Goal: Task Accomplishment & Management: Complete application form

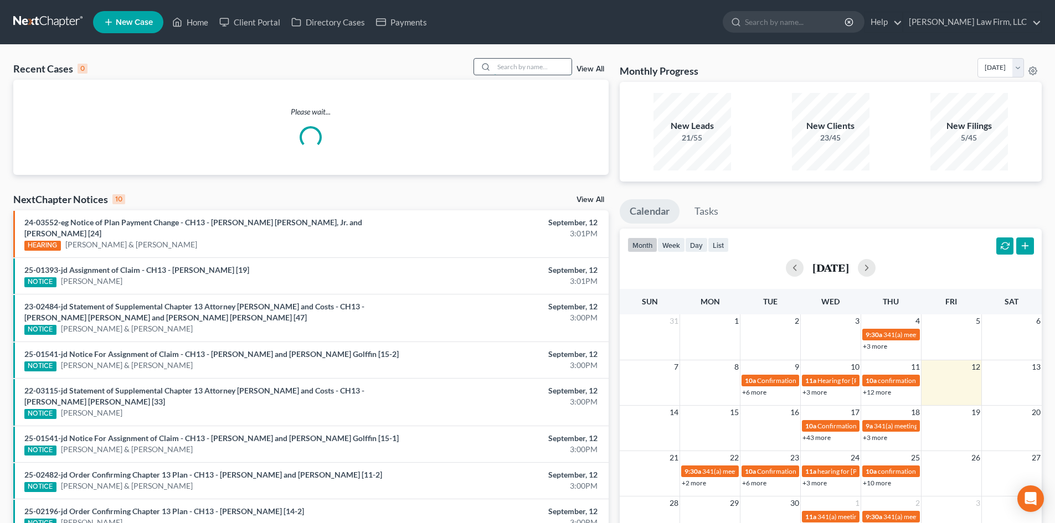
click at [533, 63] on input "search" at bounding box center [533, 67] width 78 height 16
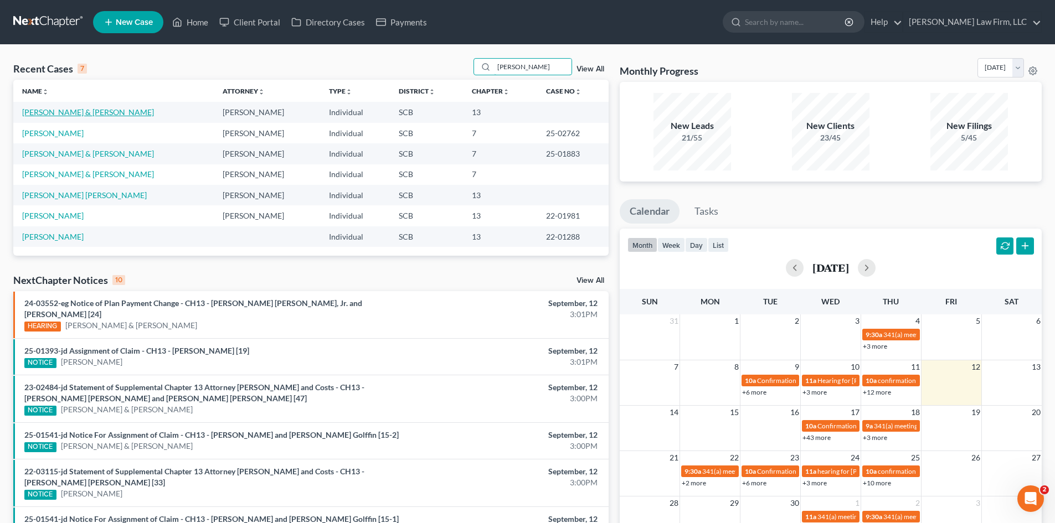
type input "ellis"
click at [61, 110] on link "[PERSON_NAME] & [PERSON_NAME]" at bounding box center [88, 111] width 132 height 9
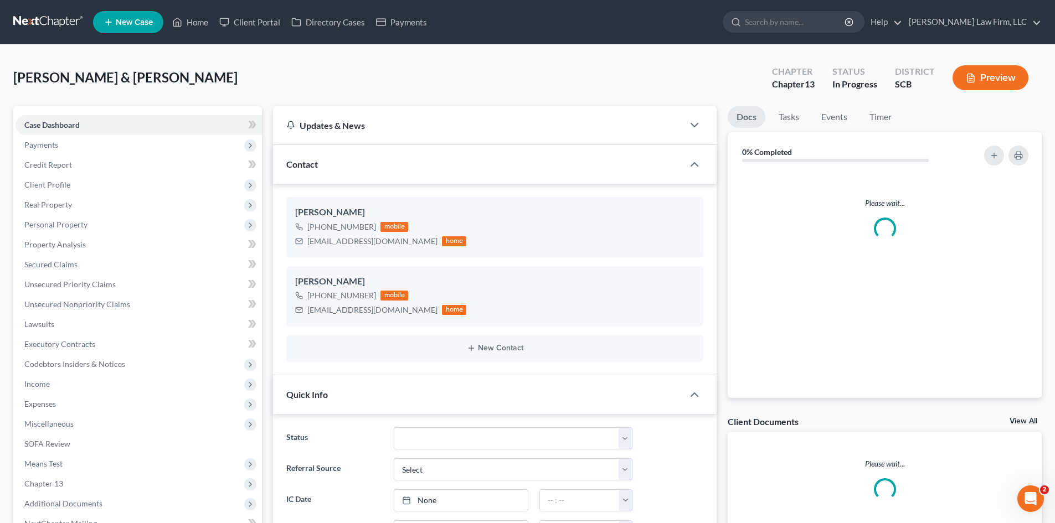
select select "0"
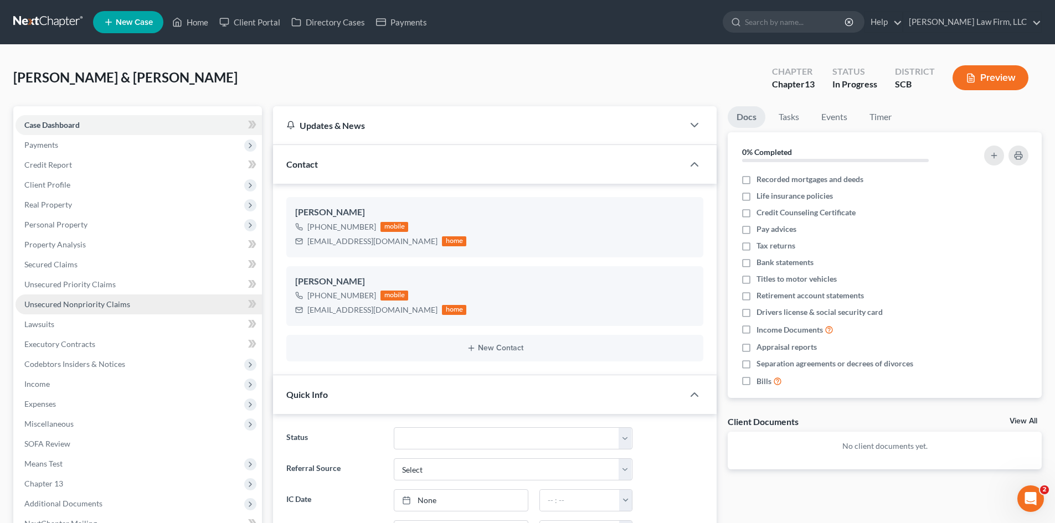
click at [75, 306] on span "Unsecured Nonpriority Claims" at bounding box center [77, 304] width 106 height 9
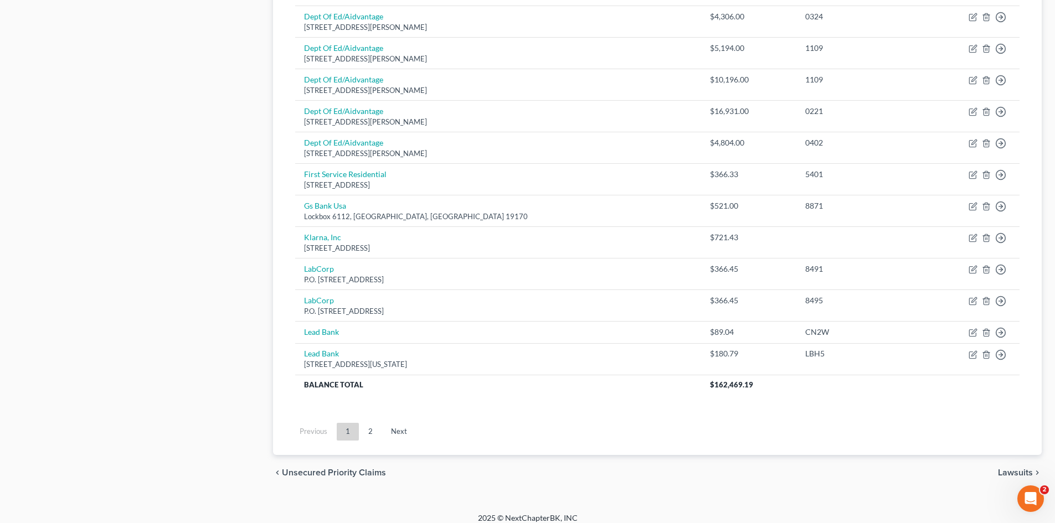
scroll to position [746, 0]
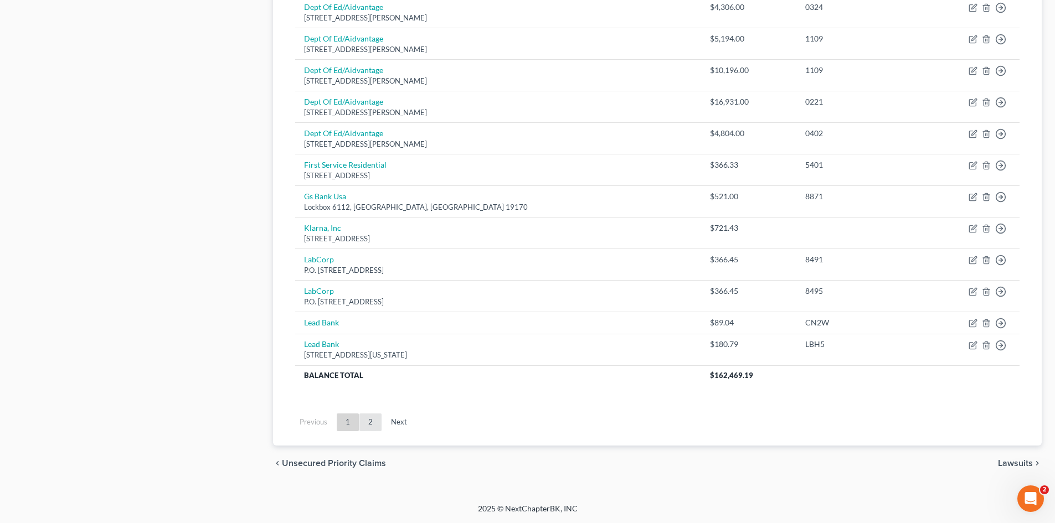
click at [371, 426] on link "2" at bounding box center [370, 423] width 22 height 18
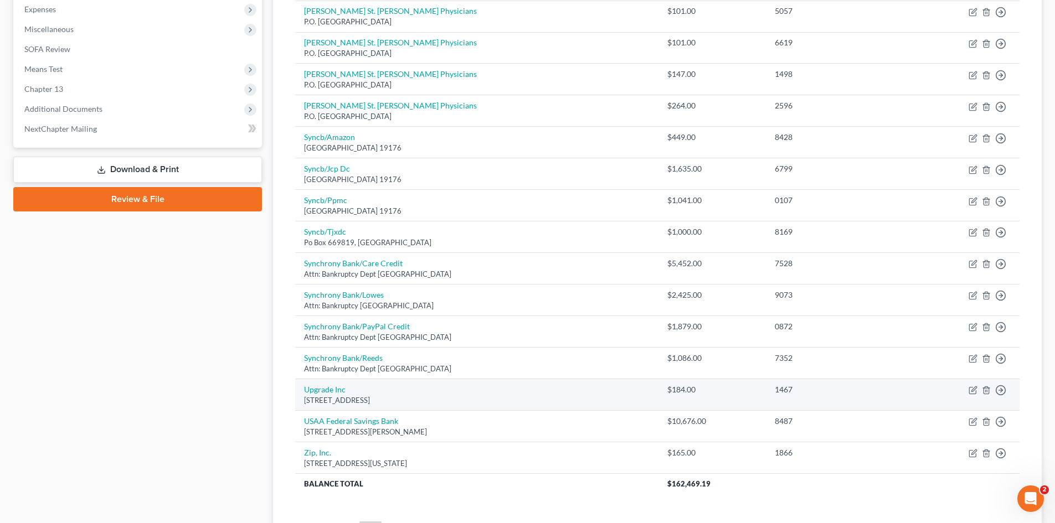
scroll to position [503, 0]
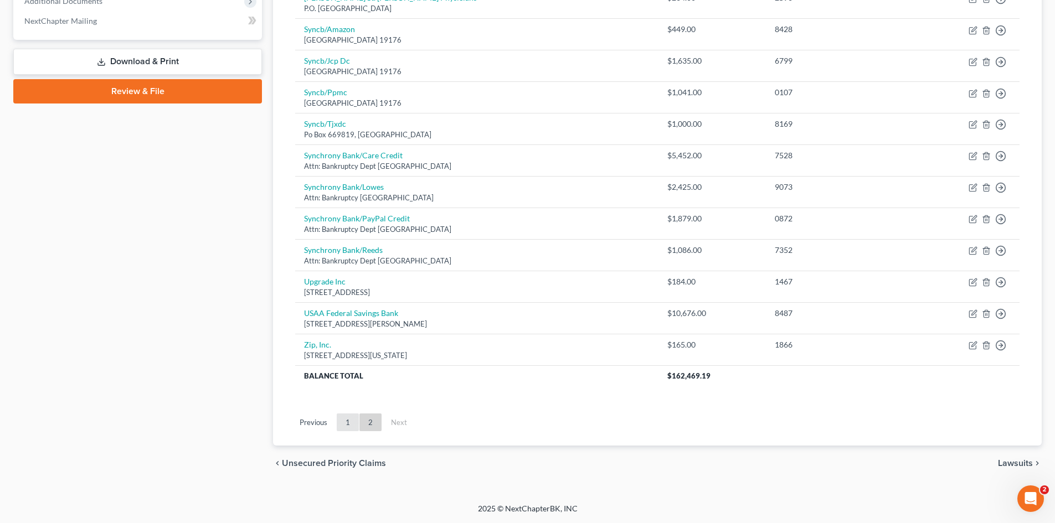
click at [344, 424] on link "1" at bounding box center [348, 423] width 22 height 18
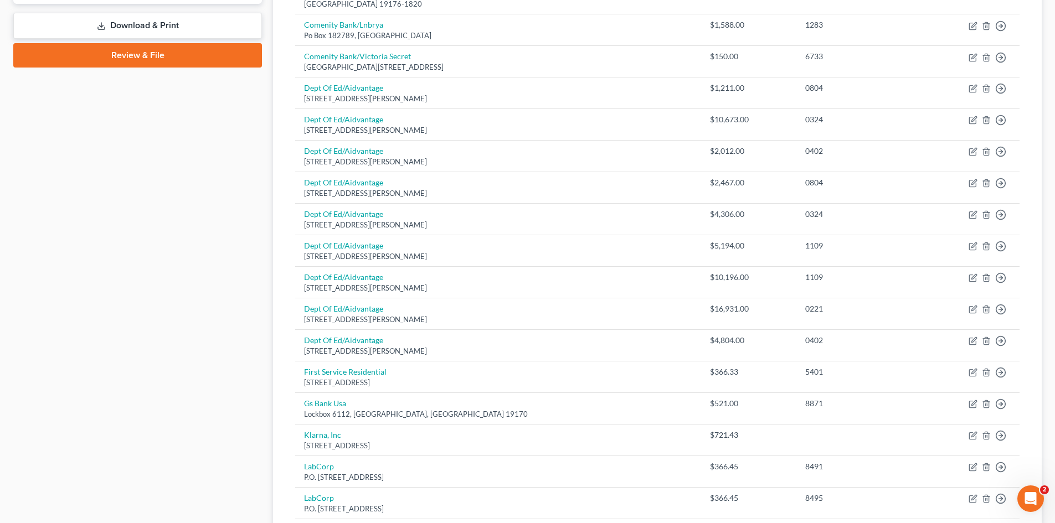
scroll to position [558, 0]
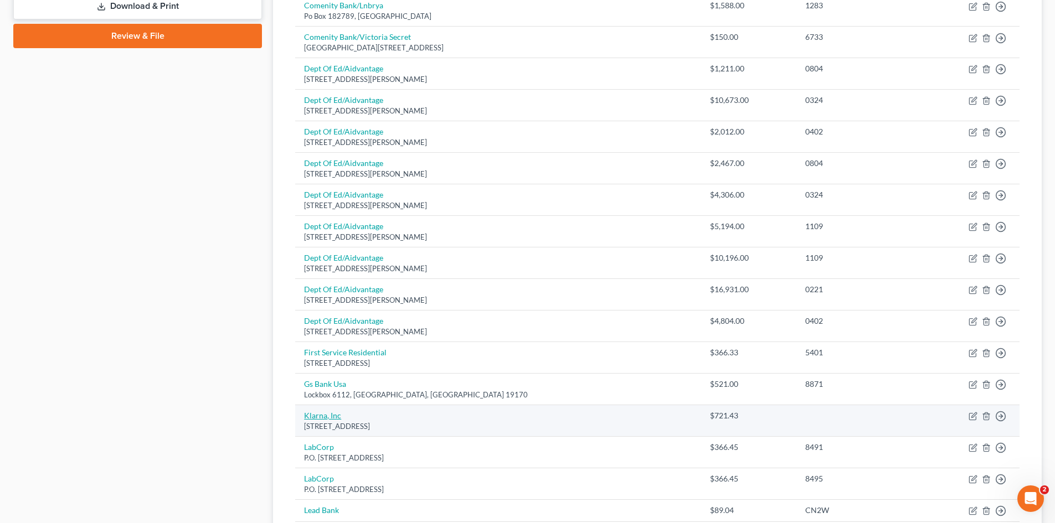
click at [326, 420] on link "Klarna, Inc" at bounding box center [322, 415] width 37 height 9
select select "36"
select select "10"
select select "2"
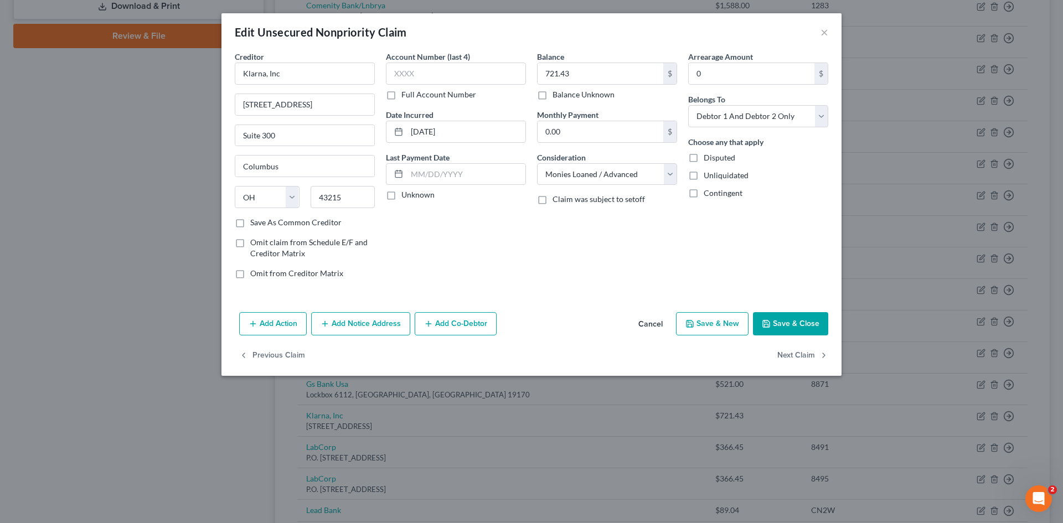
click at [649, 331] on button "Cancel" at bounding box center [651, 324] width 42 height 22
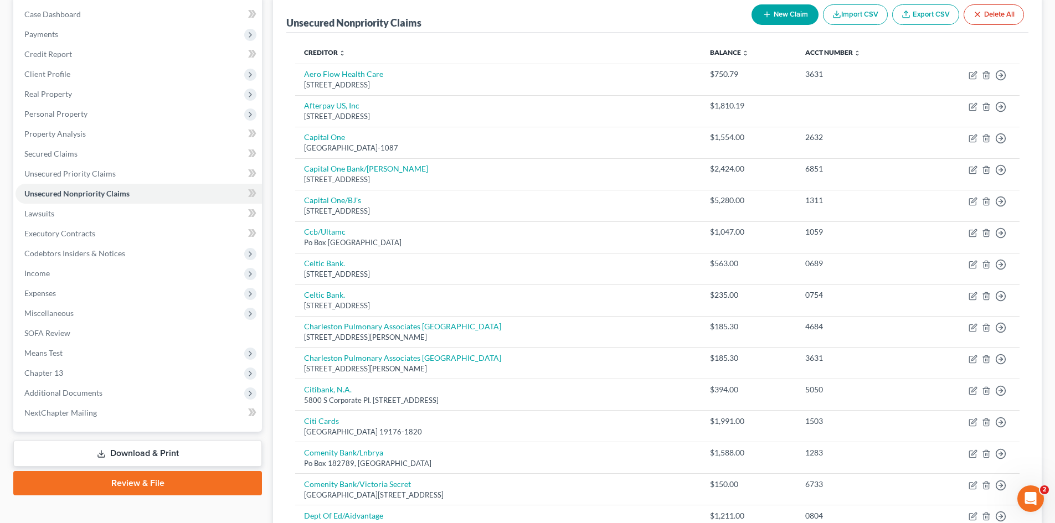
scroll to position [115, 0]
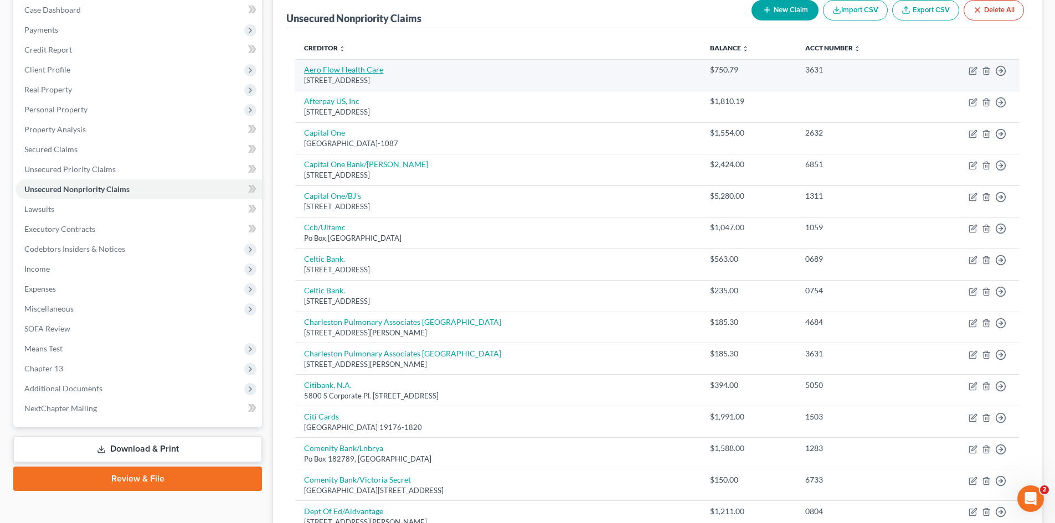
click at [339, 73] on link "Aero Flow Health Care" at bounding box center [343, 69] width 79 height 9
select select "28"
select select "9"
select select "0"
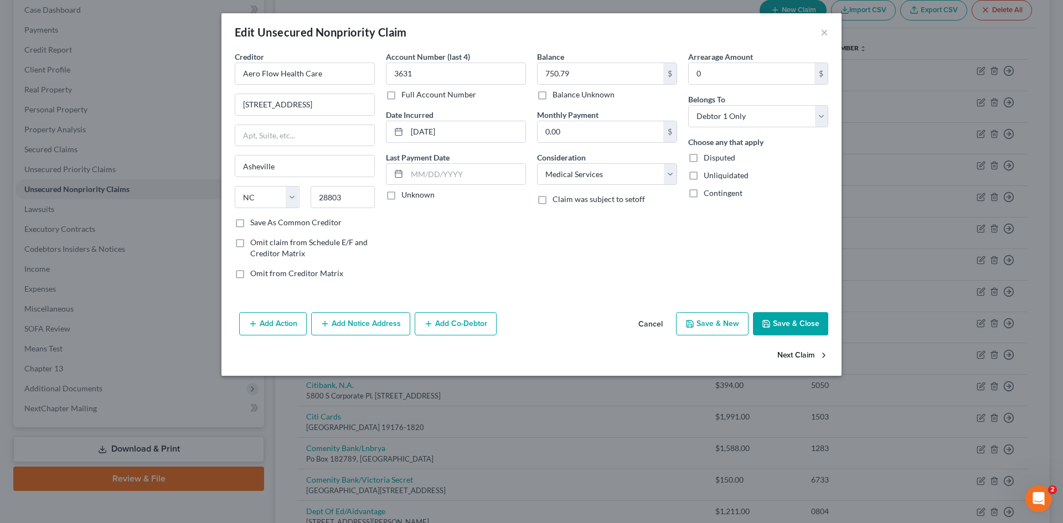
click at [808, 355] on button "Next Claim" at bounding box center [803, 356] width 51 height 23
select select "4"
select select "10"
click at [738, 118] on select "Select Debtor 1 Only Debtor 2 Only Debtor 1 And Debtor 2 Only At Least One Of T…" at bounding box center [758, 116] width 140 height 22
select select "1"
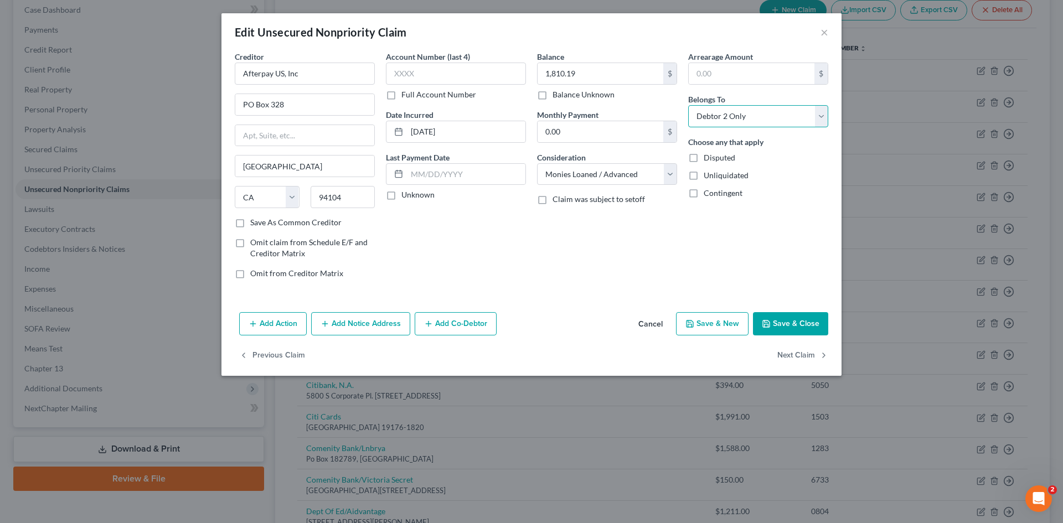
click at [688, 105] on select "Select Debtor 1 Only Debtor 2 Only Debtor 1 And Debtor 2 Only At Least One Of T…" at bounding box center [758, 116] width 140 height 22
click at [789, 321] on button "Save & Close" at bounding box center [790, 323] width 75 height 23
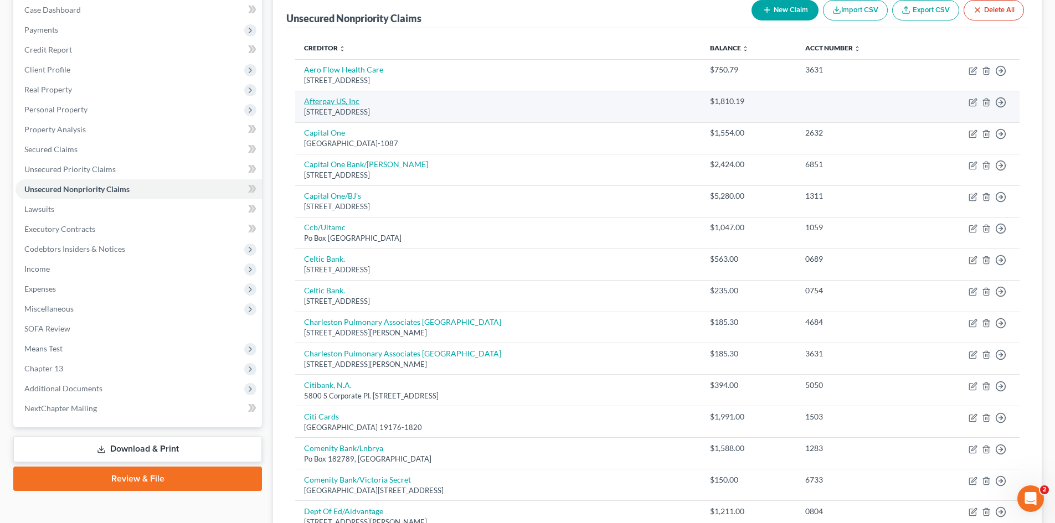
click at [353, 98] on link "Afterpay US, Inc" at bounding box center [331, 100] width 55 height 9
select select "4"
select select "10"
select select "1"
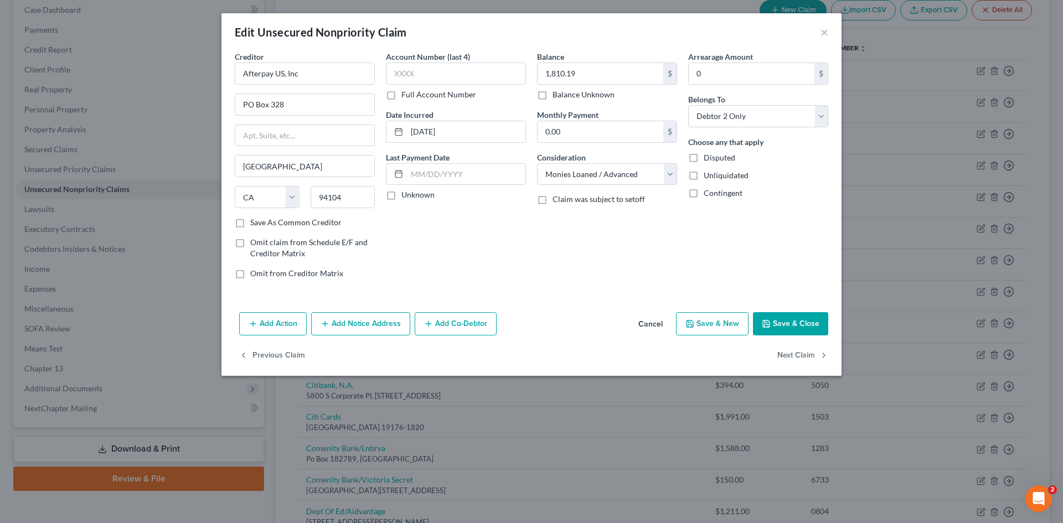
click at [780, 325] on button "Save & Close" at bounding box center [790, 323] width 75 height 23
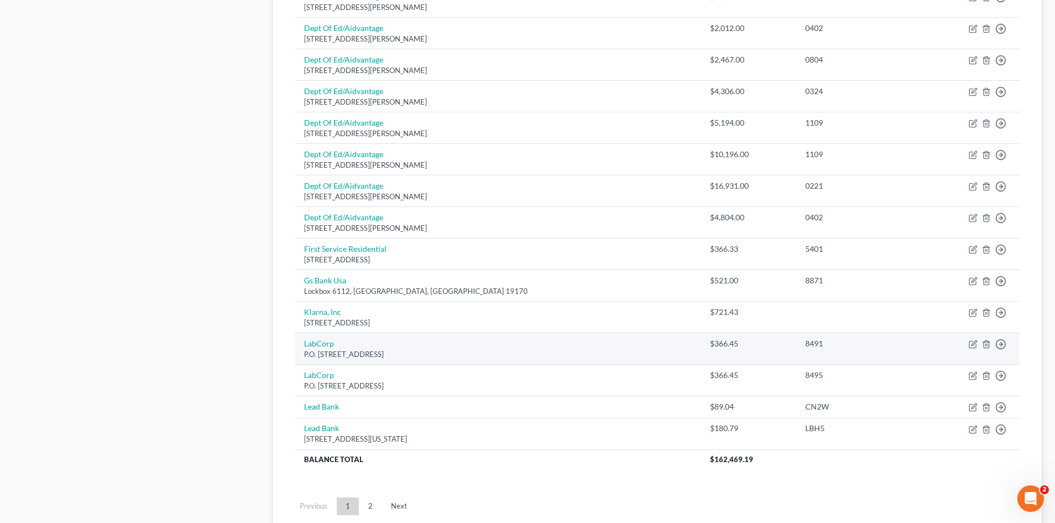
scroll to position [669, 0]
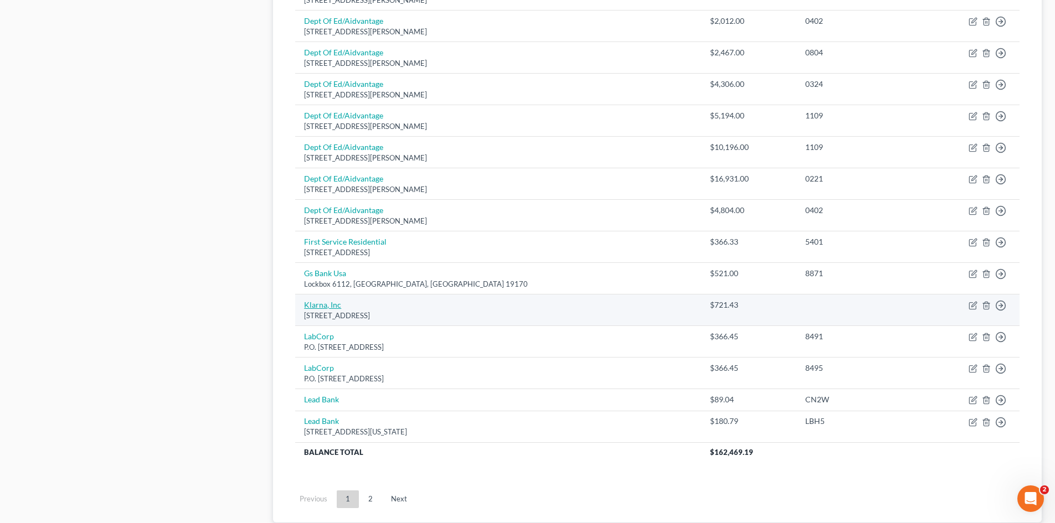
click at [325, 306] on link "Klarna, Inc" at bounding box center [322, 304] width 37 height 9
select select "36"
select select "10"
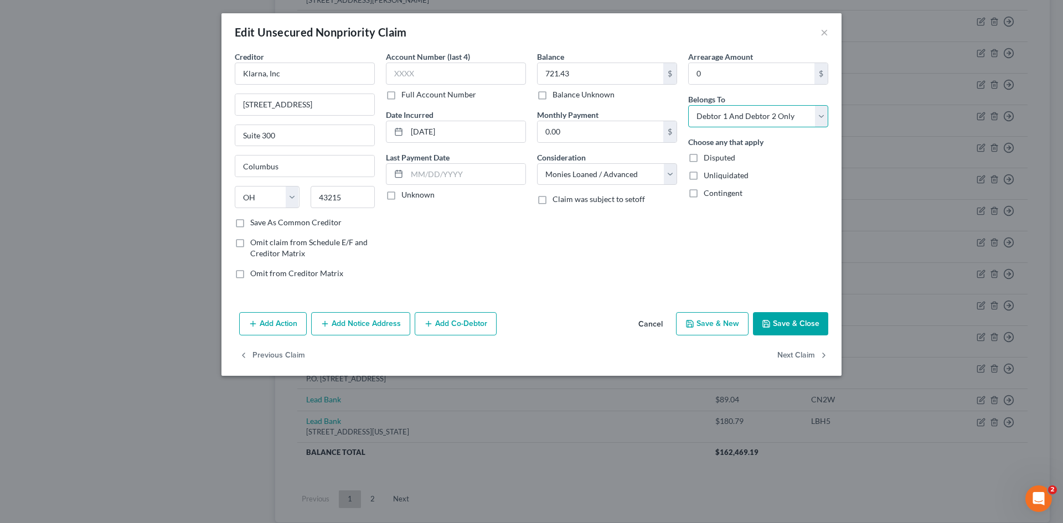
click at [768, 112] on select "Select Debtor 1 Only Debtor 2 Only Debtor 1 And Debtor 2 Only At Least One Of T…" at bounding box center [758, 116] width 140 height 22
select select "1"
click at [688, 105] on select "Select Debtor 1 Only Debtor 2 Only Debtor 1 And Debtor 2 Only At Least One Of T…" at bounding box center [758, 116] width 140 height 22
click at [788, 333] on button "Save & Close" at bounding box center [790, 323] width 75 height 23
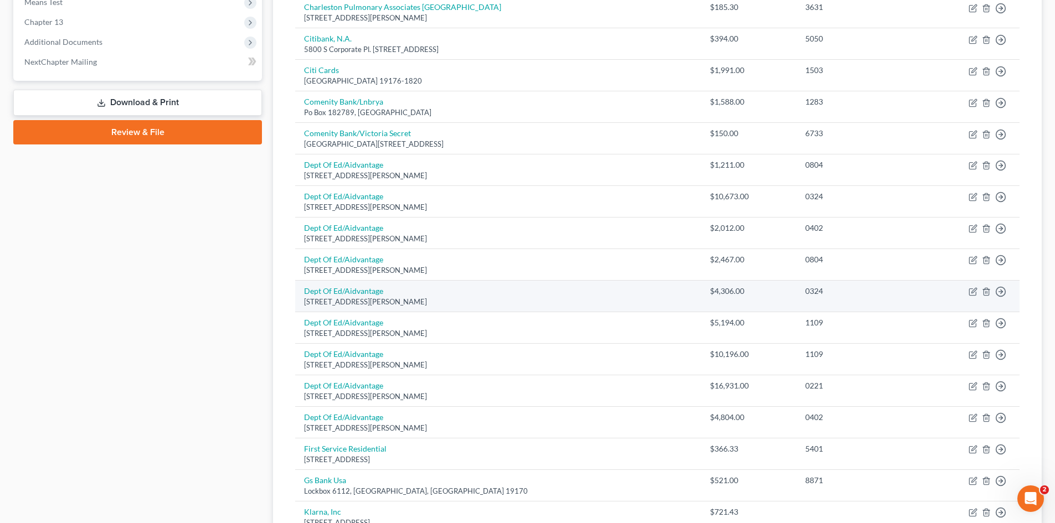
scroll to position [392, 0]
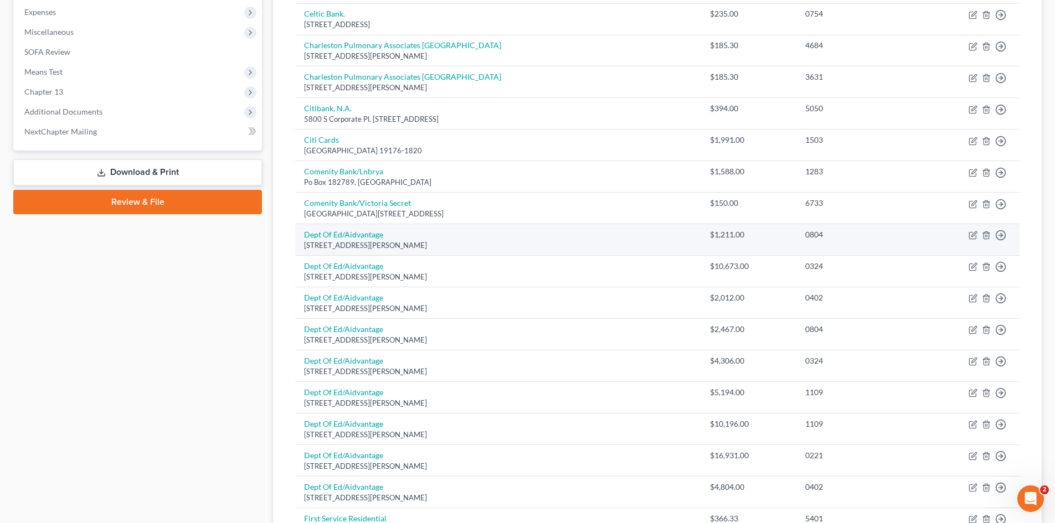
click at [360, 229] on td "Dept Of Ed/Aidvantage 1600 Tyson Boulevard, St, Mclean, VA 75403" at bounding box center [498, 240] width 406 height 32
click at [358, 234] on link "Dept Of Ed/Aidvantage" at bounding box center [343, 234] width 79 height 9
select select "48"
select select "17"
select select "1"
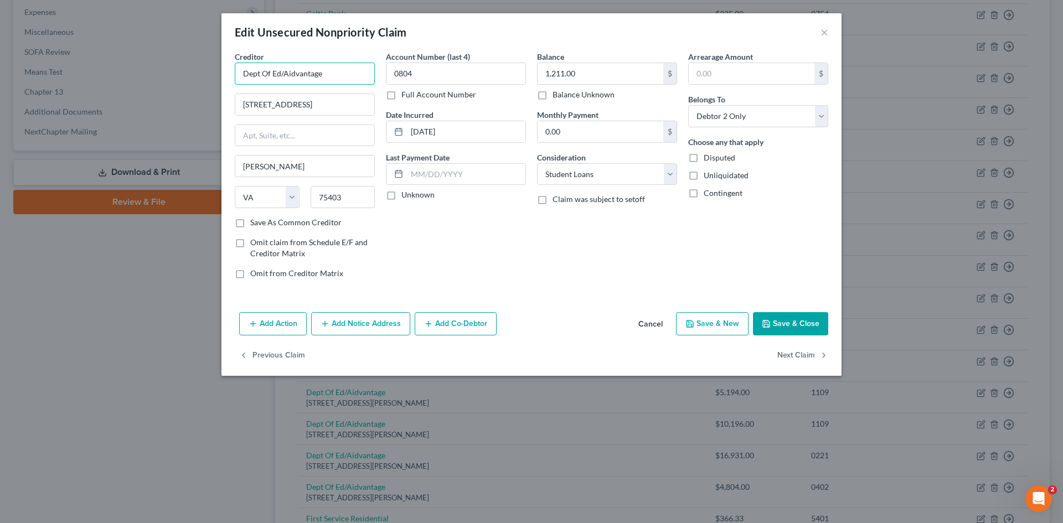
drag, startPoint x: 281, startPoint y: 73, endPoint x: 207, endPoint y: 75, distance: 73.7
click at [213, 78] on div "Edit Unsecured Nonpriority Claim × Creditor * Dept Of Ed/Aidvantage 1600 Tyson …" at bounding box center [531, 261] width 1063 height 523
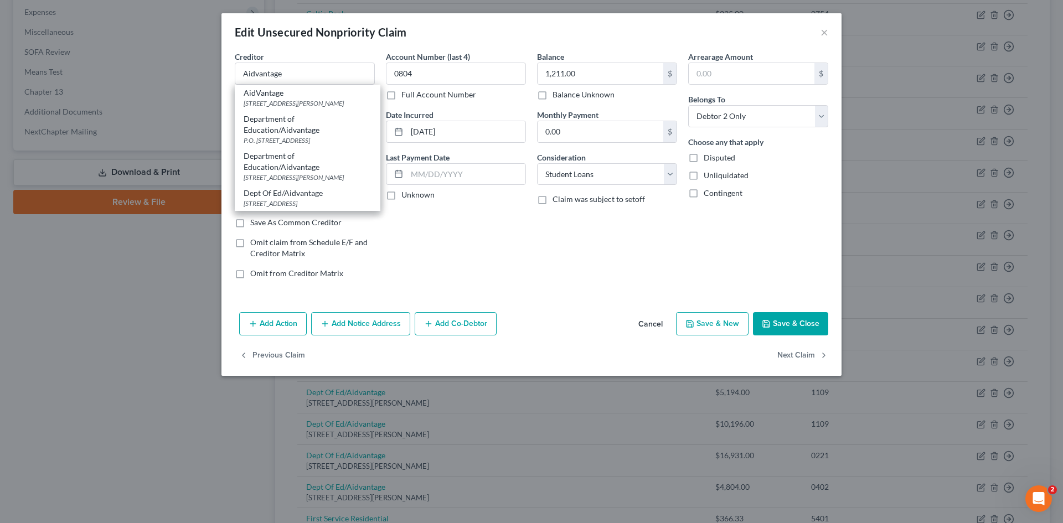
click at [440, 260] on div "Account Number (last 4) 0804 Full Account Number Date Incurred 08-04-2011 Last …" at bounding box center [456, 169] width 151 height 237
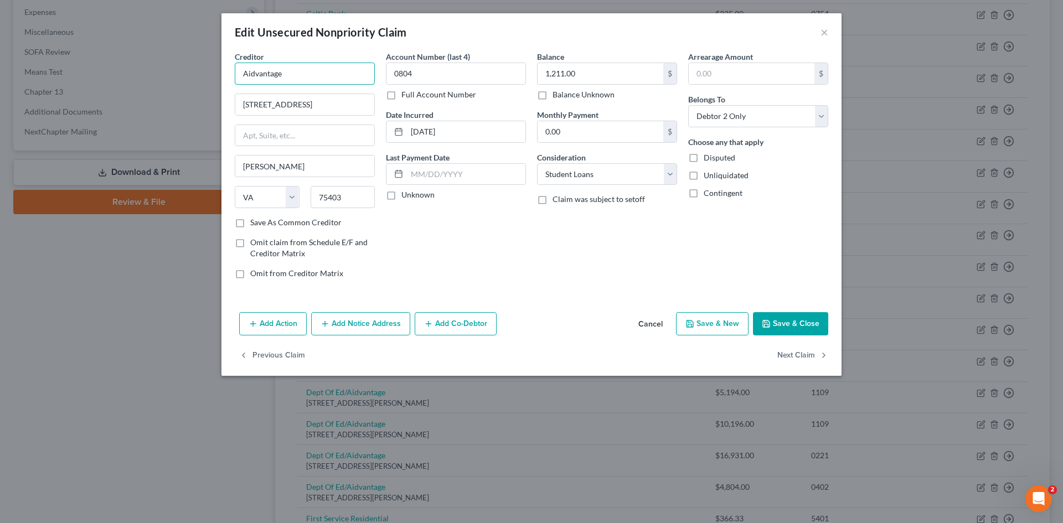
click at [299, 79] on input "Aidvantage" at bounding box center [305, 74] width 140 height 22
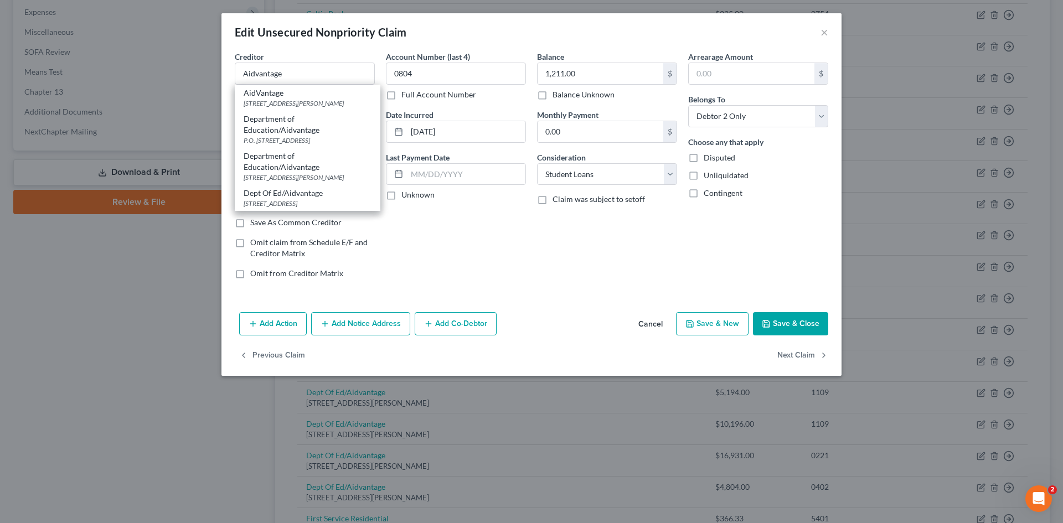
click at [657, 328] on button "Cancel" at bounding box center [651, 324] width 42 height 22
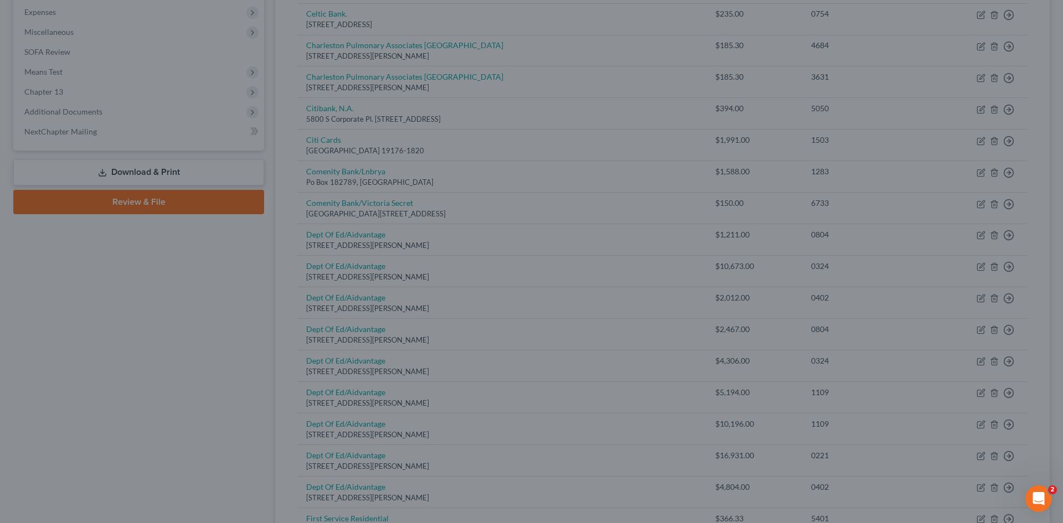
type input "Aidvantage"
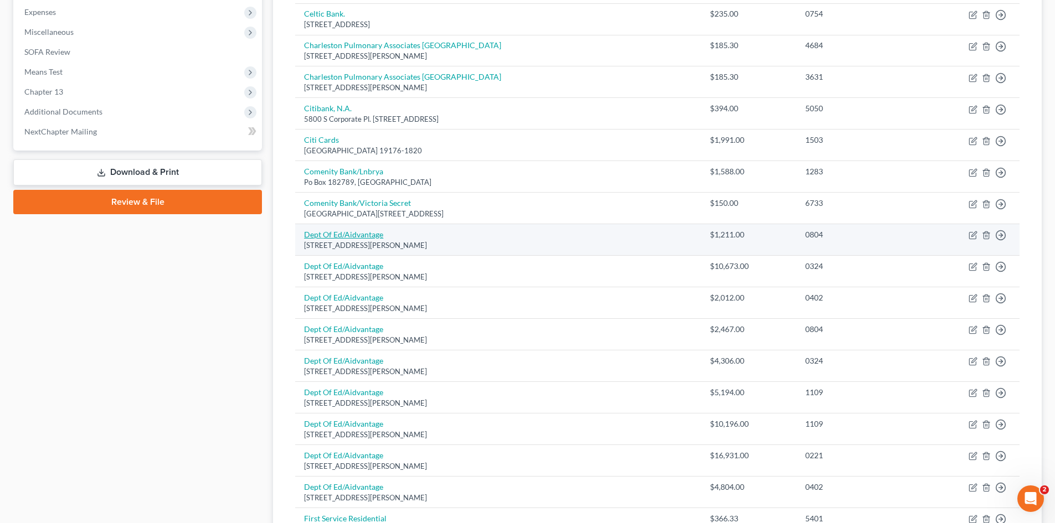
click at [358, 232] on link "Dept Of Ed/Aidvantage" at bounding box center [343, 234] width 79 height 9
select select "48"
select select "17"
select select "1"
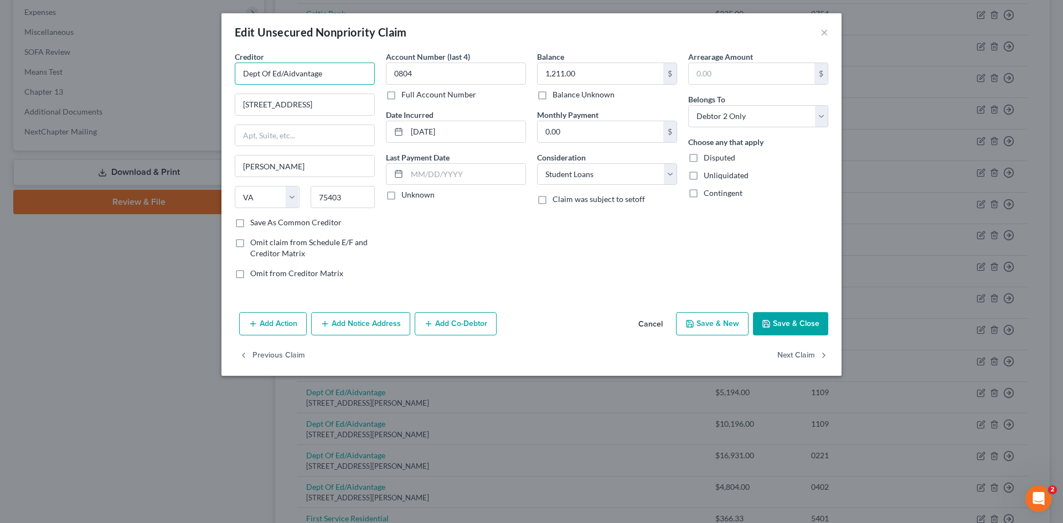
drag, startPoint x: 283, startPoint y: 74, endPoint x: 222, endPoint y: 82, distance: 62.0
click at [222, 82] on div "Creditor * Dept Of Ed/Aidvantage 1600 Tyson Boulevard, St Mclean State AL AK AR…" at bounding box center [532, 179] width 620 height 257
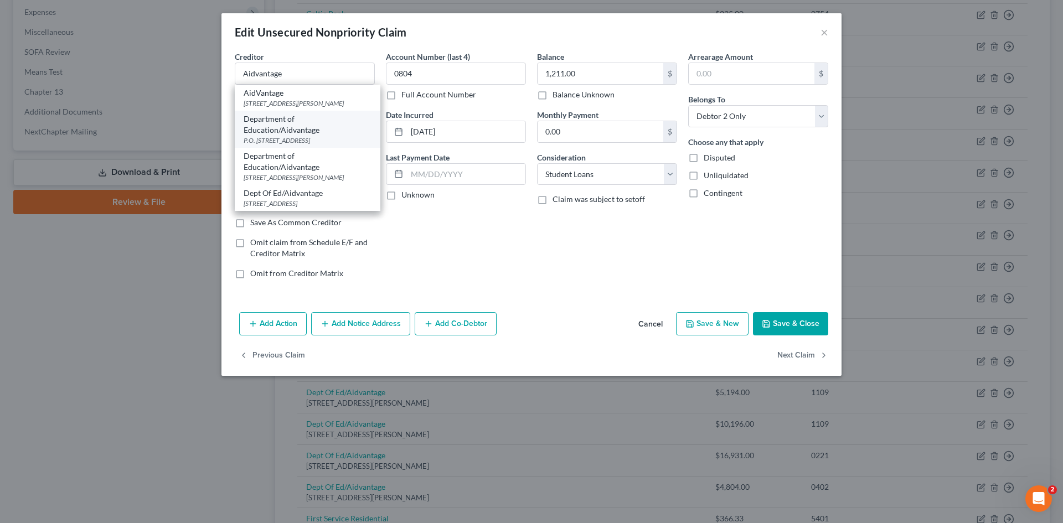
click at [291, 124] on div "Department of Education/Aidvantage" at bounding box center [308, 125] width 128 height 22
type input "Department of Education/Aidvantage"
type input "P.O. Box 300001"
type input "[GEOGRAPHIC_DATA]"
select select "45"
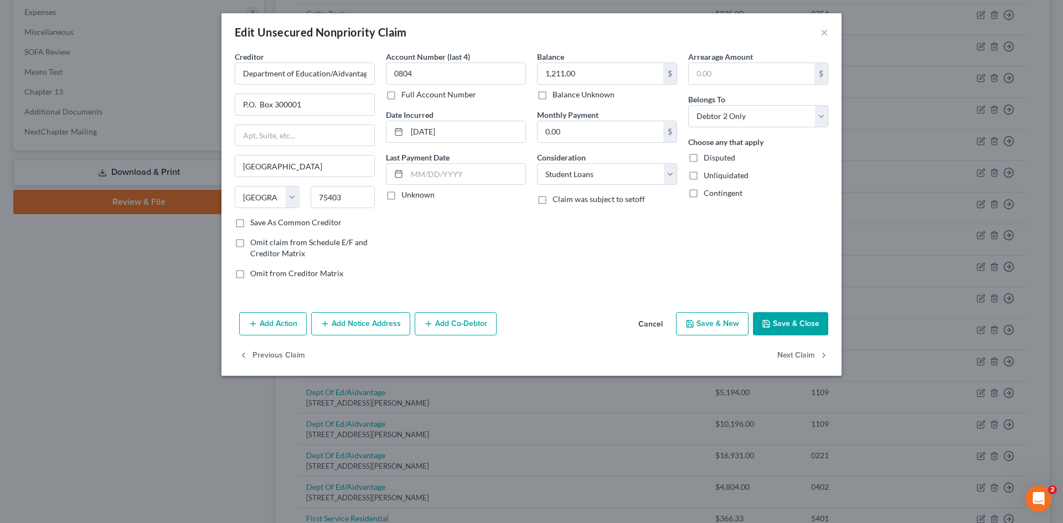
click at [778, 331] on button "Save & Close" at bounding box center [790, 323] width 75 height 23
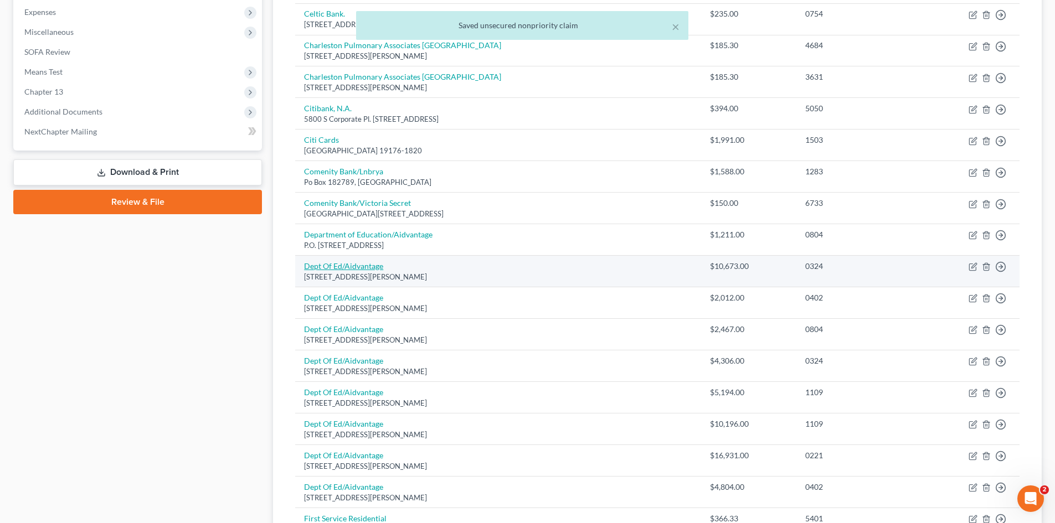
click at [342, 266] on link "Dept Of Ed/Aidvantage" at bounding box center [343, 265] width 79 height 9
select select "48"
select select "17"
select select "1"
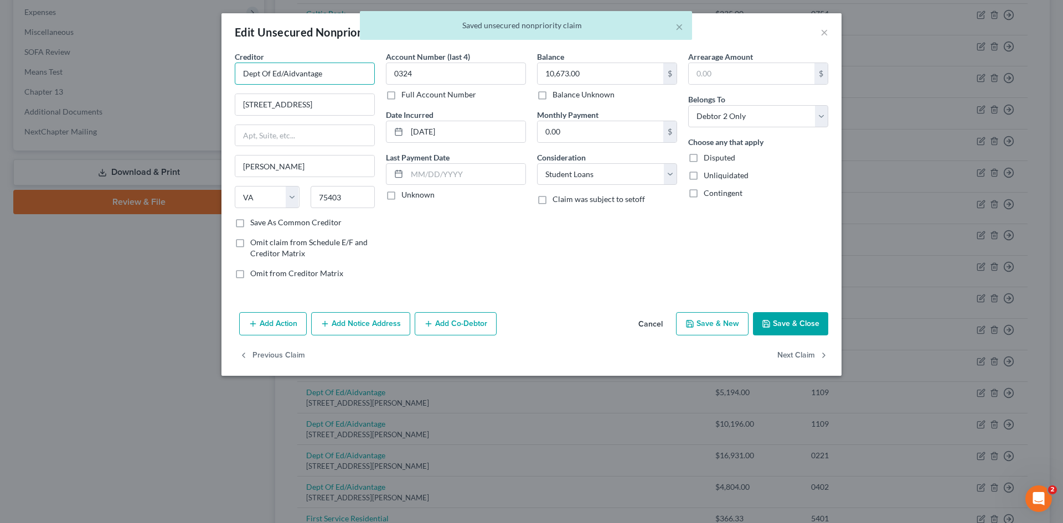
drag, startPoint x: 289, startPoint y: 73, endPoint x: 208, endPoint y: 83, distance: 82.0
click at [208, 83] on div "Edit Unsecured Nonpriority Claim × Creditor * Dept Of Ed/Aidvantage 1600 Tyson …" at bounding box center [531, 261] width 1063 height 523
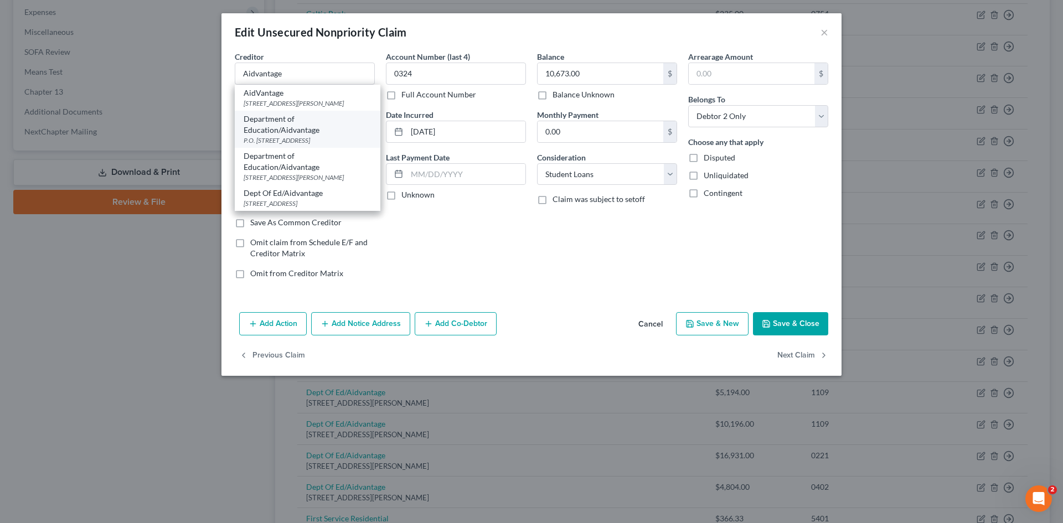
click at [327, 130] on div "Department of Education/Aidvantage" at bounding box center [308, 125] width 128 height 22
type input "Department of Education/Aidvantage"
type input "P.O. Box 300001"
type input "[GEOGRAPHIC_DATA]"
select select "45"
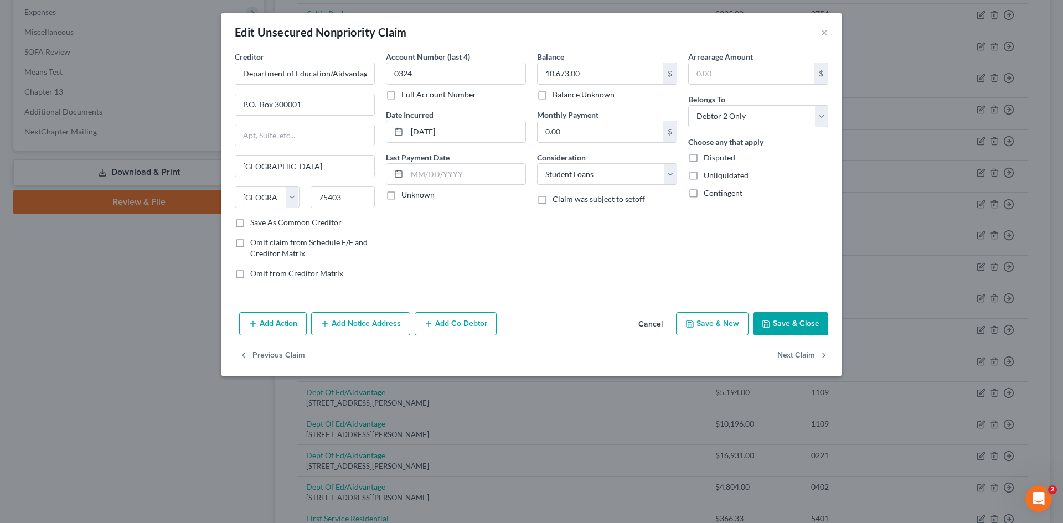
click at [776, 324] on button "Save & Close" at bounding box center [790, 323] width 75 height 23
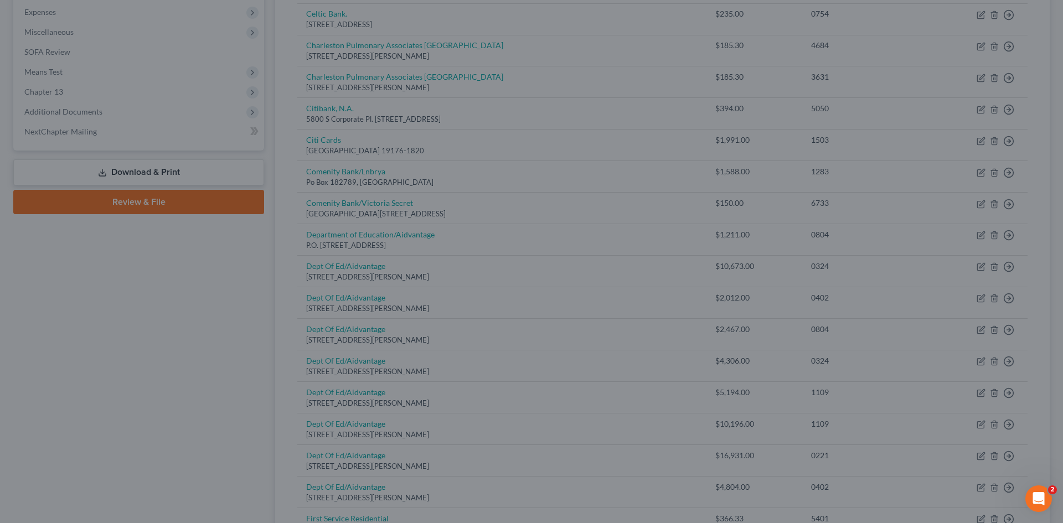
type input "0"
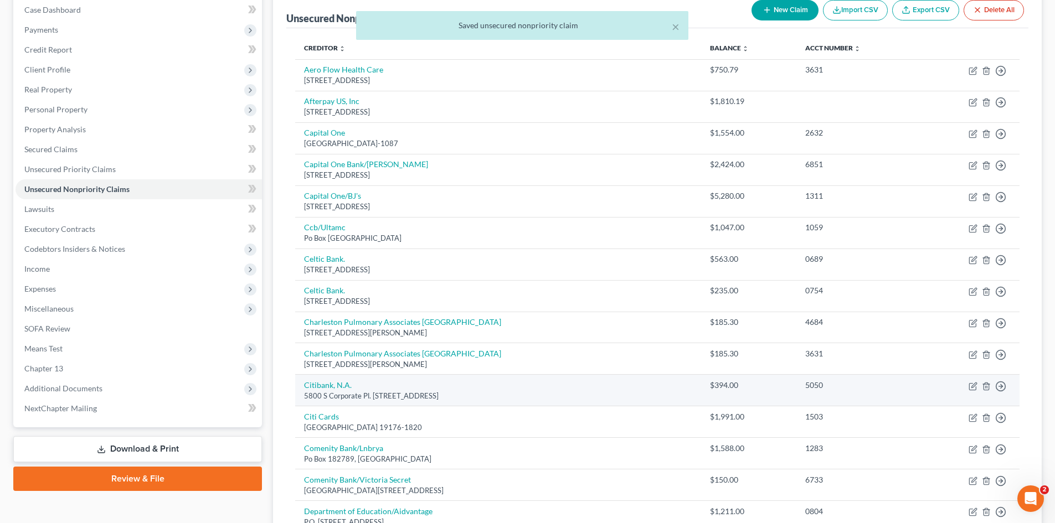
scroll to position [0, 0]
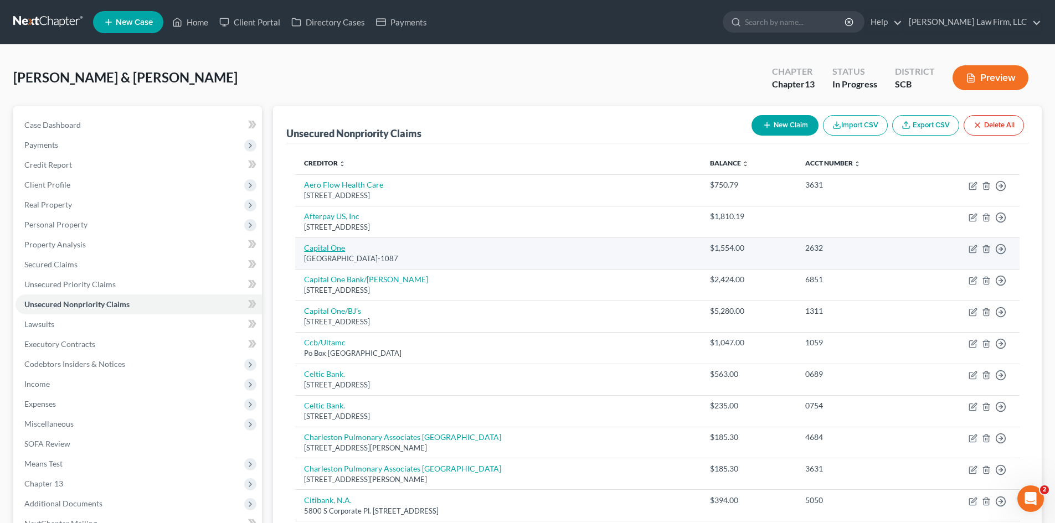
click at [338, 251] on link "Capital One" at bounding box center [324, 247] width 41 height 9
select select "28"
select select "2"
select select "0"
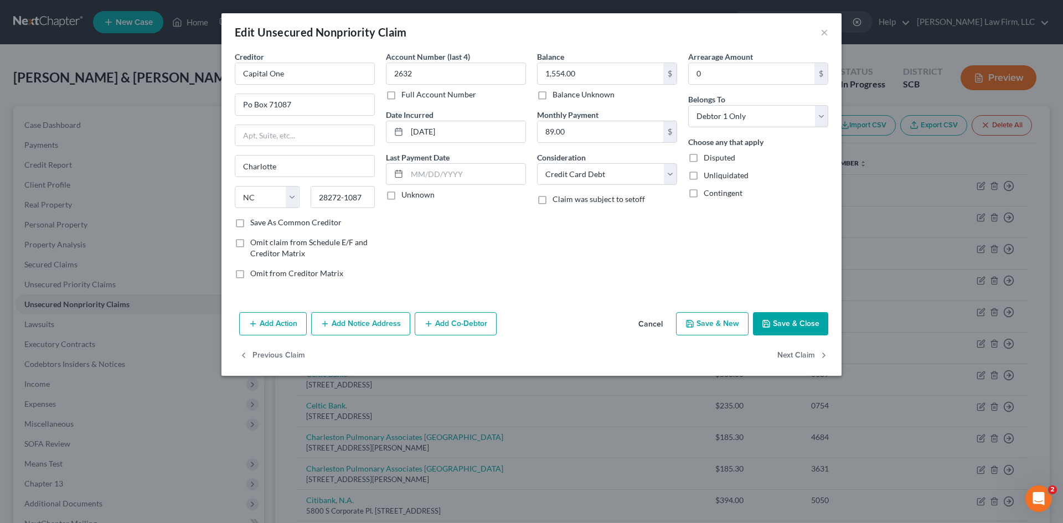
click at [338, 85] on div "Creditor * Capital One Po Box 71087 Charlotte State AL AK AR AZ CA CO CT DE DC …" at bounding box center [305, 134] width 140 height 166
click at [334, 75] on input "Capital One" at bounding box center [305, 74] width 140 height 22
click at [656, 323] on button "Cancel" at bounding box center [651, 324] width 42 height 22
type input "Capital One"
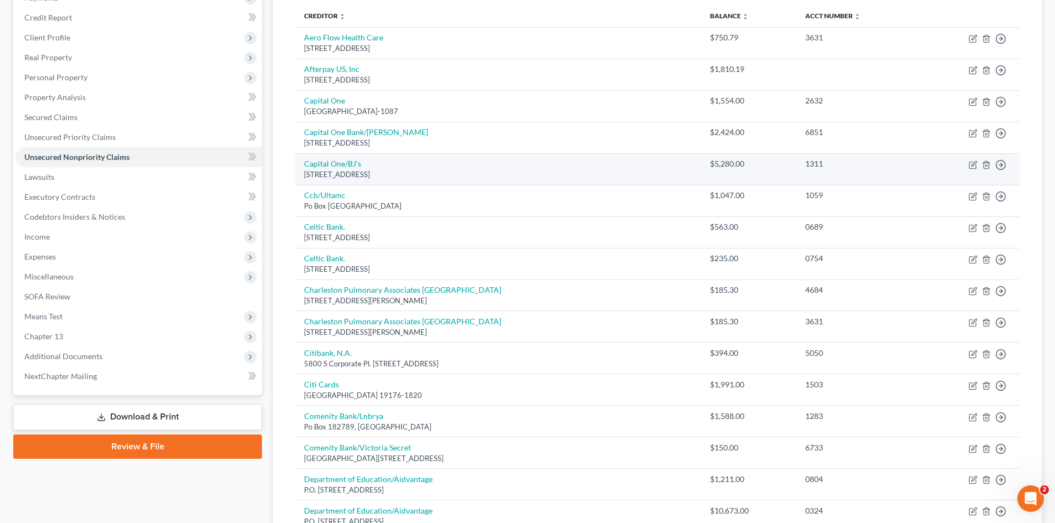
scroll to position [166, 0]
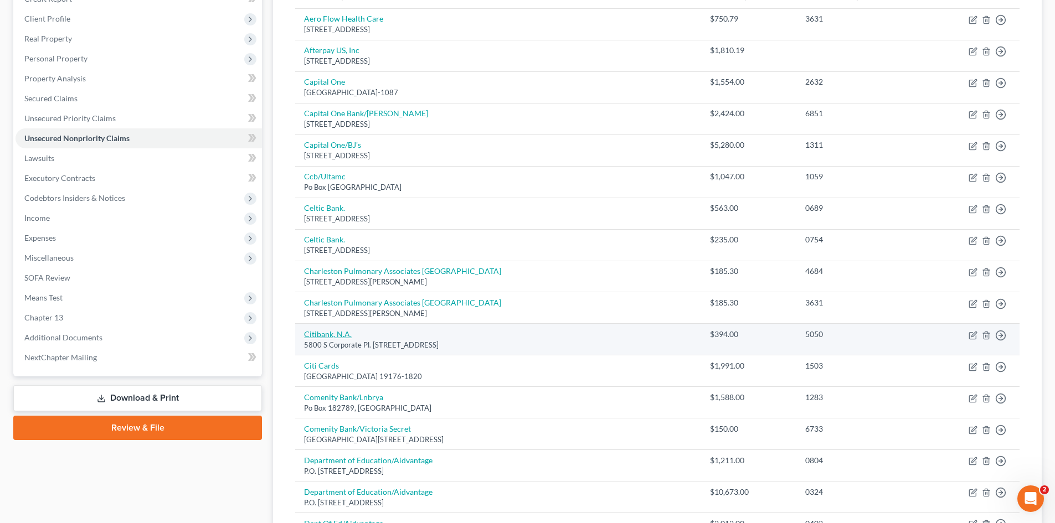
click at [314, 335] on link "Citibank, N.A." at bounding box center [328, 334] width 48 height 9
select select "43"
select select "2"
select select "1"
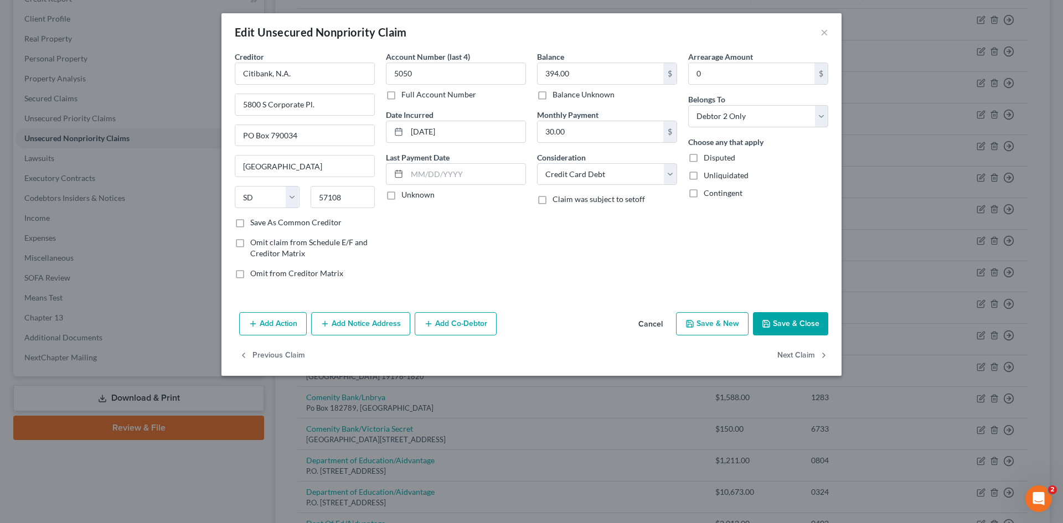
click at [664, 327] on button "Cancel" at bounding box center [651, 324] width 42 height 22
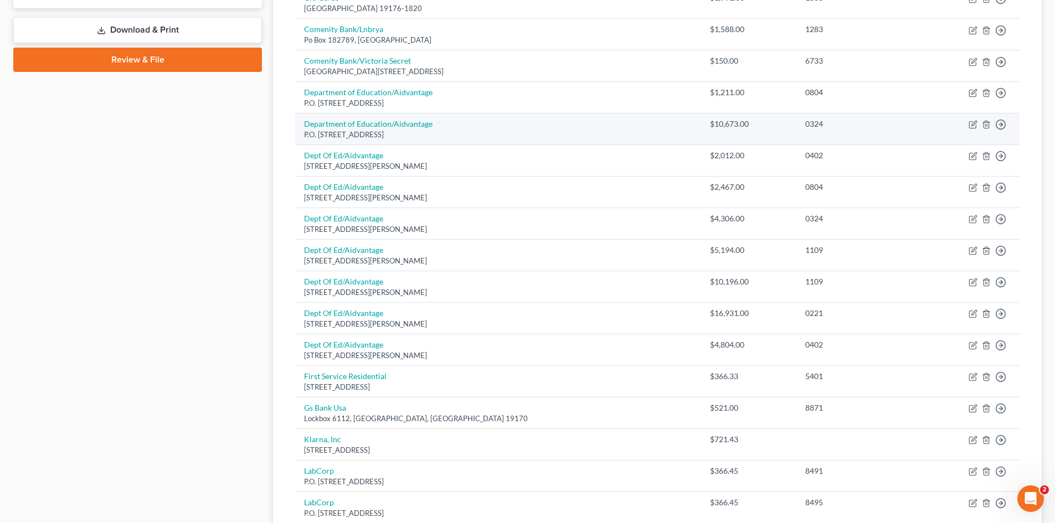
scroll to position [554, 0]
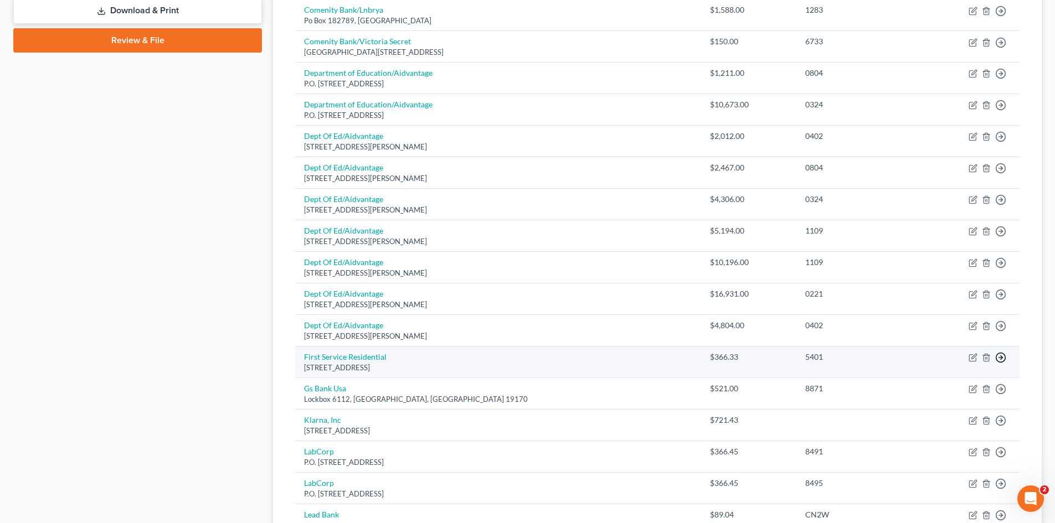
click at [1000, 361] on icon "button" at bounding box center [1000, 357] width 11 height 11
click at [950, 367] on link "Move to D" at bounding box center [950, 366] width 92 height 19
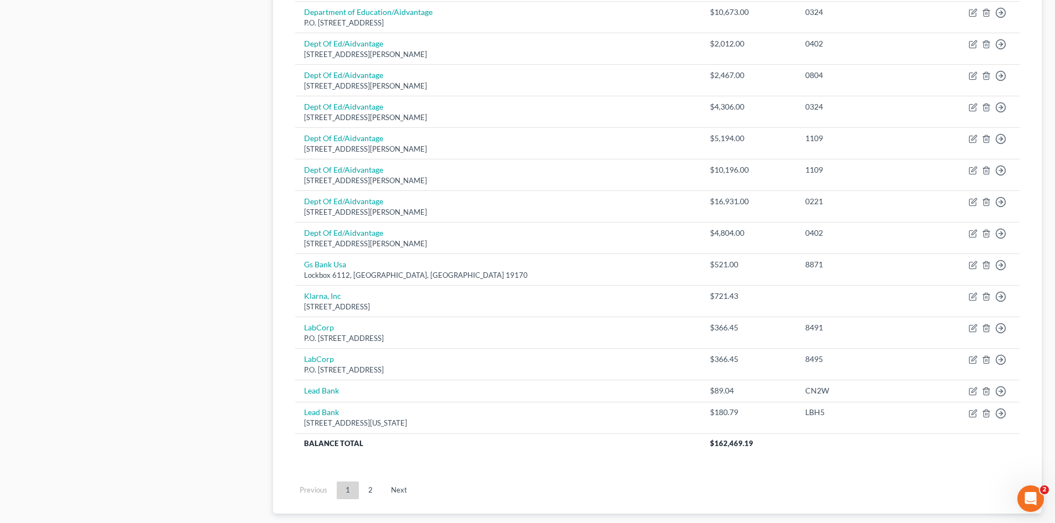
scroll to position [665, 0]
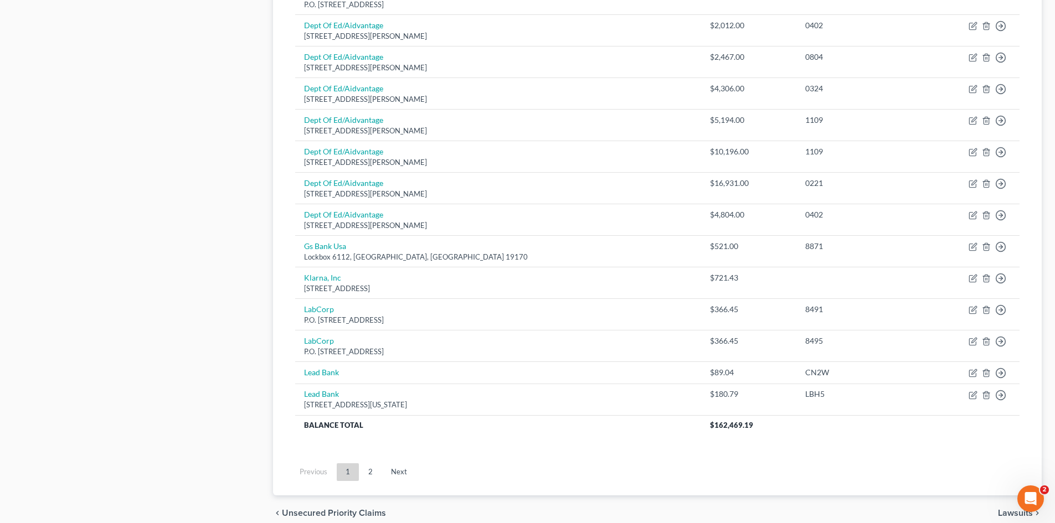
click at [377, 470] on link "2" at bounding box center [370, 473] width 22 height 18
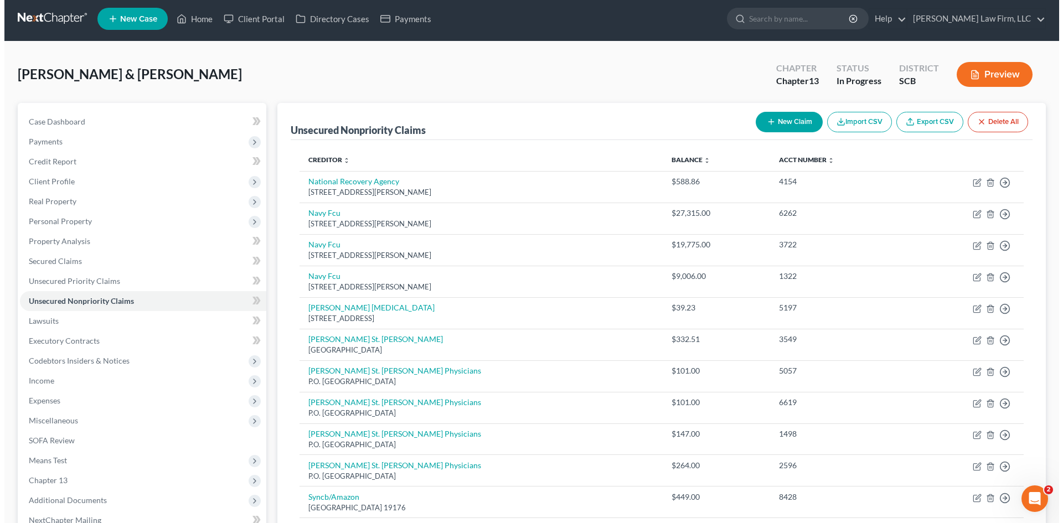
scroll to position [0, 0]
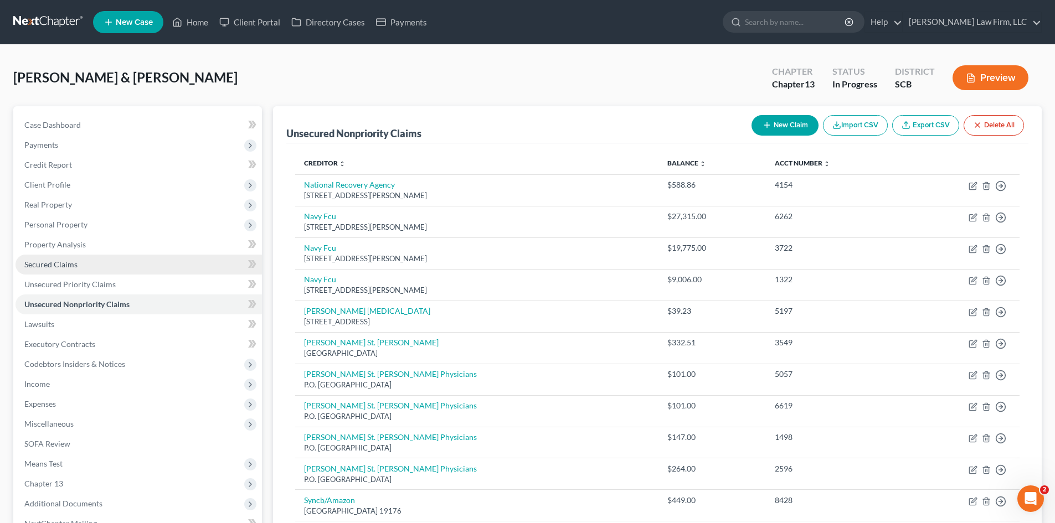
click at [71, 268] on span "Secured Claims" at bounding box center [50, 264] width 53 height 9
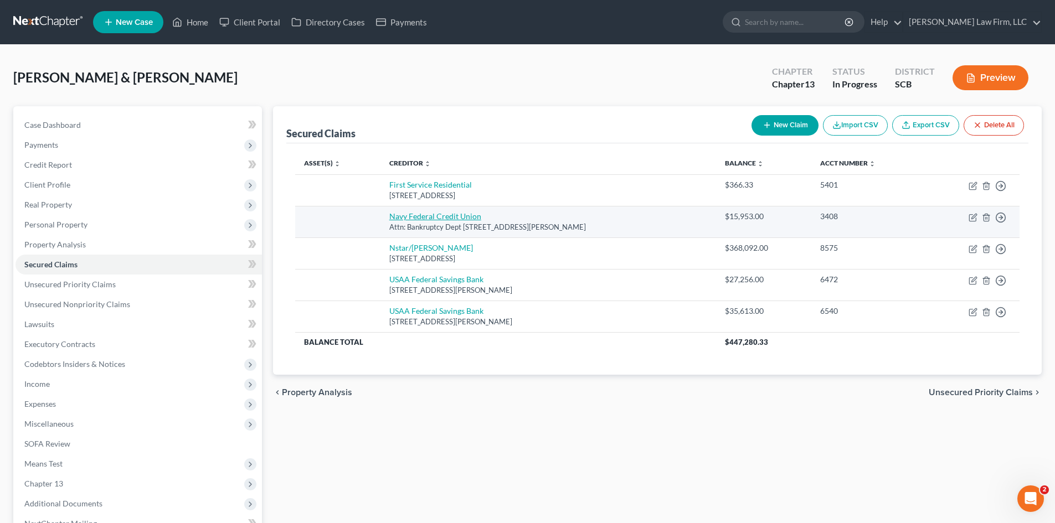
click at [426, 217] on link "Navy Federal Credit Union" at bounding box center [435, 216] width 92 height 9
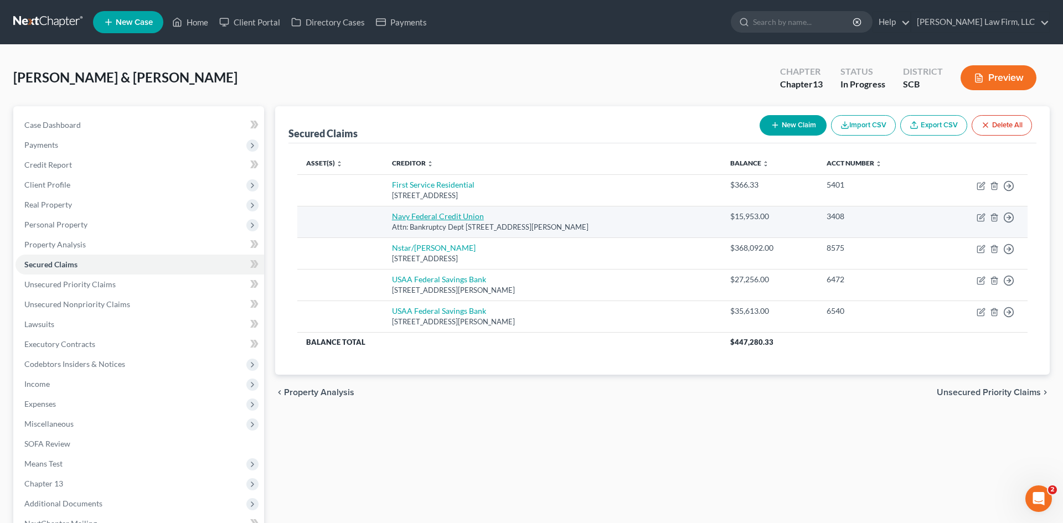
select select "48"
select select "0"
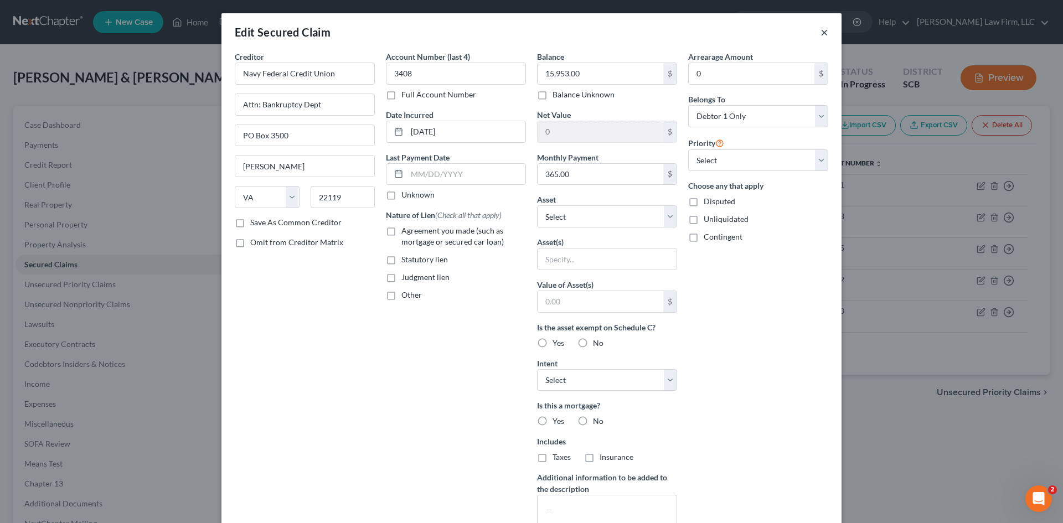
click at [824, 33] on button "×" at bounding box center [825, 31] width 8 height 13
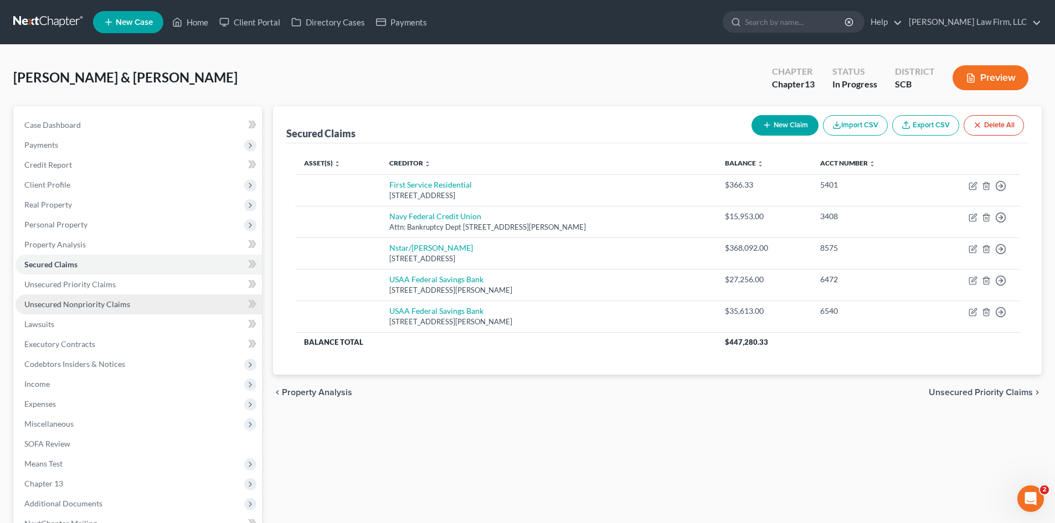
click at [52, 297] on link "Unsecured Nonpriority Claims" at bounding box center [139, 305] width 246 height 20
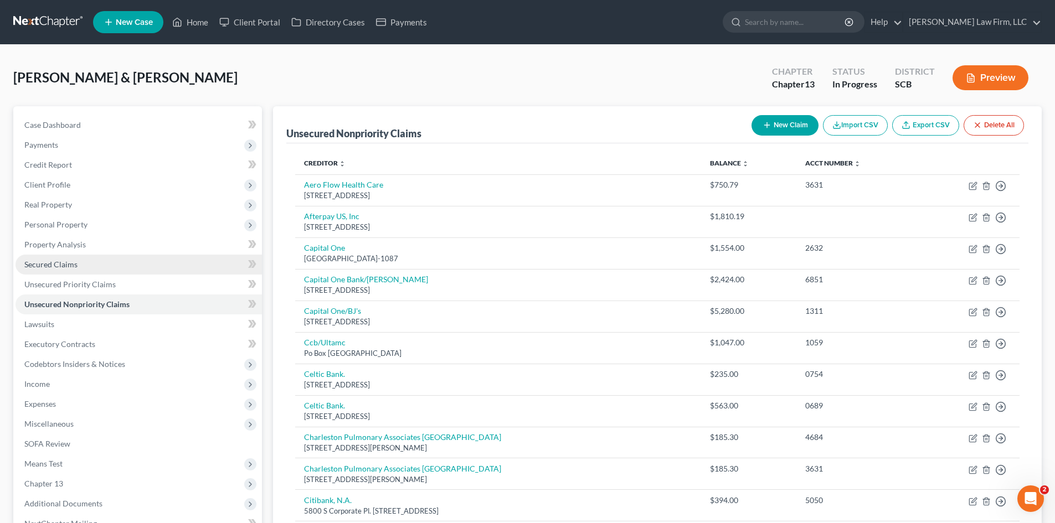
click at [47, 265] on span "Secured Claims" at bounding box center [50, 264] width 53 height 9
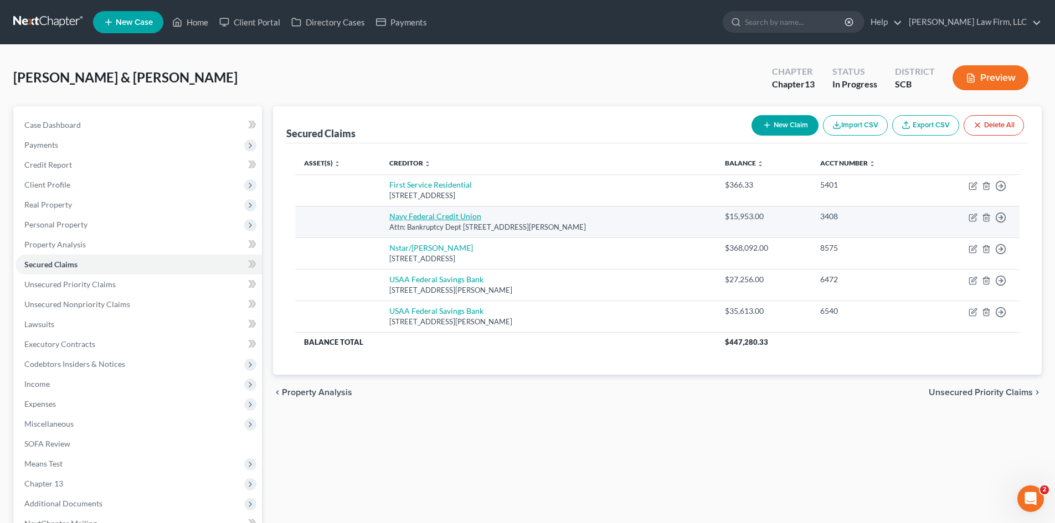
click at [445, 214] on link "Navy Federal Credit Union" at bounding box center [435, 216] width 92 height 9
select select "48"
select select "0"
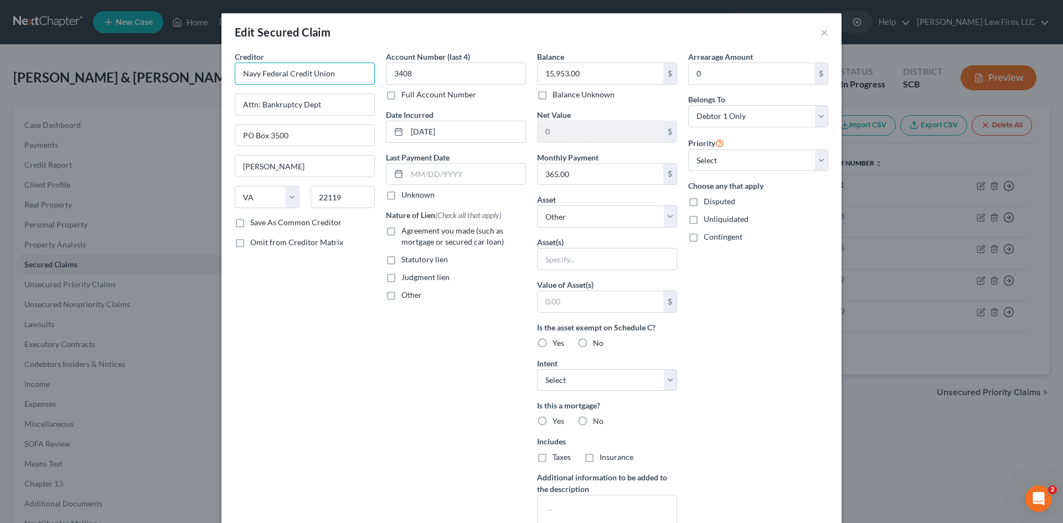
click at [346, 73] on input "Navy Federal Credit Union" at bounding box center [305, 74] width 140 height 22
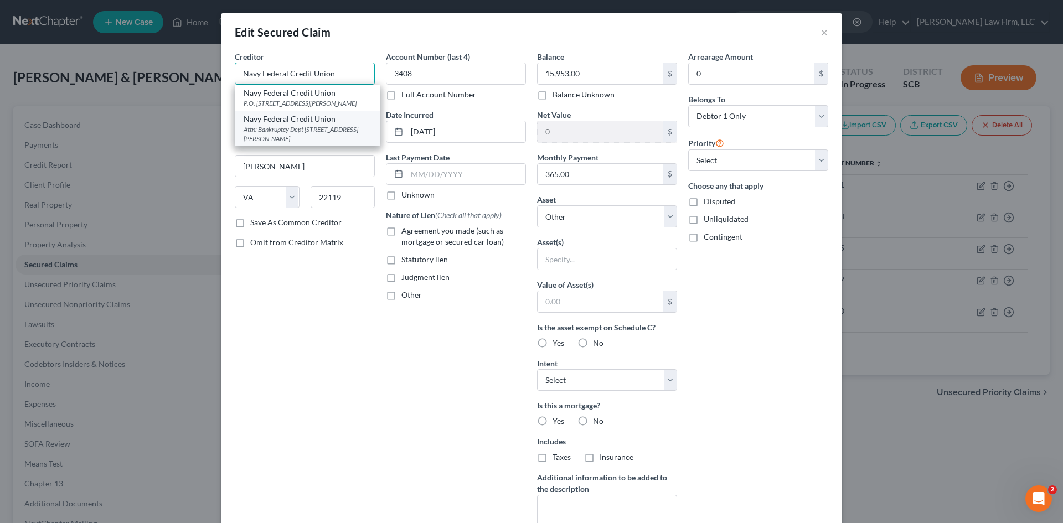
type input "Navy Federal Credit Union"
click at [274, 132] on div "Attn: Bankruptcy Dept PO Box 3000, Merrifield, VA 22119" at bounding box center [308, 134] width 128 height 19
type input "PO Box 3000"
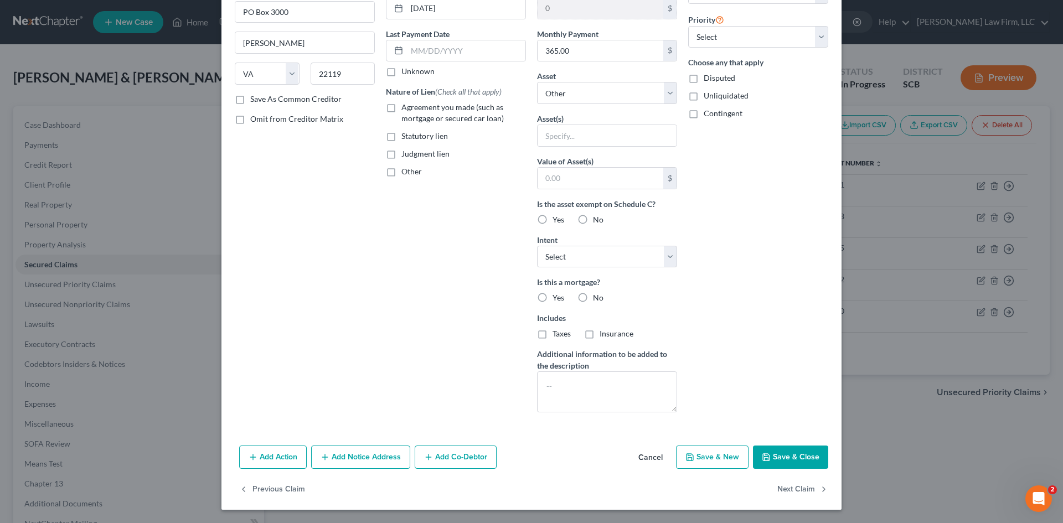
click at [785, 464] on button "Save & Close" at bounding box center [790, 457] width 75 height 23
select select
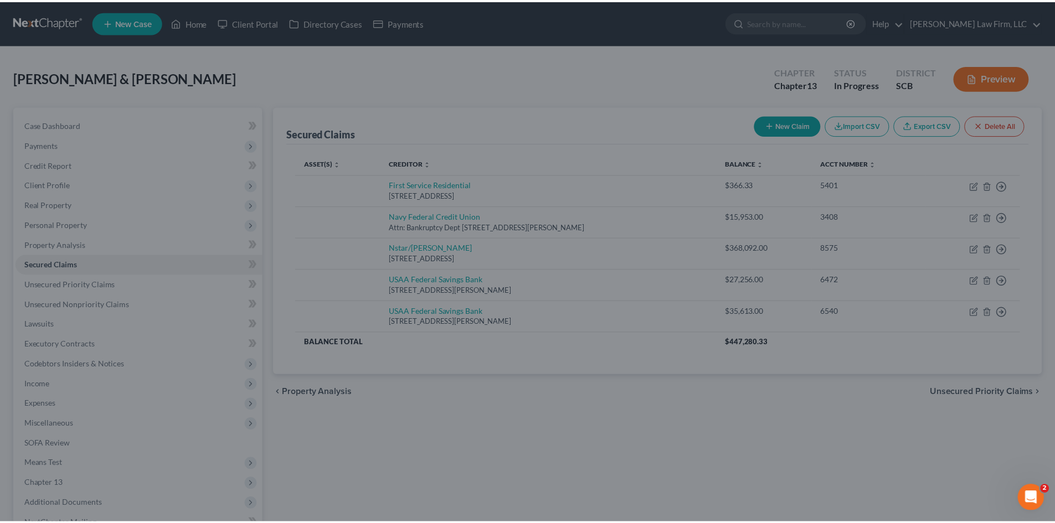
scroll to position [2, 0]
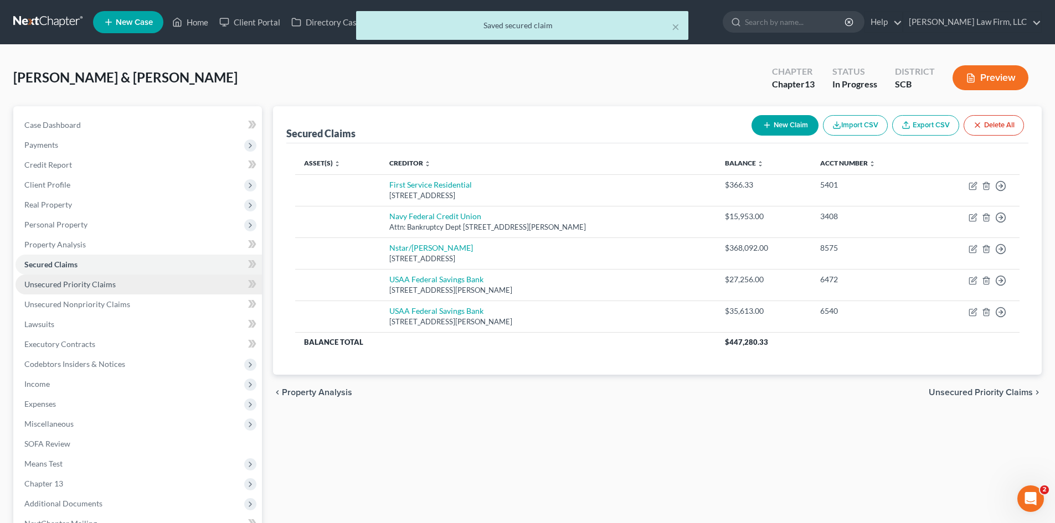
click at [49, 286] on span "Unsecured Priority Claims" at bounding box center [69, 284] width 91 height 9
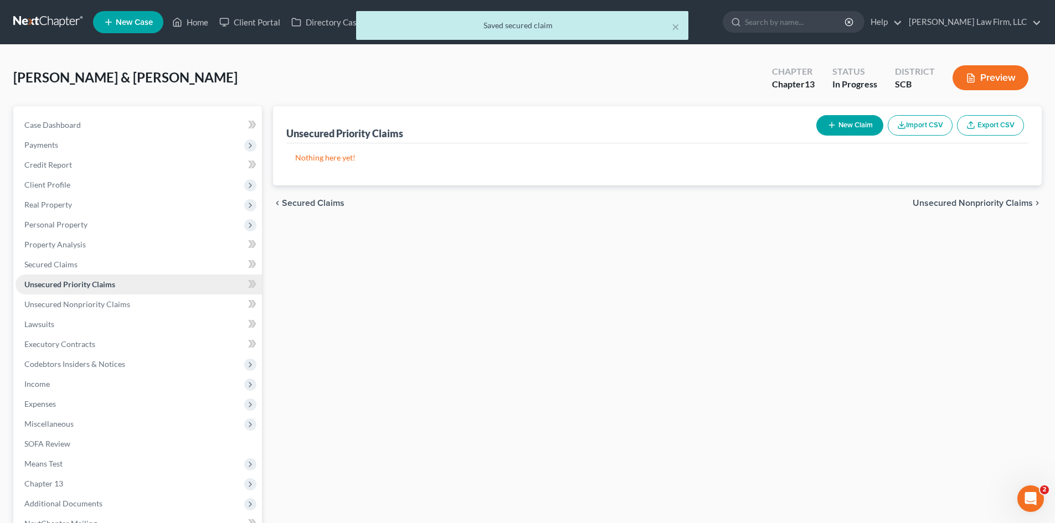
click at [50, 292] on link "Unsecured Priority Claims" at bounding box center [139, 285] width 246 height 20
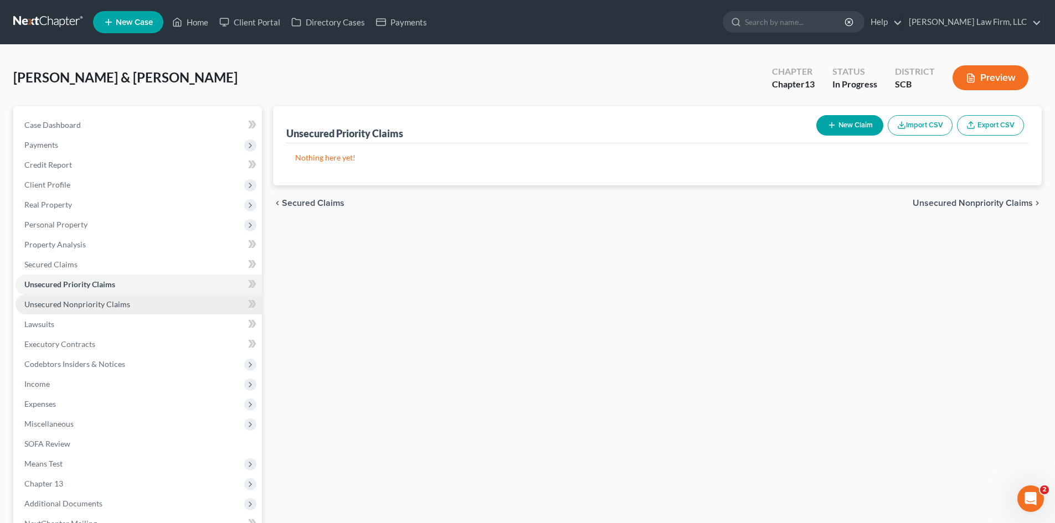
click at [52, 305] on span "Unsecured Nonpriority Claims" at bounding box center [77, 304] width 106 height 9
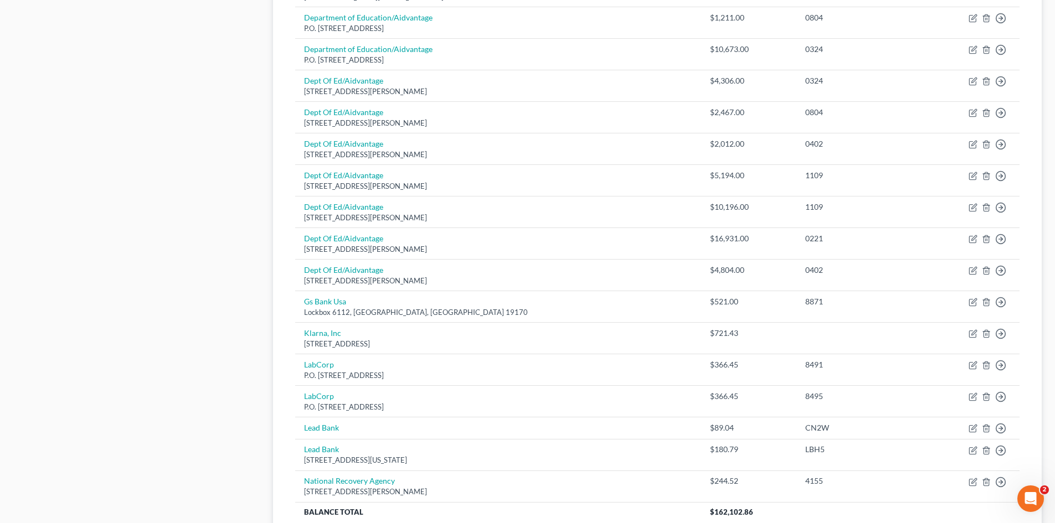
scroll to position [720, 0]
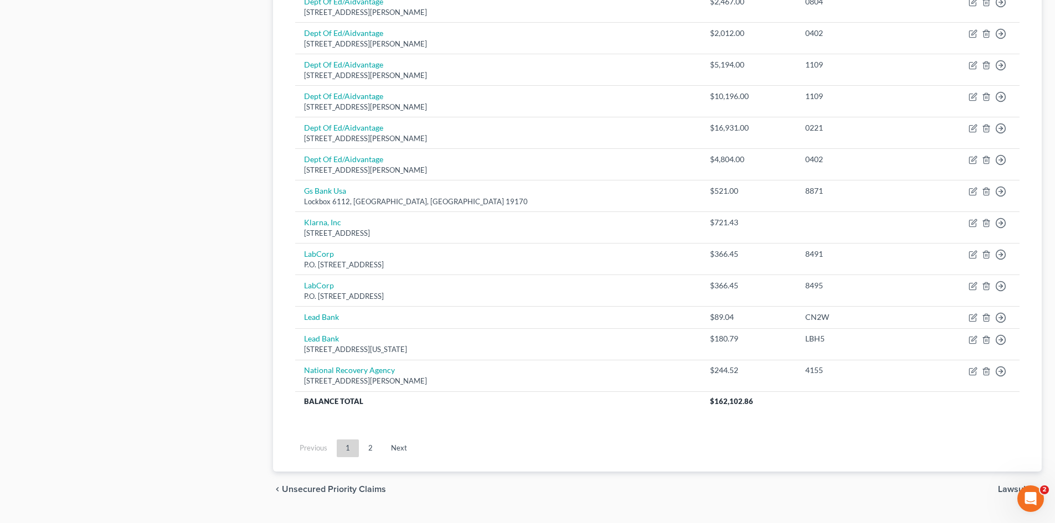
click at [372, 465] on div "Previous 1 2 Next" at bounding box center [657, 453] width 742 height 38
click at [369, 453] on ul "Previous 1 2 Next" at bounding box center [657, 448] width 742 height 29
click at [369, 453] on link "2" at bounding box center [370, 449] width 22 height 18
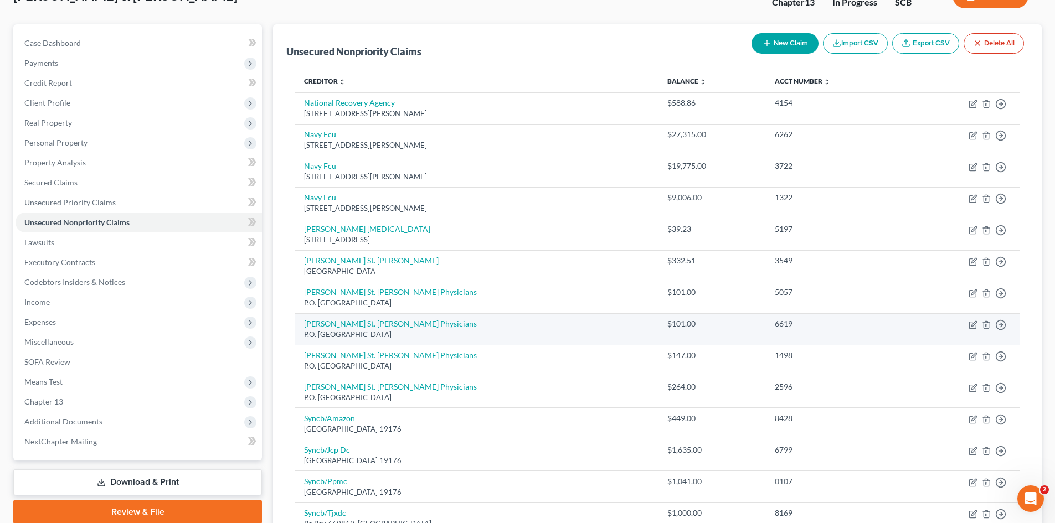
scroll to position [28, 0]
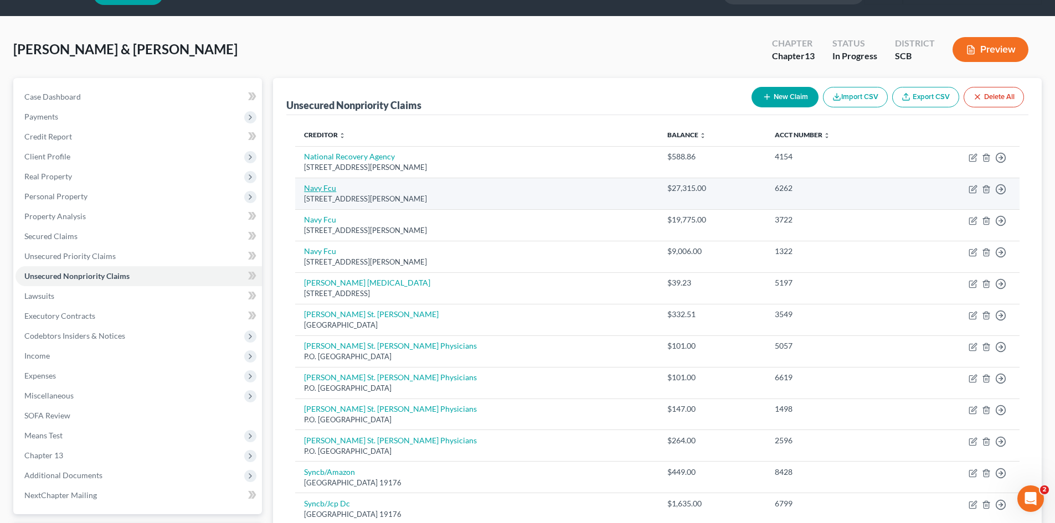
click at [306, 186] on link "Navy Fcu" at bounding box center [320, 187] width 32 height 9
select select "48"
select select "2"
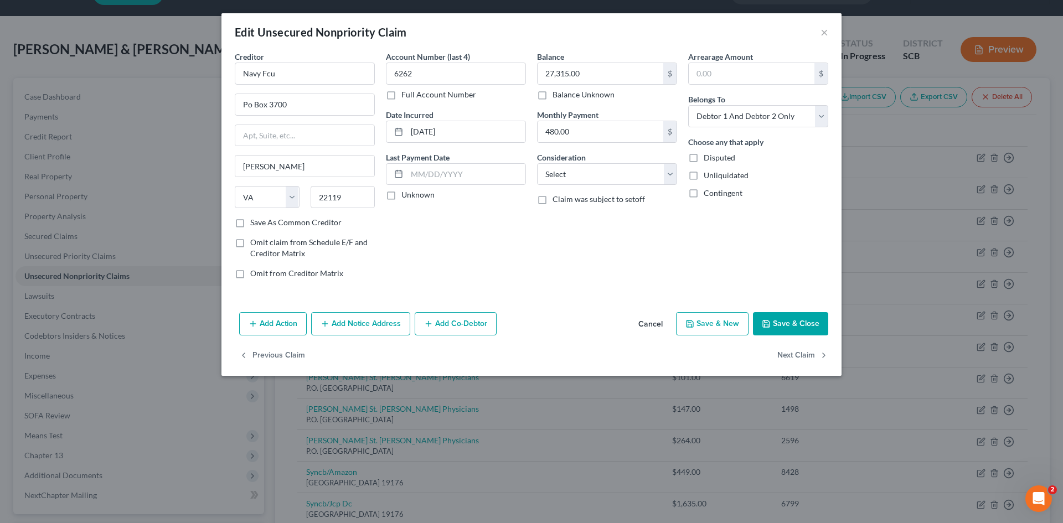
click at [647, 326] on button "Cancel" at bounding box center [651, 324] width 42 height 22
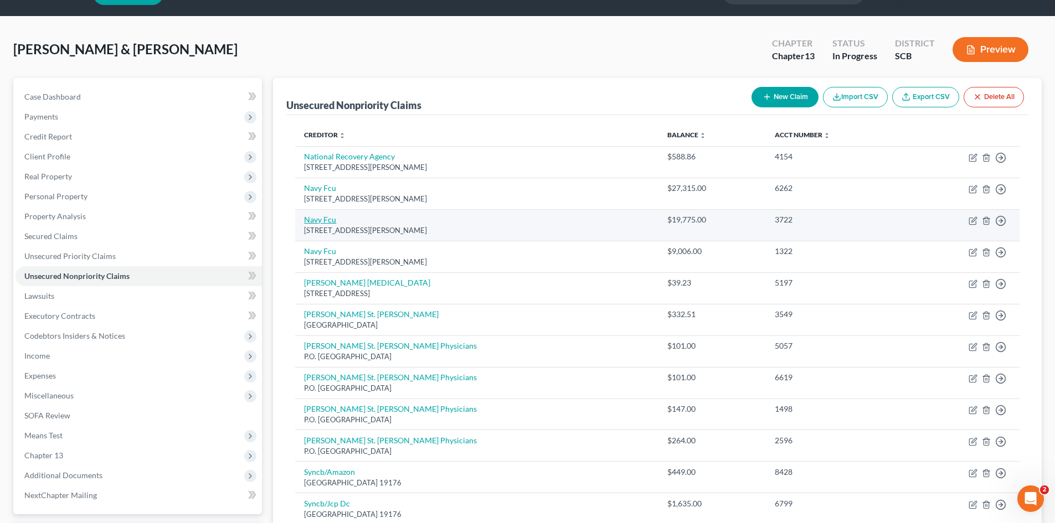
click at [315, 220] on link "Navy Fcu" at bounding box center [320, 219] width 32 height 9
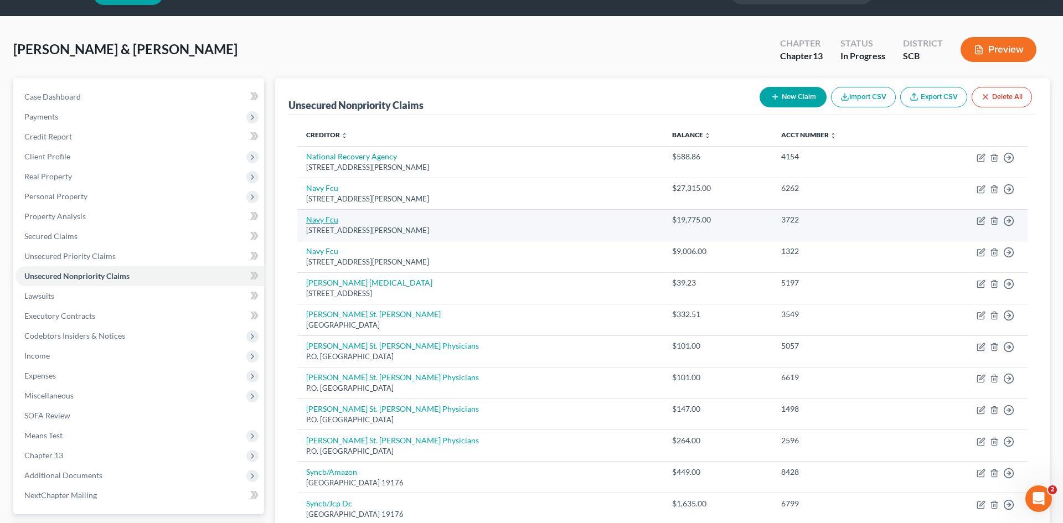
select select "48"
select select "2"
select select "0"
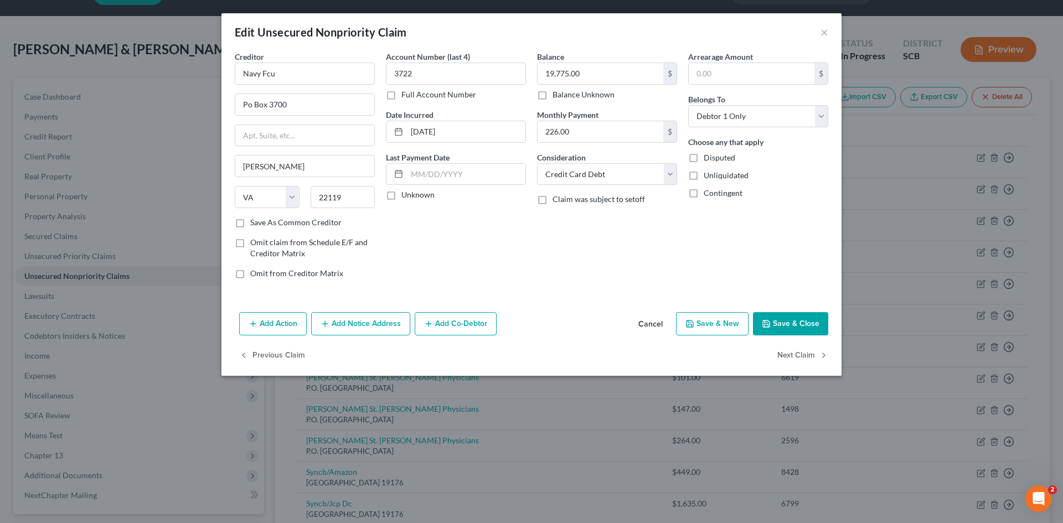
click at [651, 320] on button "Cancel" at bounding box center [651, 324] width 42 height 22
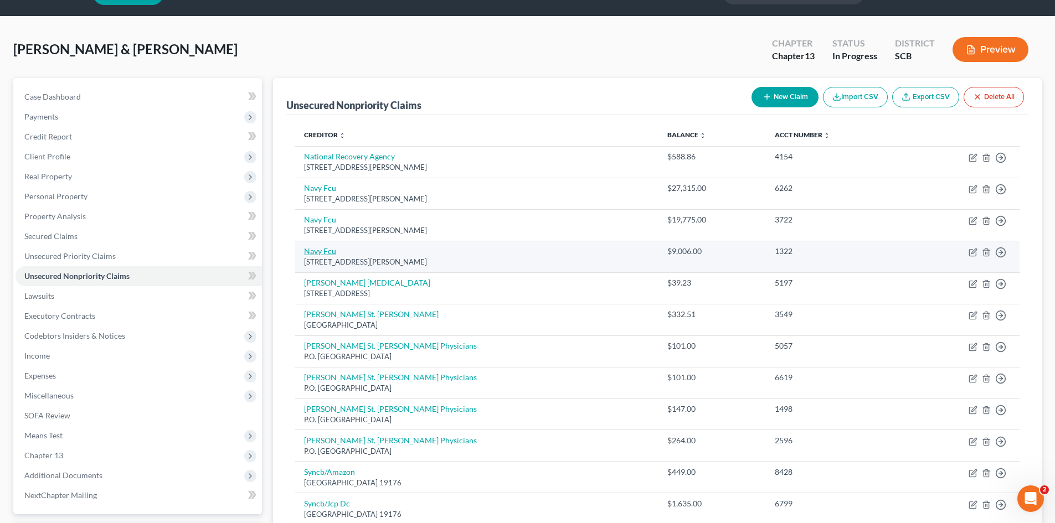
click at [316, 248] on link "Navy Fcu" at bounding box center [320, 250] width 32 height 9
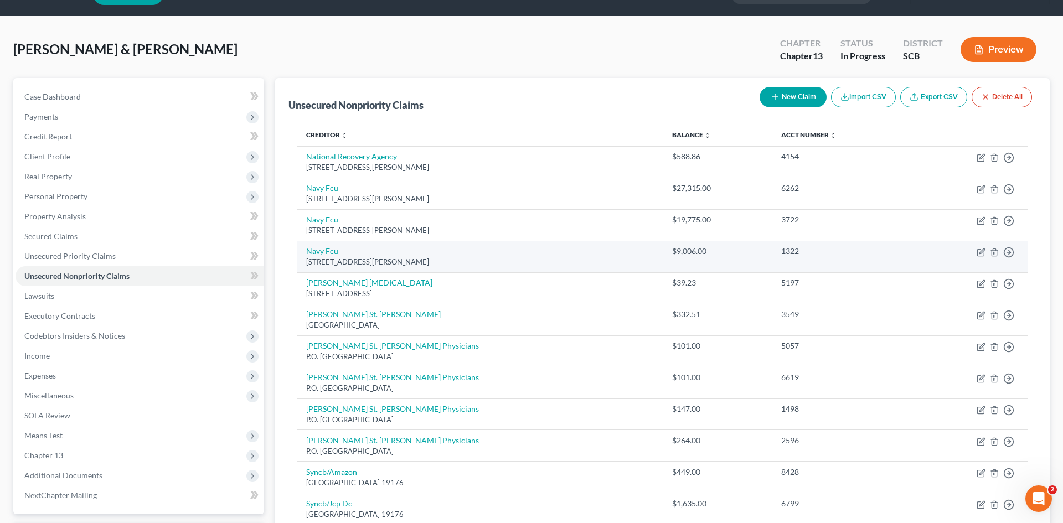
select select "48"
select select "2"
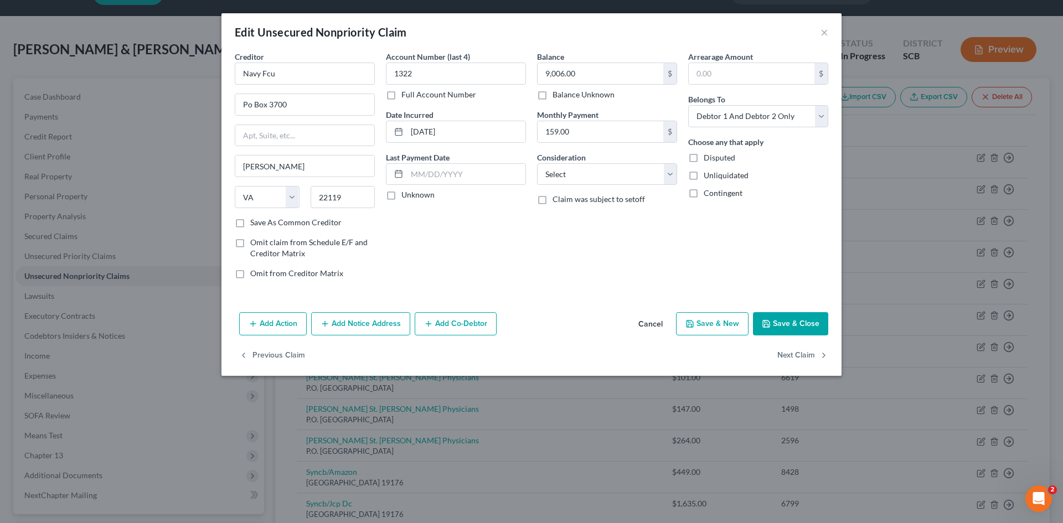
click at [651, 319] on button "Cancel" at bounding box center [651, 324] width 42 height 22
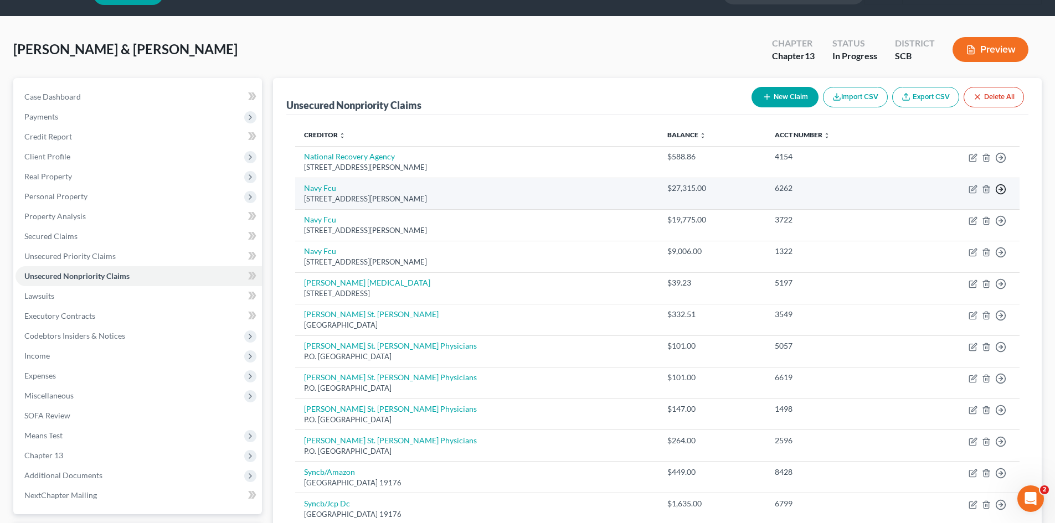
click at [1004, 186] on circle "button" at bounding box center [1000, 189] width 9 height 9
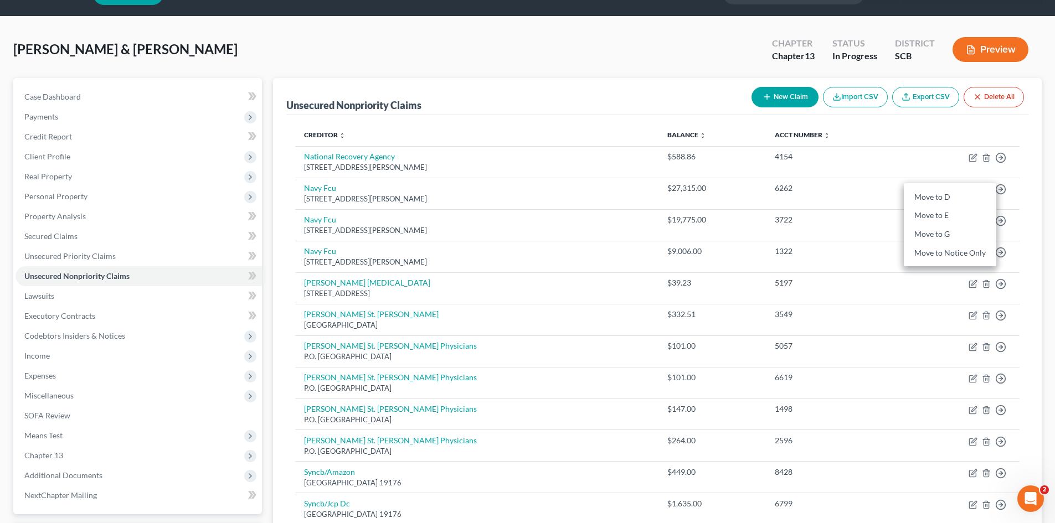
click at [615, 79] on div "Unsecured Nonpriority Claims New Claim Import CSV Export CSV Delete All" at bounding box center [657, 96] width 742 height 37
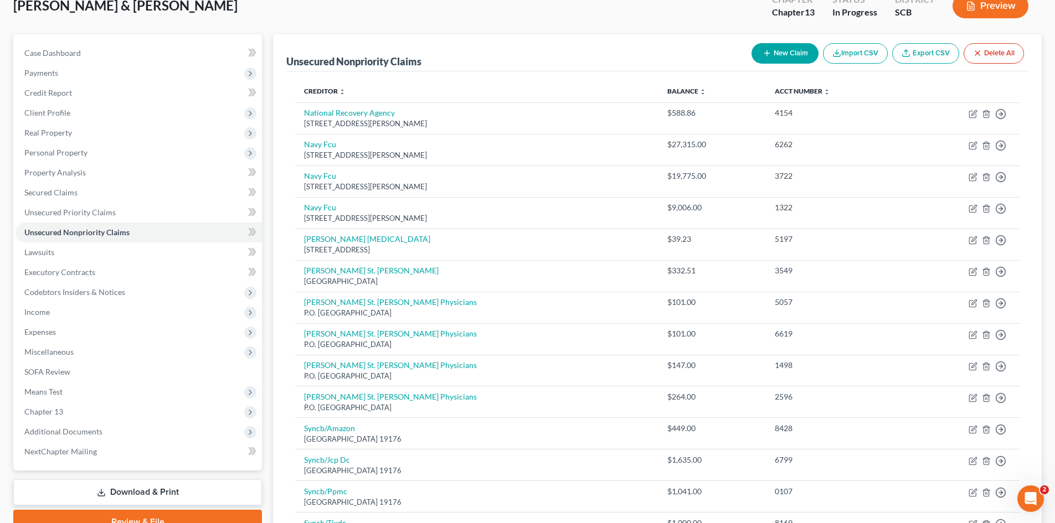
scroll to position [0, 0]
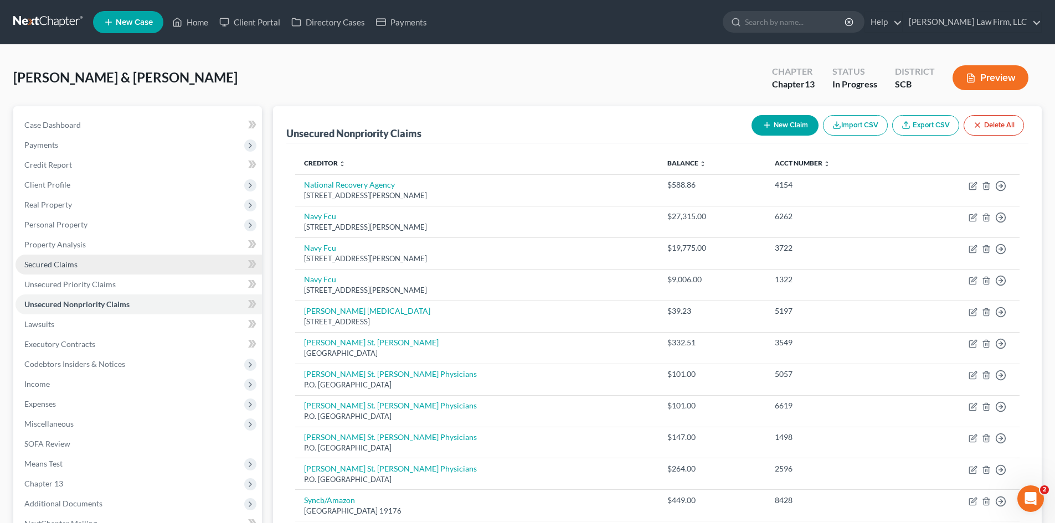
click at [56, 266] on span "Secured Claims" at bounding box center [50, 264] width 53 height 9
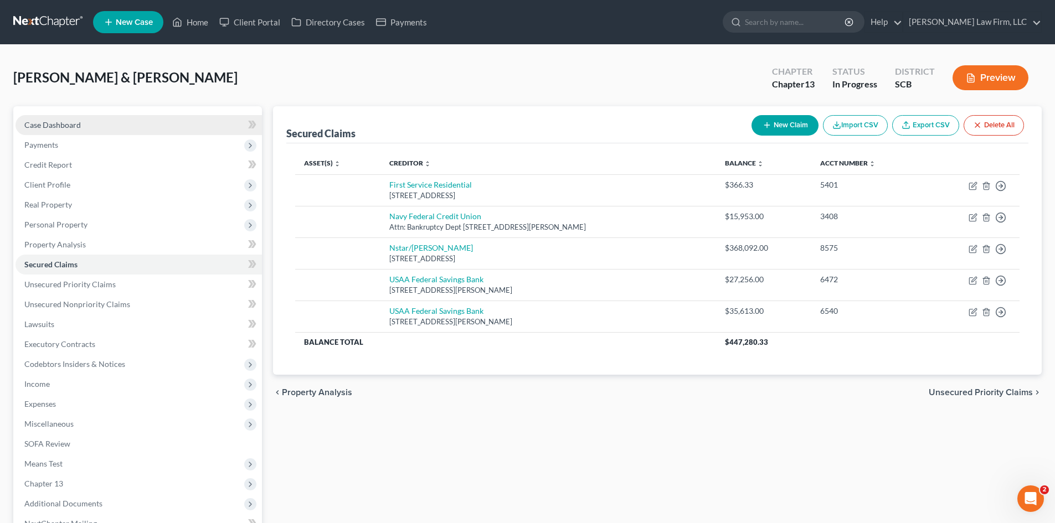
click at [44, 126] on span "Case Dashboard" at bounding box center [52, 124] width 56 height 9
select select "3"
select select "0"
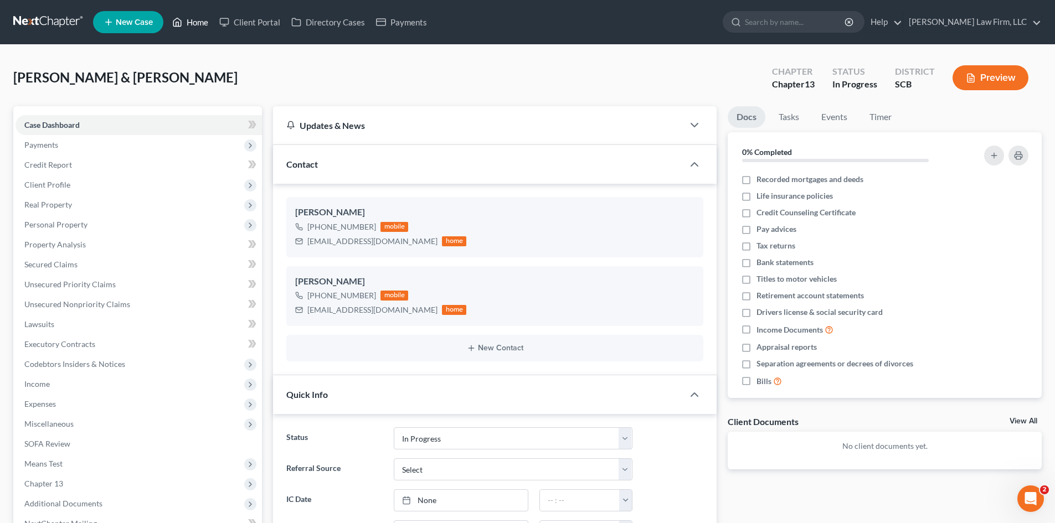
click at [188, 23] on link "Home" at bounding box center [190, 22] width 47 height 20
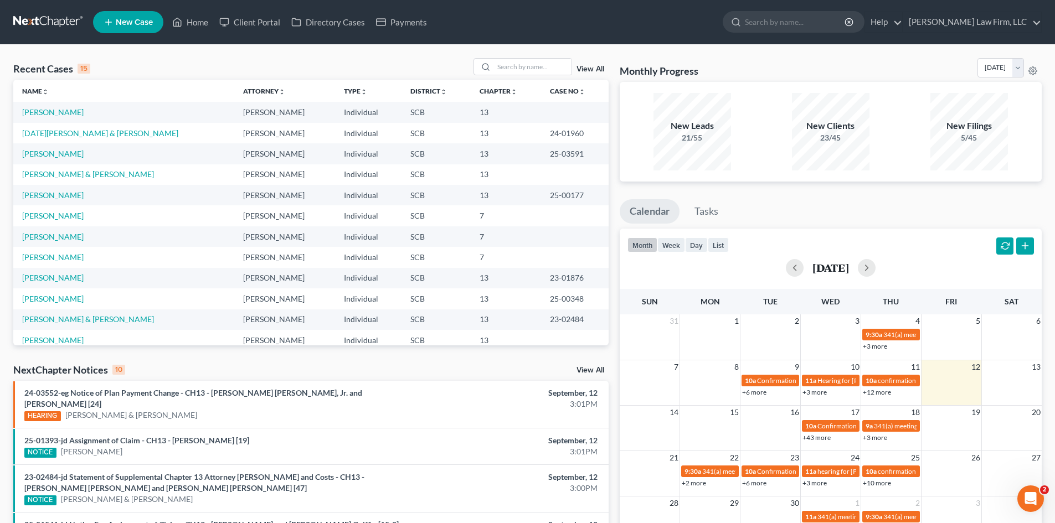
click at [51, 19] on link at bounding box center [48, 22] width 71 height 20
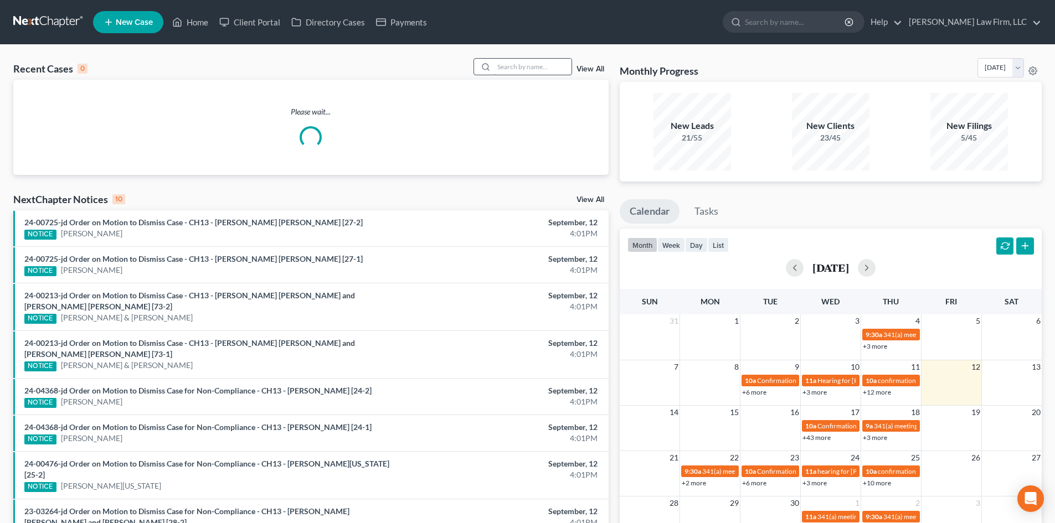
click at [517, 72] on input "search" at bounding box center [533, 67] width 78 height 16
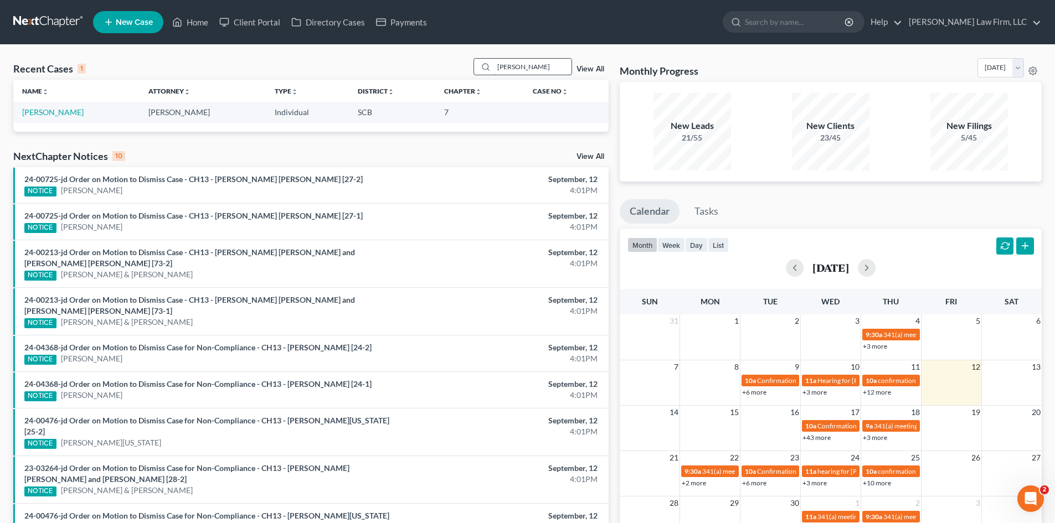
type input "[PERSON_NAME]"
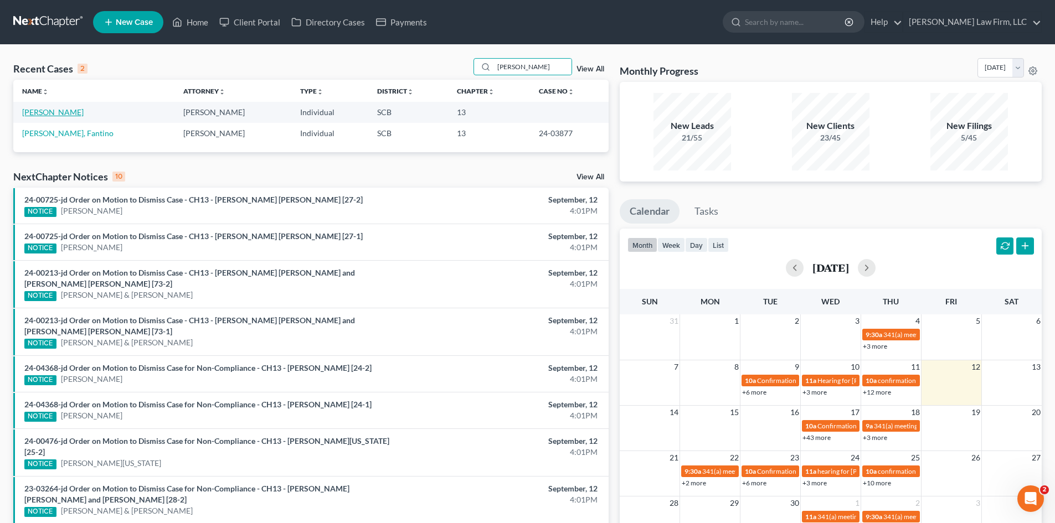
click at [84, 107] on link "[PERSON_NAME]" at bounding box center [52, 111] width 61 height 9
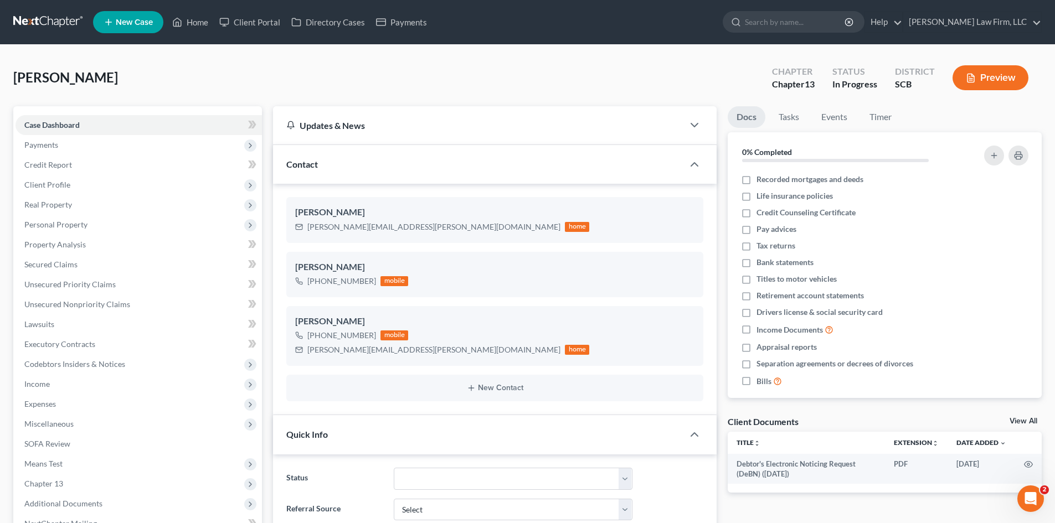
select select "0"
click at [63, 148] on span "Payments" at bounding box center [139, 145] width 246 height 20
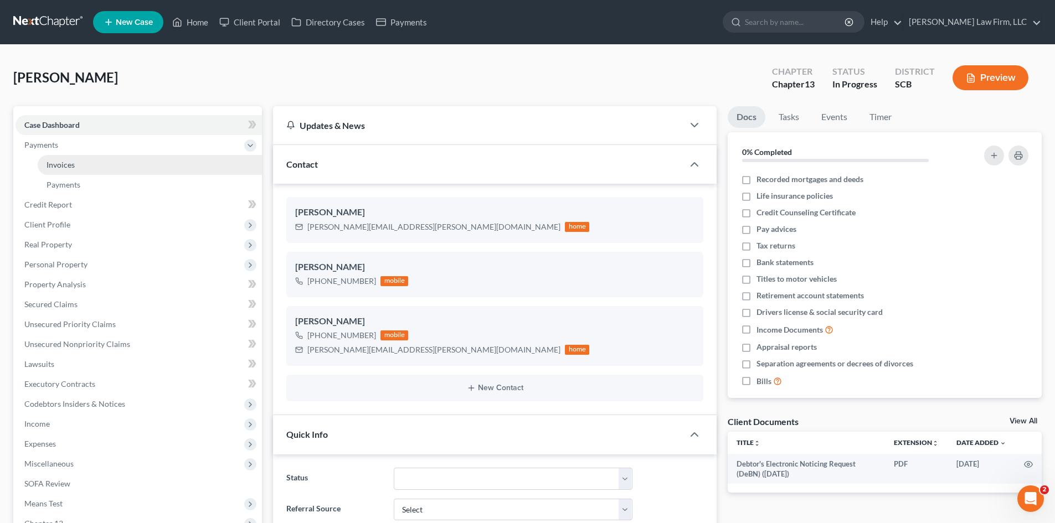
click at [69, 167] on span "Invoices" at bounding box center [61, 164] width 28 height 9
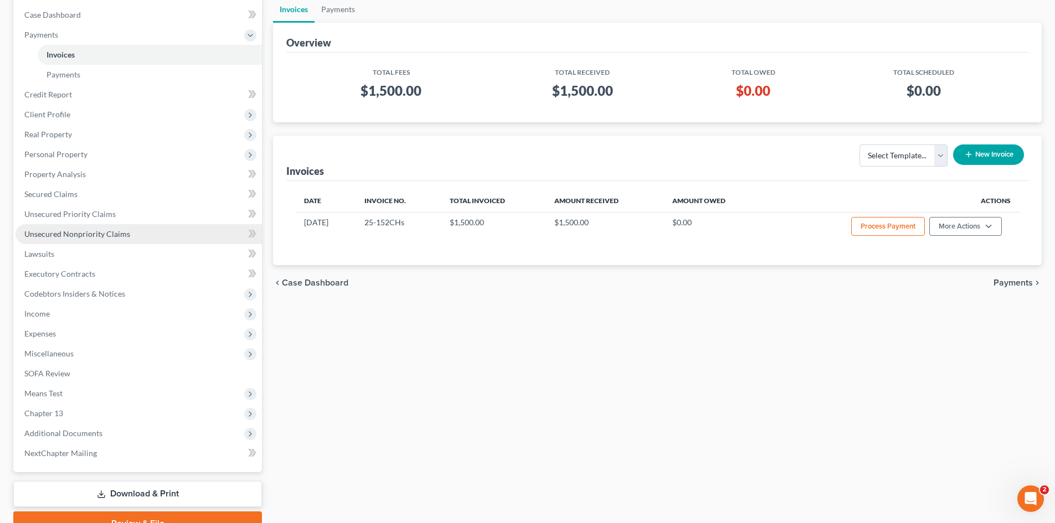
scroll to position [111, 0]
click at [74, 429] on span "Additional Documents" at bounding box center [63, 432] width 78 height 9
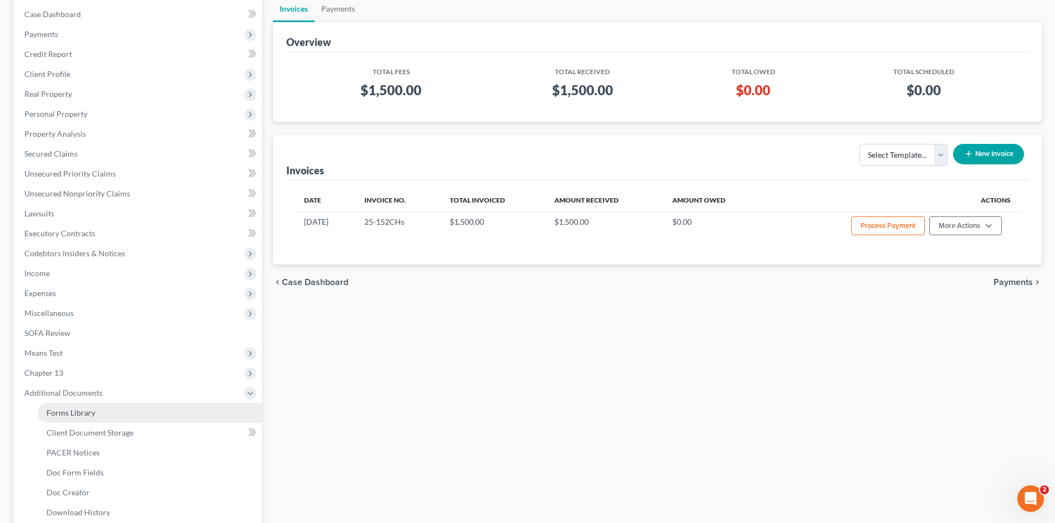
scroll to position [166, 0]
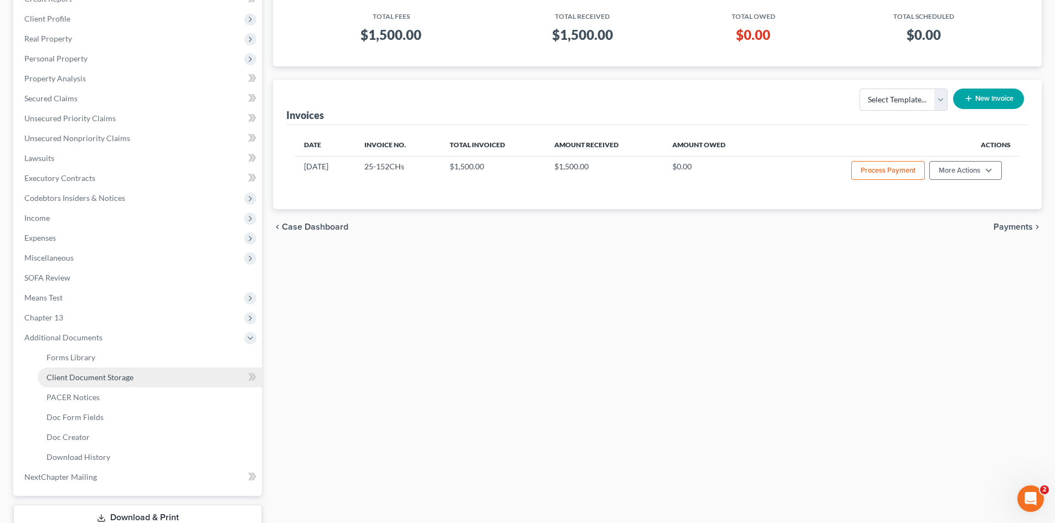
click at [94, 381] on span "Client Document Storage" at bounding box center [90, 377] width 87 height 9
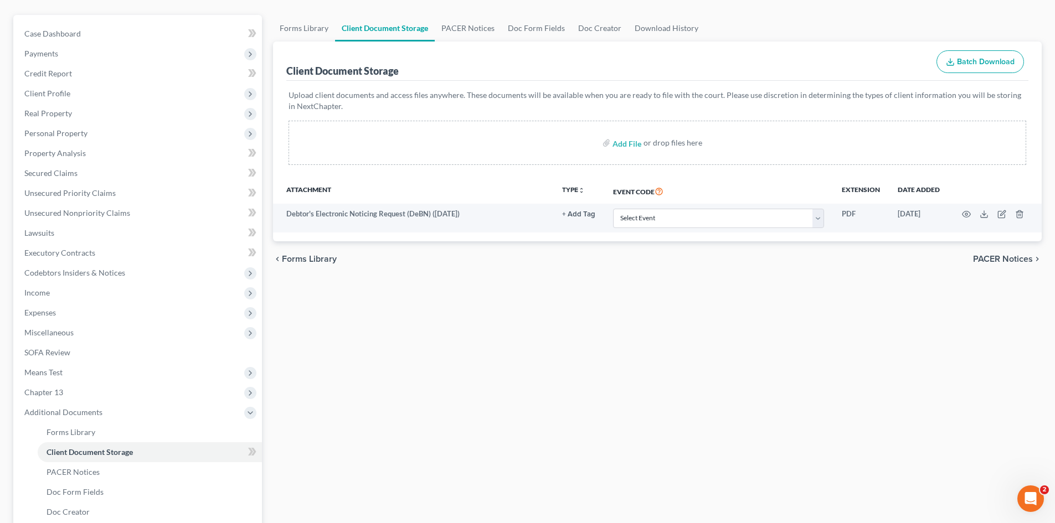
scroll to position [111, 0]
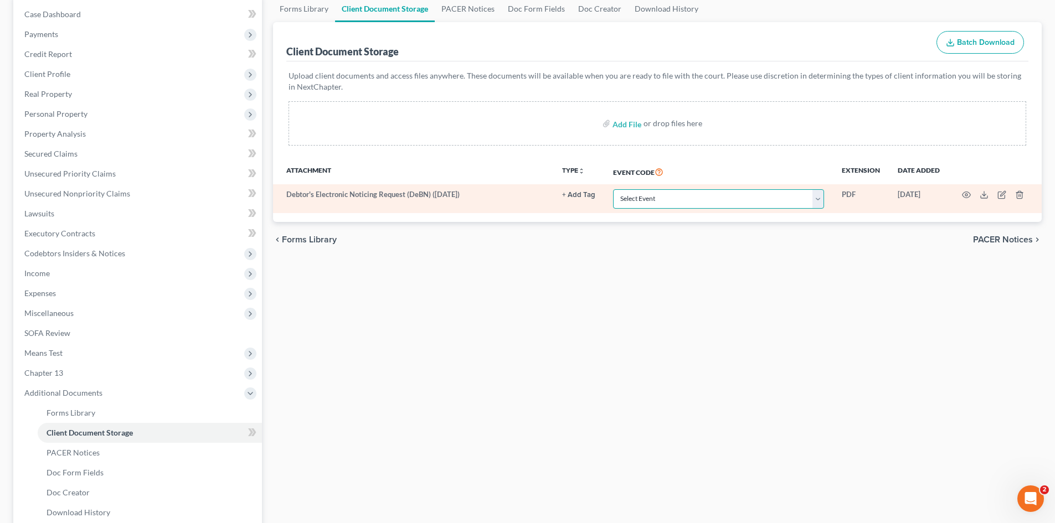
click at [801, 204] on select "Select Event Amended Application Amended Document Amended Schedules/Statements …" at bounding box center [718, 198] width 211 height 19
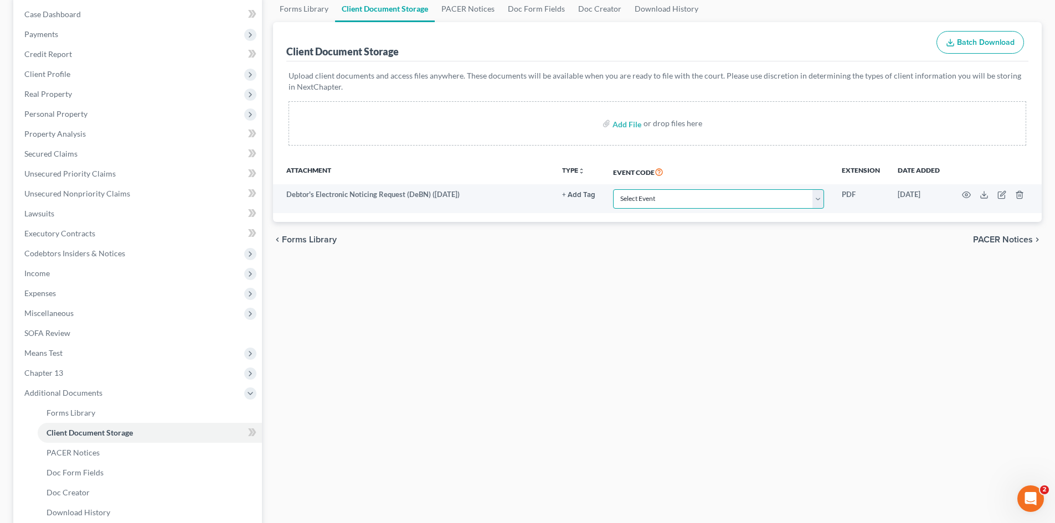
select select "16"
click at [613, 189] on select "Select Event Amended Application Amended Document Amended Schedules/Statements …" at bounding box center [718, 198] width 211 height 19
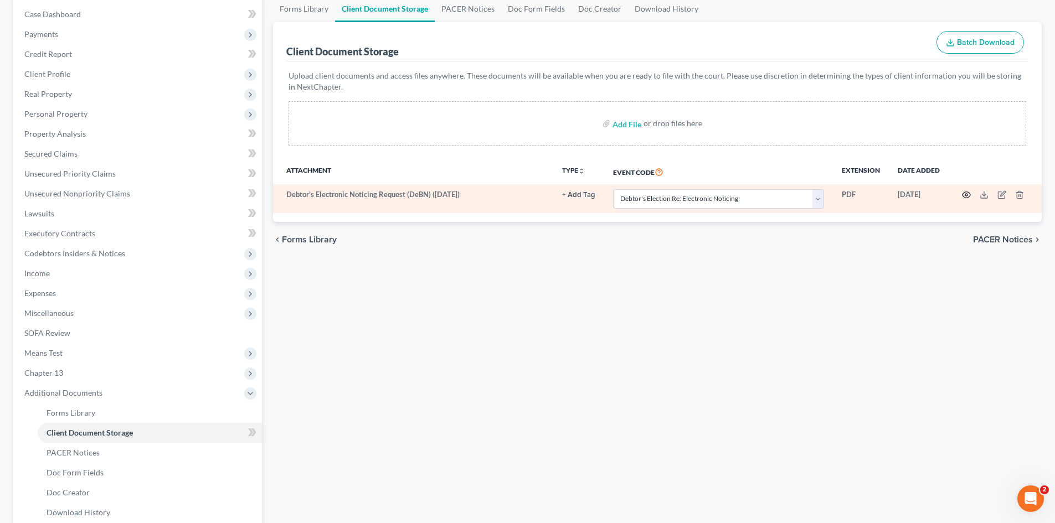
click at [963, 194] on icon "button" at bounding box center [967, 195] width 8 height 6
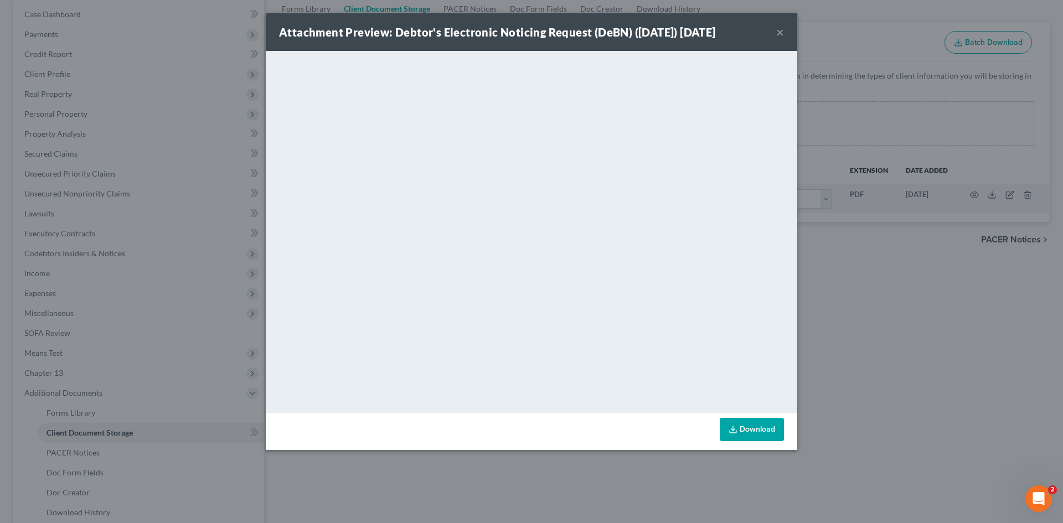
click at [780, 37] on button "×" at bounding box center [781, 31] width 8 height 13
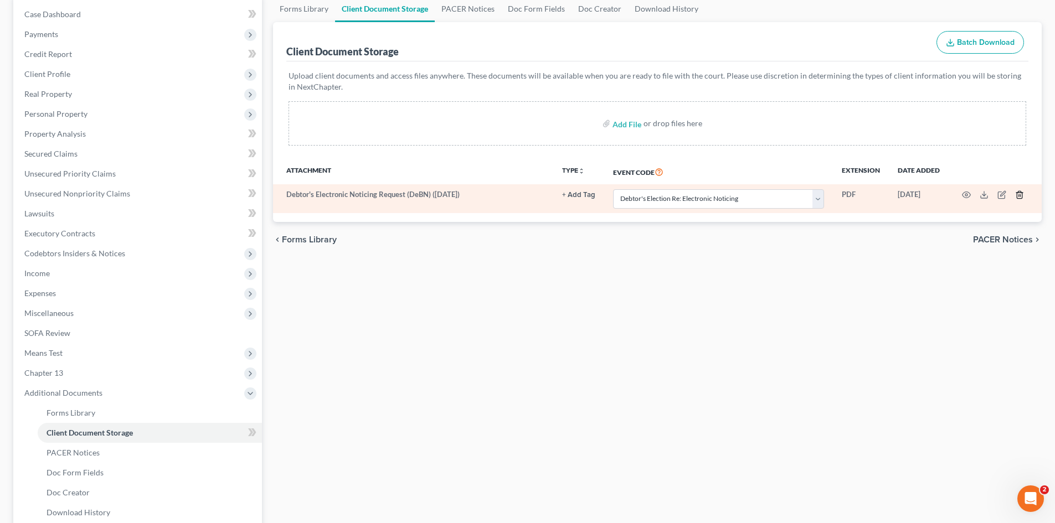
click at [1017, 197] on icon "button" at bounding box center [1019, 195] width 5 height 7
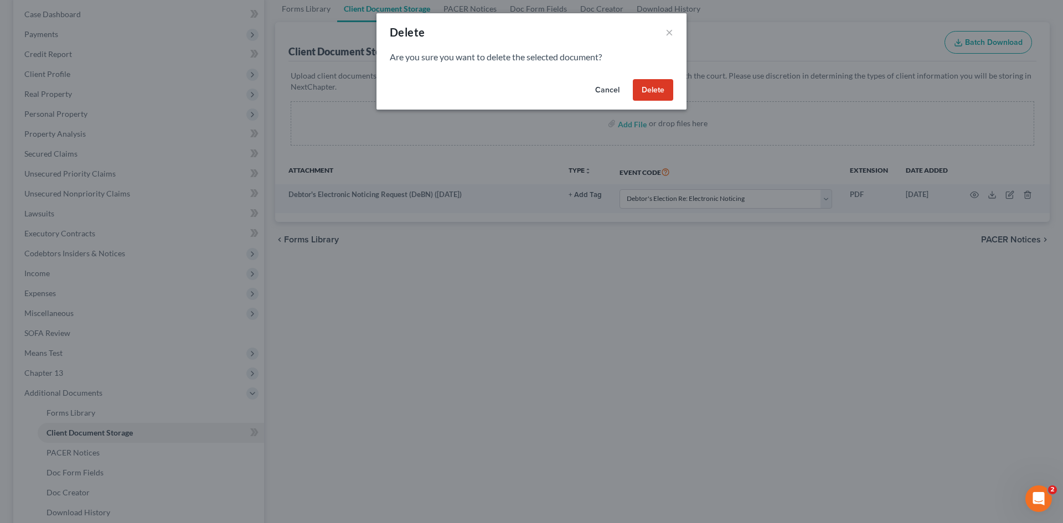
click at [651, 96] on button "Delete" at bounding box center [653, 90] width 40 height 22
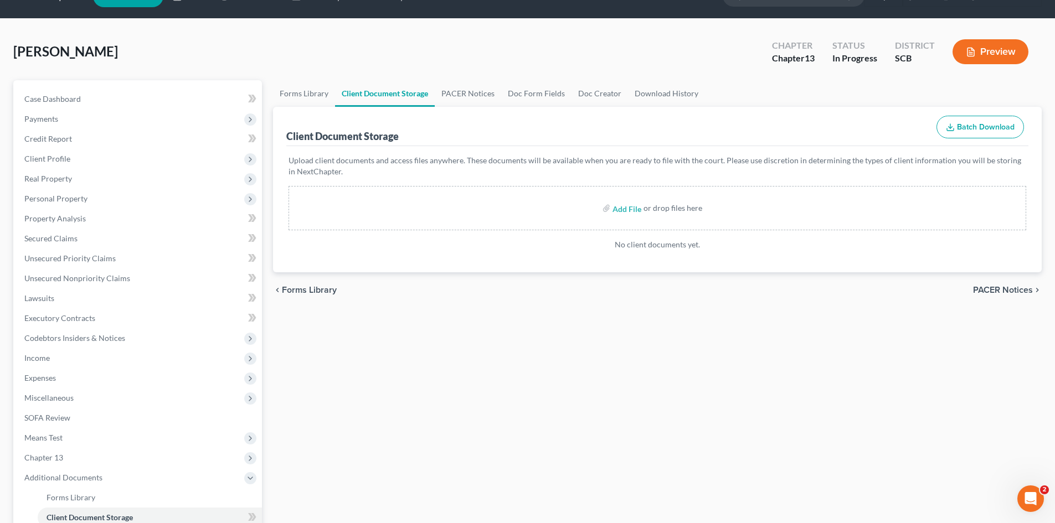
scroll to position [0, 0]
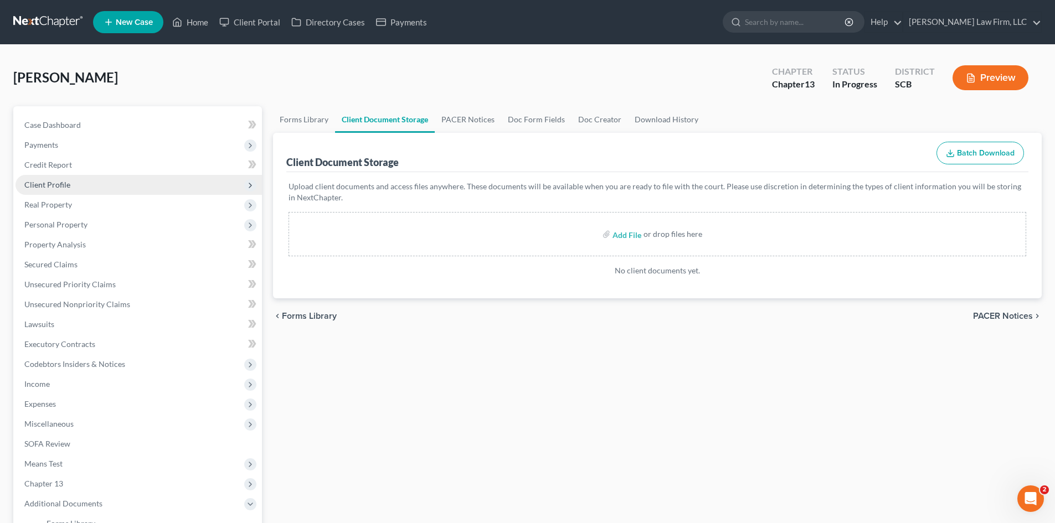
click at [60, 182] on span "Client Profile" at bounding box center [47, 184] width 46 height 9
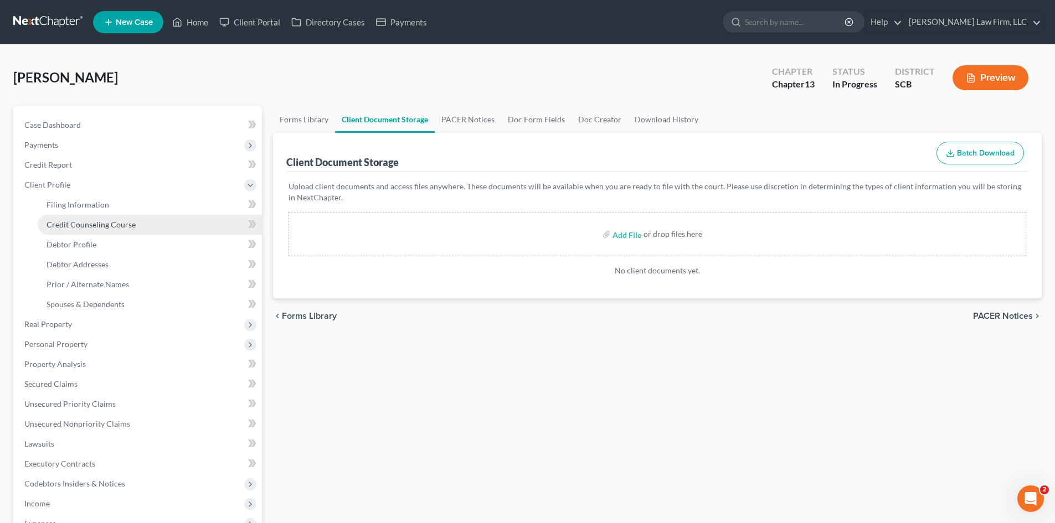
click at [67, 223] on span "Credit Counseling Course" at bounding box center [91, 224] width 89 height 9
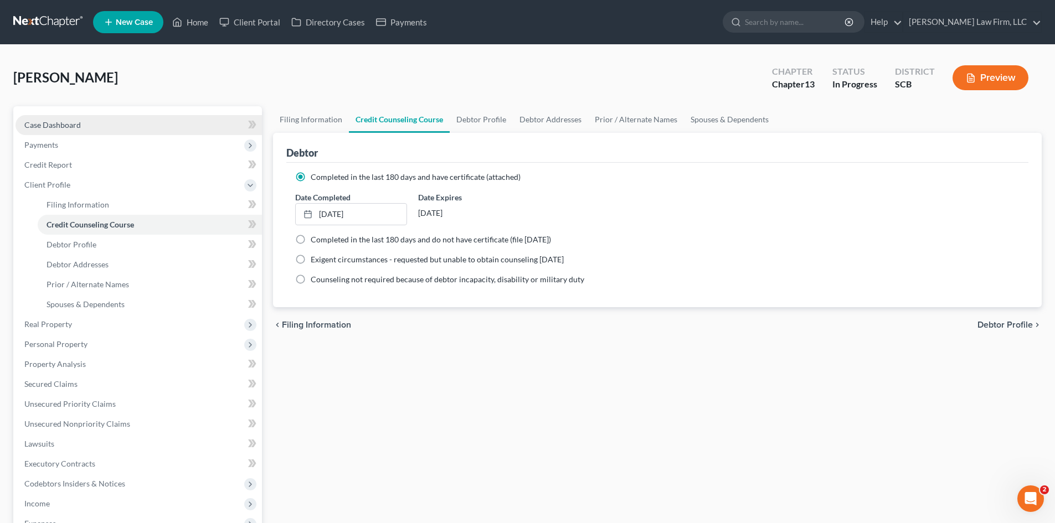
drag, startPoint x: 62, startPoint y: 124, endPoint x: 119, endPoint y: 129, distance: 57.3
click at [62, 124] on span "Case Dashboard" at bounding box center [52, 124] width 56 height 9
select select "0"
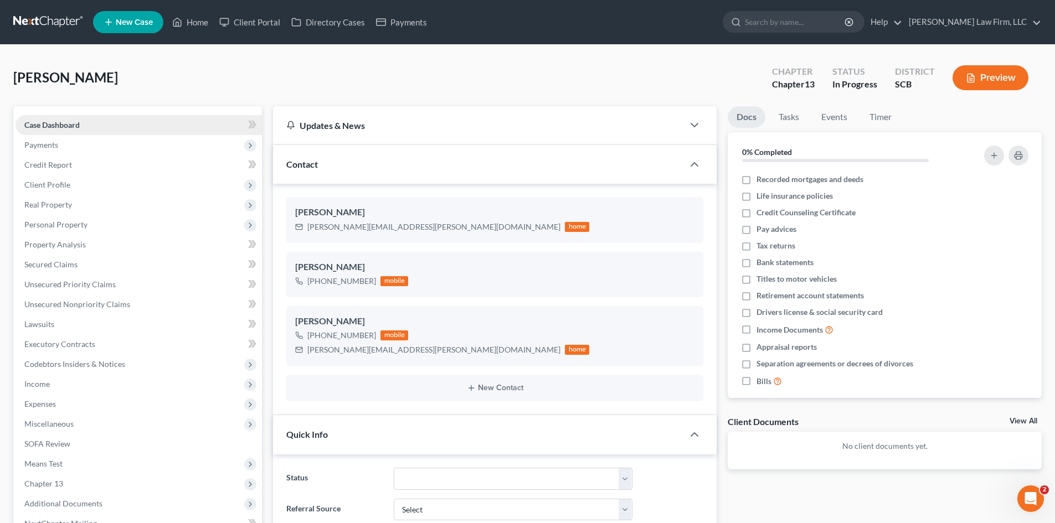
scroll to position [45, 0]
click at [59, 147] on span "Payments" at bounding box center [139, 145] width 246 height 20
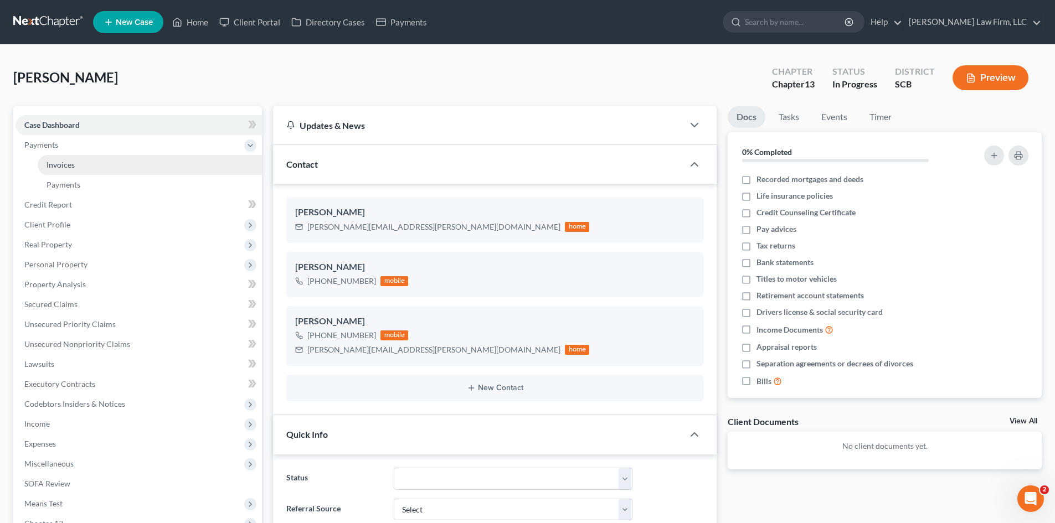
click at [86, 164] on link "Invoices" at bounding box center [150, 165] width 224 height 20
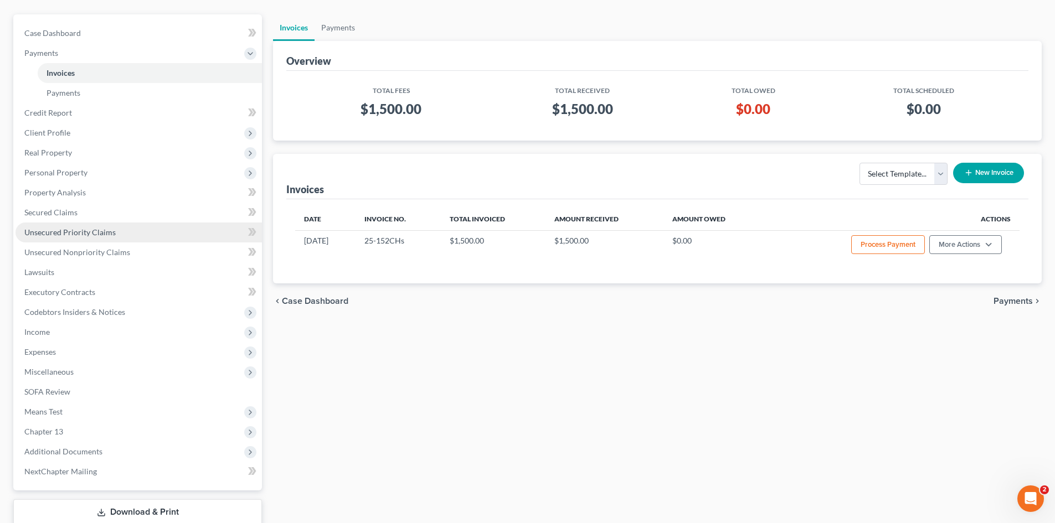
scroll to position [111, 0]
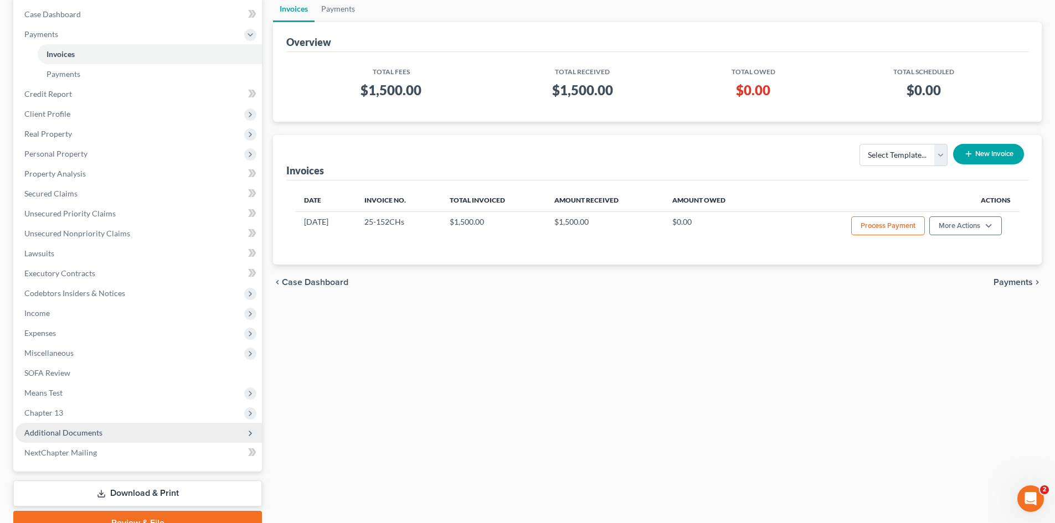
click at [90, 434] on span "Additional Documents" at bounding box center [63, 432] width 78 height 9
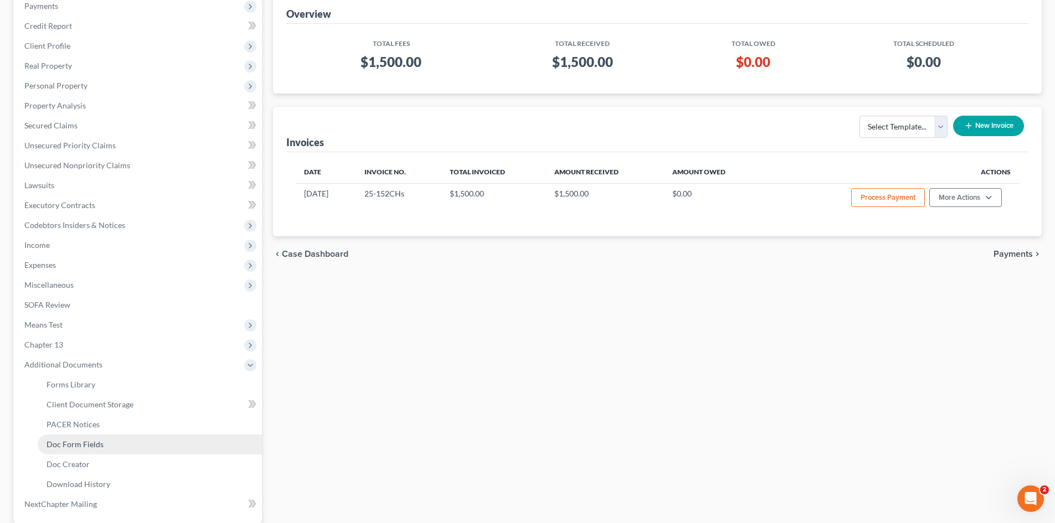
scroll to position [166, 0]
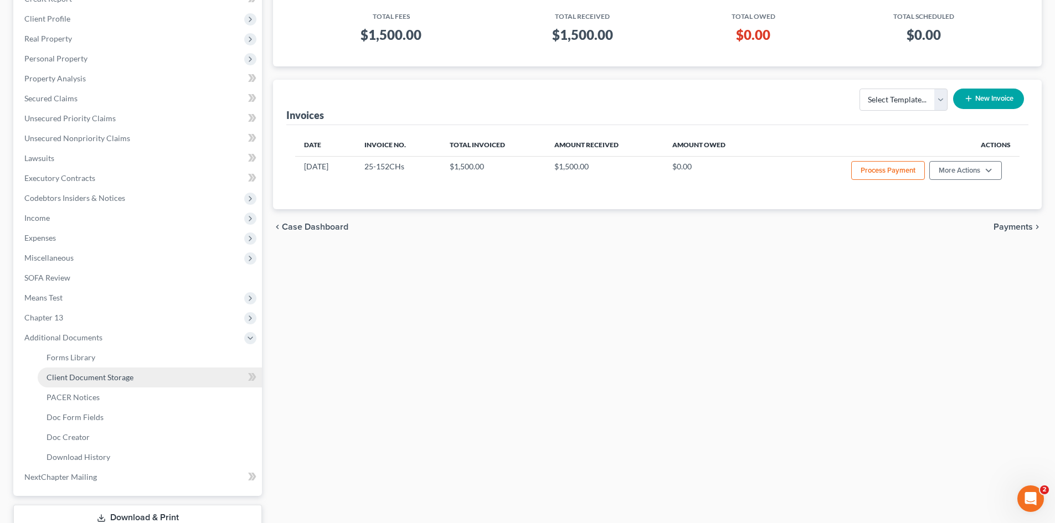
click at [88, 376] on span "Client Document Storage" at bounding box center [90, 377] width 87 height 9
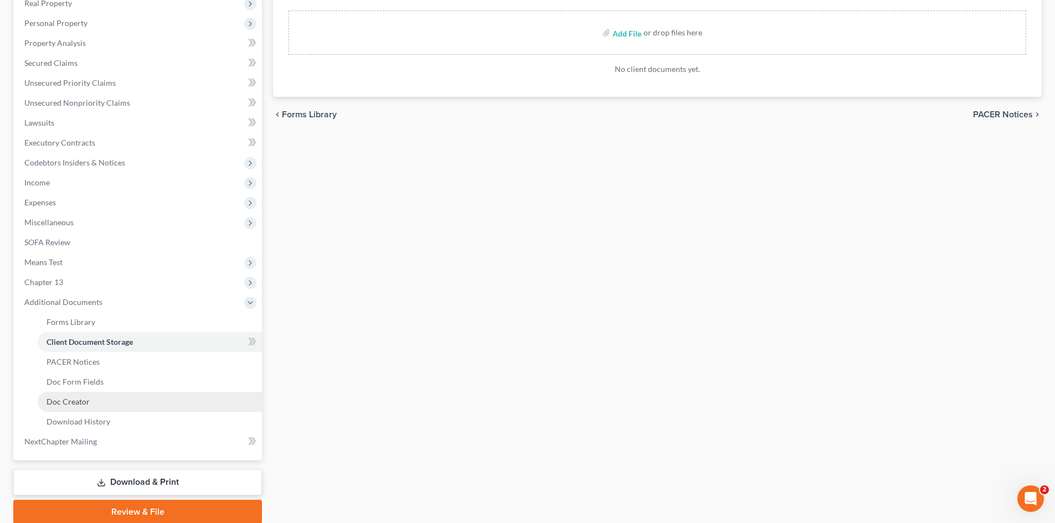
scroll to position [222, 0]
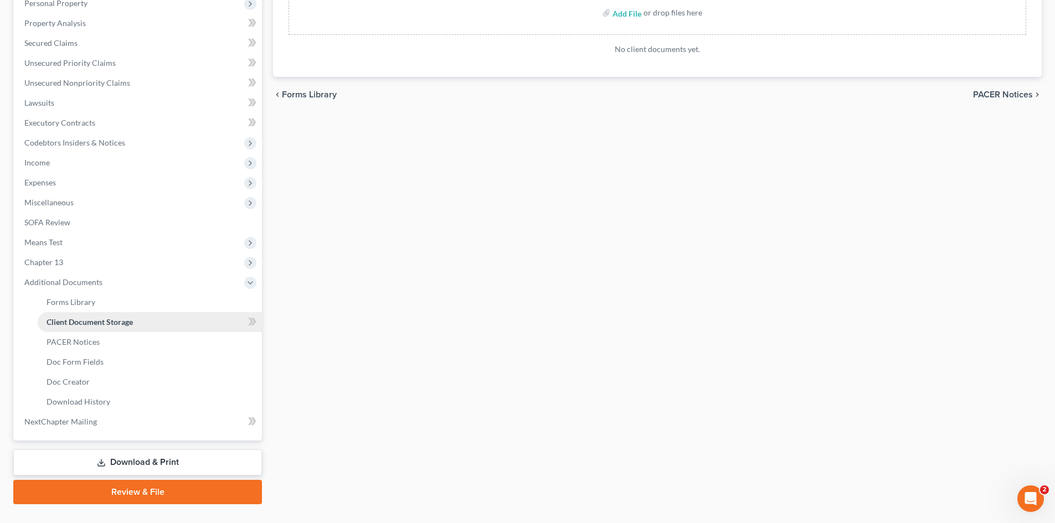
click at [118, 322] on span "Client Document Storage" at bounding box center [90, 321] width 86 height 9
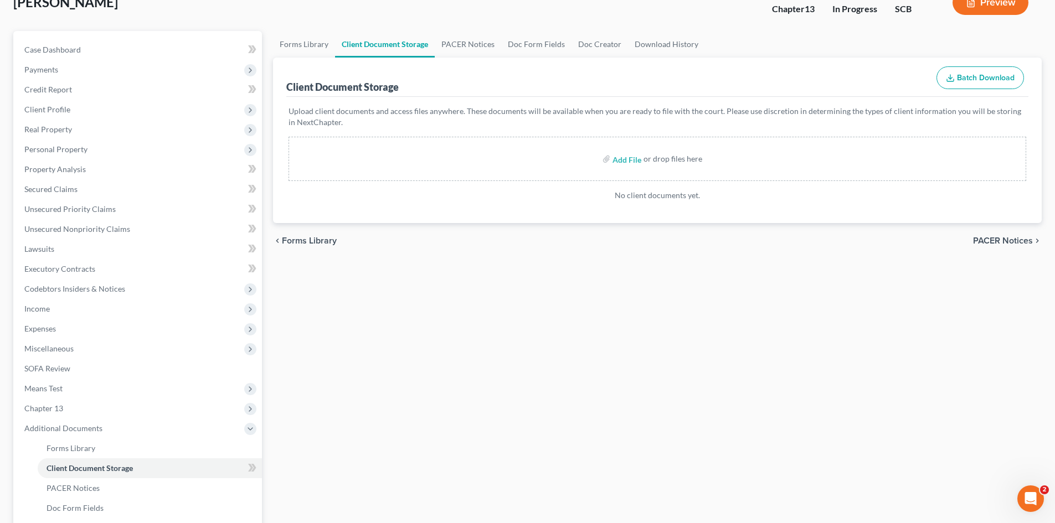
scroll to position [55, 0]
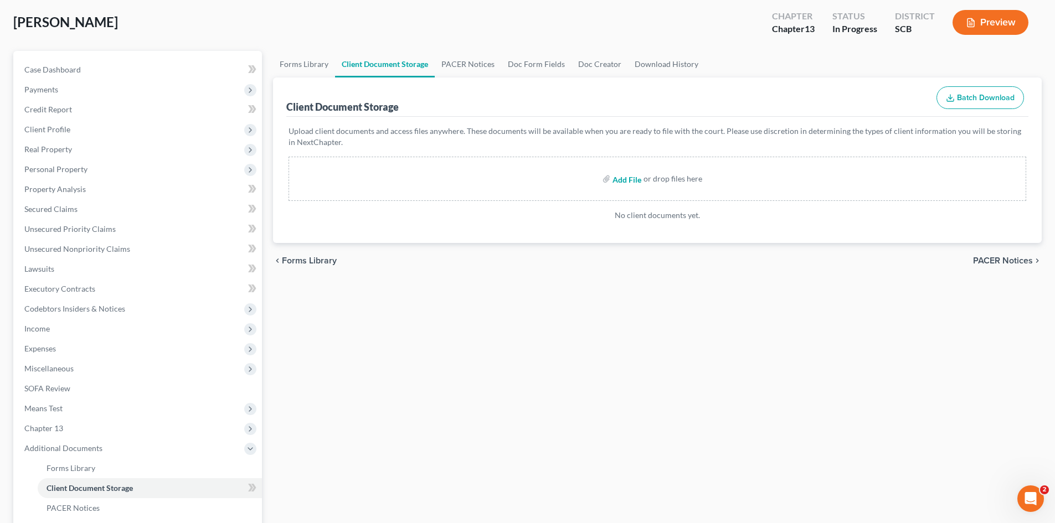
click at [629, 181] on input "file" at bounding box center [626, 179] width 27 height 20
type input "C:\fakepath\debby 9-12-25.pdf"
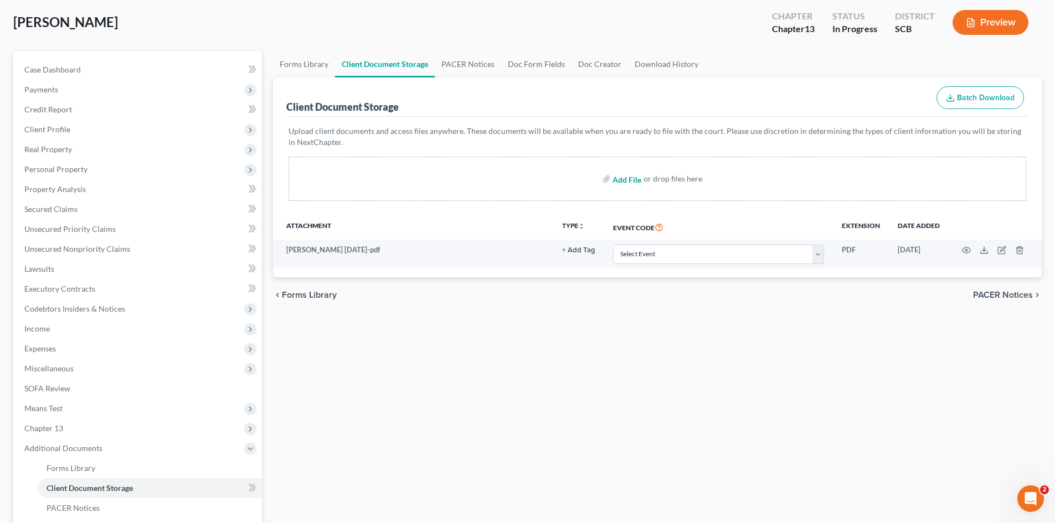
click at [632, 181] on input "file" at bounding box center [626, 179] width 27 height 20
type input "C:\fakepath\ccc.pdf"
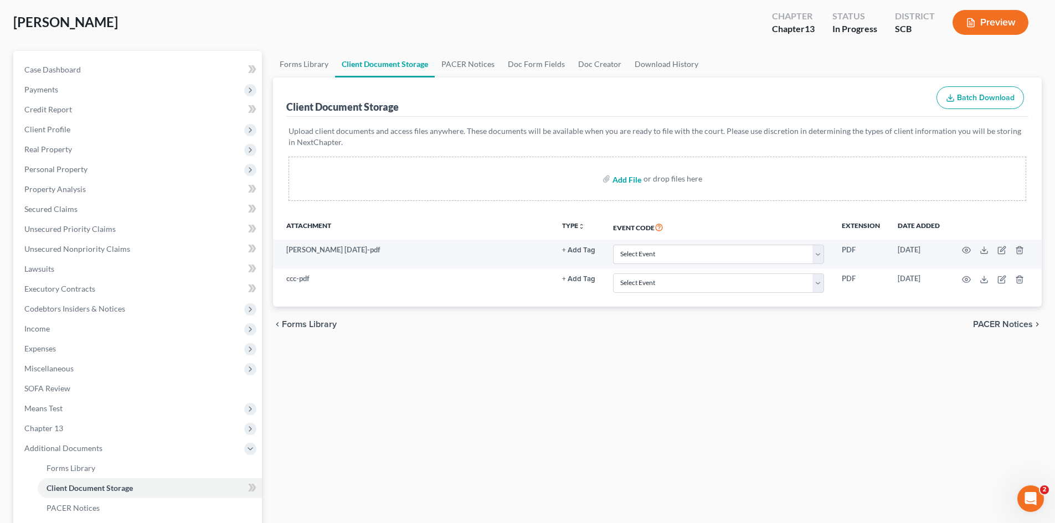
click at [621, 179] on input "file" at bounding box center [626, 179] width 27 height 20
type input "C:\fakepath\Signed ch. 13 retainer agreement.pdf"
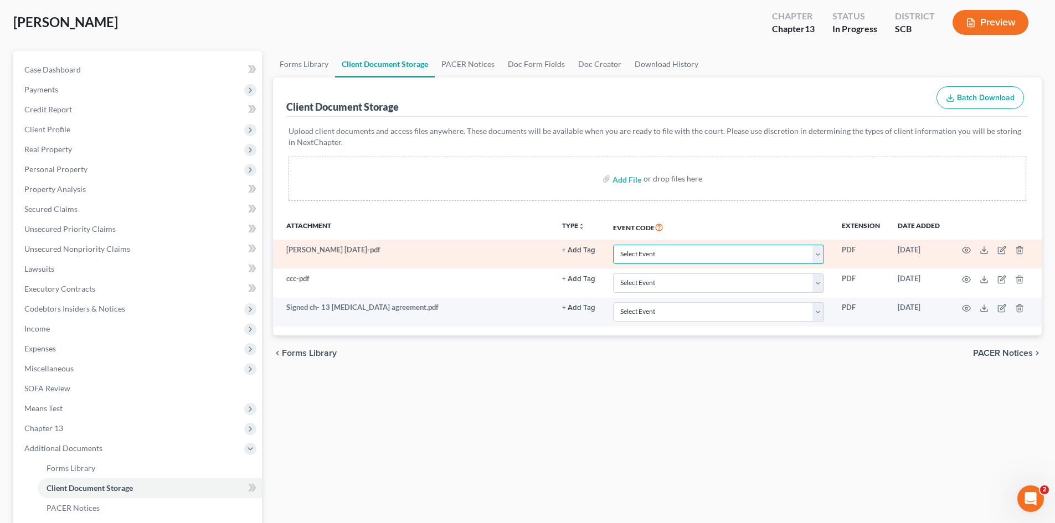
click at [818, 256] on select "Select Event Amended Application Amended Document Amended Schedules/Statements …" at bounding box center [718, 254] width 211 height 19
select select "16"
click at [613, 245] on select "Select Event Amended Application Amended Document Amended Schedules/Statements …" at bounding box center [718, 254] width 211 height 19
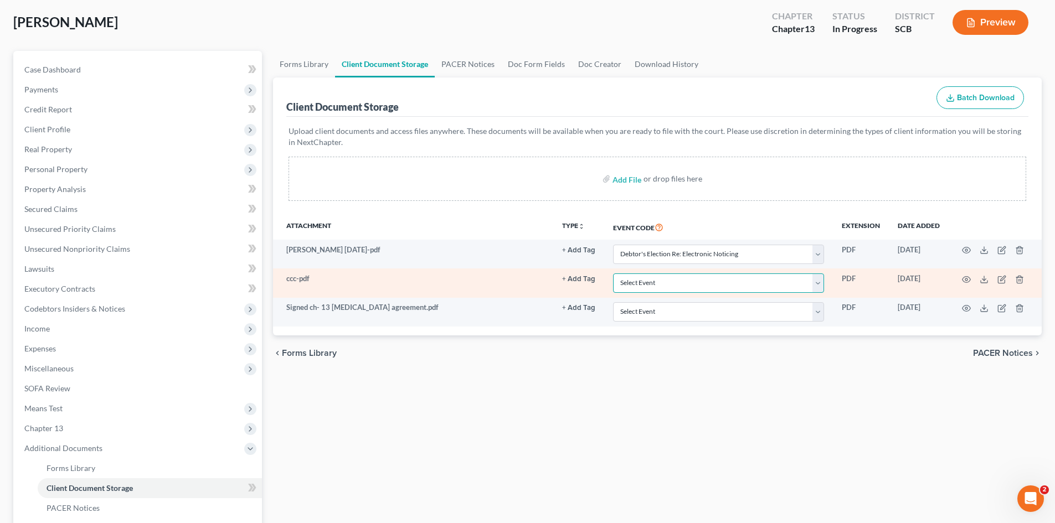
click at [642, 287] on select "Select Event Amended Application Amended Document Amended Schedules/Statements …" at bounding box center [718, 283] width 211 height 19
select select "6"
click at [613, 274] on select "Select Event Amended Application Amended Document Amended Schedules/Statements …" at bounding box center [718, 283] width 211 height 19
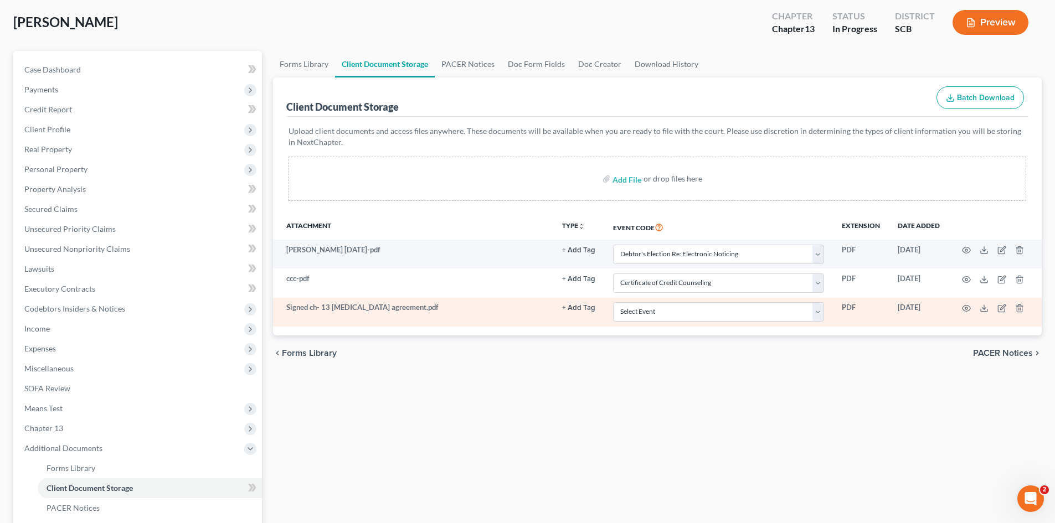
click at [579, 310] on button "+ Add Tag" at bounding box center [578, 308] width 33 height 7
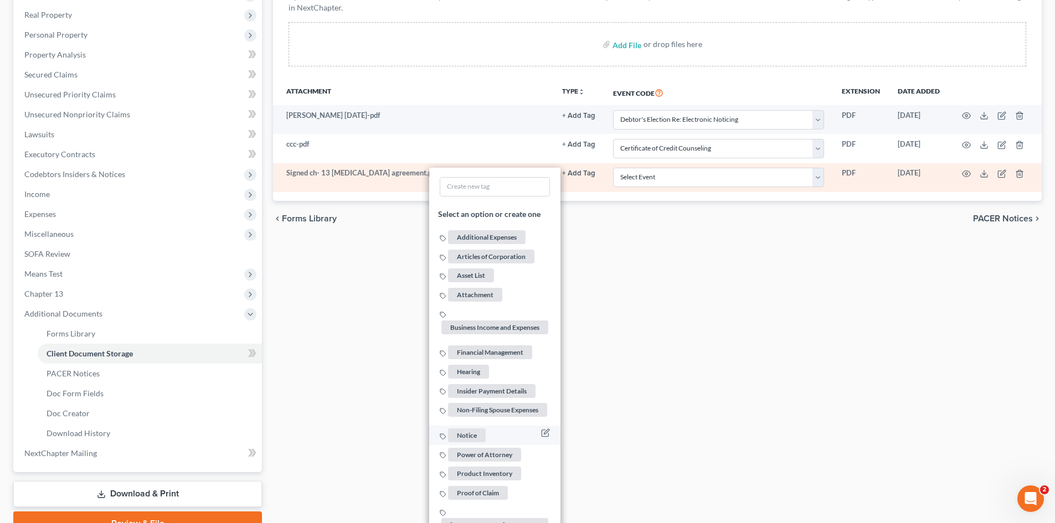
scroll to position [222, 0]
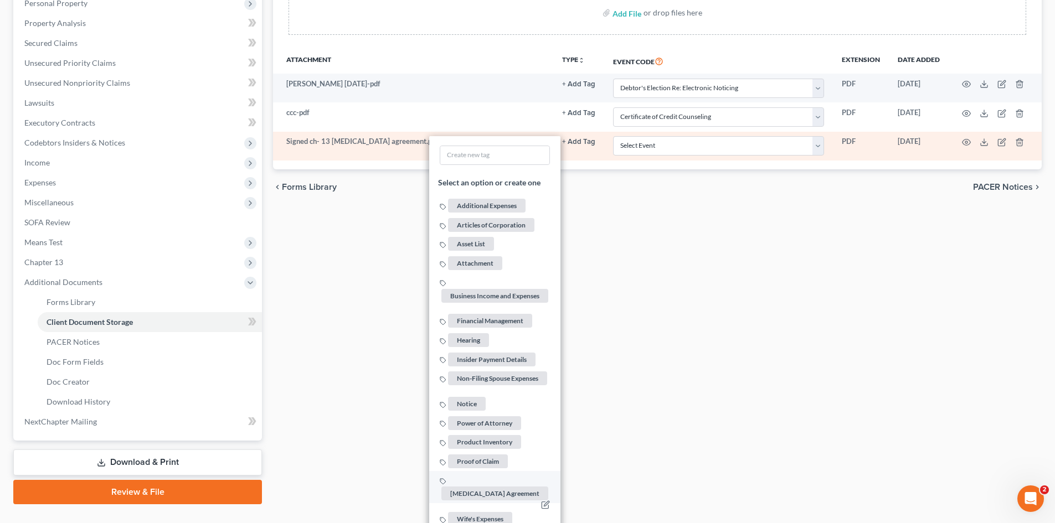
click at [510, 487] on span "[MEDICAL_DATA] Agreement" at bounding box center [494, 494] width 107 height 14
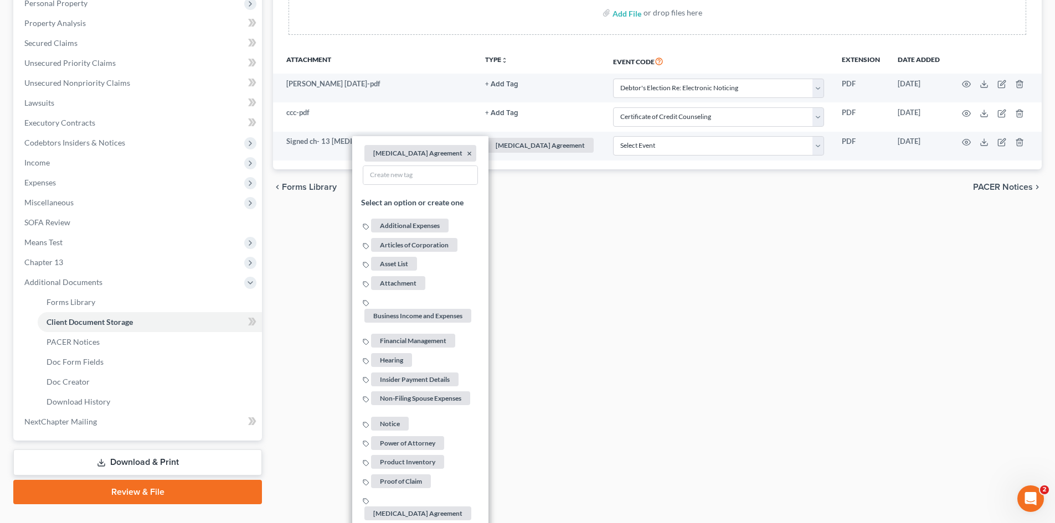
click at [594, 338] on div "Forms Library Client Document Storage PACER Notices Doc Form Fields Doc Creator…" at bounding box center [658, 195] width 780 height 620
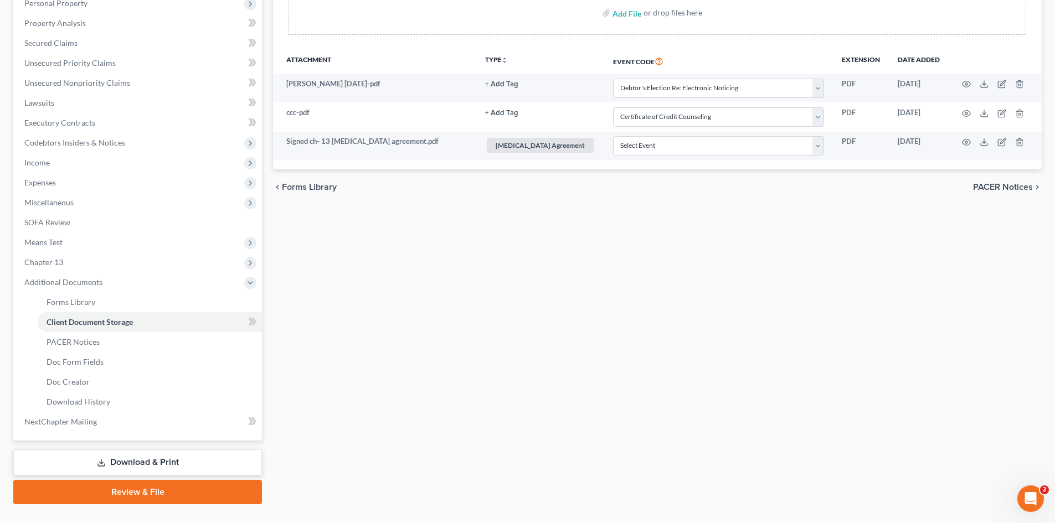
click at [202, 498] on link "Review & File" at bounding box center [137, 492] width 249 height 24
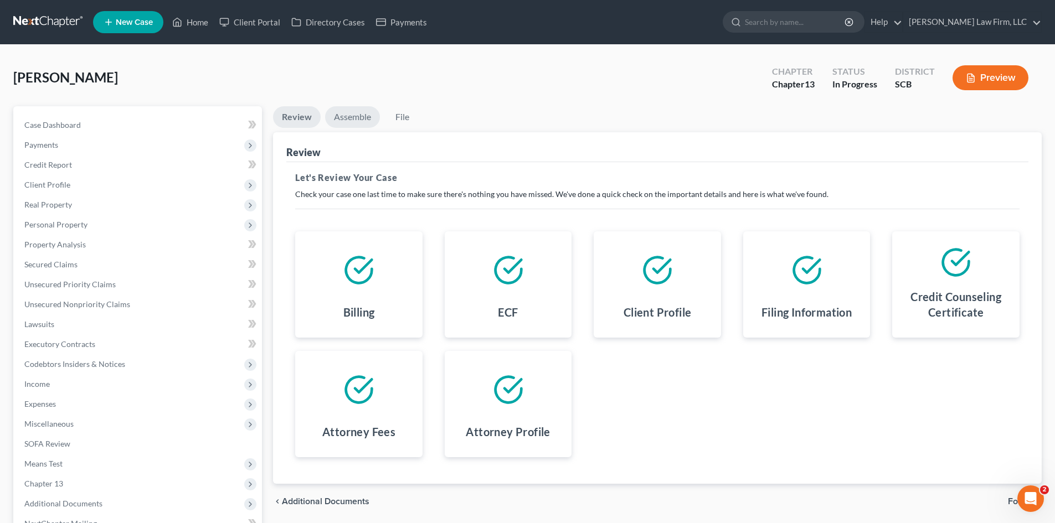
click at [364, 117] on link "Assemble" at bounding box center [352, 117] width 55 height 22
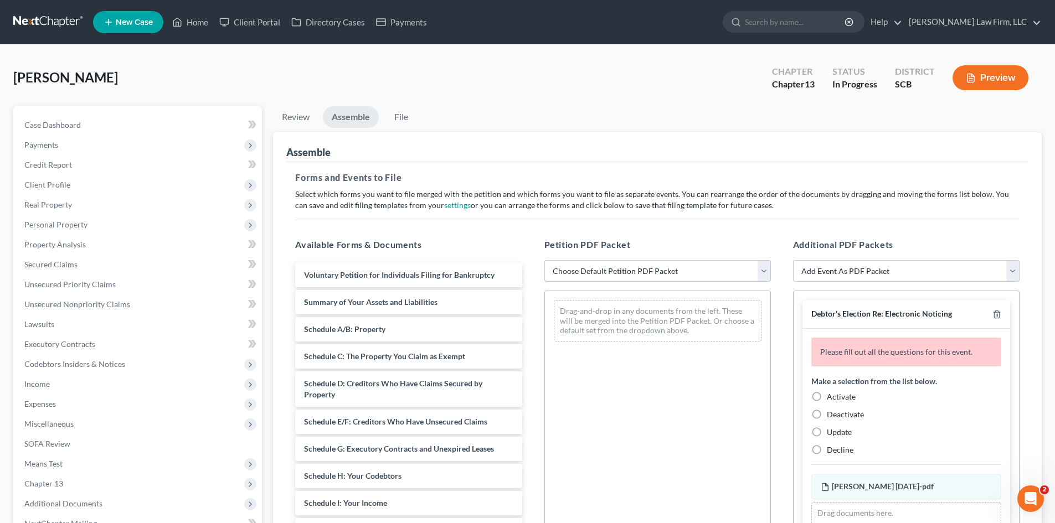
scroll to position [166, 0]
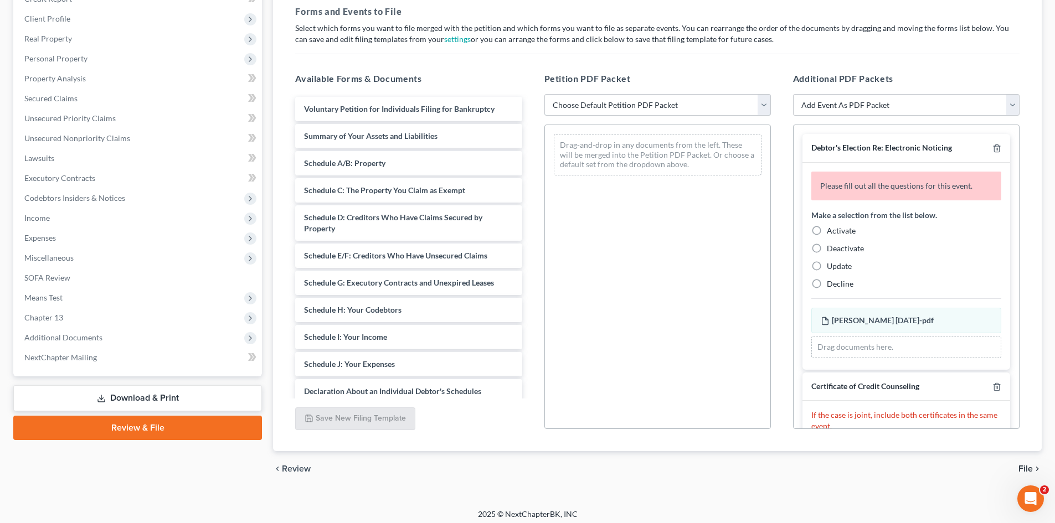
click at [645, 105] on select "Choose Default Petition PDF Packet Complete Bankruptcy Petition (all forms and …" at bounding box center [657, 105] width 227 height 22
select select "0"
click at [544, 94] on select "Choose Default Petition PDF Packet Complete Bankruptcy Petition (all forms and …" at bounding box center [657, 105] width 227 height 22
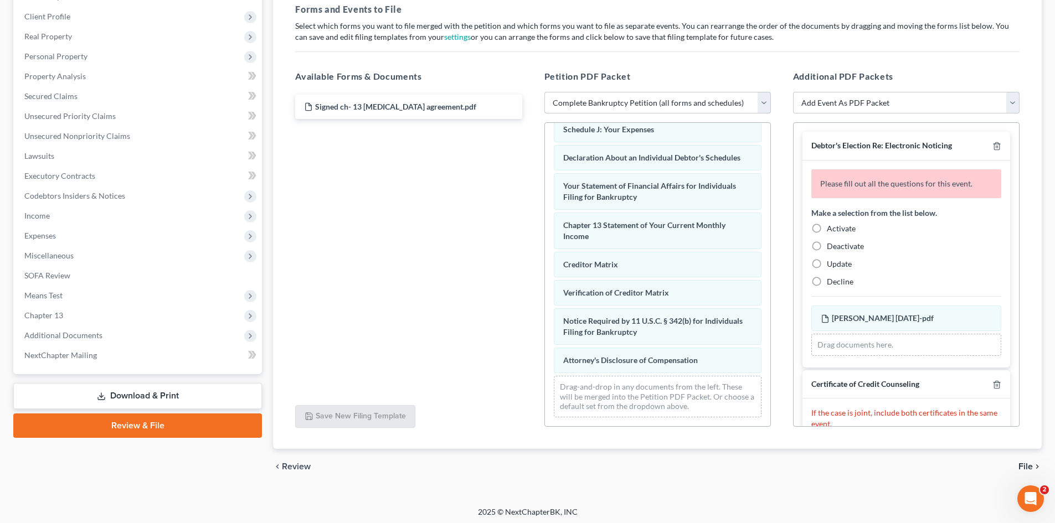
scroll to position [172, 0]
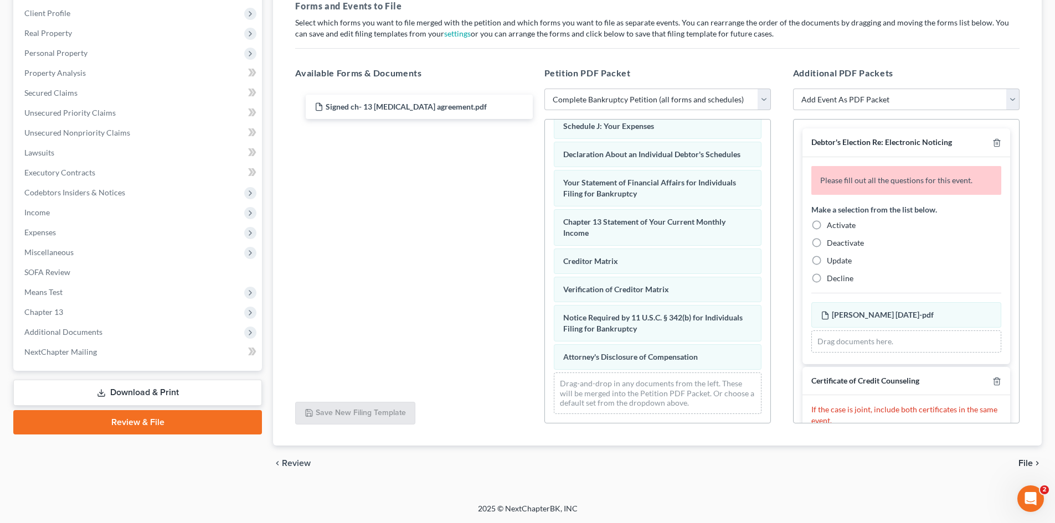
drag, startPoint x: 358, startPoint y: 102, endPoint x: 445, endPoint y: 139, distance: 94.8
click at [368, 89] on div "Signed ch- 13 retainer agreement.pdf Signed ch- 13 retainer agreement.pdf" at bounding box center [408, 89] width 244 height 0
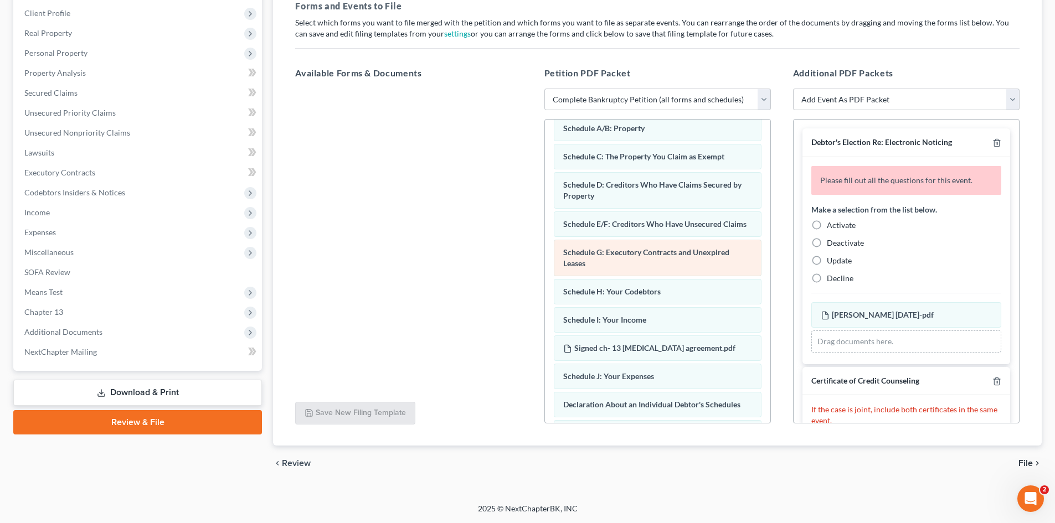
scroll to position [176, 0]
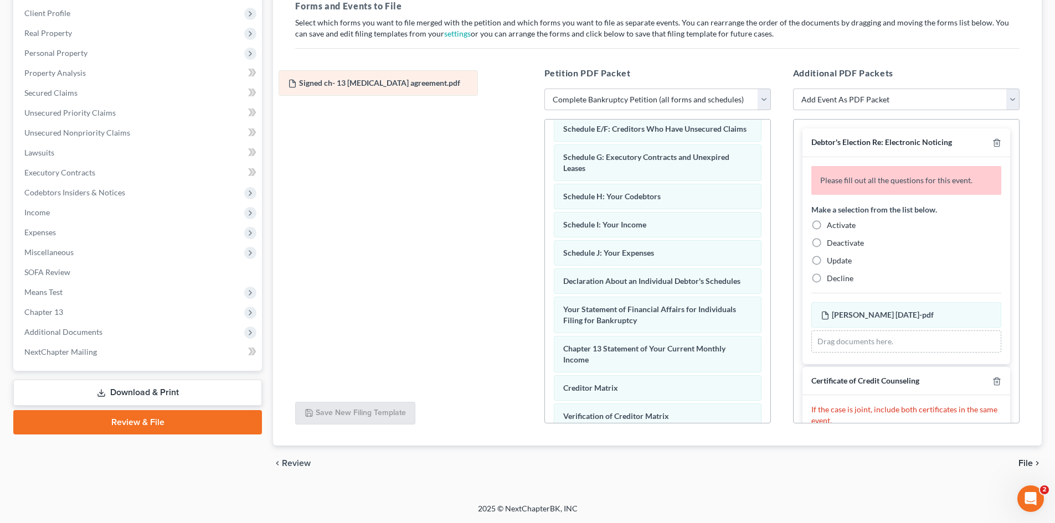
drag, startPoint x: 645, startPoint y: 267, endPoint x: 366, endPoint y: 92, distance: 329.0
click at [545, 87] on div "Signed ch- 13 retainer agreement.pdf Voluntary Petition for Individuals Filing …" at bounding box center [657, 247] width 225 height 606
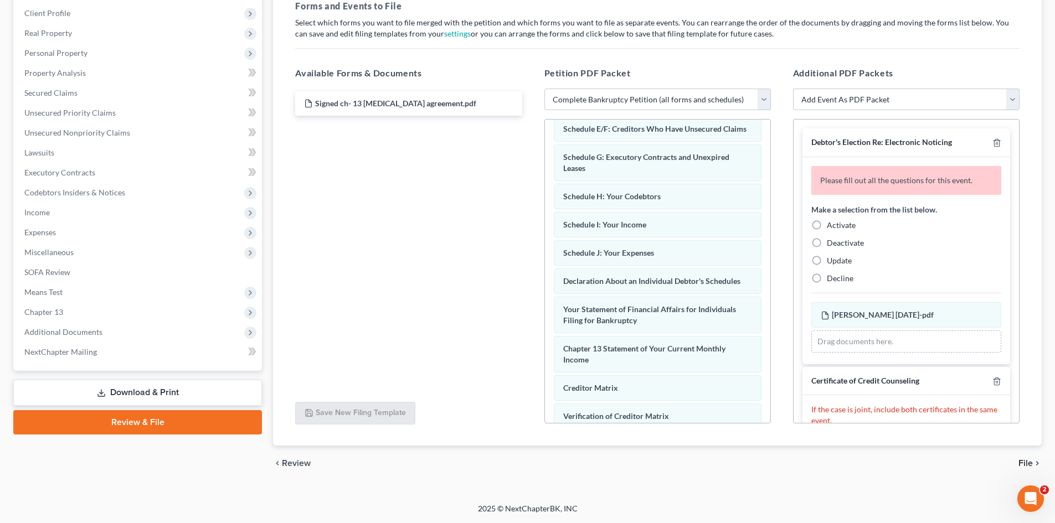
scroll to position [313, 0]
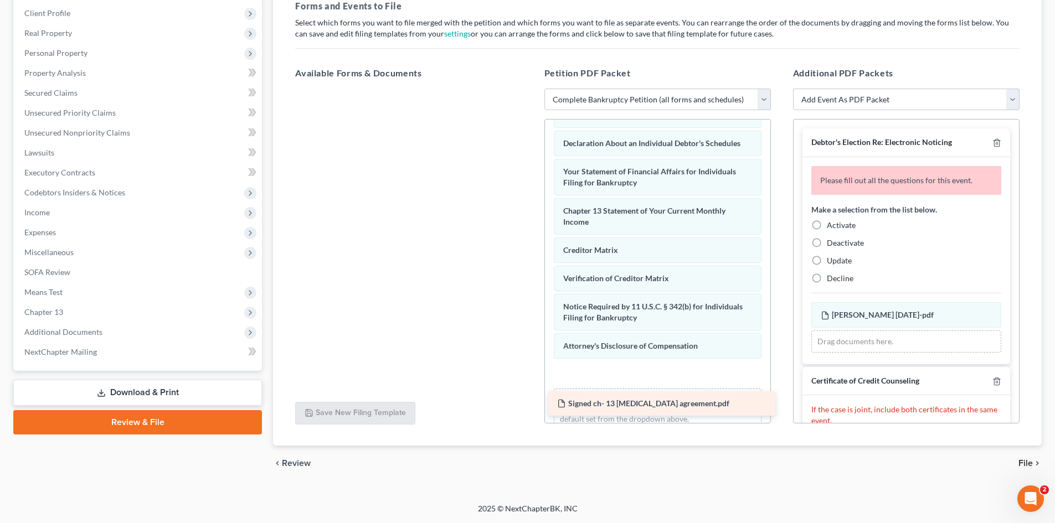
drag, startPoint x: 361, startPoint y: 101, endPoint x: 614, endPoint y: 402, distance: 392.7
click at [531, 89] on div "Signed ch- 13 retainer agreement.pdf Signed ch- 13 retainer agreement.pdf" at bounding box center [408, 89] width 244 height 0
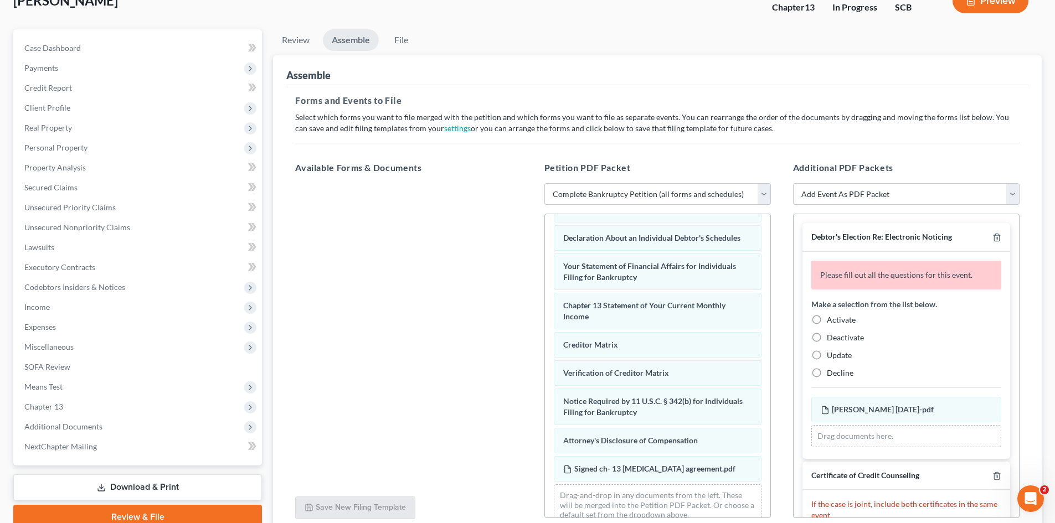
scroll to position [61, 0]
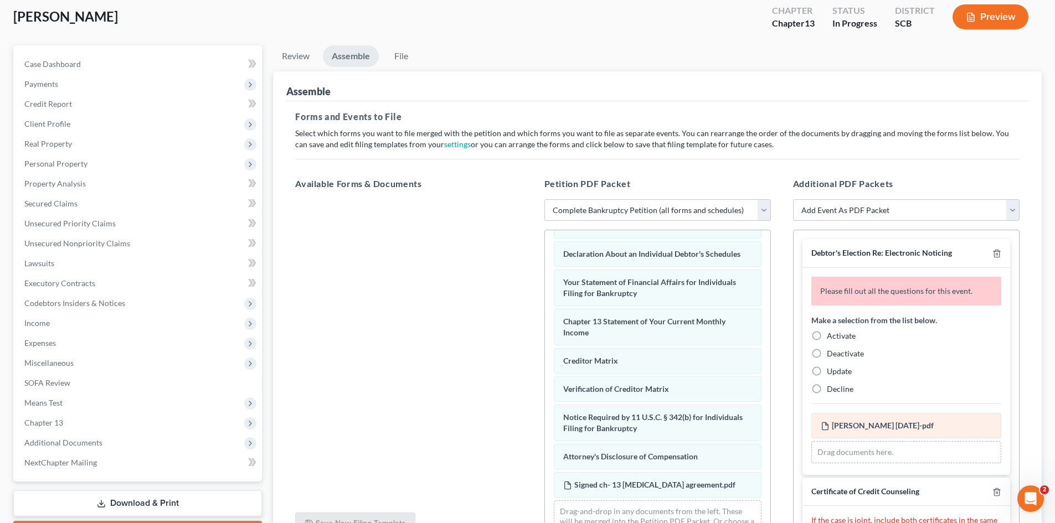
click at [856, 428] on span "debby 9-12-25-pdf" at bounding box center [883, 425] width 102 height 9
click at [837, 428] on span "debby 9-12-25-pdf" at bounding box center [883, 425] width 102 height 9
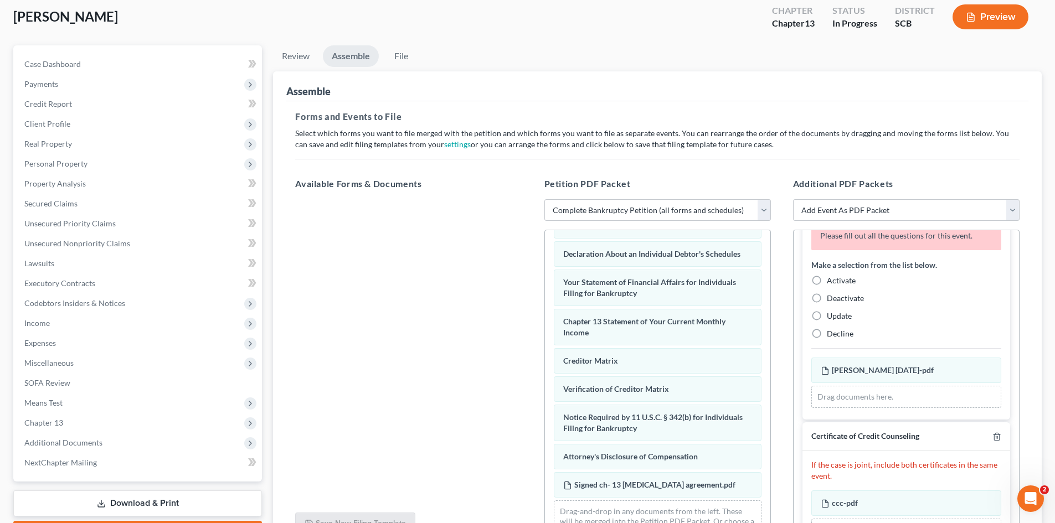
scroll to position [0, 0]
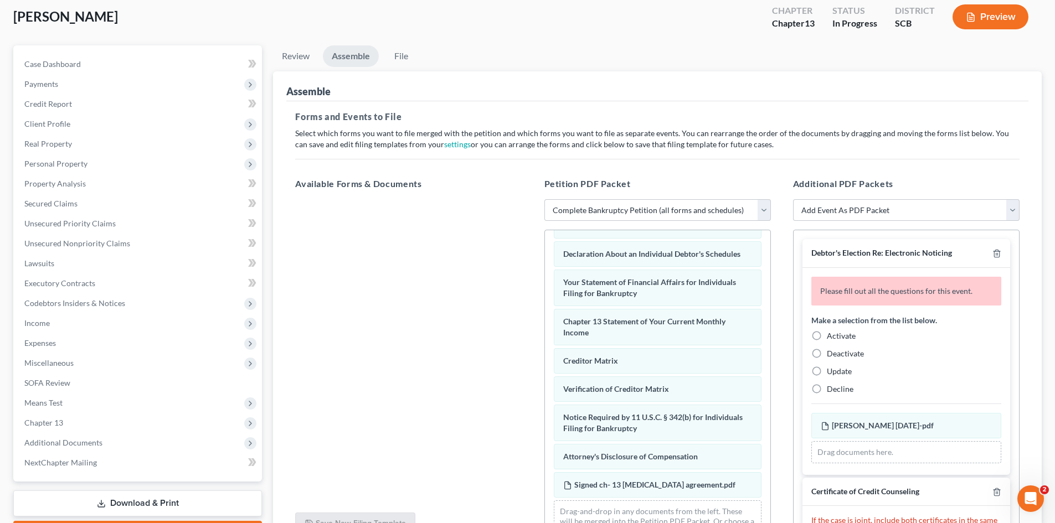
drag, startPoint x: 814, startPoint y: 332, endPoint x: 821, endPoint y: 340, distance: 10.2
click at [827, 332] on label "Activate" at bounding box center [841, 336] width 29 height 11
click at [831, 332] on input "Activate" at bounding box center [834, 334] width 7 height 7
radio input "true"
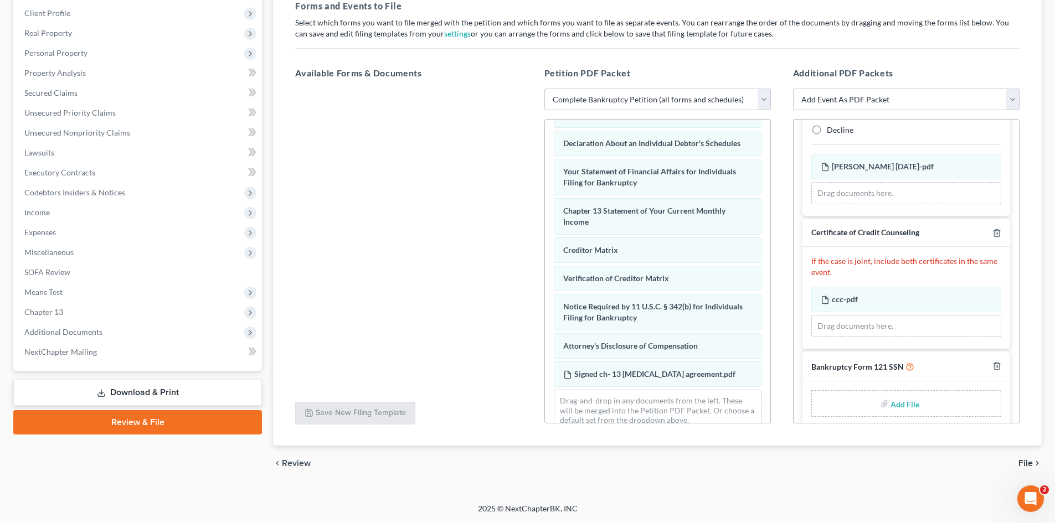
scroll to position [122, 0]
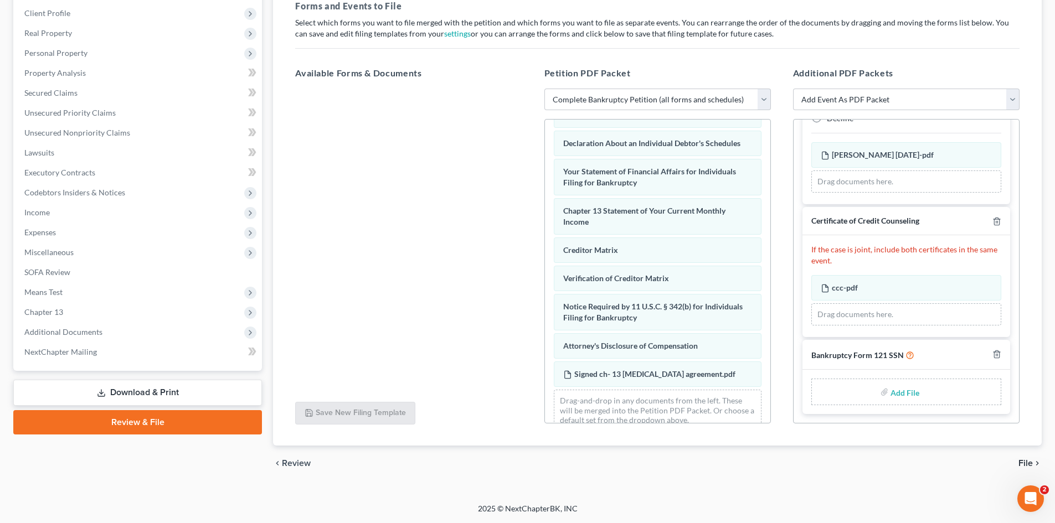
click at [901, 395] on input "file" at bounding box center [904, 392] width 27 height 20
type input "C:\fakepath\Form121 9-12-25.pdf"
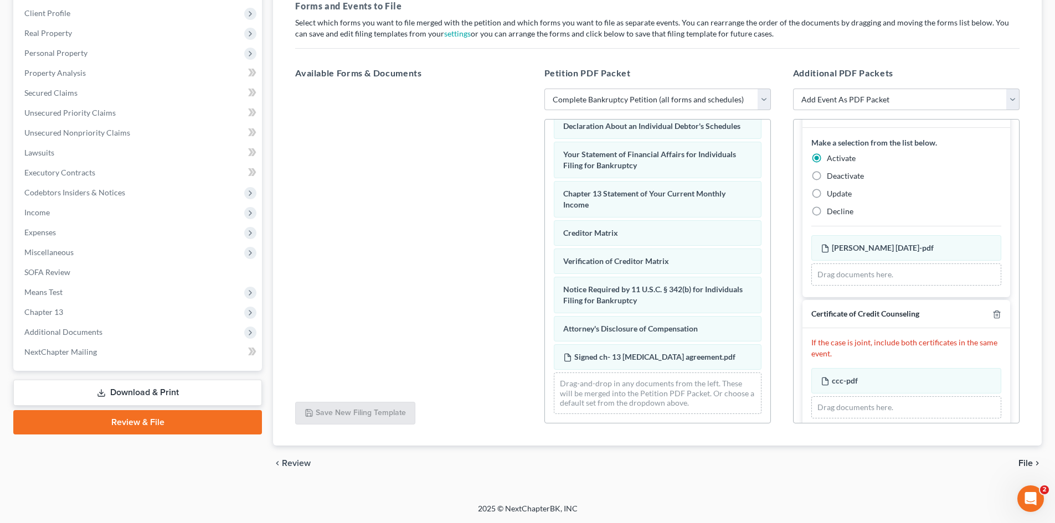
scroll to position [107, 0]
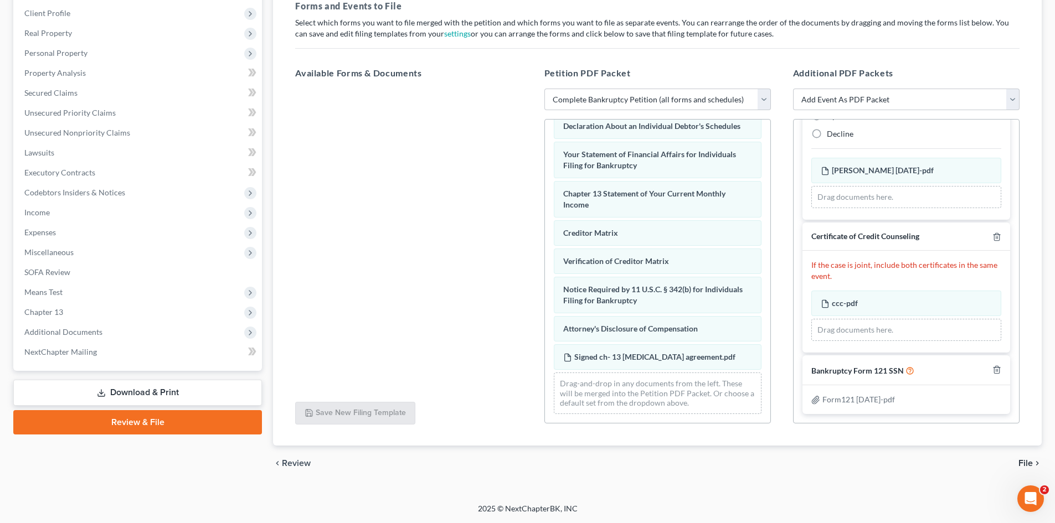
click at [1026, 461] on span "File" at bounding box center [1026, 463] width 14 height 9
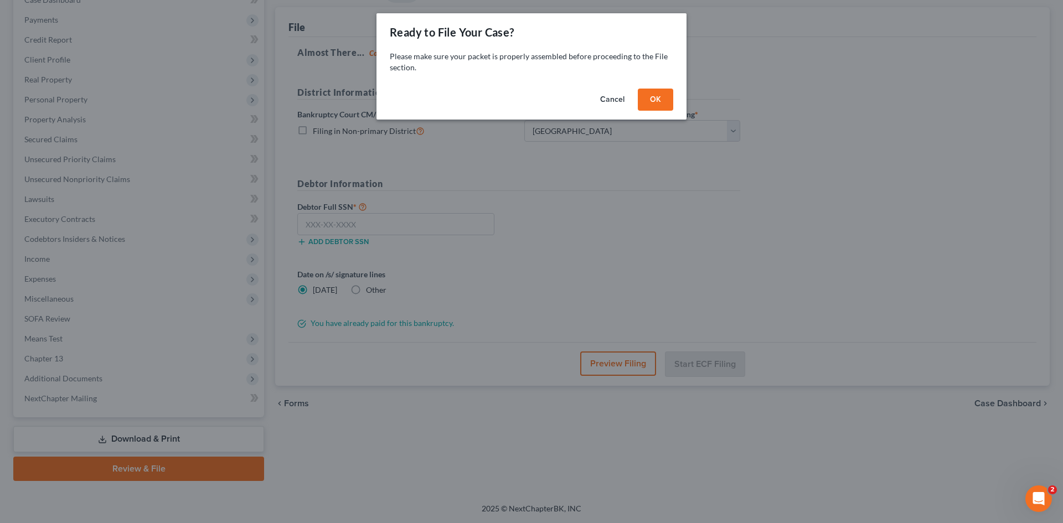
click at [662, 102] on button "OK" at bounding box center [655, 100] width 35 height 22
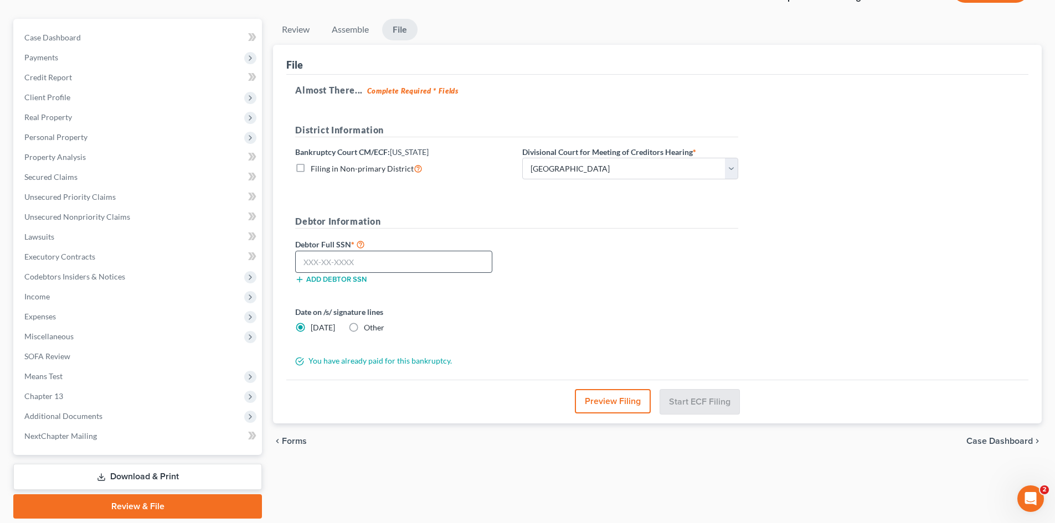
scroll to position [70, 0]
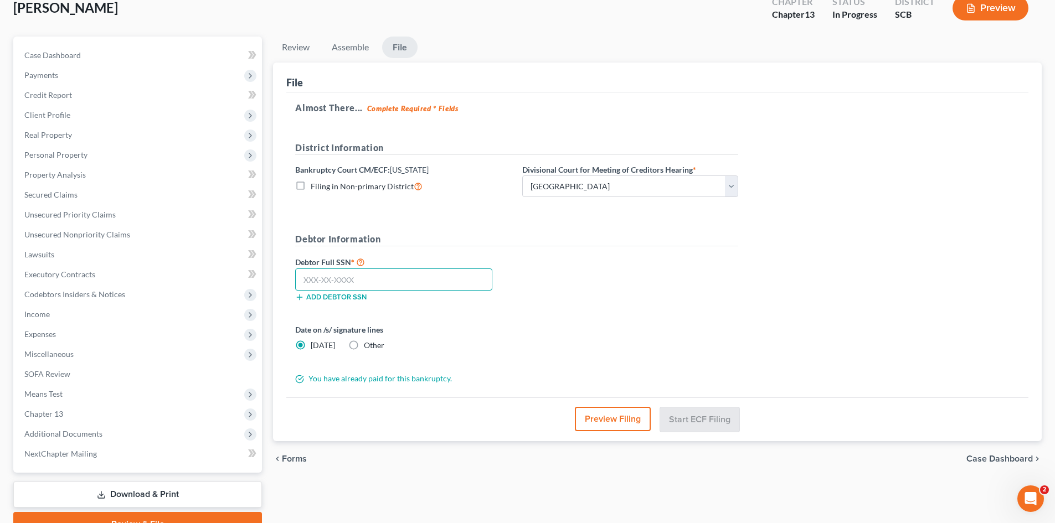
click at [400, 282] on input "text" at bounding box center [393, 280] width 197 height 22
type input "249-43-9115"
click at [417, 353] on div "Date on /s/ signature lines Today Other" at bounding box center [517, 342] width 454 height 36
click at [555, 343] on div "Date on /s/ signature lines Today Other" at bounding box center [517, 342] width 454 height 36
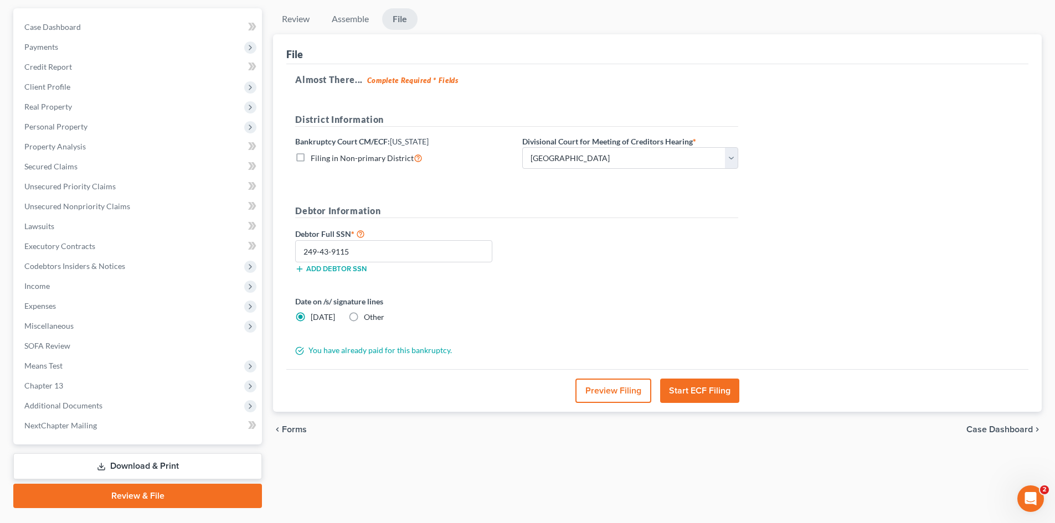
scroll to position [125, 0]
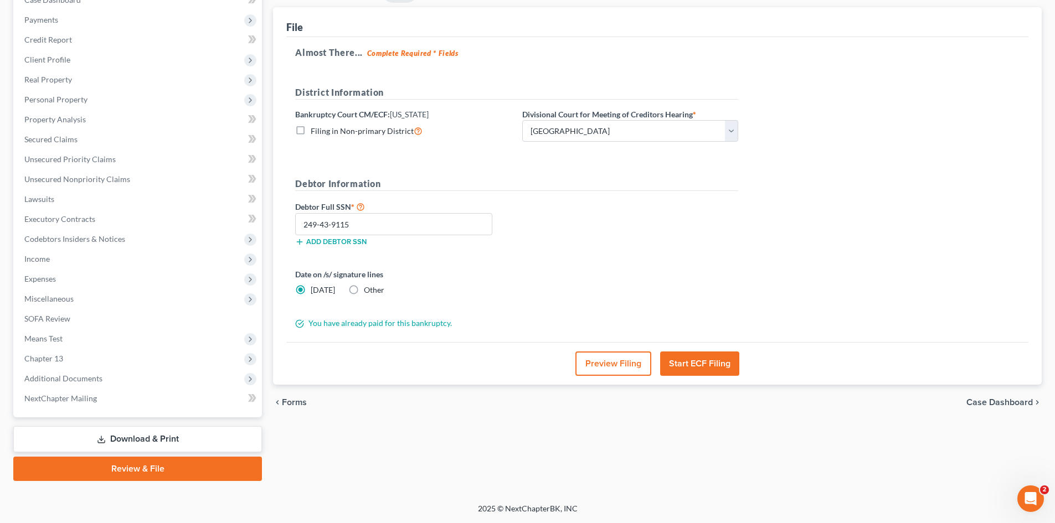
click at [698, 362] on button "Start ECF Filing" at bounding box center [699, 364] width 79 height 24
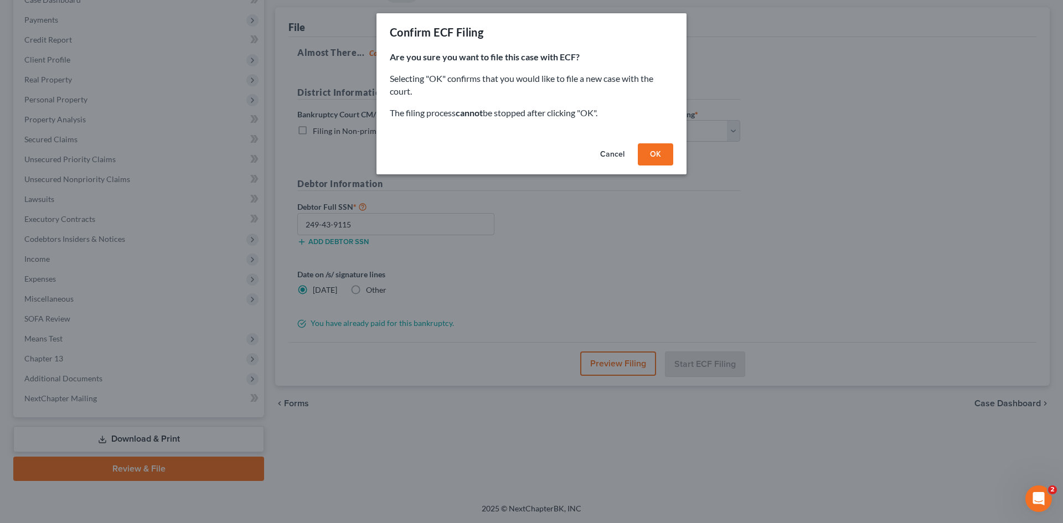
click at [661, 156] on button "OK" at bounding box center [655, 154] width 35 height 22
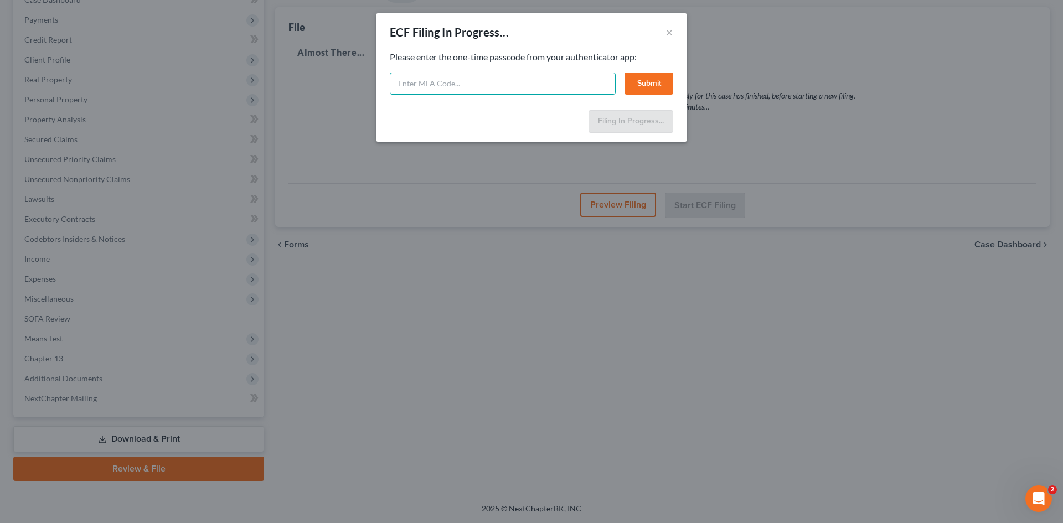
click at [449, 84] on input "text" at bounding box center [503, 84] width 226 height 22
type input "266394"
click at [664, 83] on button "Submit" at bounding box center [649, 84] width 49 height 22
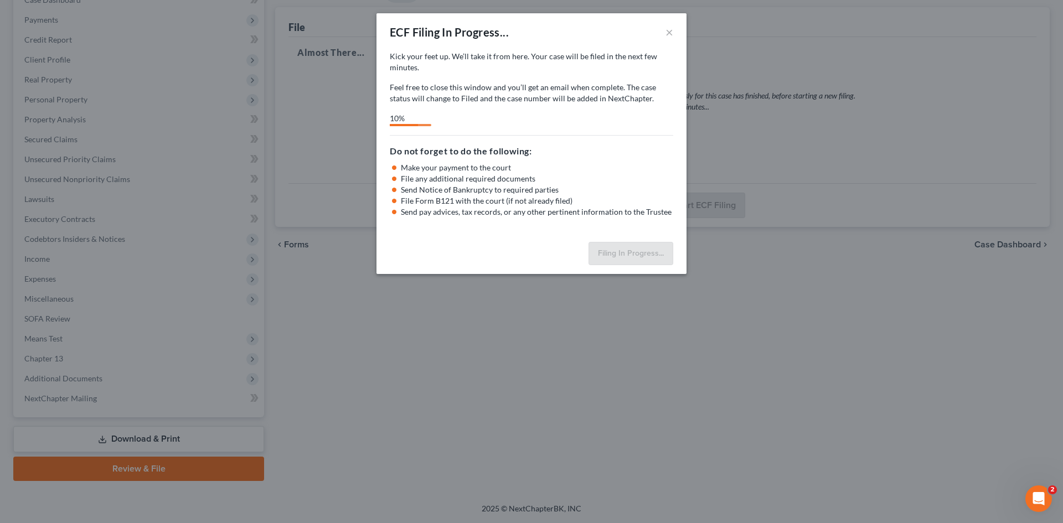
select select "0"
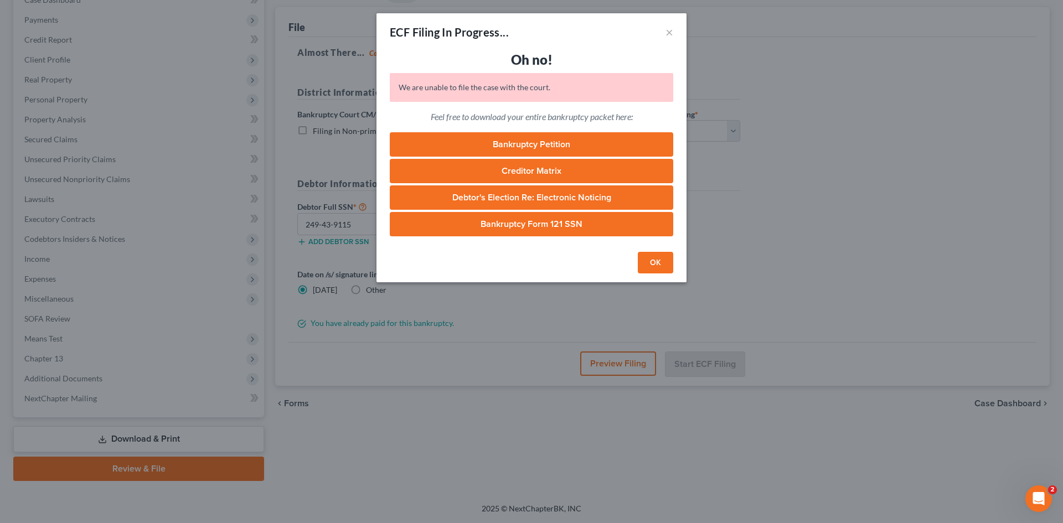
click at [655, 267] on button "OK" at bounding box center [655, 263] width 35 height 22
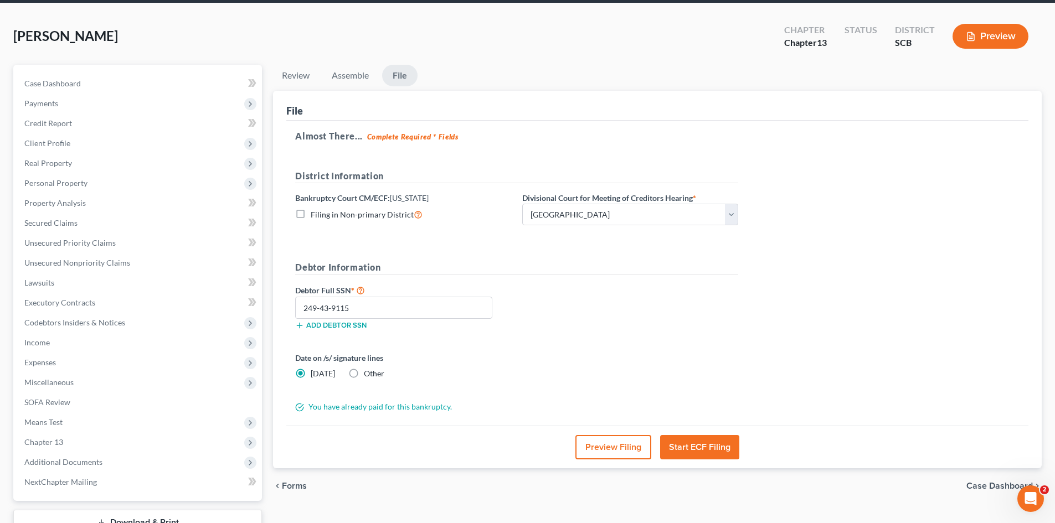
scroll to position [111, 0]
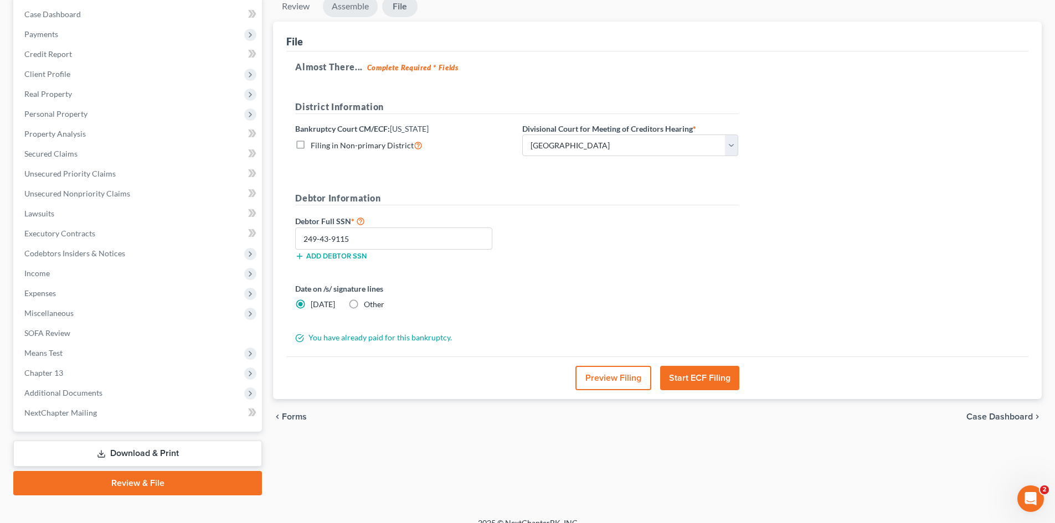
click at [359, 11] on link "Assemble" at bounding box center [350, 7] width 55 height 22
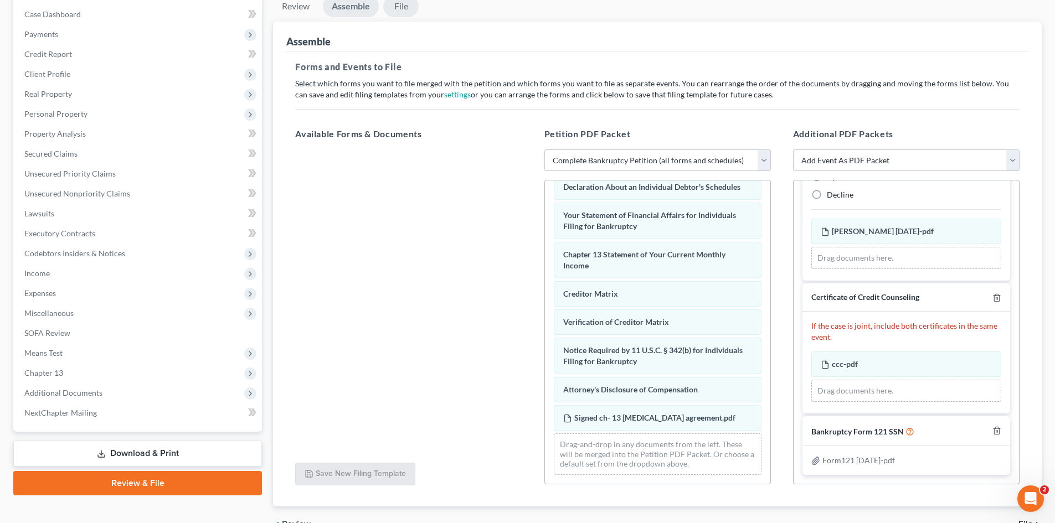
click at [395, 10] on link "File" at bounding box center [400, 7] width 35 height 22
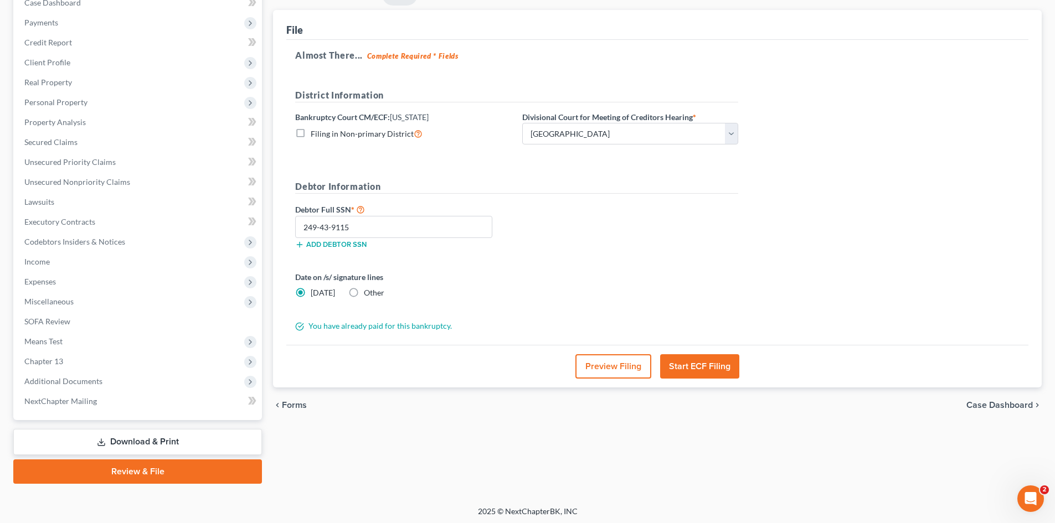
scroll to position [125, 0]
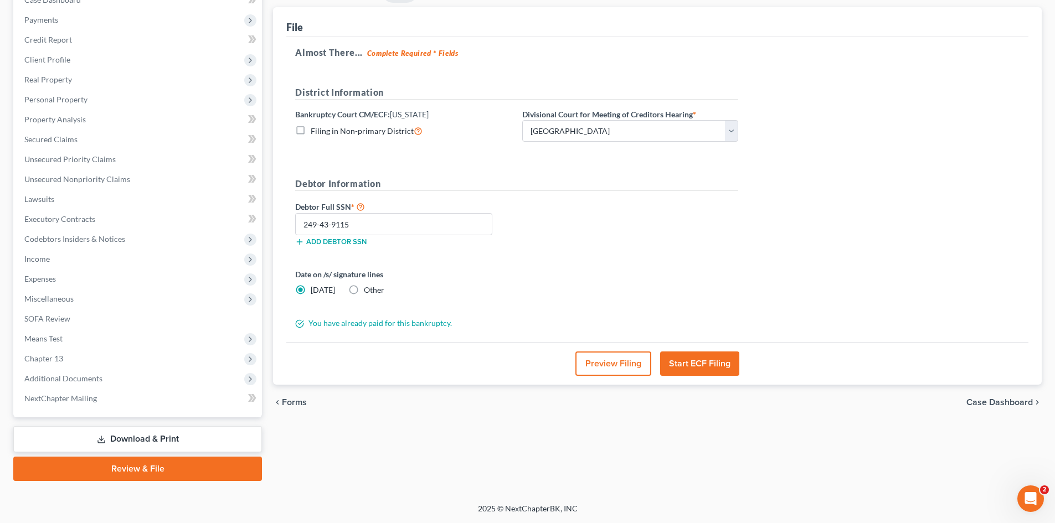
click at [685, 359] on button "Start ECF Filing" at bounding box center [699, 364] width 79 height 24
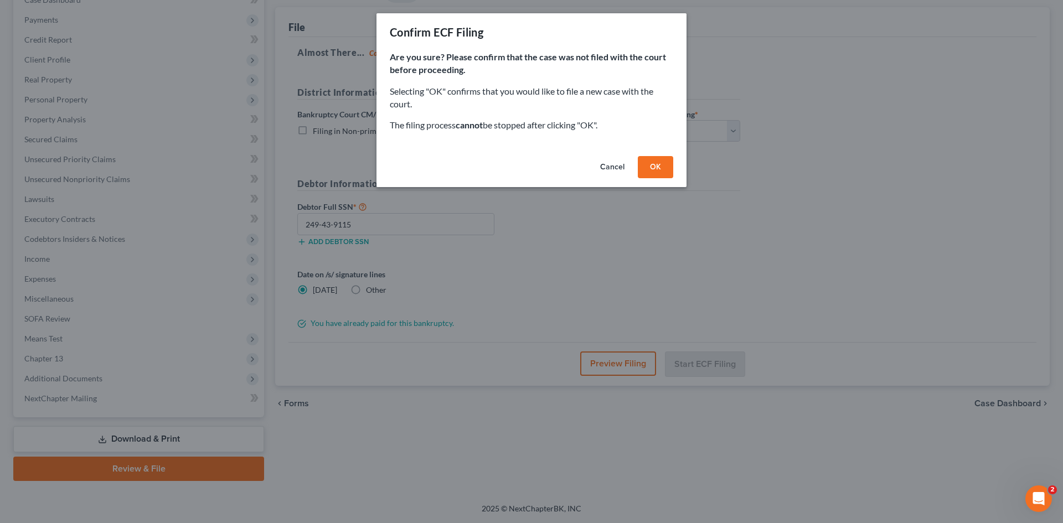
click at [663, 162] on button "OK" at bounding box center [655, 167] width 35 height 22
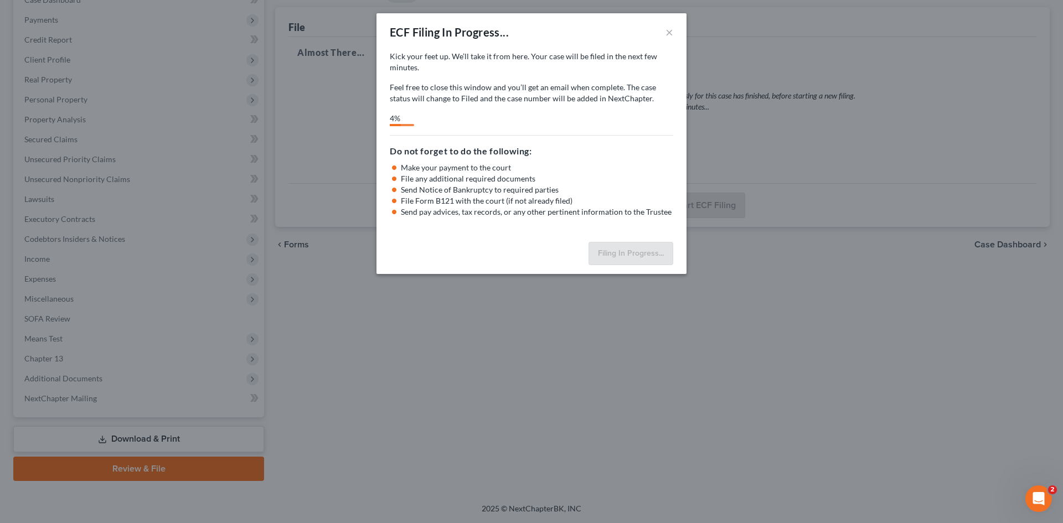
select select "0"
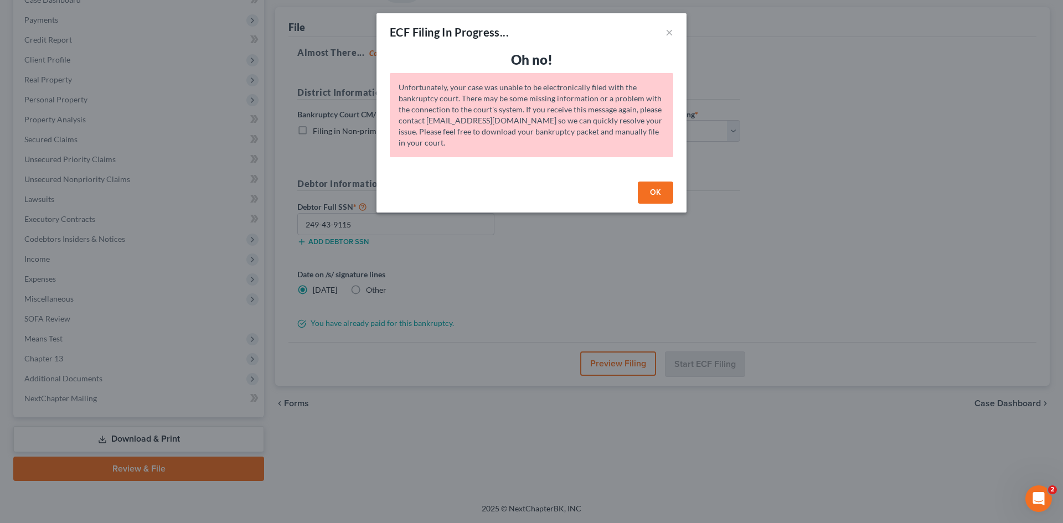
click at [658, 193] on button "OK" at bounding box center [655, 193] width 35 height 22
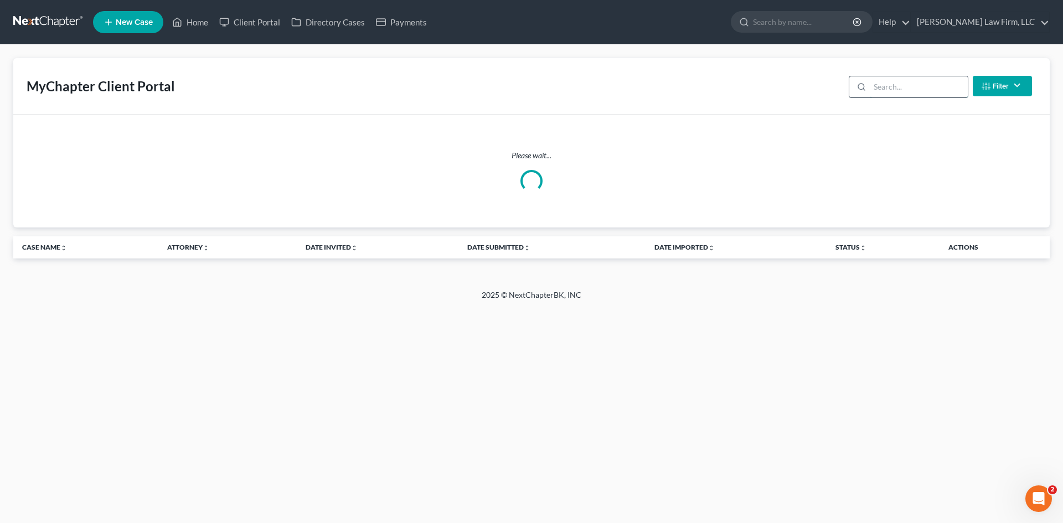
click at [887, 91] on input "search" at bounding box center [919, 86] width 98 height 21
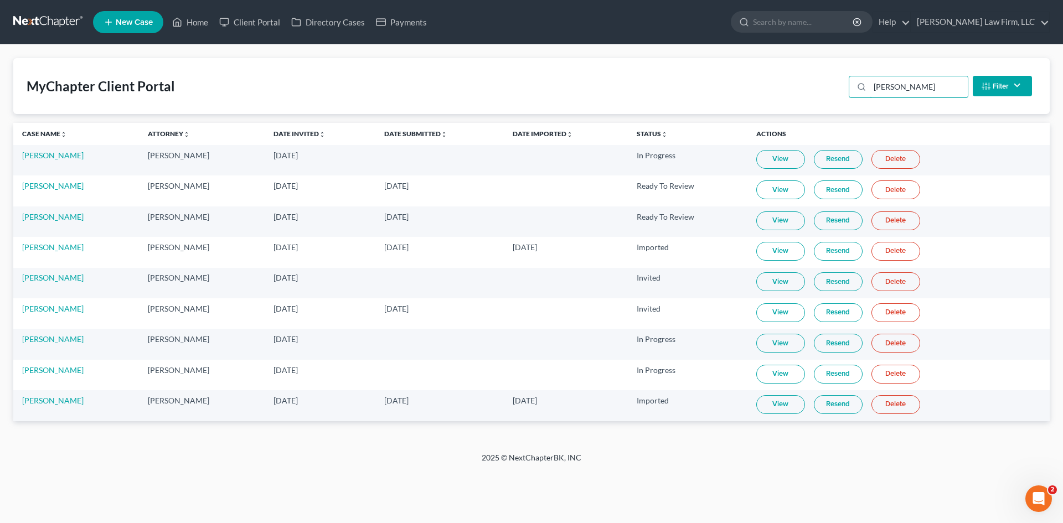
type input "williams"
click at [805, 405] on link "View" at bounding box center [781, 404] width 49 height 19
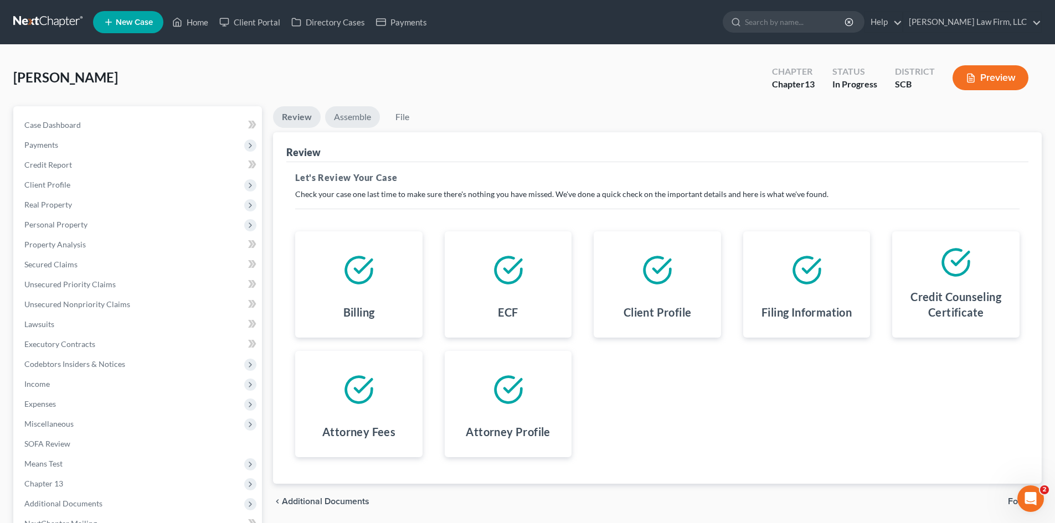
click at [351, 122] on link "Assemble" at bounding box center [352, 117] width 55 height 22
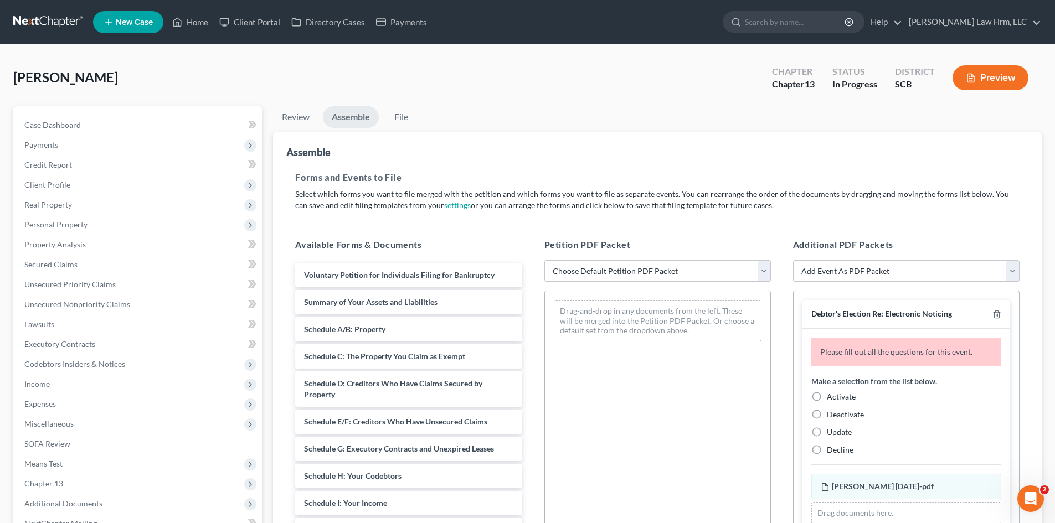
click at [631, 269] on select "Choose Default Petition PDF Packet Complete Bankruptcy Petition (all forms and …" at bounding box center [657, 271] width 227 height 22
select select "0"
click at [544, 260] on select "Choose Default Petition PDF Packet Complete Bankruptcy Petition (all forms and …" at bounding box center [657, 271] width 227 height 22
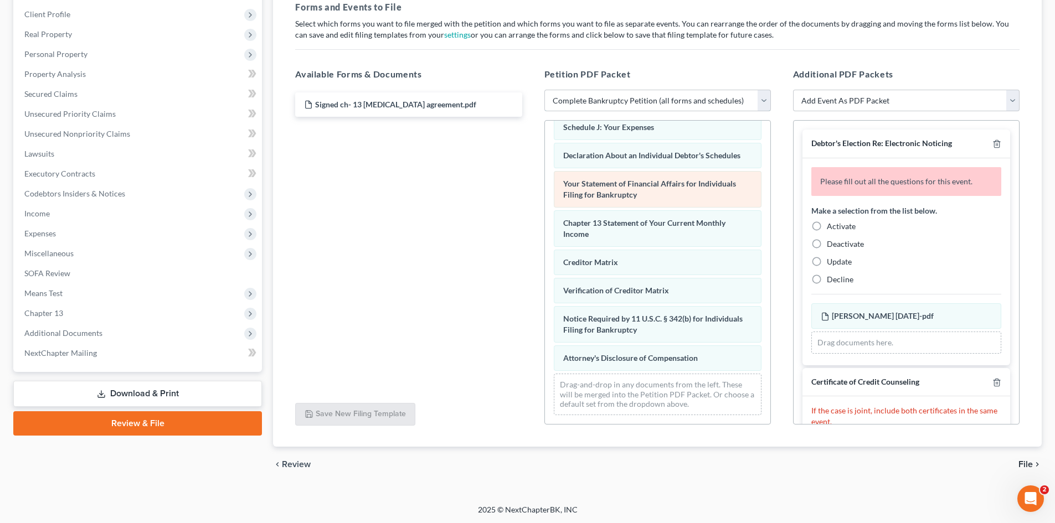
scroll to position [172, 0]
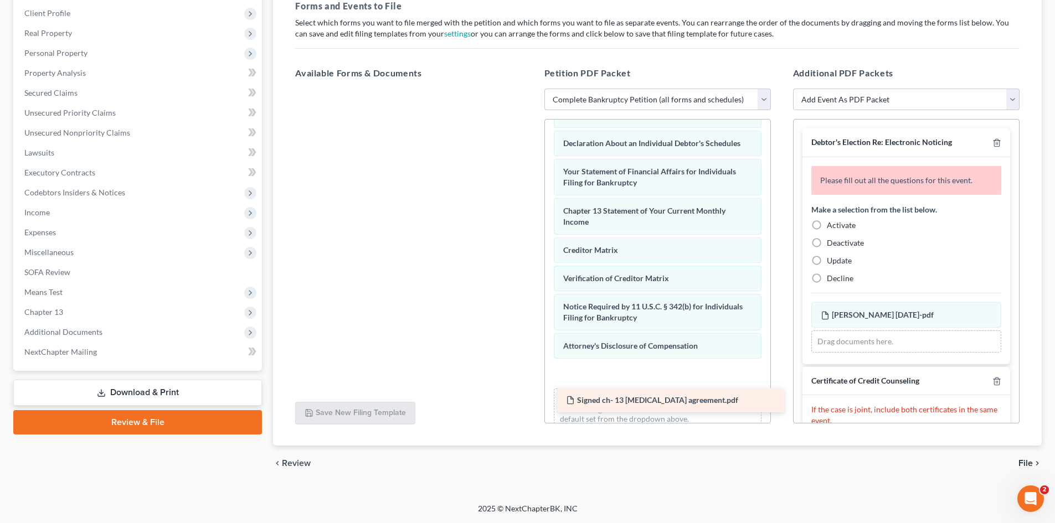
drag, startPoint x: 398, startPoint y: 107, endPoint x: 660, endPoint y: 391, distance: 386.5
click at [531, 89] on div "Signed ch- 13 retainer agreement.pdf Signed ch- 13 retainer agreement.pdf" at bounding box center [408, 89] width 244 height 0
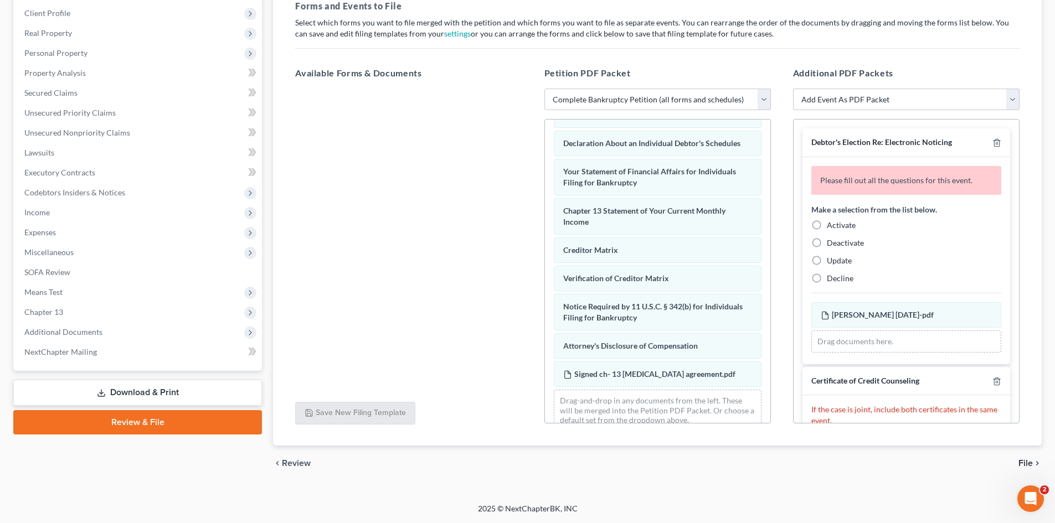
click at [827, 225] on label "Activate" at bounding box center [841, 225] width 29 height 11
click at [831, 225] on input "Activate" at bounding box center [834, 223] width 7 height 7
radio input "true"
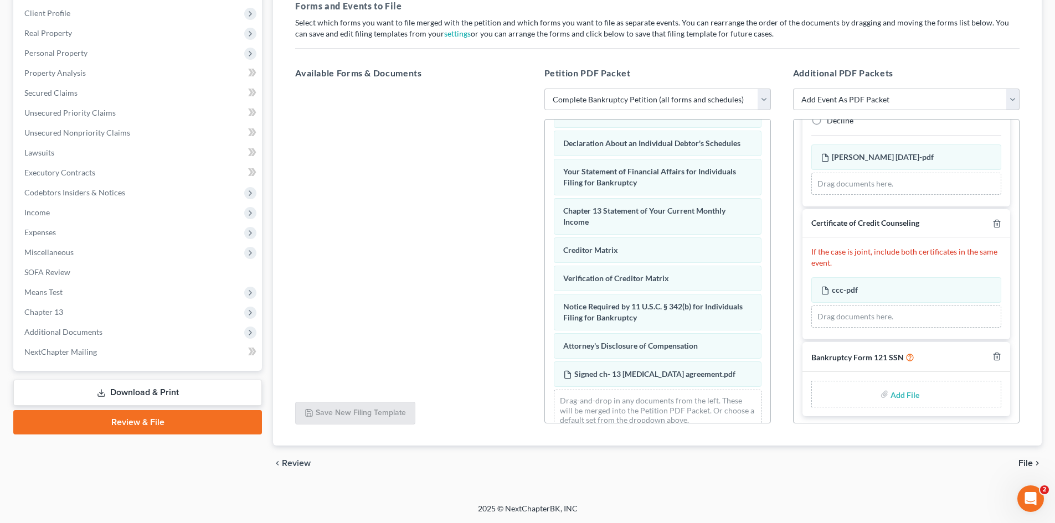
scroll to position [122, 0]
click at [891, 396] on input "file" at bounding box center [904, 392] width 27 height 20
type input "C:\fakepath\Form121 9-12-25.pdf"
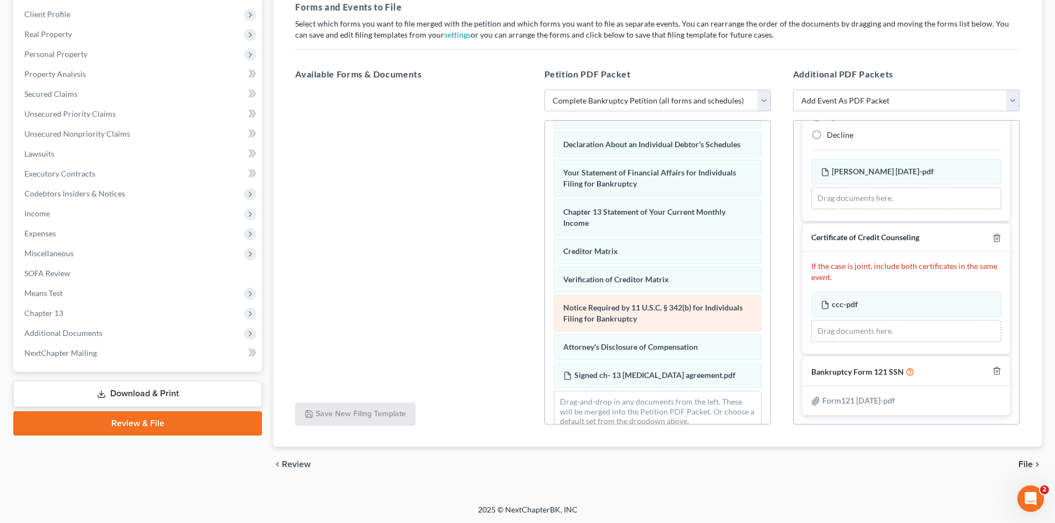
scroll to position [172, 0]
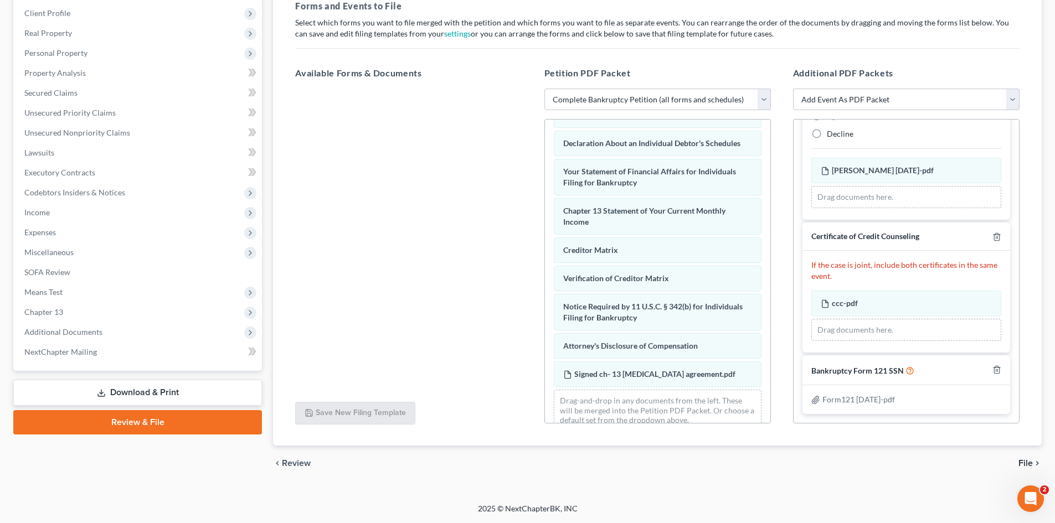
click at [1025, 460] on span "File" at bounding box center [1026, 463] width 14 height 9
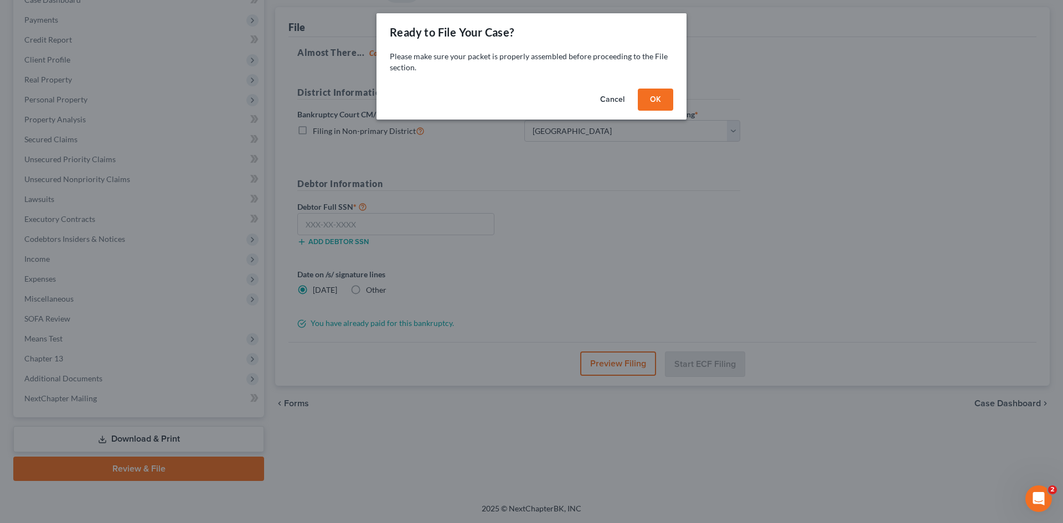
click at [656, 101] on button "OK" at bounding box center [655, 100] width 35 height 22
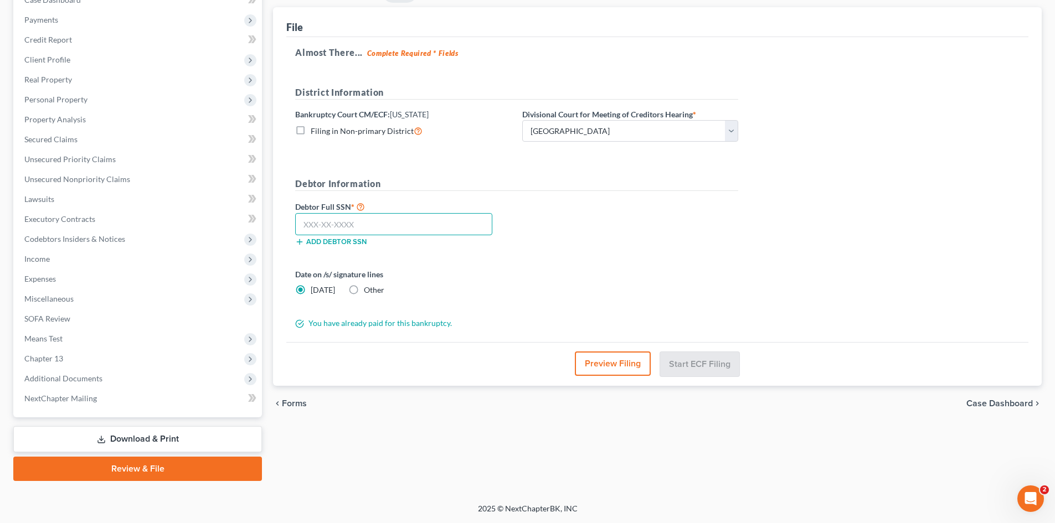
click at [346, 223] on input "text" at bounding box center [393, 224] width 197 height 22
type input "249-43-9115"
click at [708, 365] on button "Start ECF Filing" at bounding box center [699, 364] width 79 height 24
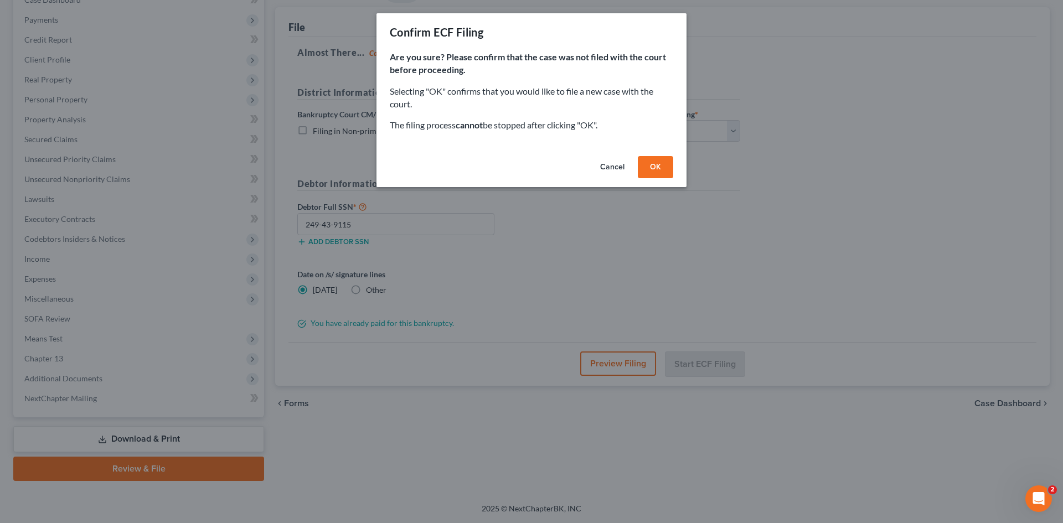
click at [659, 158] on button "OK" at bounding box center [655, 167] width 35 height 22
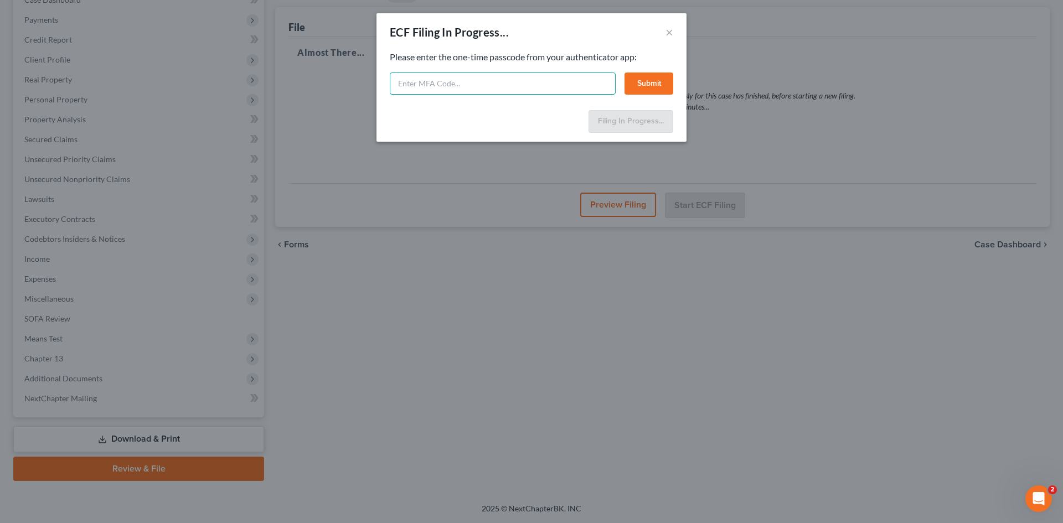
click at [589, 91] on input "text" at bounding box center [503, 84] width 226 height 22
type input "8"
type input "263150"
click at [645, 75] on button "Submit" at bounding box center [649, 84] width 49 height 22
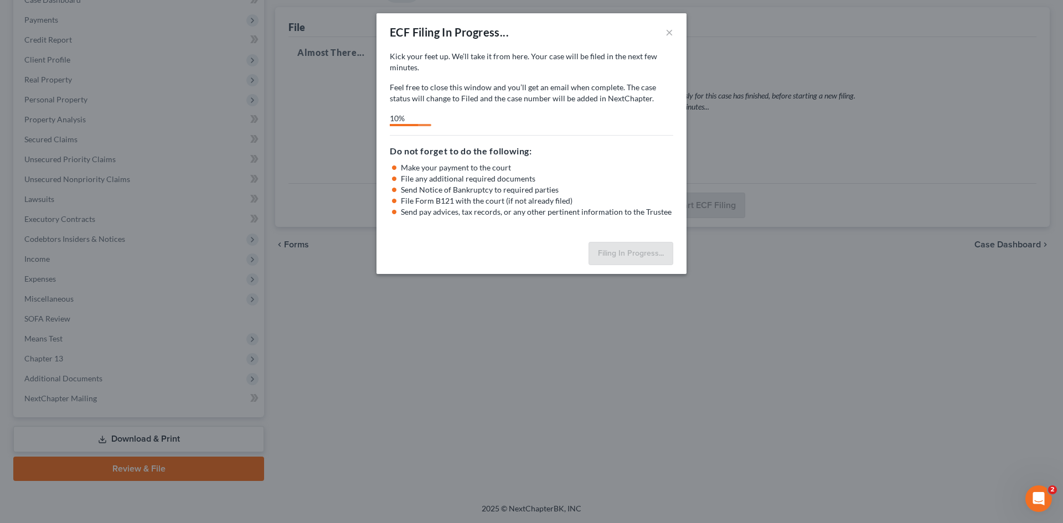
select select "0"
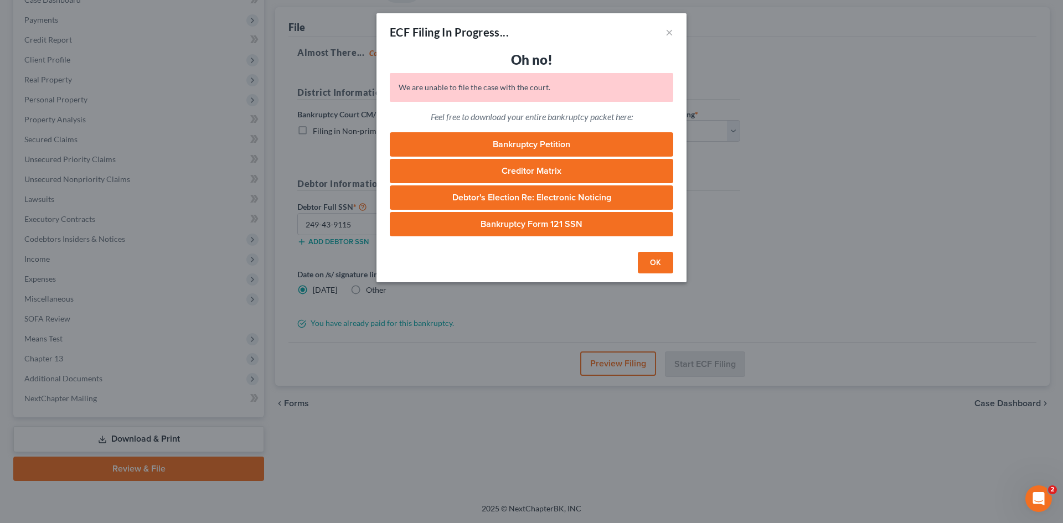
click at [650, 261] on button "OK" at bounding box center [655, 263] width 35 height 22
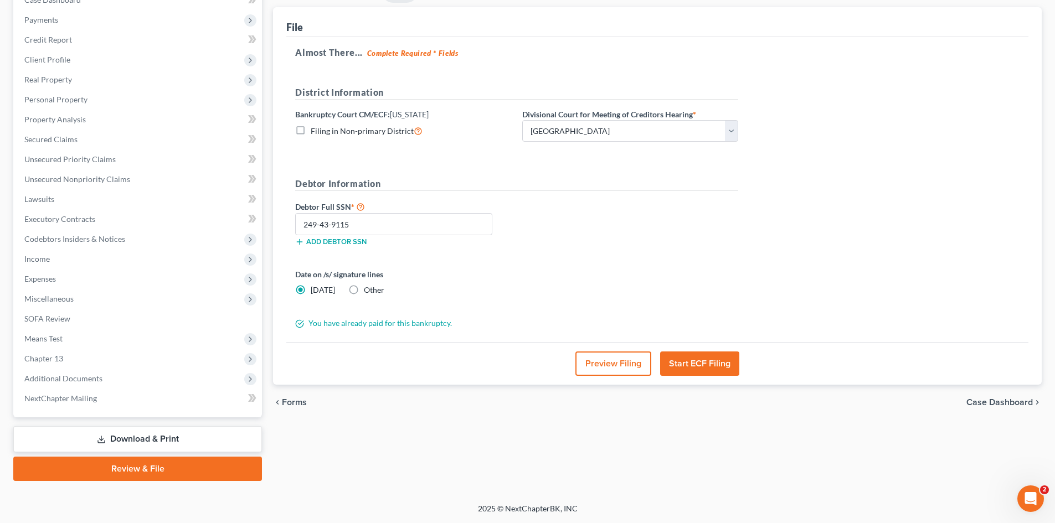
click at [681, 363] on button "Start ECF Filing" at bounding box center [699, 364] width 79 height 24
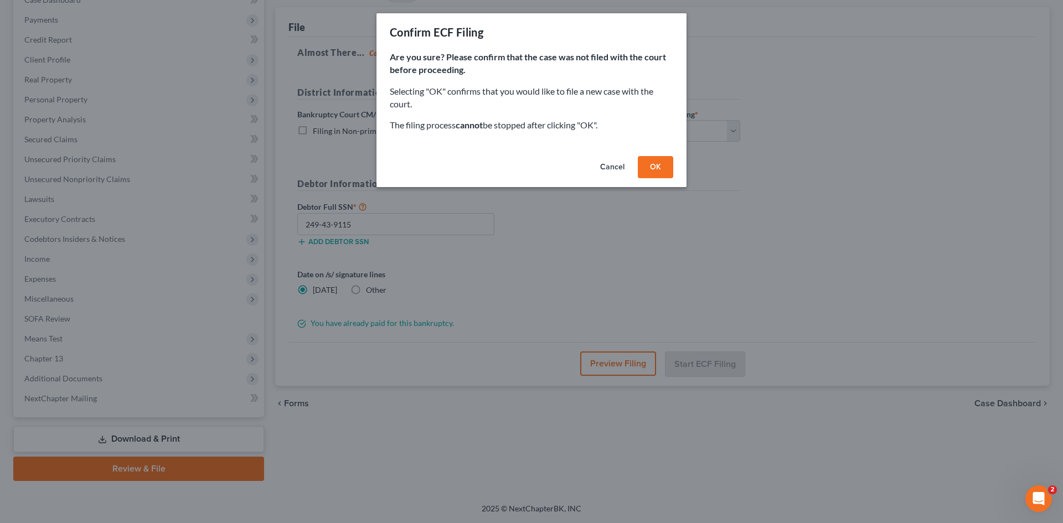
click at [652, 163] on button "OK" at bounding box center [655, 167] width 35 height 22
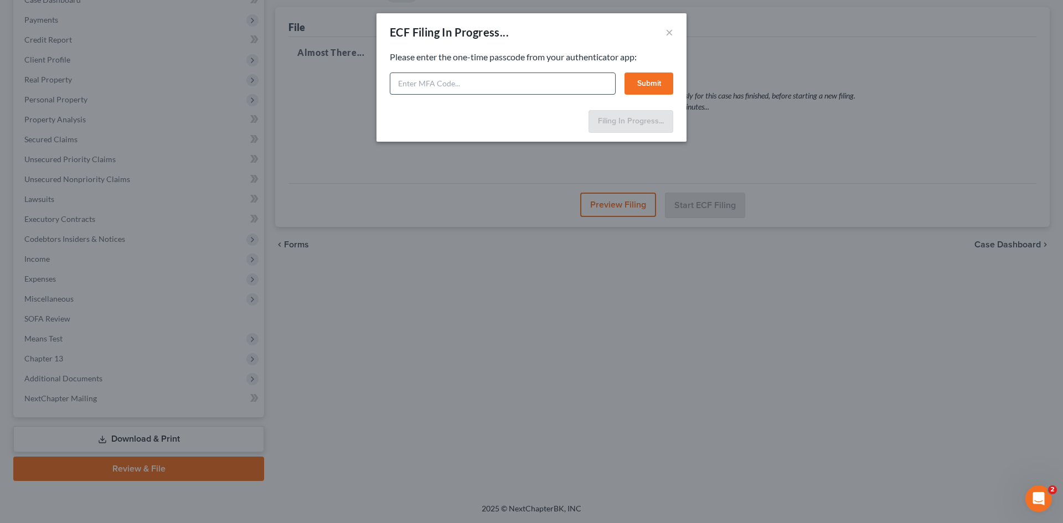
drag, startPoint x: 438, startPoint y: 95, endPoint x: 441, endPoint y: 87, distance: 8.4
click at [439, 92] on div "Feel free to download your entire bankruptcy packet here: Please enter the one-…" at bounding box center [532, 78] width 310 height 55
click at [441, 87] on input "text" at bounding box center [503, 84] width 226 height 22
type input "542248"
click at [645, 79] on button "Submit" at bounding box center [649, 84] width 49 height 22
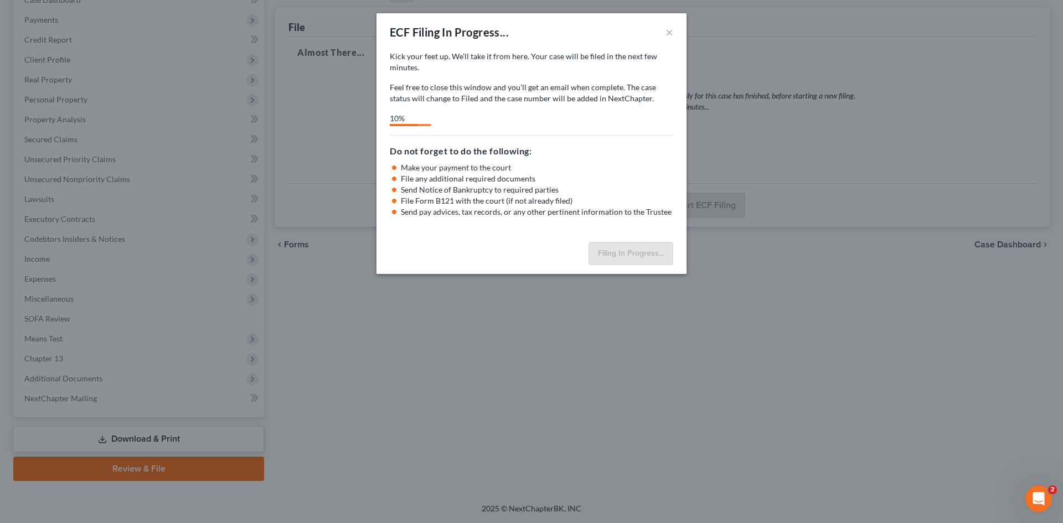
select select "0"
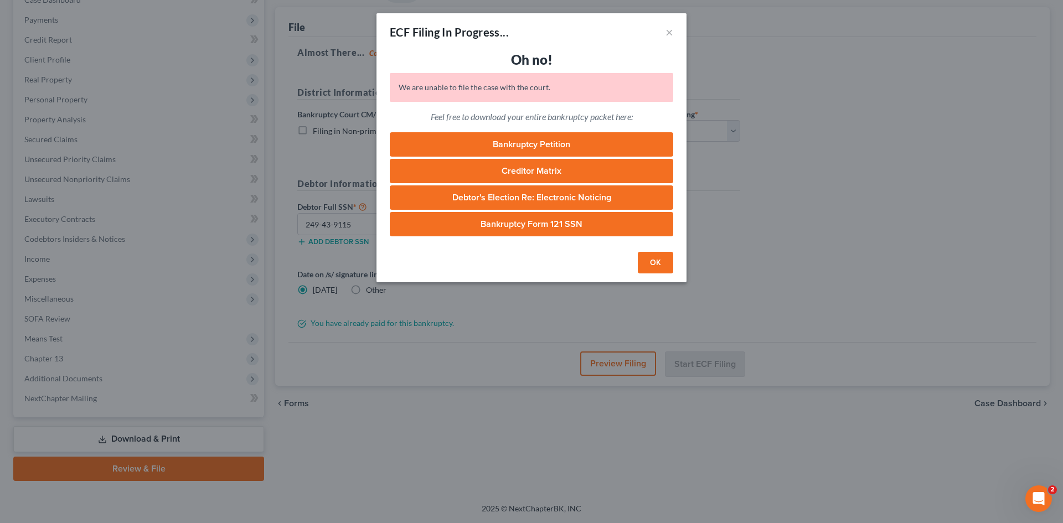
click at [657, 263] on button "OK" at bounding box center [655, 263] width 35 height 22
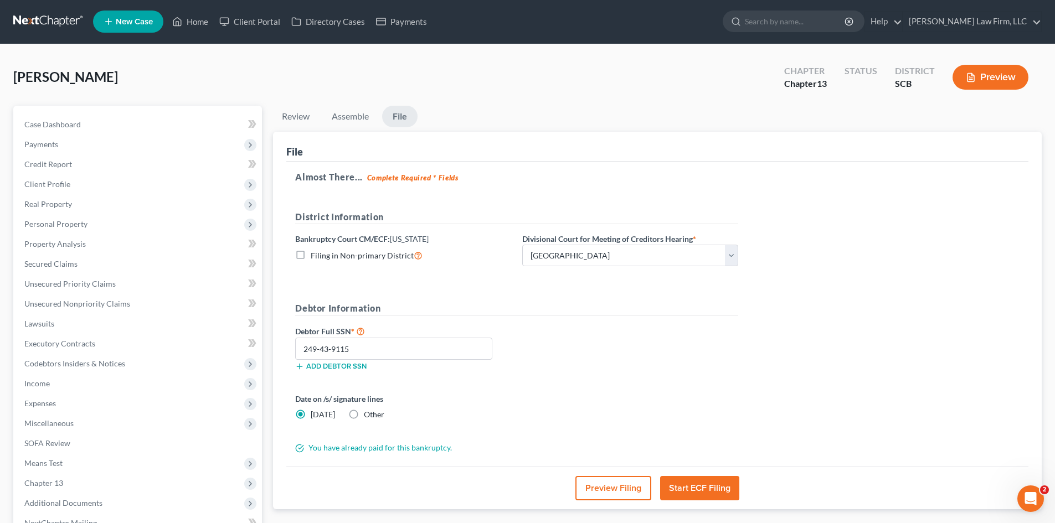
scroll to position [0, 0]
click at [47, 18] on link at bounding box center [48, 22] width 71 height 20
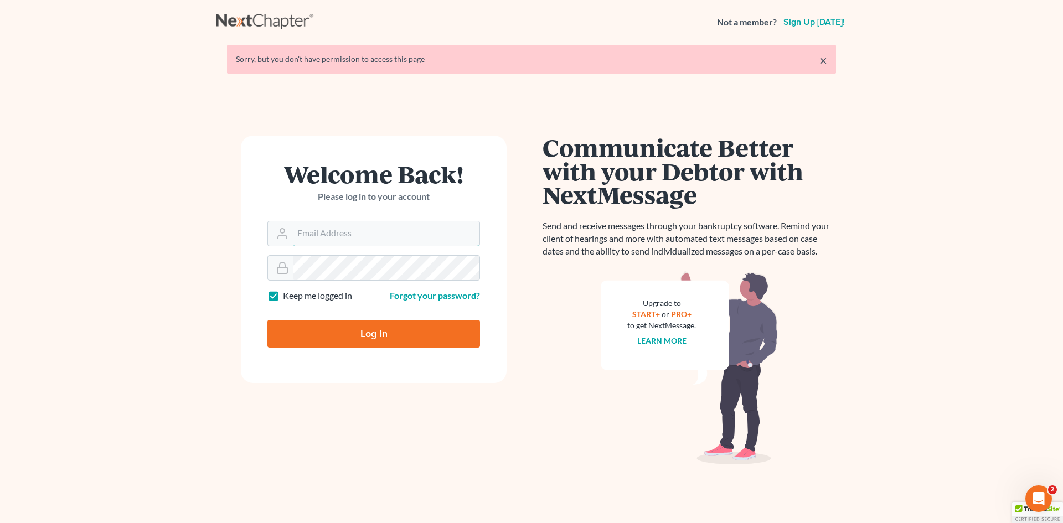
type input "[EMAIL_ADDRESS][DOMAIN_NAME]"
click at [343, 327] on input "Log In" at bounding box center [374, 334] width 213 height 28
type input "Thinking..."
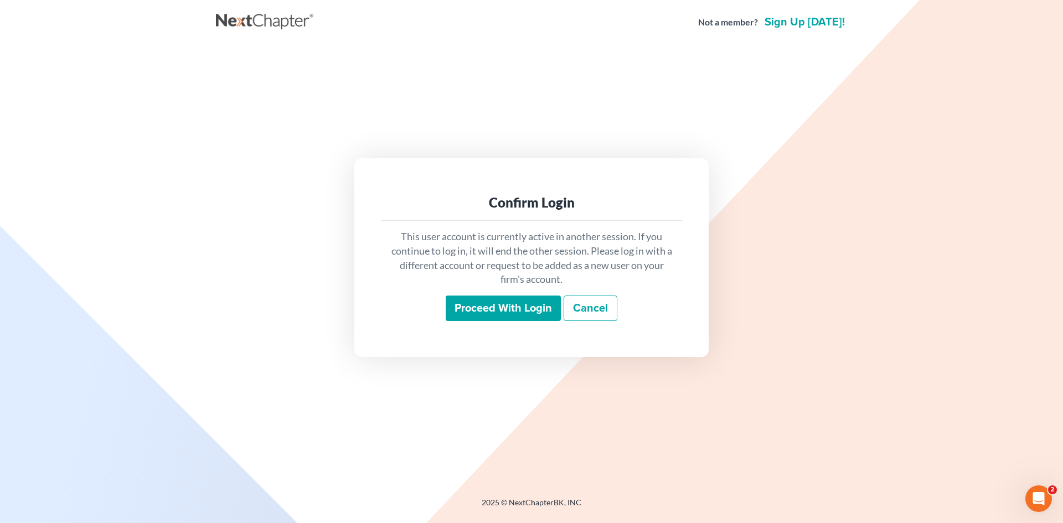
click at [542, 302] on input "Proceed with login" at bounding box center [503, 308] width 115 height 25
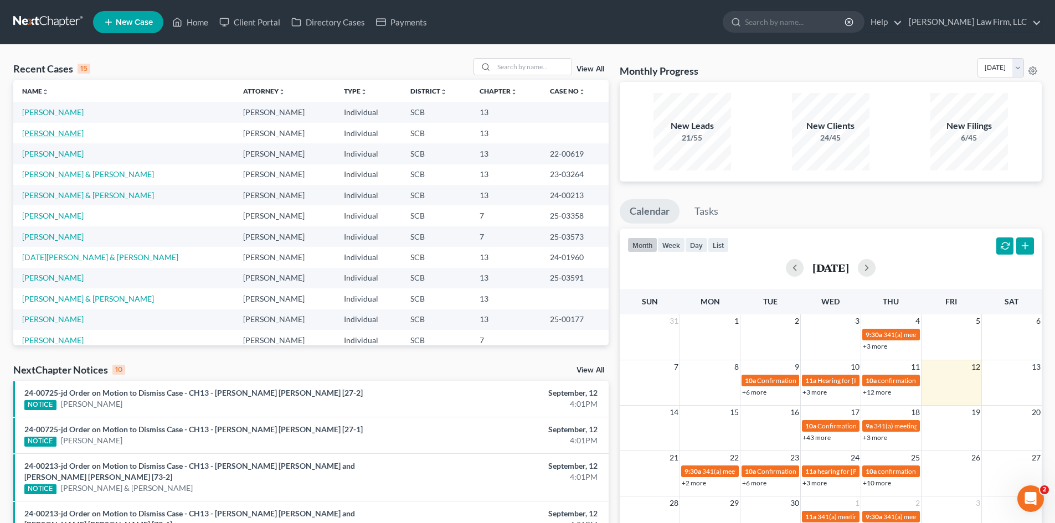
click at [84, 132] on link "[PERSON_NAME]" at bounding box center [52, 132] width 61 height 9
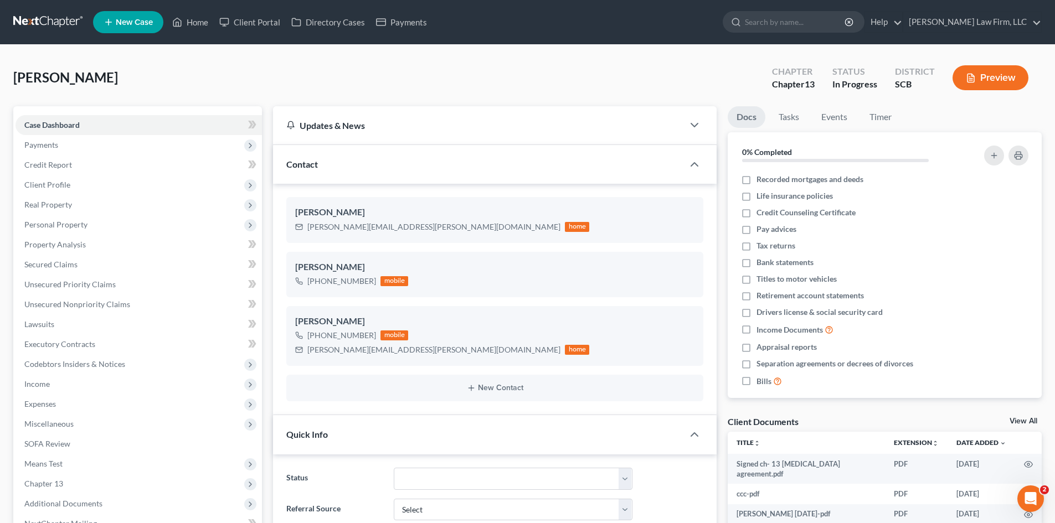
select select "0"
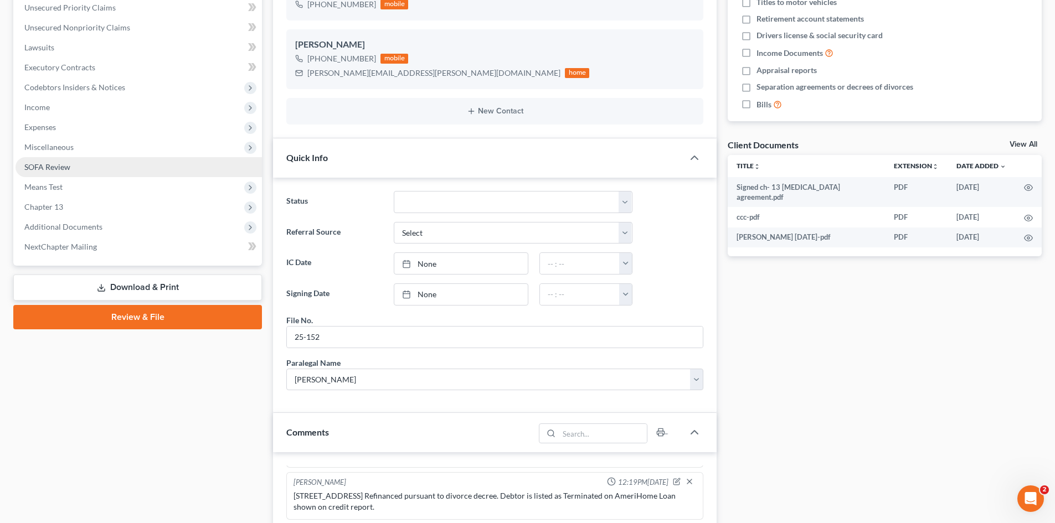
click at [150, 282] on link "Download & Print" at bounding box center [137, 288] width 249 height 26
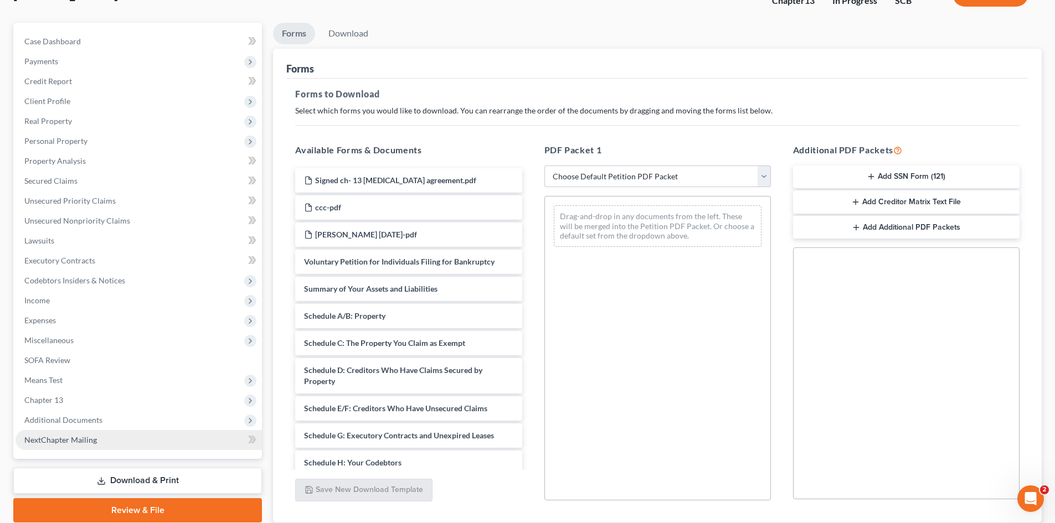
scroll to position [161, 0]
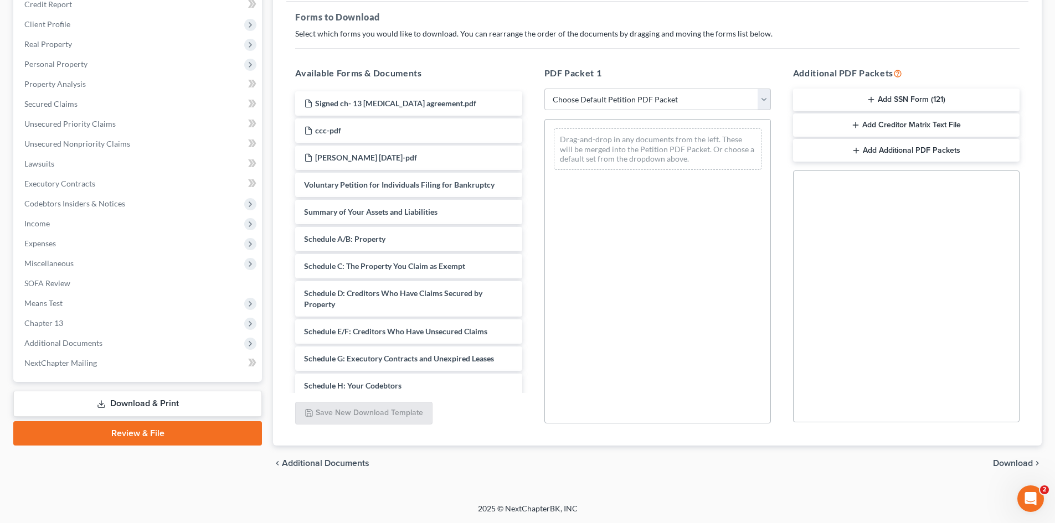
click at [88, 424] on link "Review & File" at bounding box center [137, 433] width 249 height 24
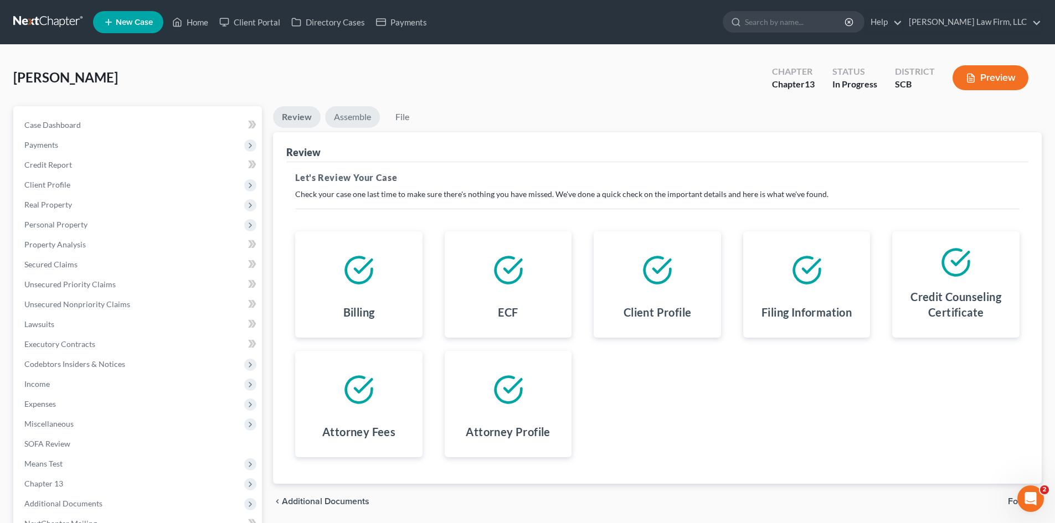
click at [357, 121] on link "Assemble" at bounding box center [352, 117] width 55 height 22
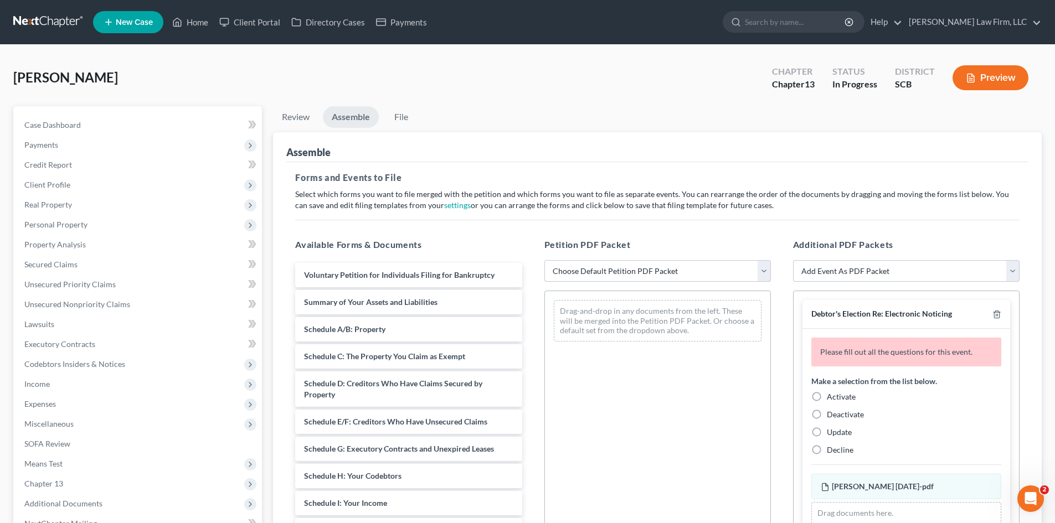
click at [614, 268] on select "Choose Default Petition PDF Packet Complete Bankruptcy Petition (all forms and …" at bounding box center [657, 271] width 227 height 22
select select "0"
click at [544, 260] on select "Choose Default Petition PDF Packet Complete Bankruptcy Petition (all forms and …" at bounding box center [657, 271] width 227 height 22
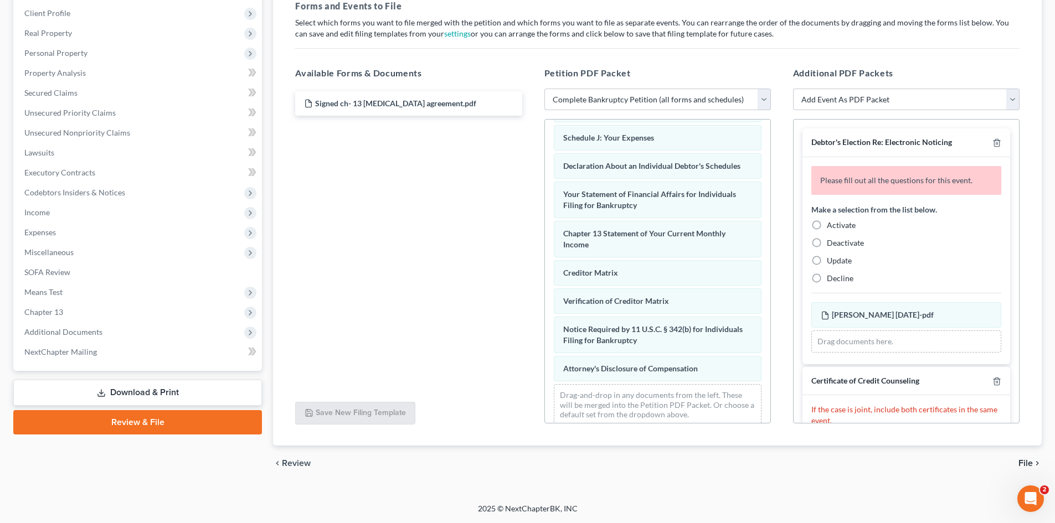
scroll to position [313, 0]
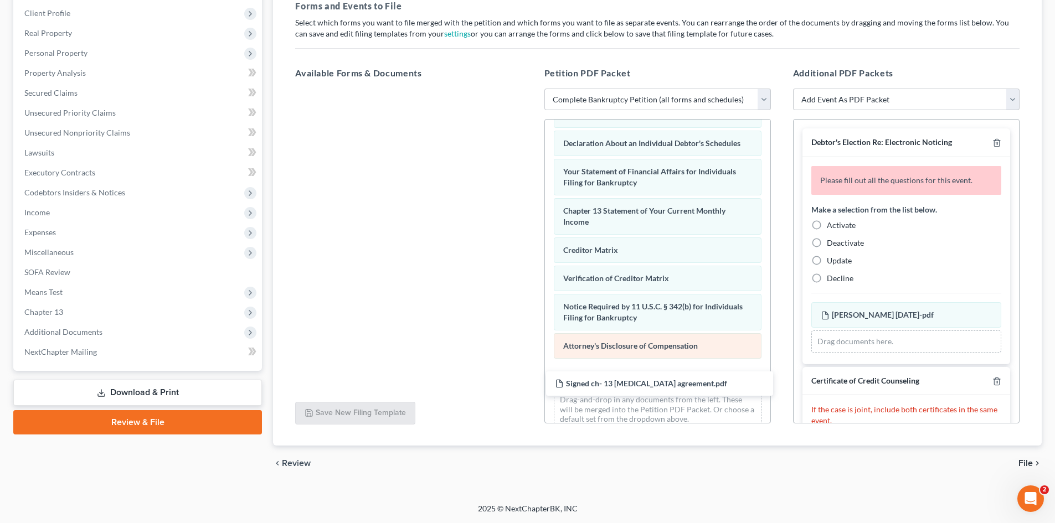
drag, startPoint x: 395, startPoint y: 106, endPoint x: 667, endPoint y: 361, distance: 372.2
click at [531, 89] on div "Signed ch- 13 retainer agreement.pdf Signed ch- 13 retainer agreement.pdf" at bounding box center [408, 89] width 244 height 0
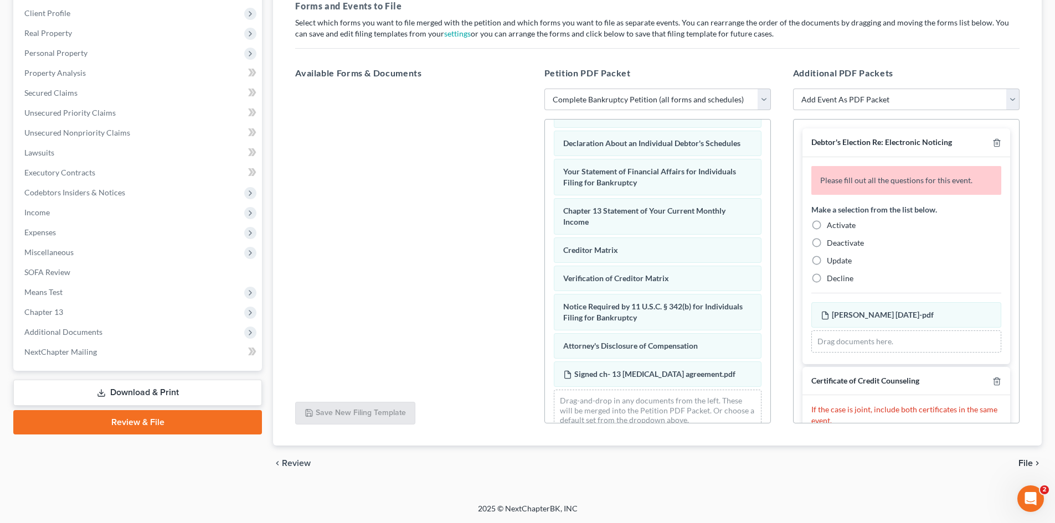
click at [827, 223] on label "Activate" at bounding box center [841, 225] width 29 height 11
click at [831, 223] on input "Activate" at bounding box center [834, 223] width 7 height 7
radio input "true"
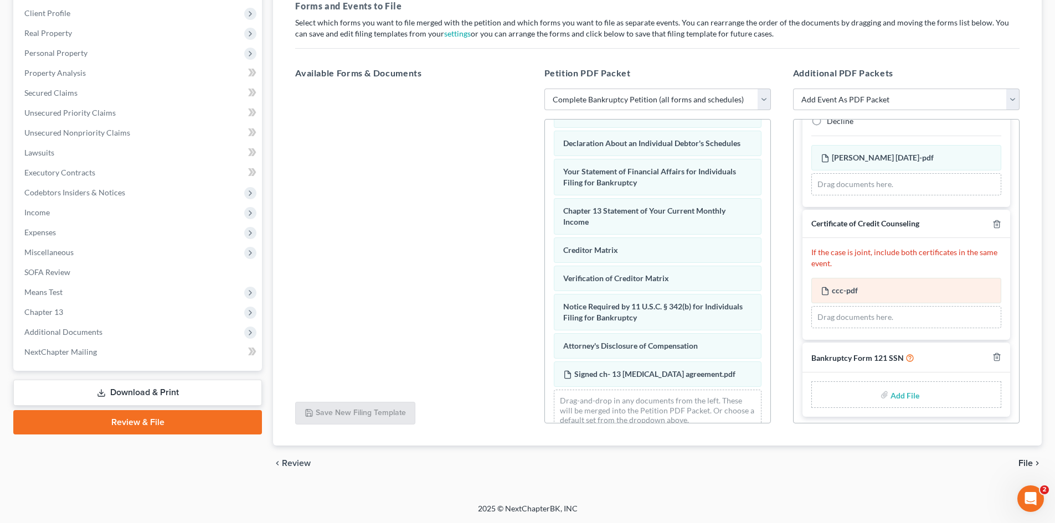
scroll to position [122, 0]
click at [902, 389] on input "file" at bounding box center [904, 392] width 27 height 20
type input "C:\fakepath\Form121 9-12-25.pdf"
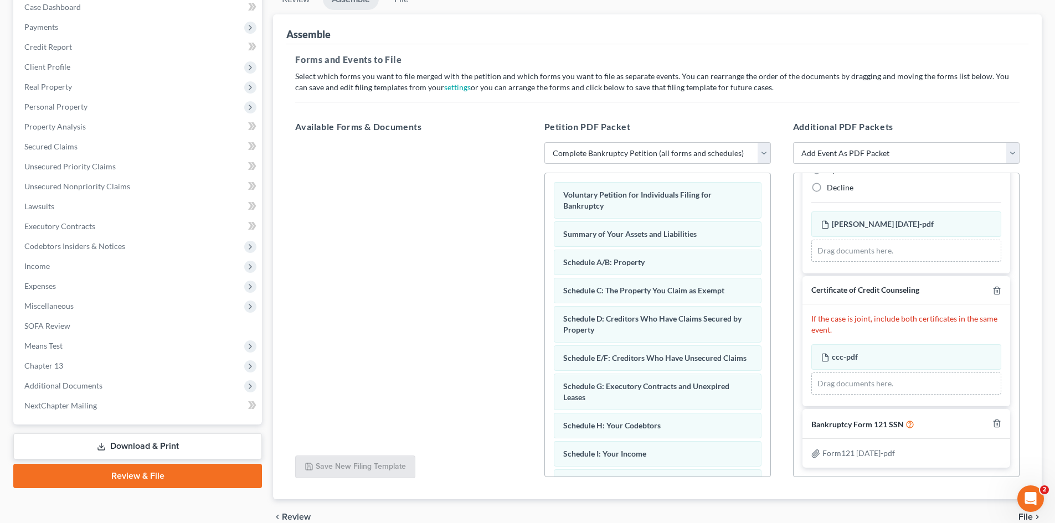
scroll to position [172, 0]
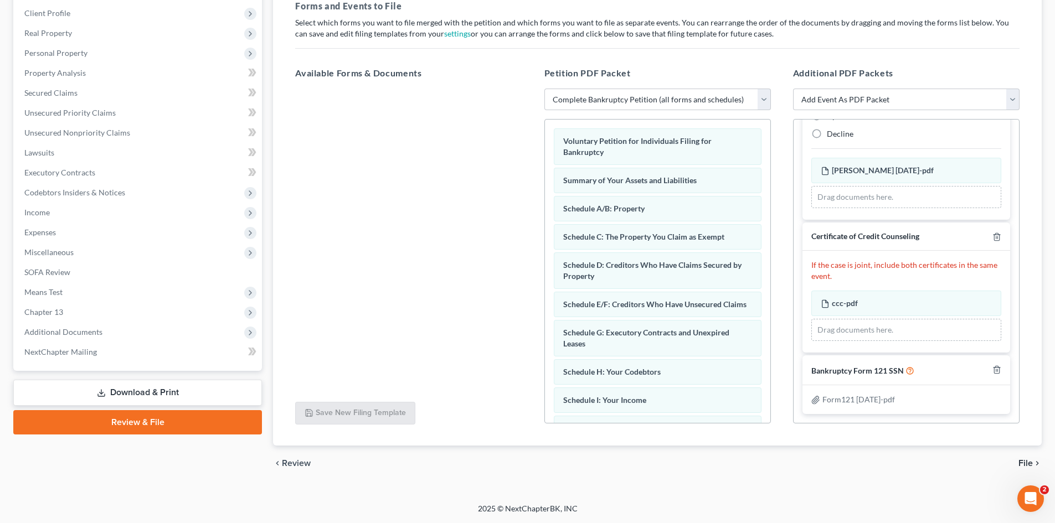
click at [1022, 461] on span "File" at bounding box center [1026, 463] width 14 height 9
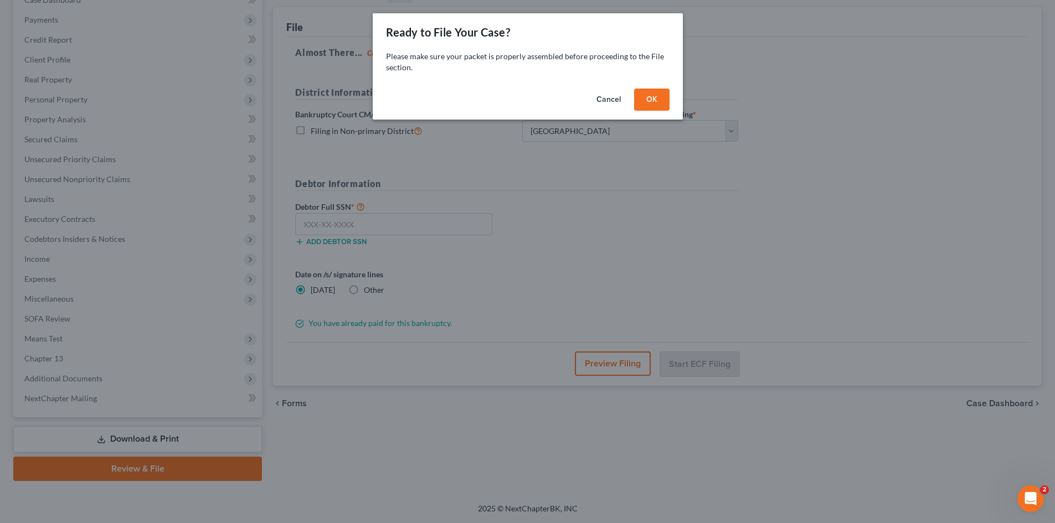
scroll to position [125, 0]
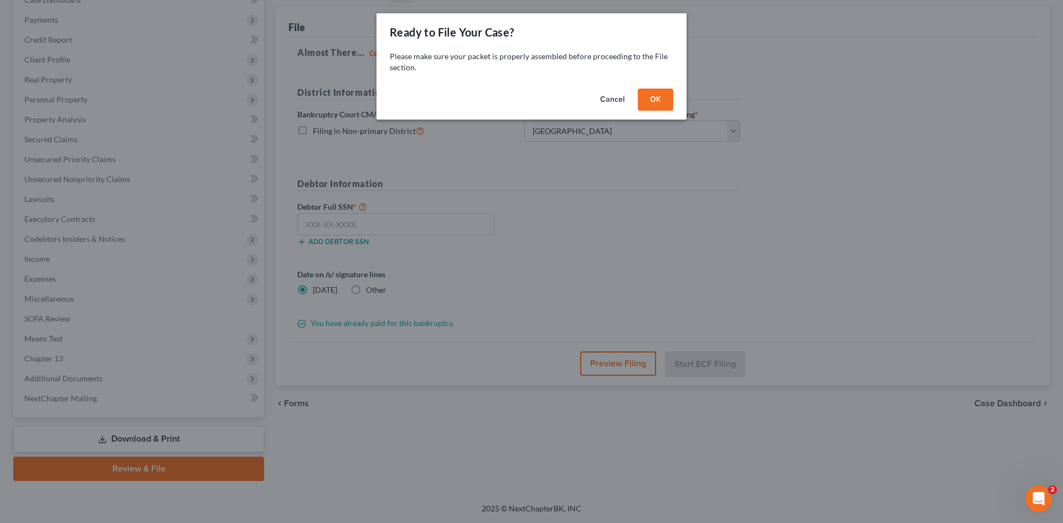
click at [663, 100] on button "OK" at bounding box center [655, 100] width 35 height 22
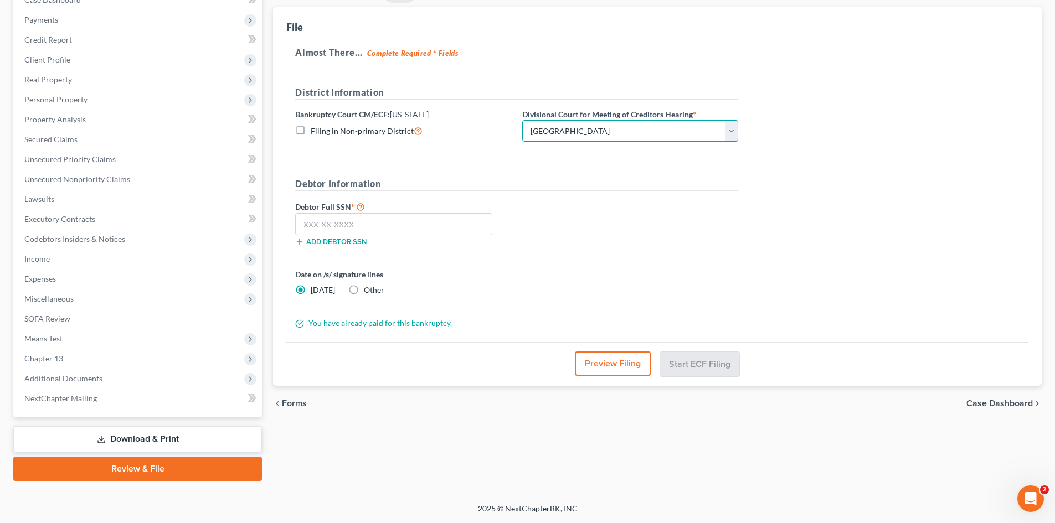
click at [646, 133] on select "Choose Division Charleston Columbia Greenville" at bounding box center [630, 131] width 216 height 22
click at [522, 120] on select "Choose Division Charleston Columbia Greenville" at bounding box center [630, 131] width 216 height 22
click at [440, 221] on input "text" at bounding box center [393, 224] width 197 height 22
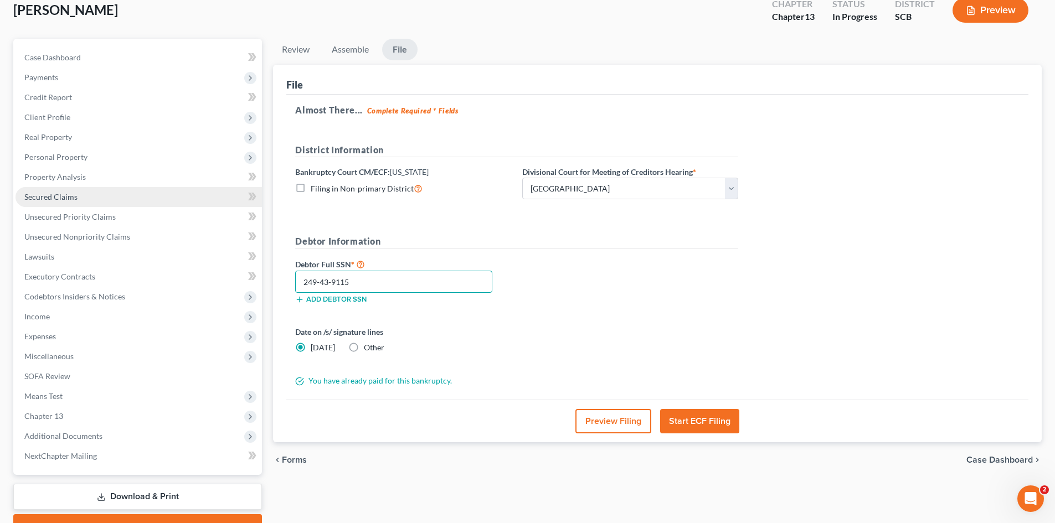
scroll to position [0, 0]
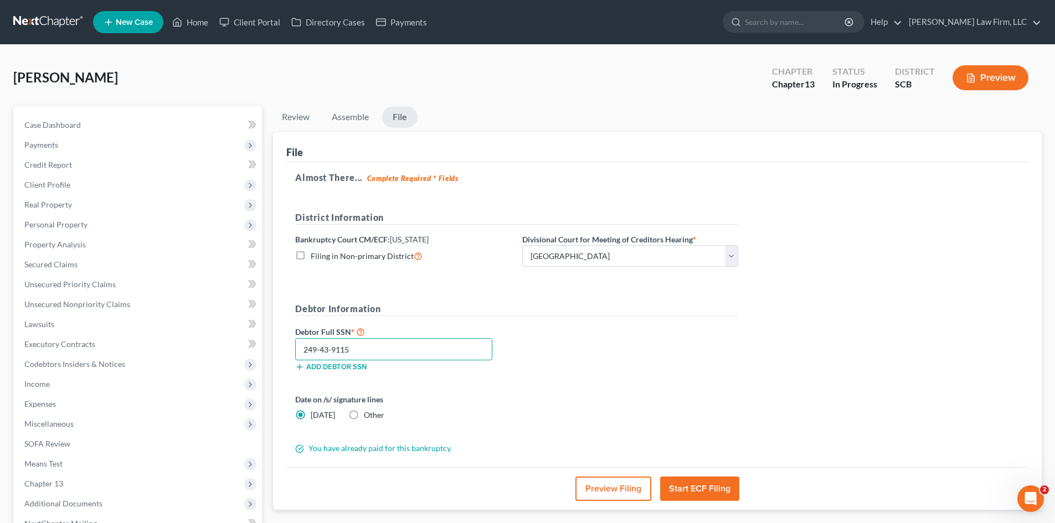
type input "249-43-9115"
click at [698, 486] on button "Start ECF Filing" at bounding box center [699, 489] width 79 height 24
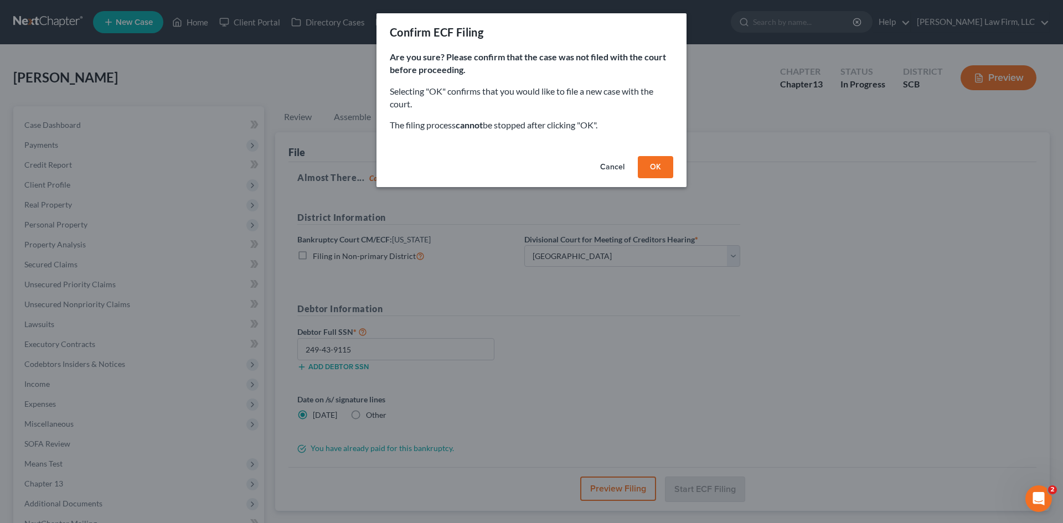
click at [661, 164] on button "OK" at bounding box center [655, 167] width 35 height 22
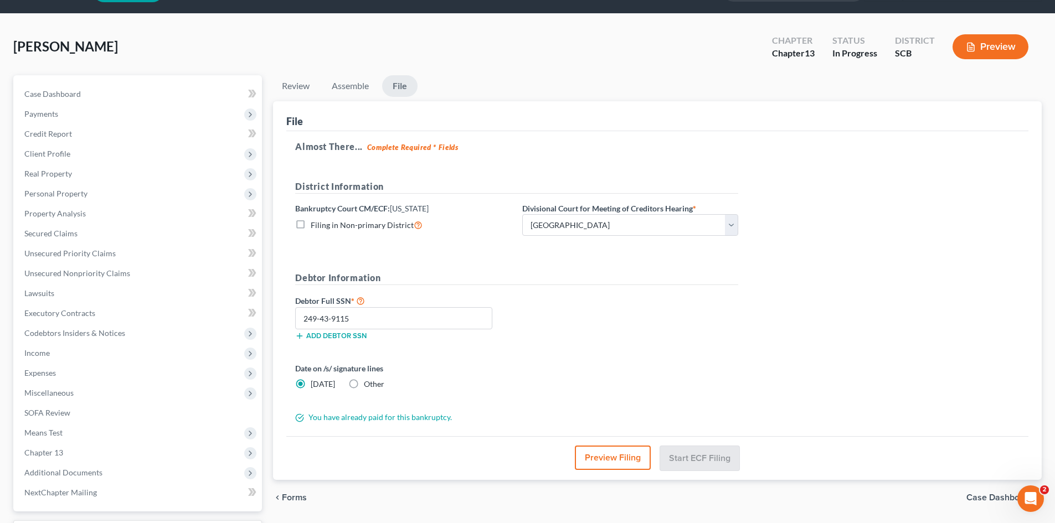
scroll to position [55, 0]
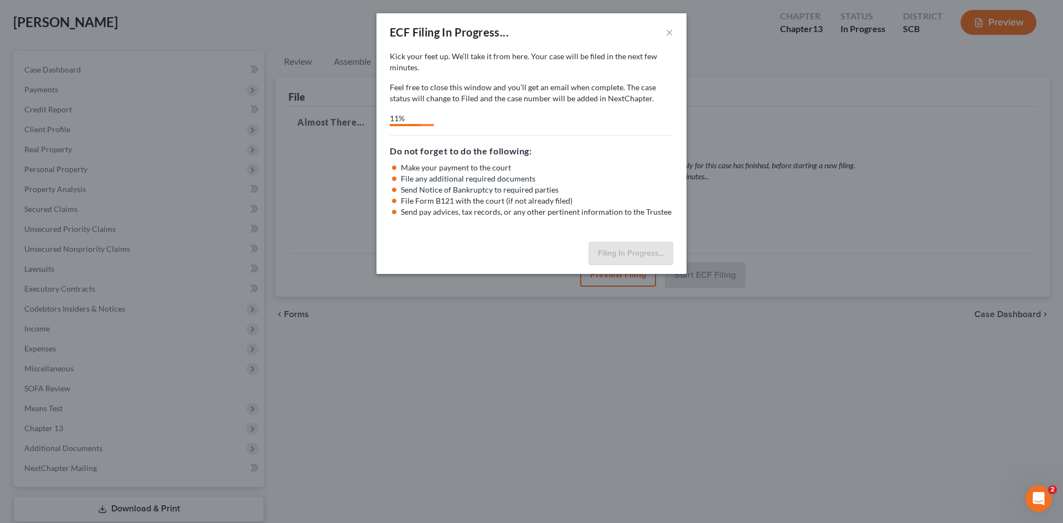
select select "0"
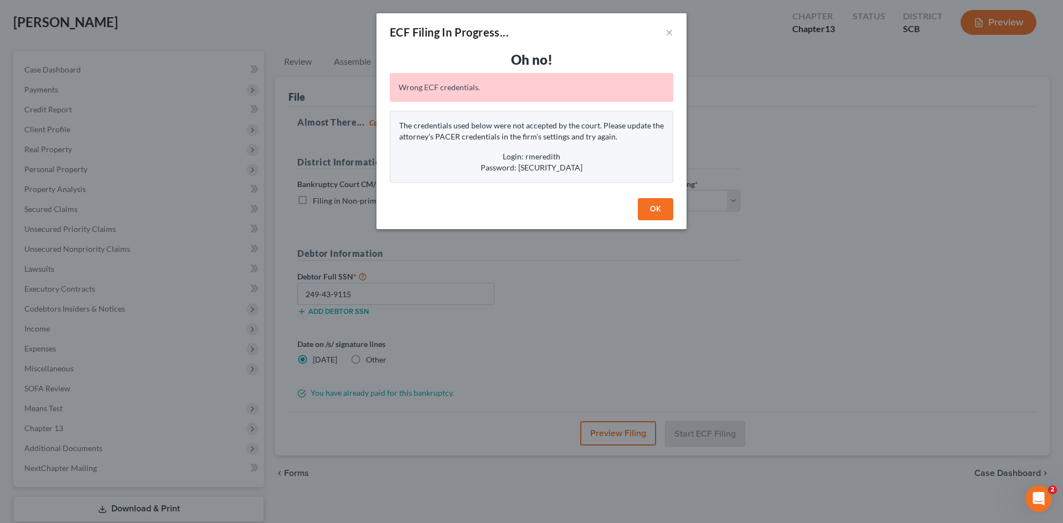
click at [648, 209] on button "OK" at bounding box center [655, 209] width 35 height 22
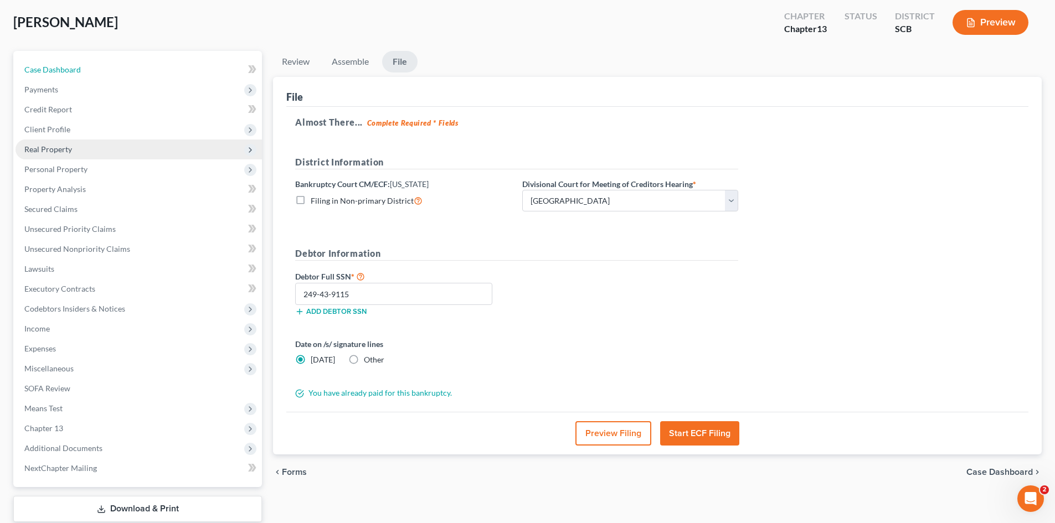
drag, startPoint x: 56, startPoint y: 69, endPoint x: 220, endPoint y: 140, distance: 178.4
click at [56, 69] on span "Case Dashboard" at bounding box center [52, 69] width 56 height 9
select select "0"
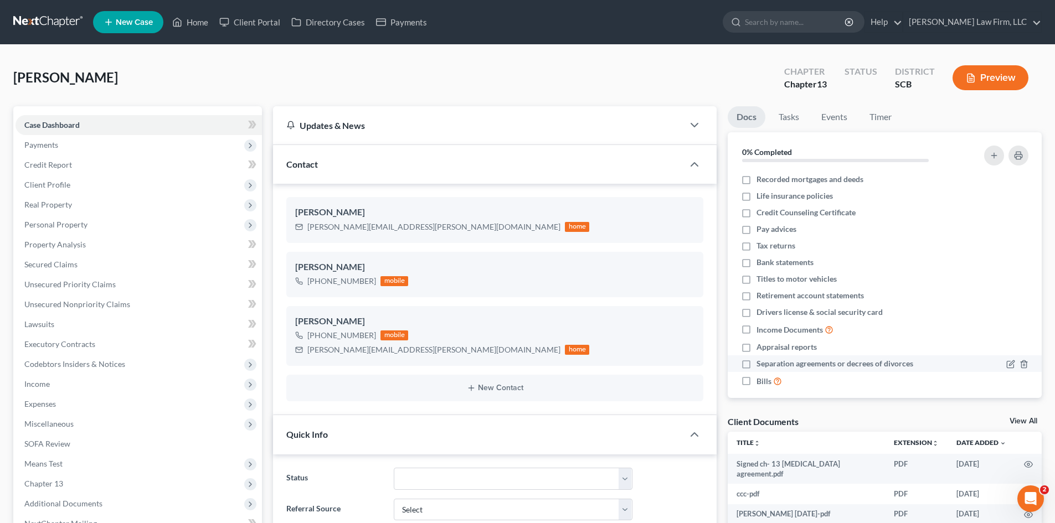
scroll to position [45, 0]
select select "0"
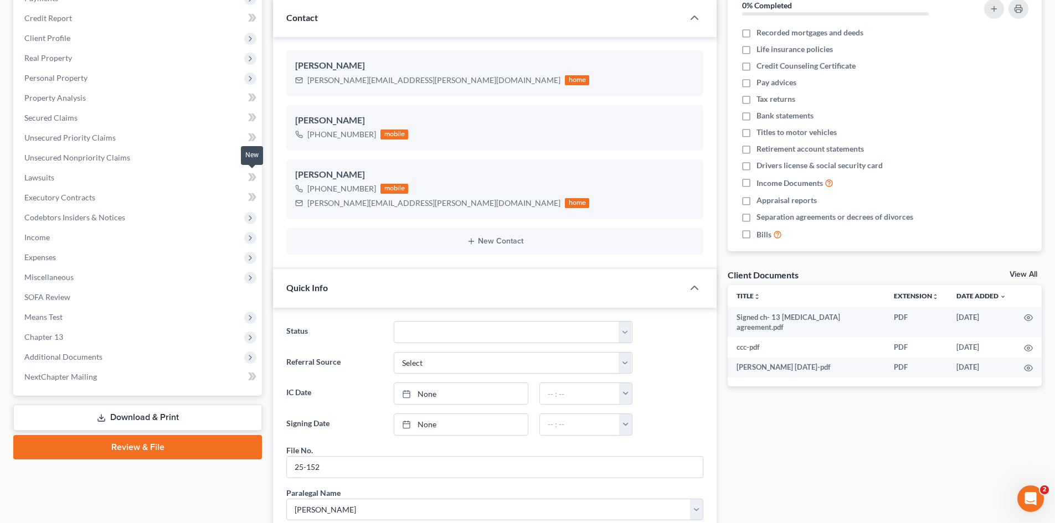
scroll to position [166, 0]
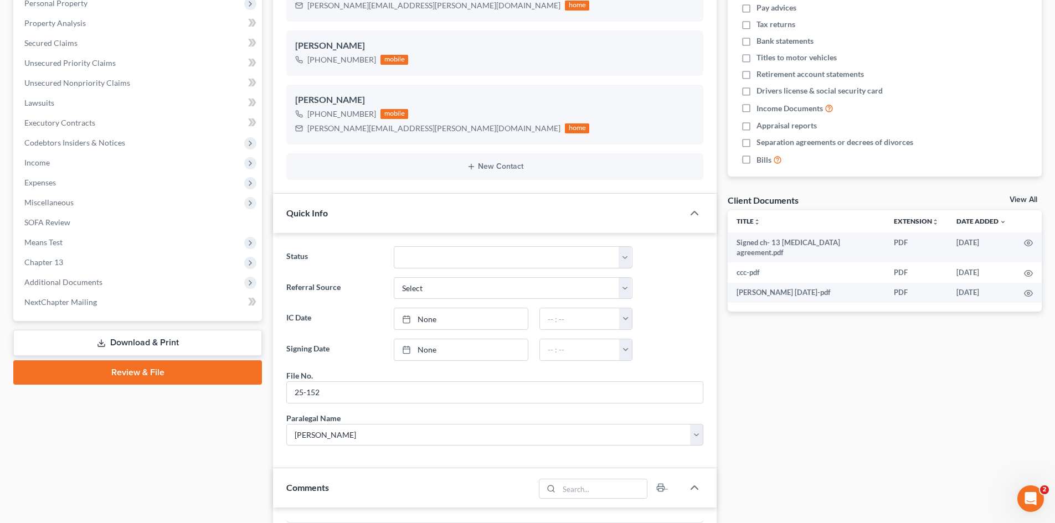
click at [71, 336] on link "Download & Print" at bounding box center [137, 343] width 249 height 26
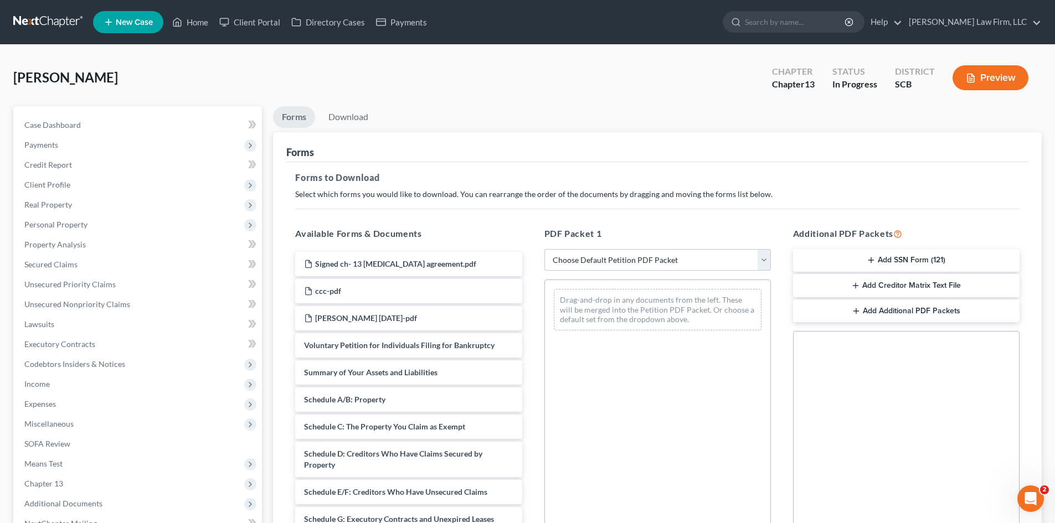
click at [588, 251] on select "Choose Default Petition PDF Packet Complete Bankruptcy Petition (all forms and …" at bounding box center [657, 260] width 227 height 22
select select "0"
click at [544, 249] on select "Choose Default Petition PDF Packet Complete Bankruptcy Petition (all forms and …" at bounding box center [657, 260] width 227 height 22
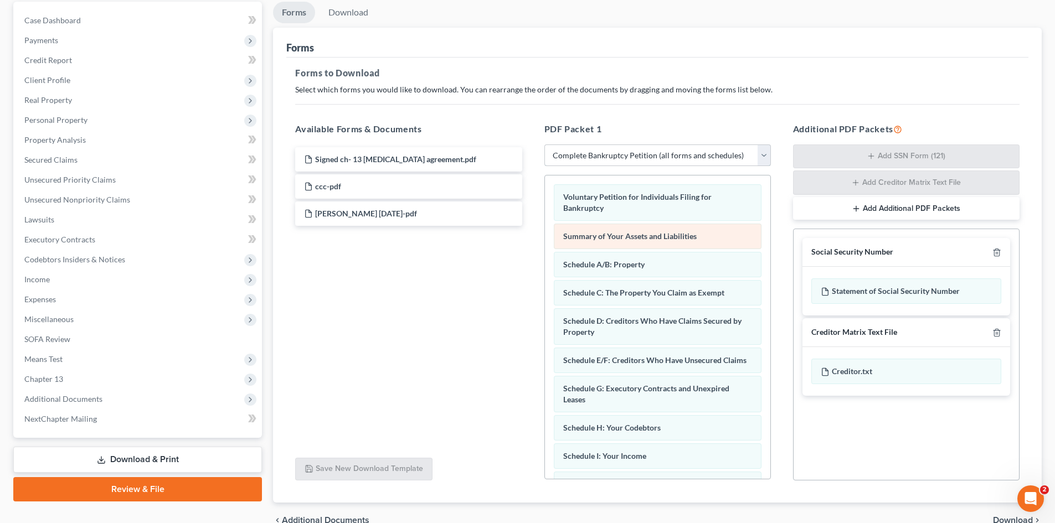
scroll to position [111, 0]
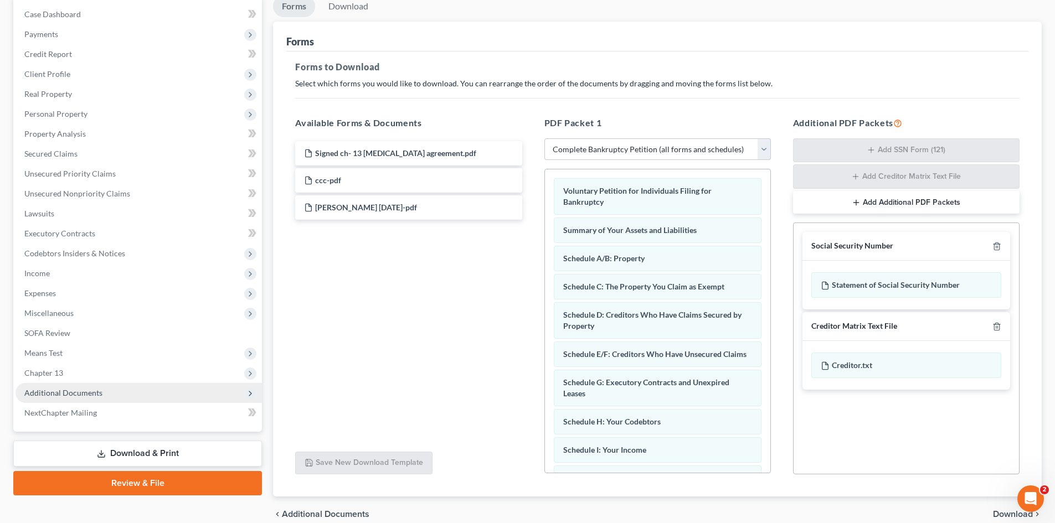
click at [56, 391] on span "Additional Documents" at bounding box center [63, 392] width 78 height 9
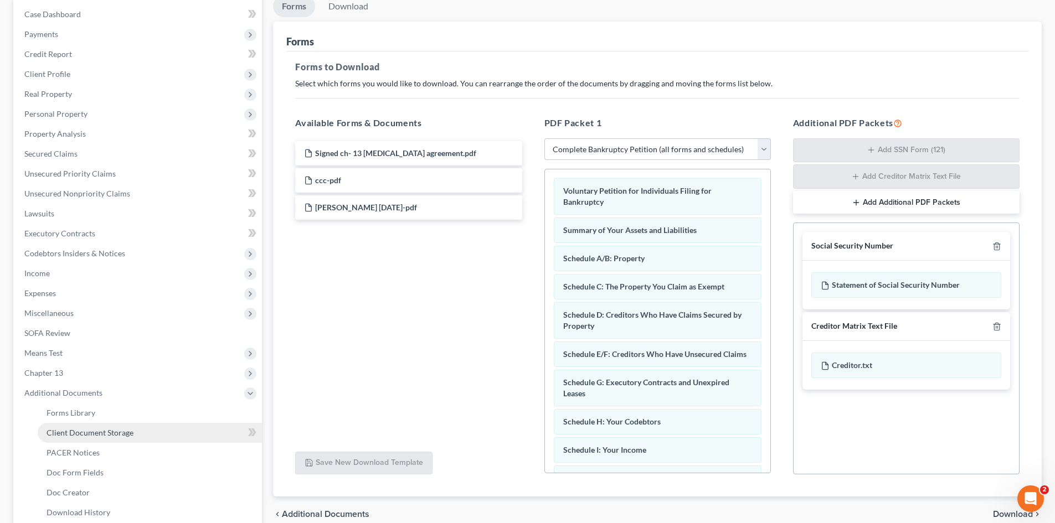
click at [76, 430] on span "Client Document Storage" at bounding box center [90, 432] width 87 height 9
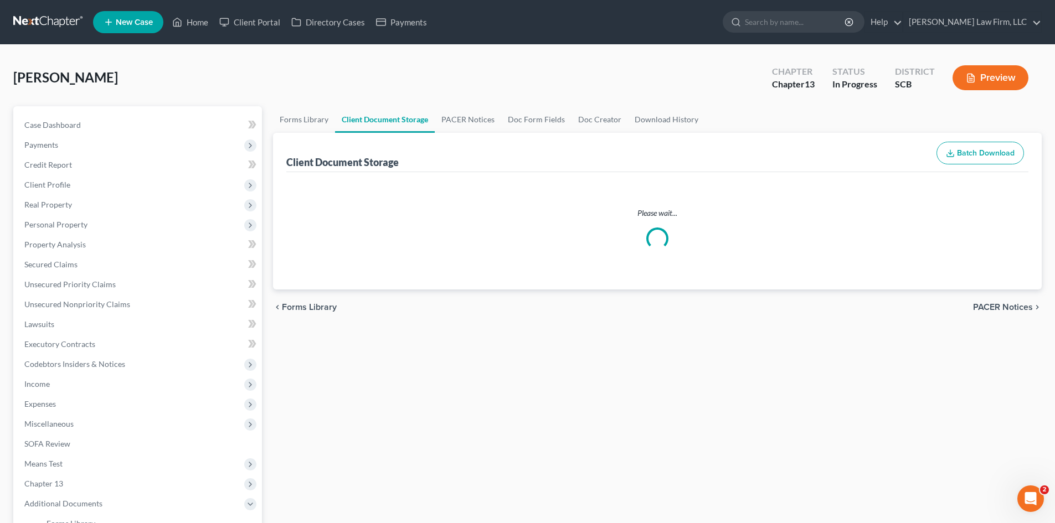
select select "16"
select select "6"
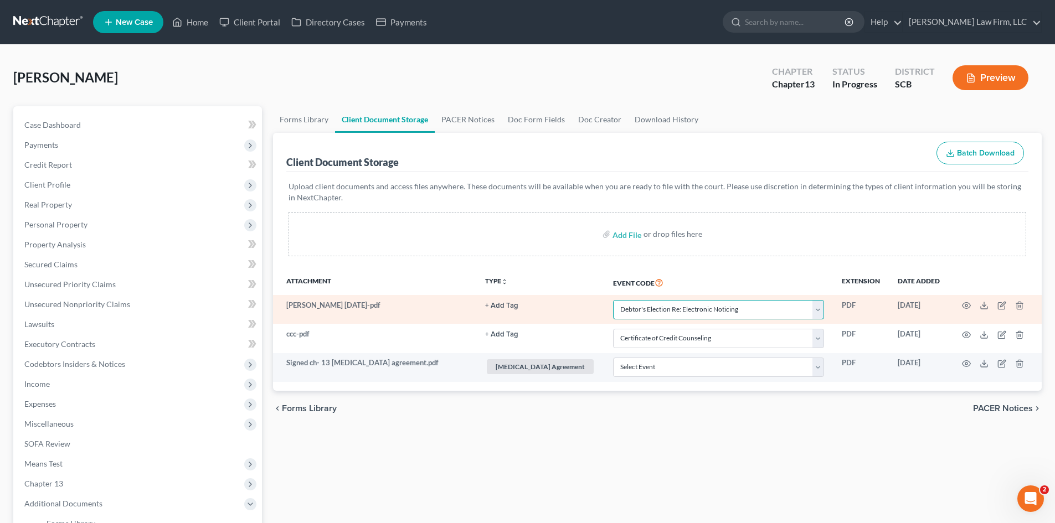
click at [736, 317] on select "Select Event Amended Application Amended Document Amended Schedules/Statements …" at bounding box center [718, 309] width 211 height 19
click at [613, 300] on select "Select Event Amended Application Amended Document Amended Schedules/Statements …" at bounding box center [718, 309] width 211 height 19
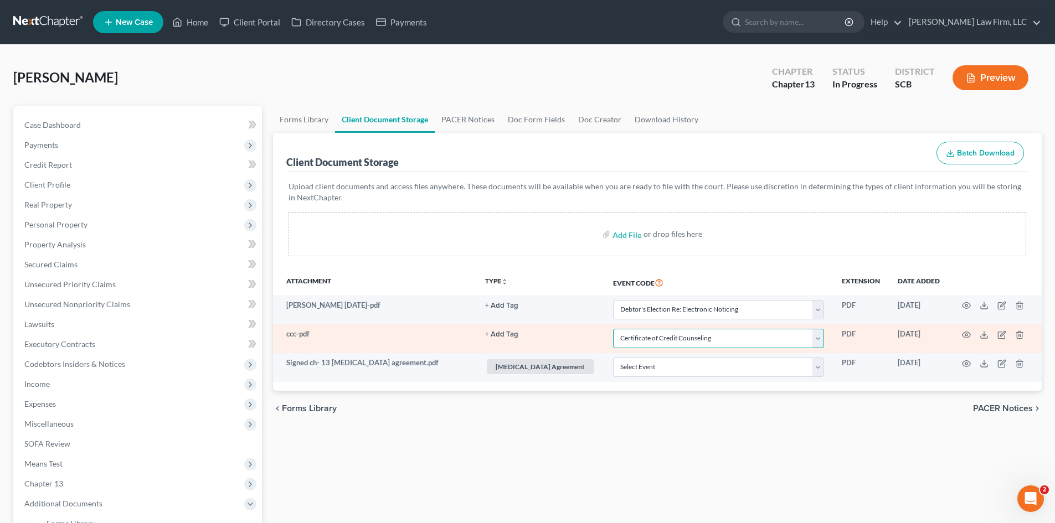
click at [691, 338] on select "Select Event Amended Application Amended Document Amended Schedules/Statements …" at bounding box center [718, 338] width 211 height 19
click at [613, 329] on select "Select Event Amended Application Amended Document Amended Schedules/Statements …" at bounding box center [718, 338] width 211 height 19
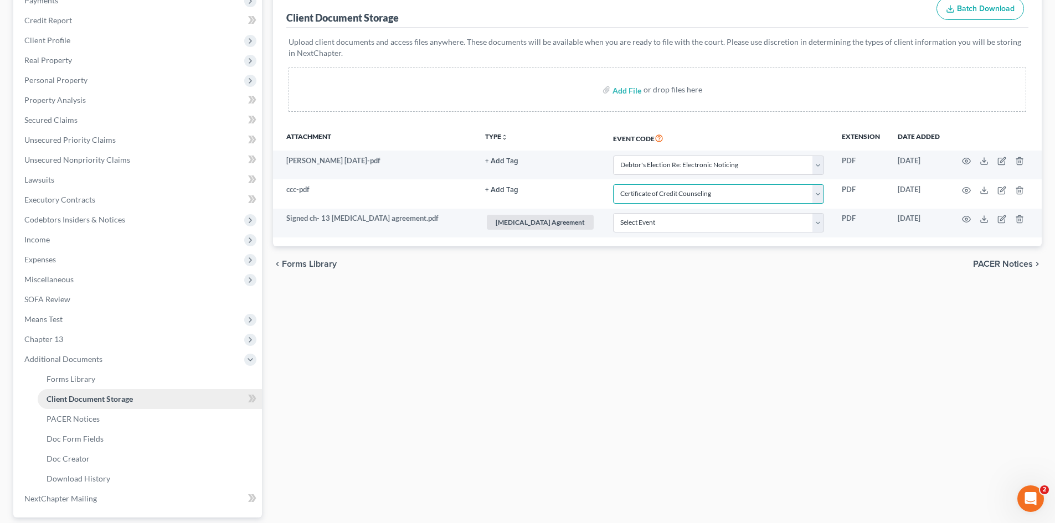
scroll to position [245, 0]
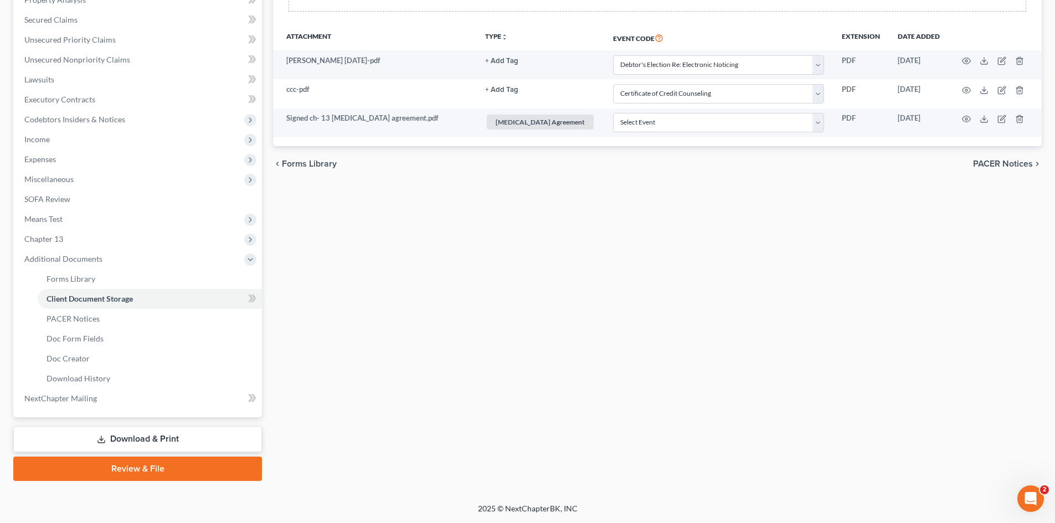
click at [99, 469] on link "Review & File" at bounding box center [137, 469] width 249 height 24
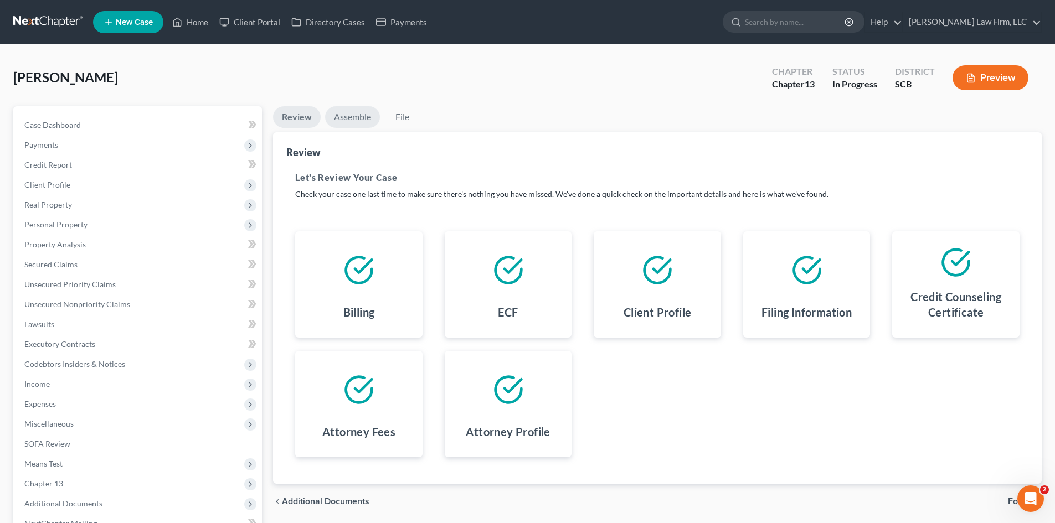
click at [349, 112] on link "Assemble" at bounding box center [352, 117] width 55 height 22
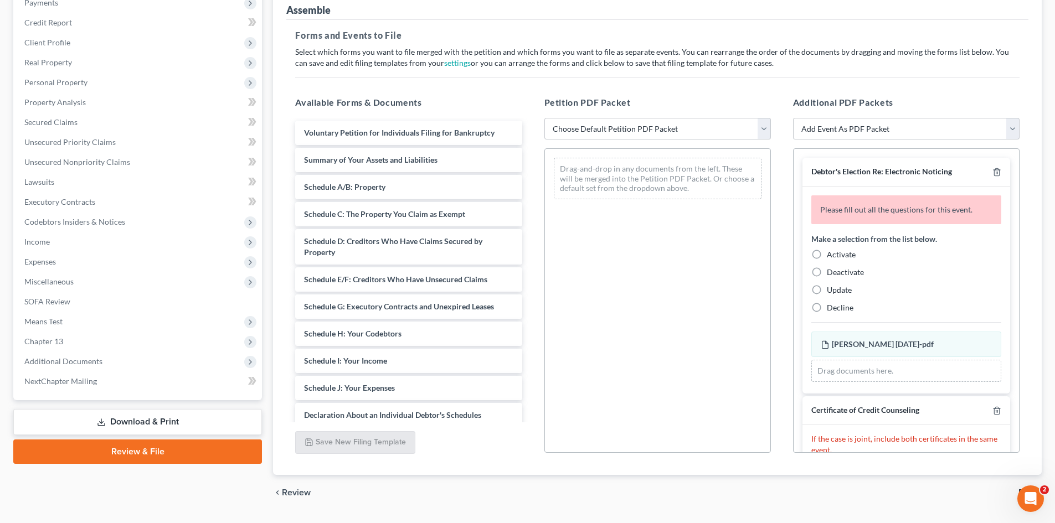
scroll to position [166, 0]
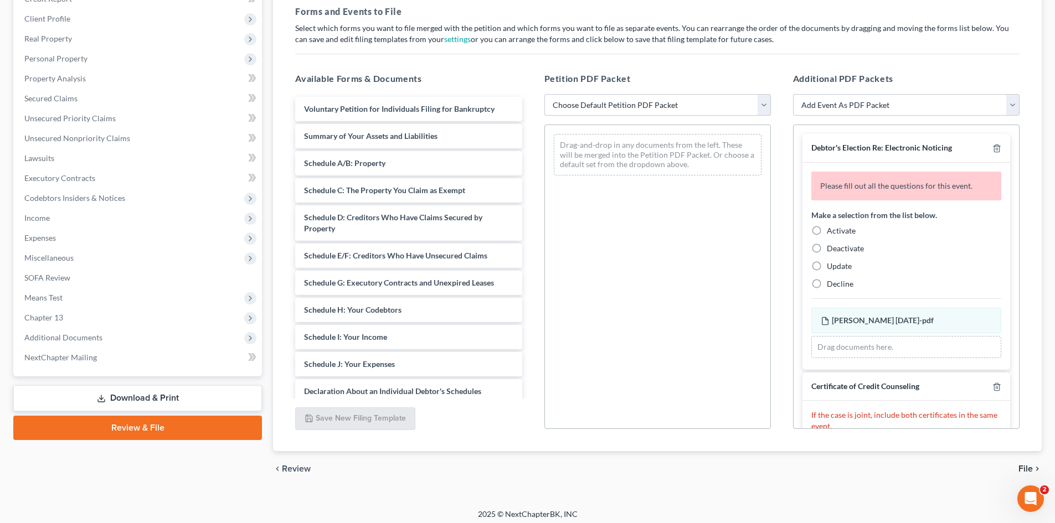
click at [590, 112] on select "Choose Default Petition PDF Packet Complete Bankruptcy Petition (all forms and …" at bounding box center [657, 105] width 227 height 22
select select "0"
click at [544, 94] on select "Choose Default Petition PDF Packet Complete Bankruptcy Petition (all forms and …" at bounding box center [657, 105] width 227 height 22
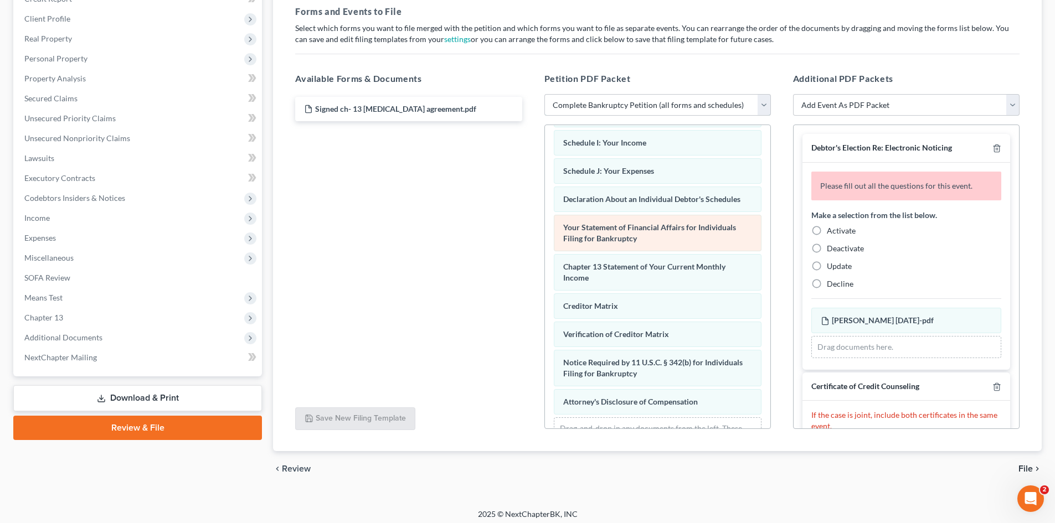
scroll to position [313, 0]
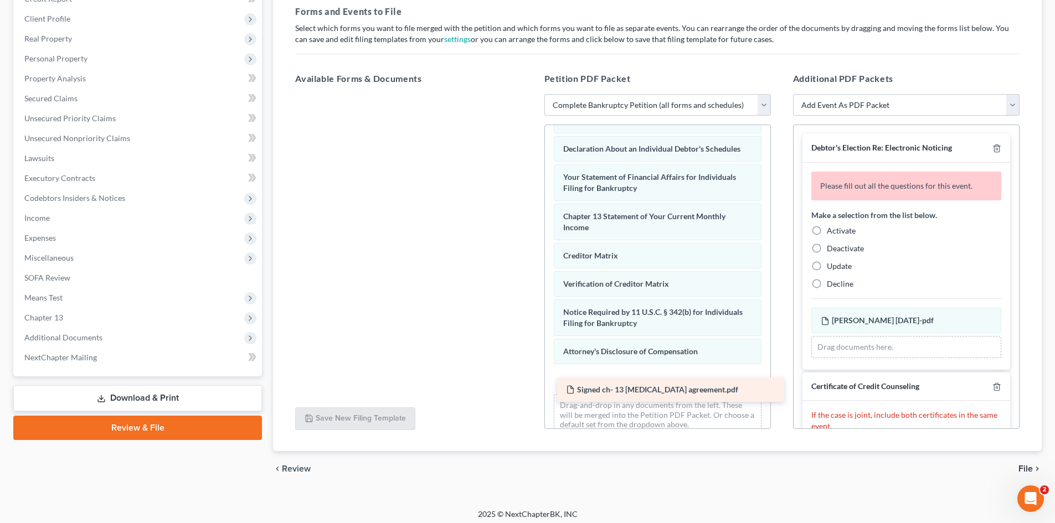
drag, startPoint x: 373, startPoint y: 165, endPoint x: 657, endPoint y: 396, distance: 366.2
click at [531, 94] on div "Signed ch- 13 [MEDICAL_DATA] agreement.pdf Signed ch- 13 [MEDICAL_DATA] agreeme…" at bounding box center [408, 94] width 244 height 0
drag, startPoint x: 817, startPoint y: 228, endPoint x: 845, endPoint y: 218, distance: 29.4
click at [827, 228] on label "Activate" at bounding box center [841, 230] width 29 height 11
click at [831, 228] on input "Activate" at bounding box center [834, 228] width 7 height 7
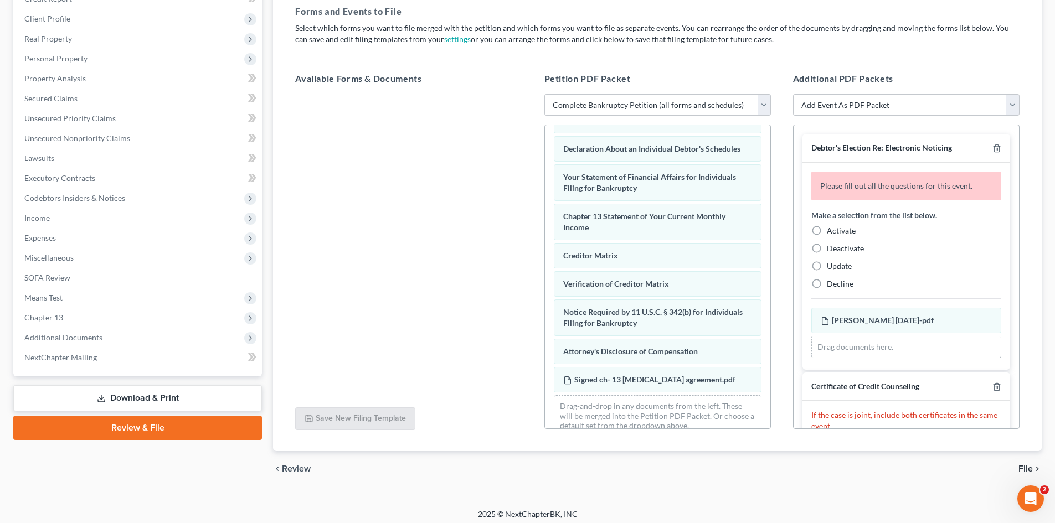
radio input "true"
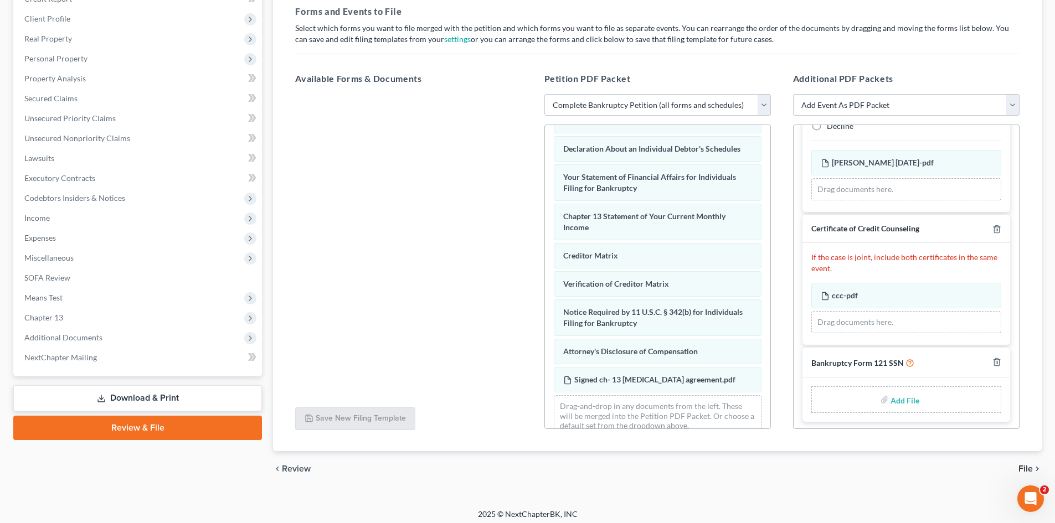
scroll to position [122, 0]
click at [912, 399] on input "file" at bounding box center [904, 398] width 27 height 20
type input "C:\fakepath\Form121 [DATE].pdf"
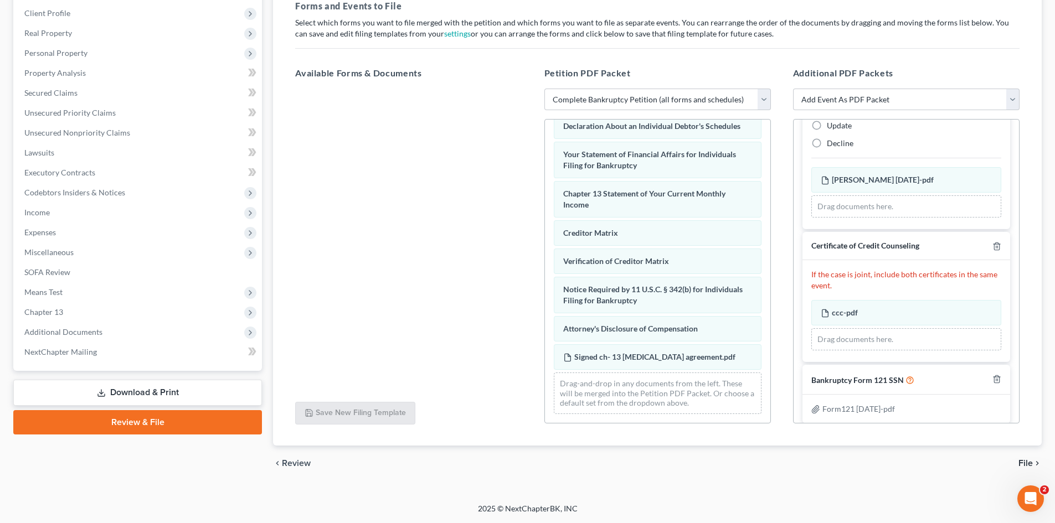
scroll to position [107, 0]
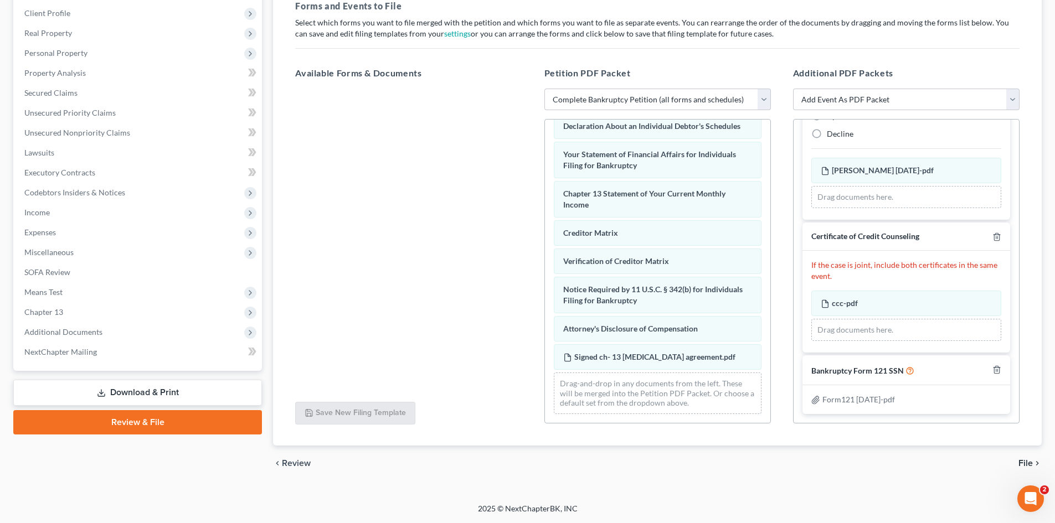
click at [1022, 462] on span "File" at bounding box center [1026, 463] width 14 height 9
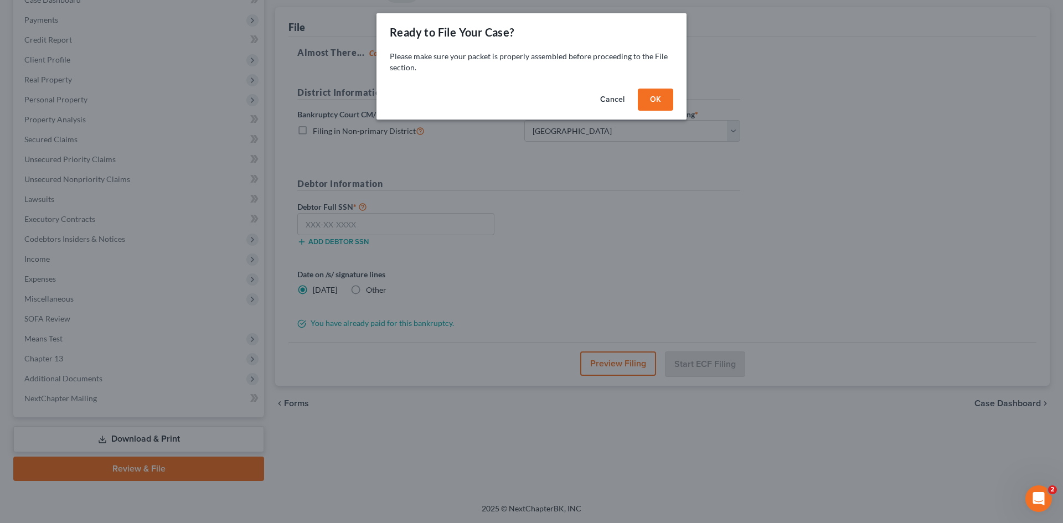
click at [639, 97] on button "OK" at bounding box center [655, 100] width 35 height 22
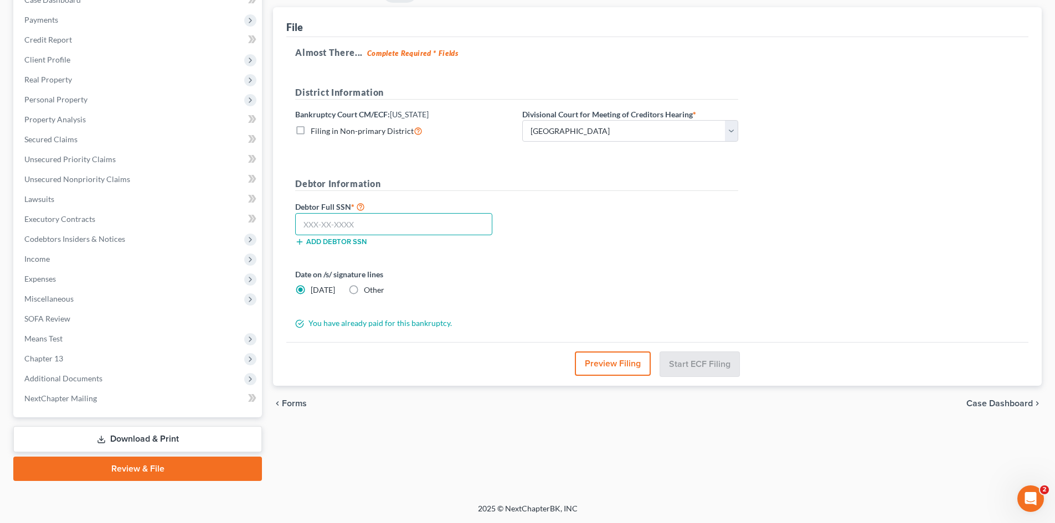
click at [371, 217] on input "text" at bounding box center [393, 224] width 197 height 22
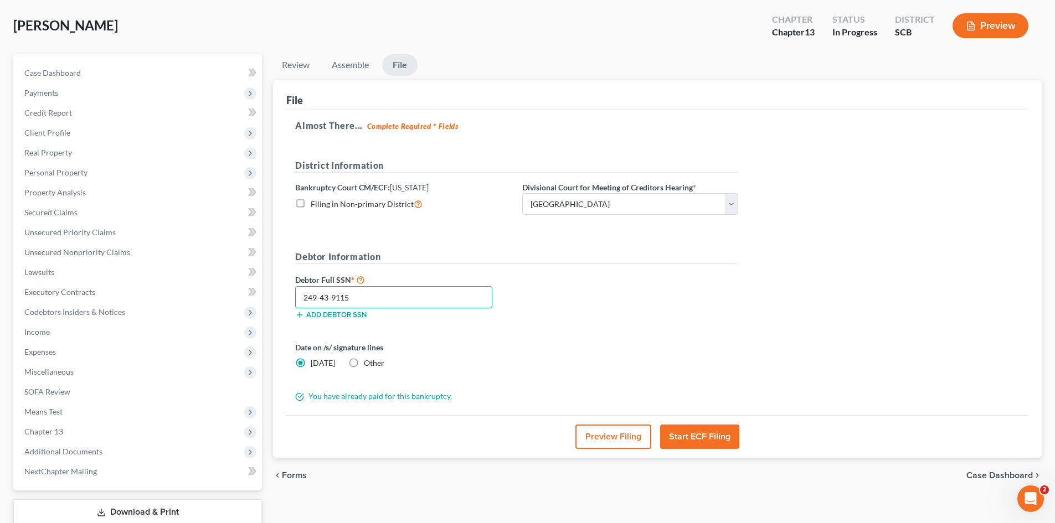
scroll to position [0, 0]
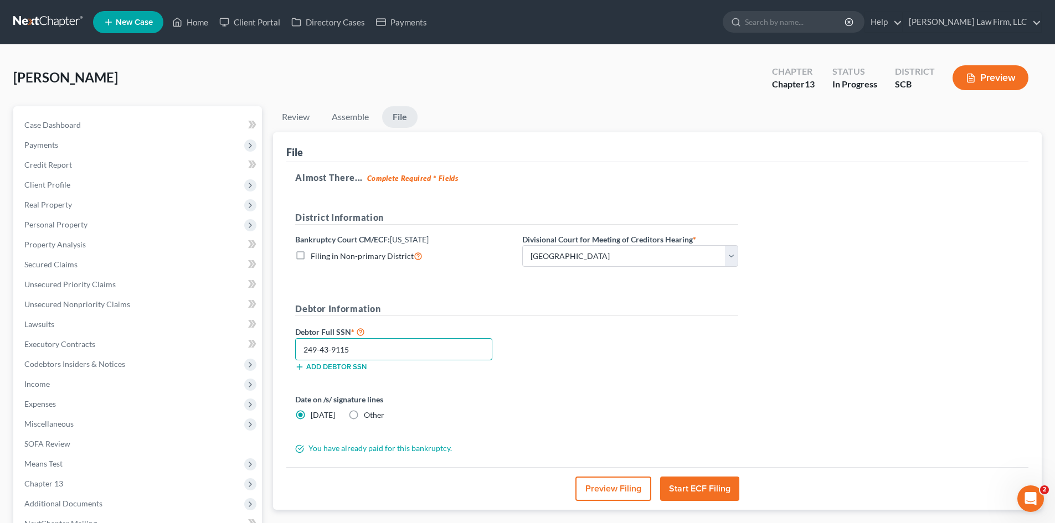
type input "249-43-9115"
click at [718, 489] on button "Start ECF Filing" at bounding box center [699, 489] width 79 height 24
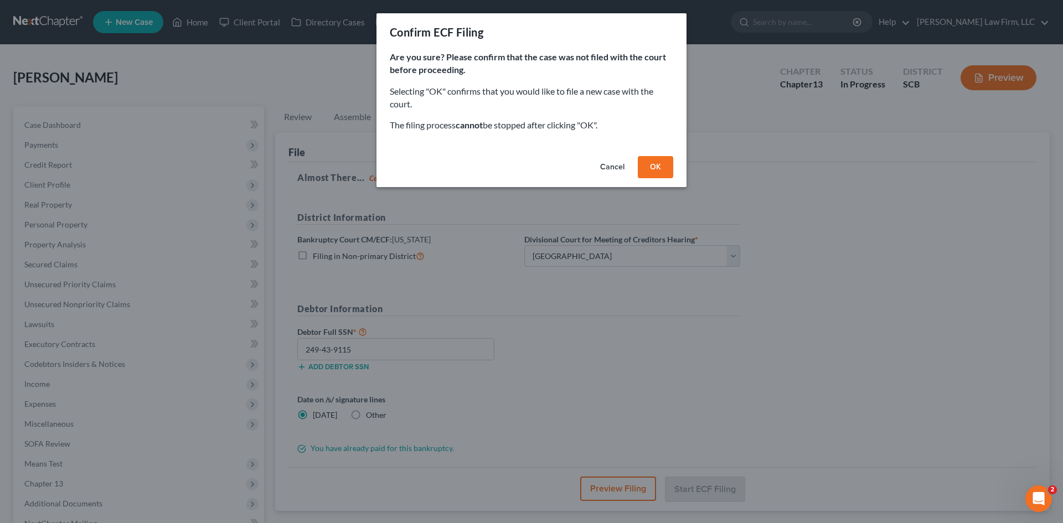
click at [650, 173] on button "OK" at bounding box center [655, 167] width 35 height 22
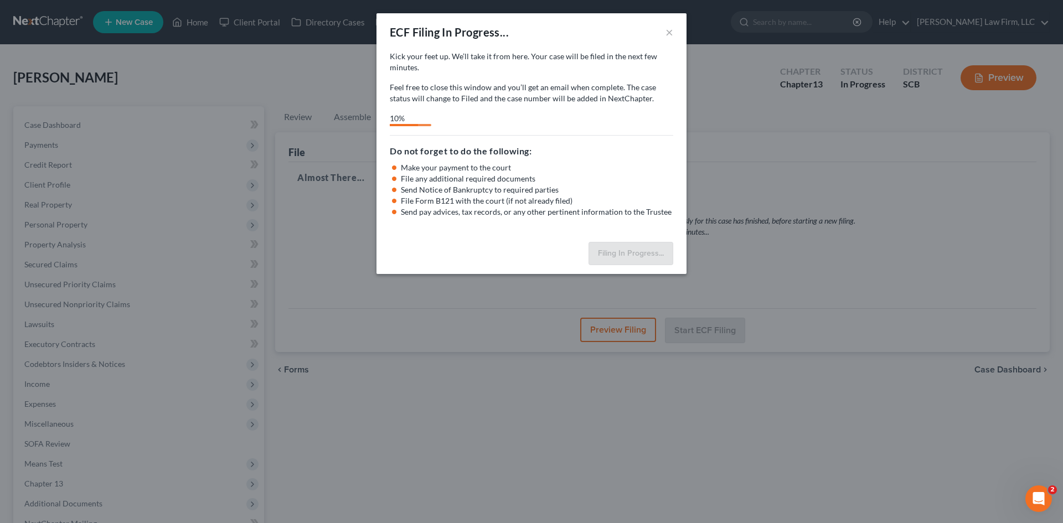
select select "0"
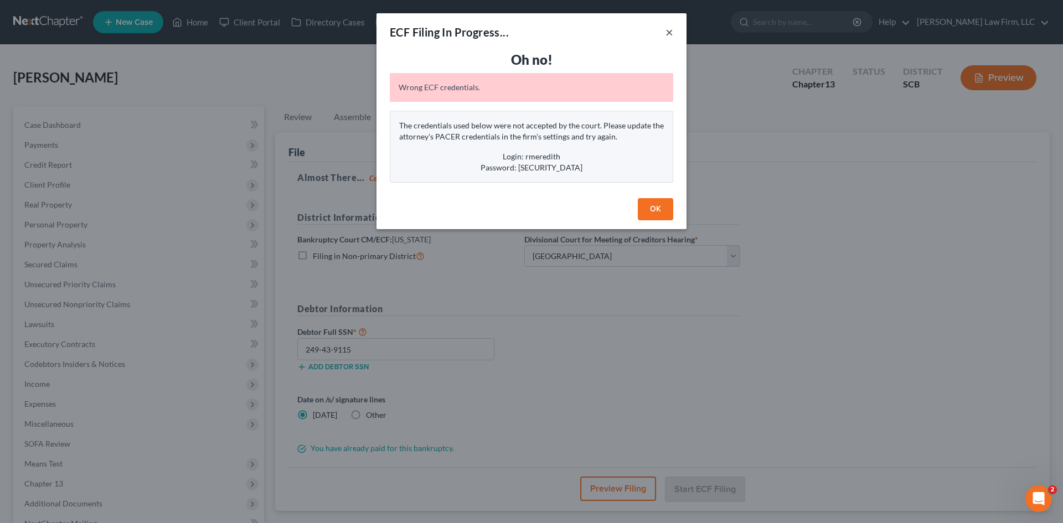
click at [672, 32] on button "×" at bounding box center [670, 31] width 8 height 13
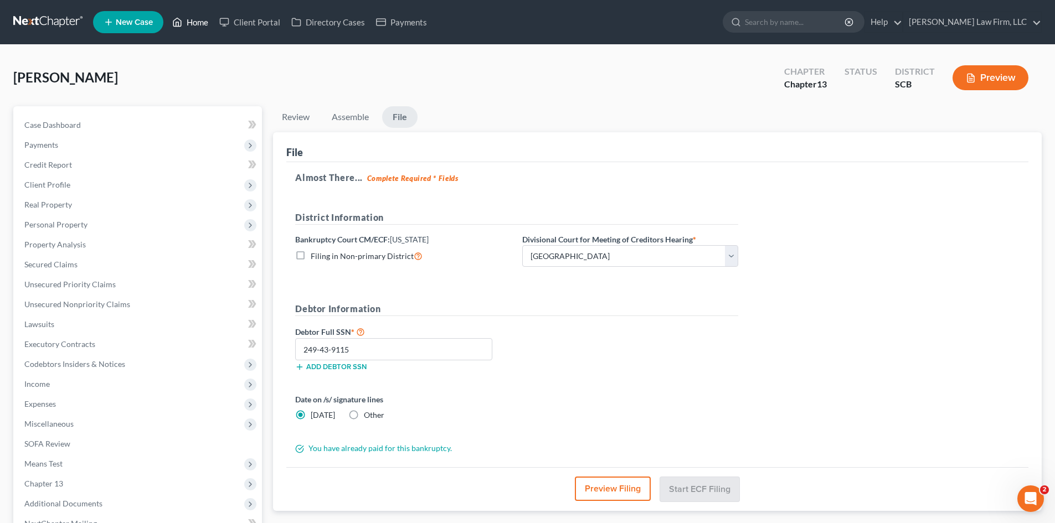
click at [202, 22] on link "Home" at bounding box center [190, 22] width 47 height 20
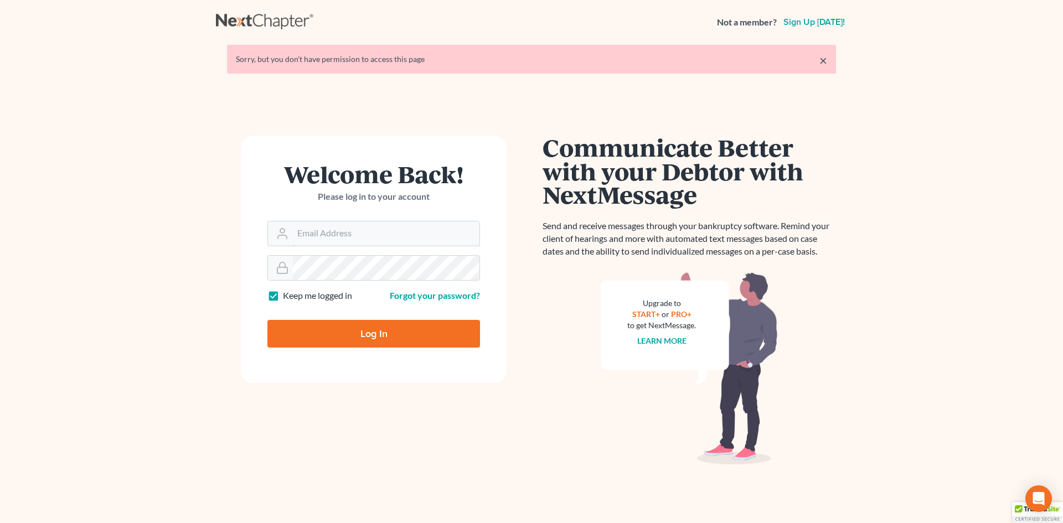
type input "[EMAIL_ADDRESS][DOMAIN_NAME]"
click at [342, 325] on input "Log In" at bounding box center [374, 334] width 213 height 28
type input "Thinking..."
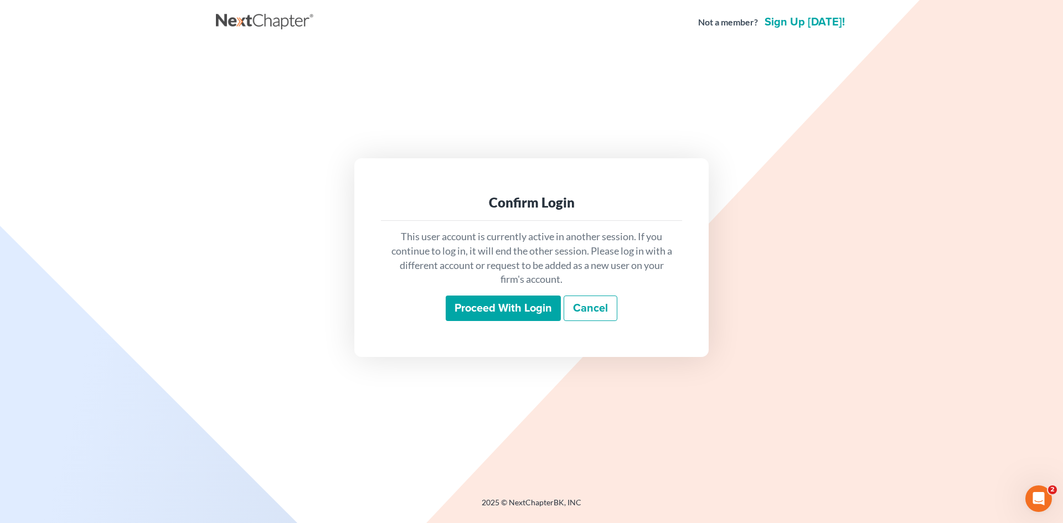
click at [498, 314] on input "Proceed with login" at bounding box center [503, 308] width 115 height 25
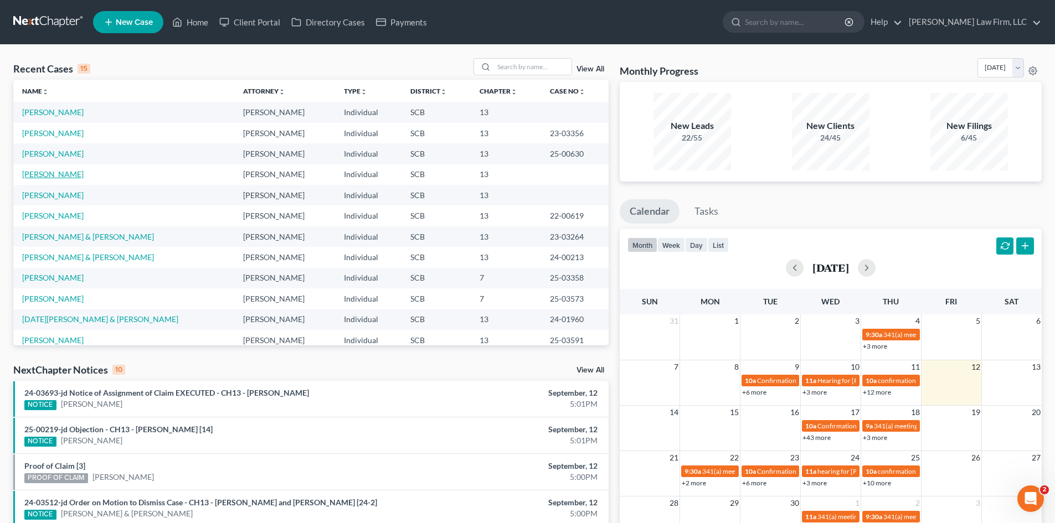
click at [84, 171] on link "[PERSON_NAME]" at bounding box center [52, 173] width 61 height 9
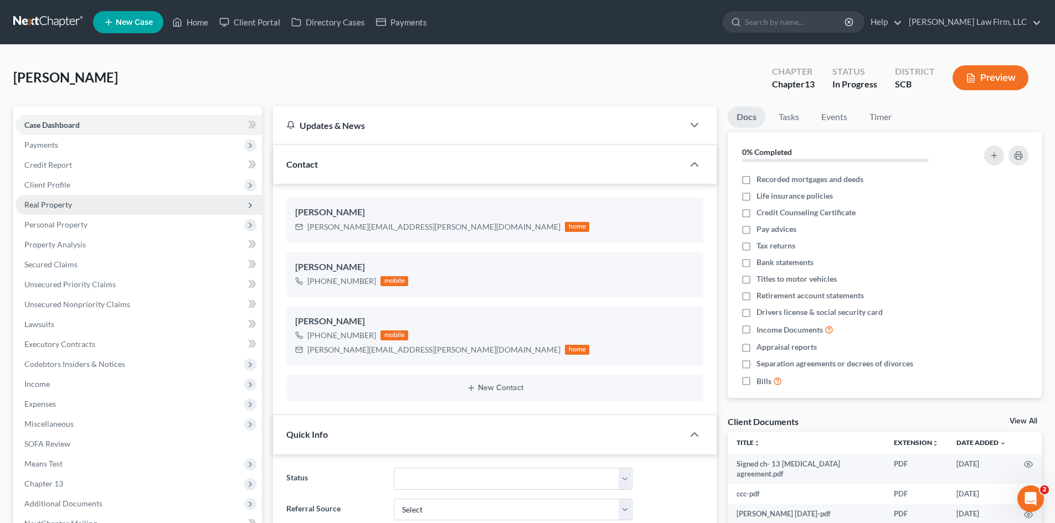
scroll to position [45, 0]
select select "0"
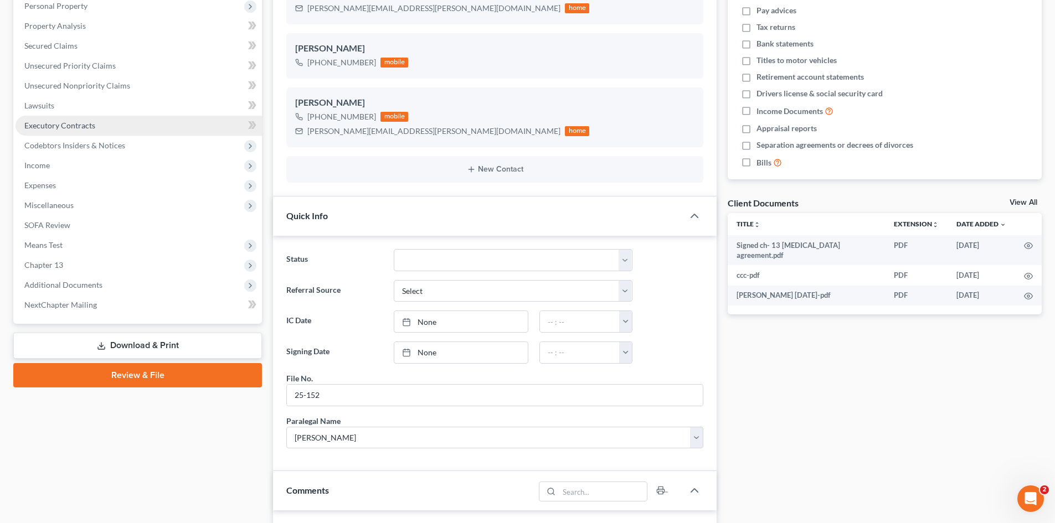
scroll to position [222, 0]
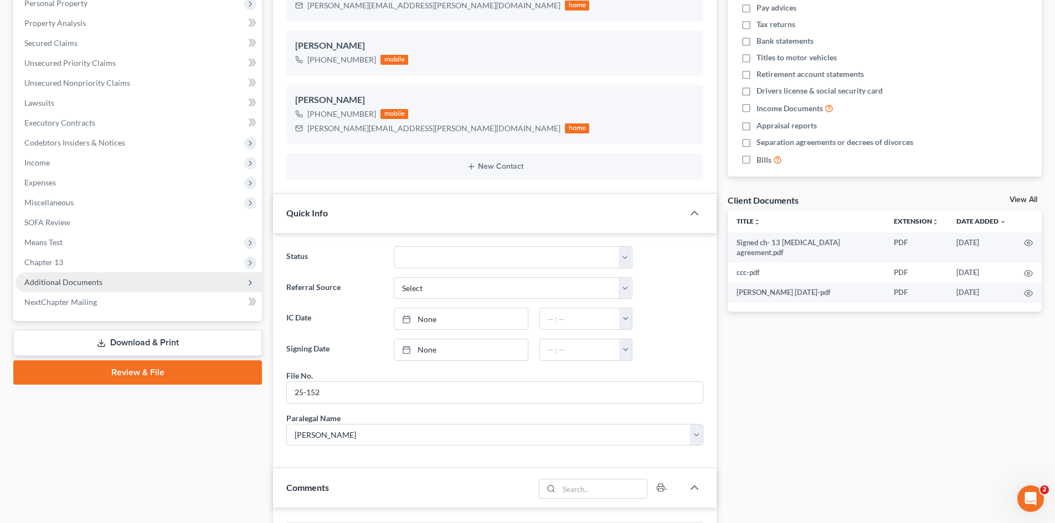
click at [69, 284] on span "Additional Documents" at bounding box center [63, 281] width 78 height 9
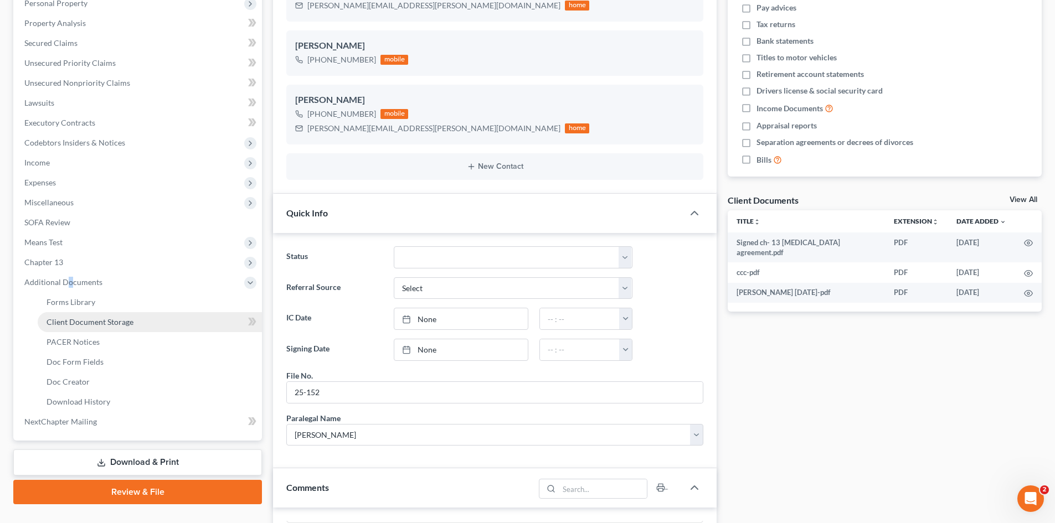
click at [63, 316] on link "Client Document Storage" at bounding box center [150, 322] width 224 height 20
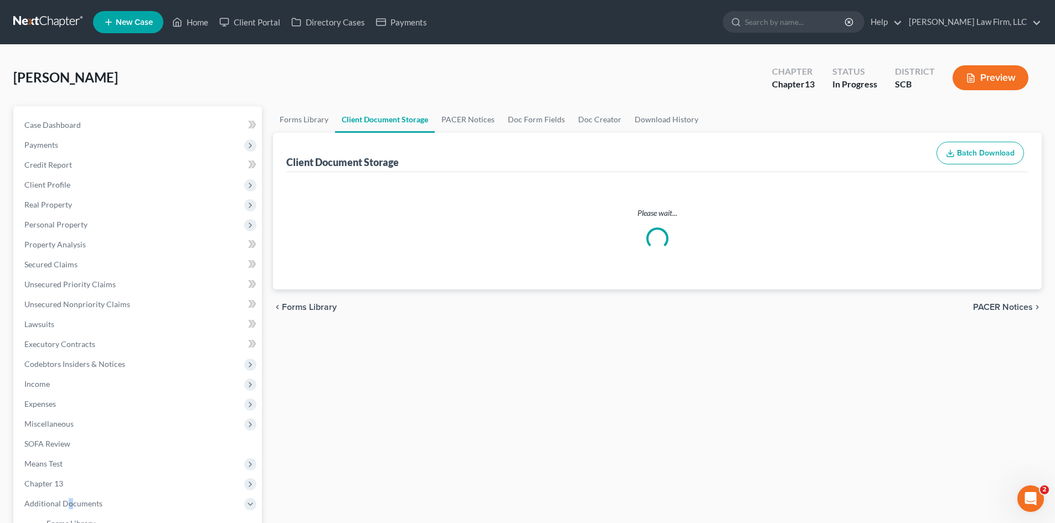
select select "16"
select select "6"
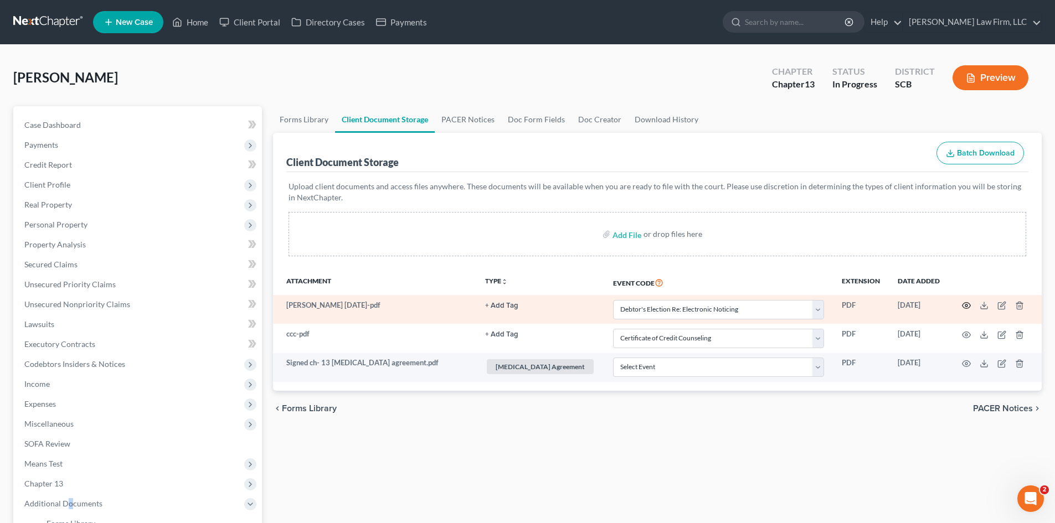
click at [969, 308] on icon "button" at bounding box center [967, 306] width 8 height 6
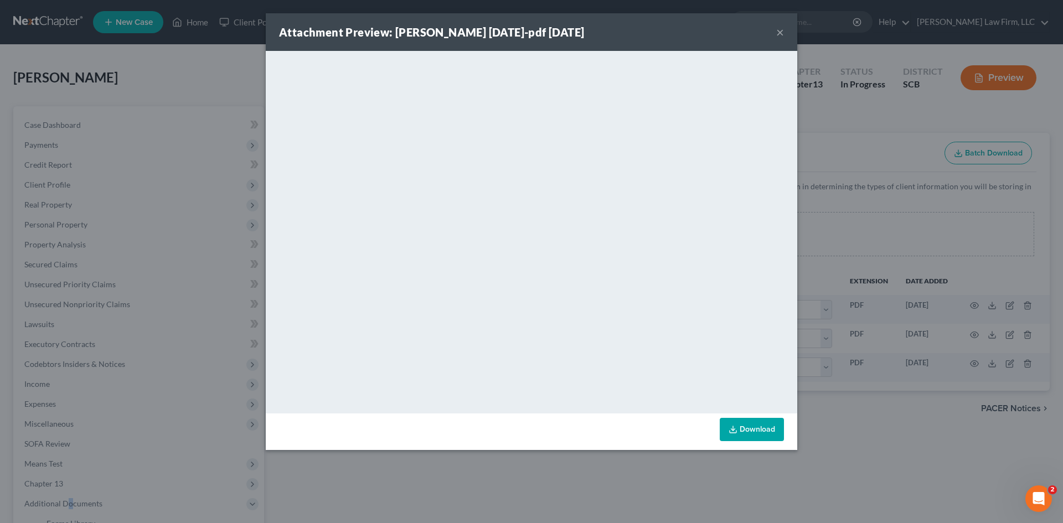
click at [781, 32] on button "×" at bounding box center [781, 31] width 8 height 13
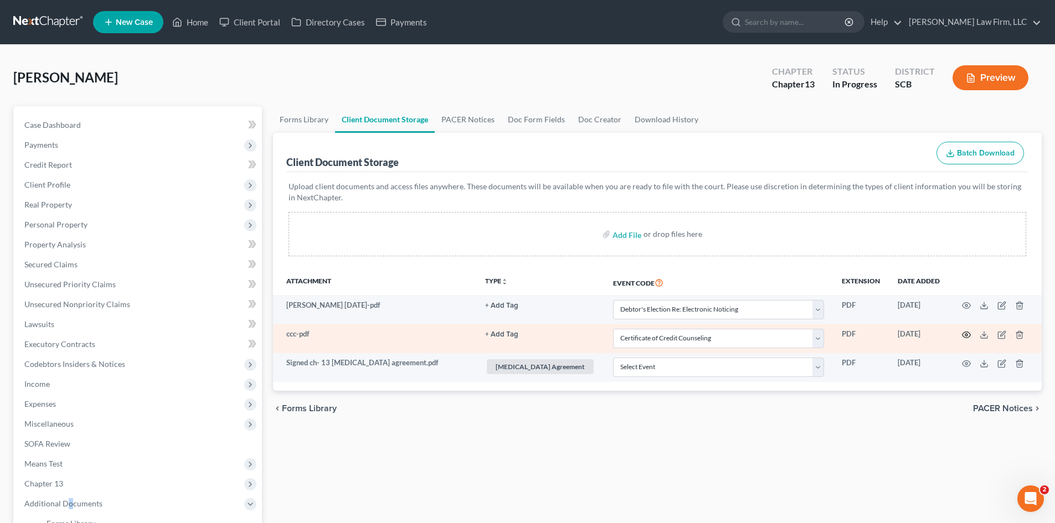
click at [966, 334] on circle "button" at bounding box center [966, 335] width 2 height 2
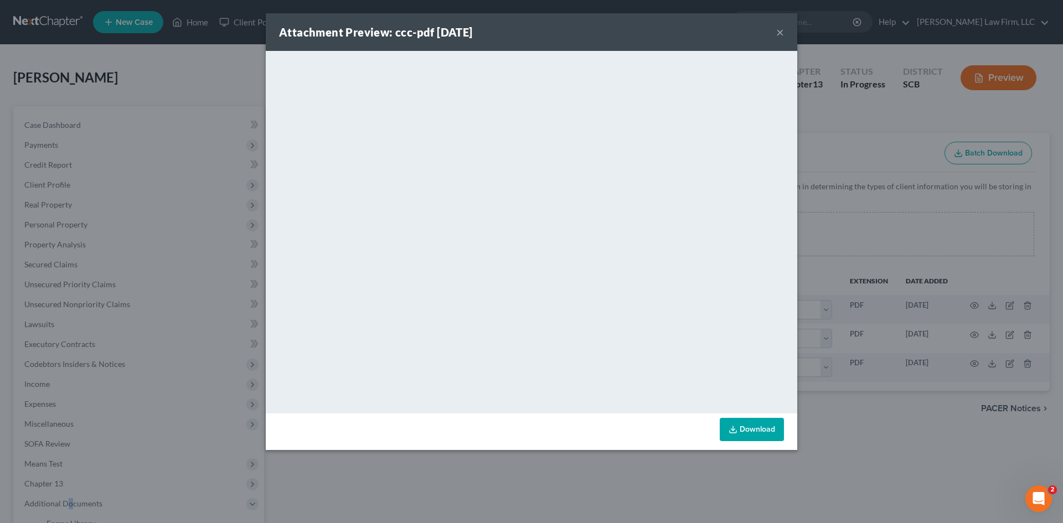
click at [777, 35] on button "×" at bounding box center [781, 31] width 8 height 13
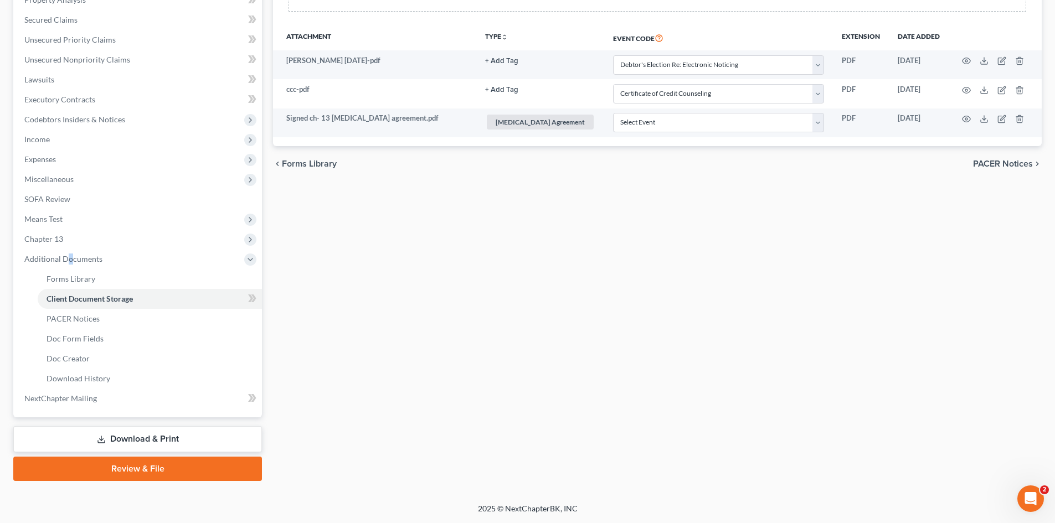
click at [88, 431] on link "Download & Print" at bounding box center [137, 439] width 249 height 26
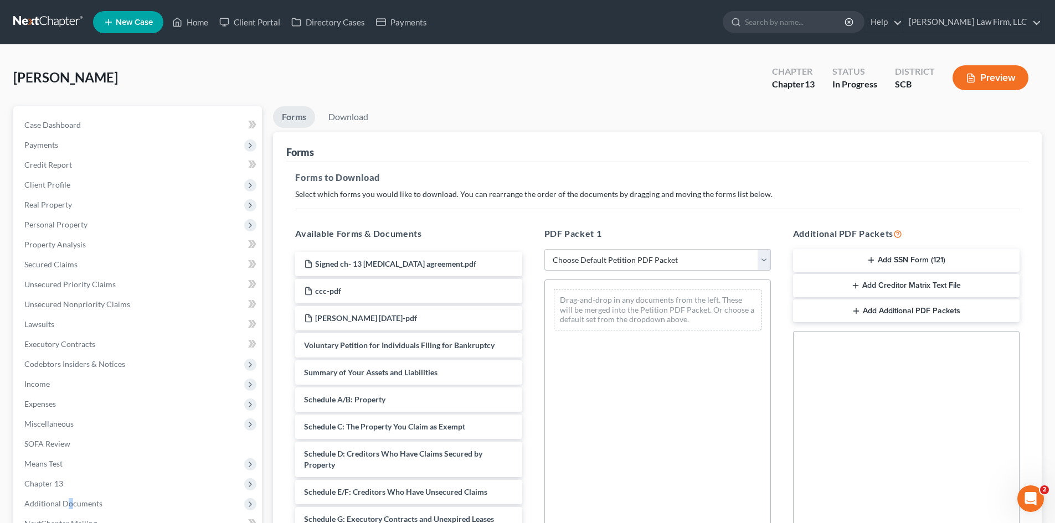
click at [579, 260] on select "Choose Default Petition PDF Packet Complete Bankruptcy Petition (all forms and …" at bounding box center [657, 260] width 227 height 22
select select "0"
click at [544, 249] on select "Choose Default Petition PDF Packet Complete Bankruptcy Petition (all forms and …" at bounding box center [657, 260] width 227 height 22
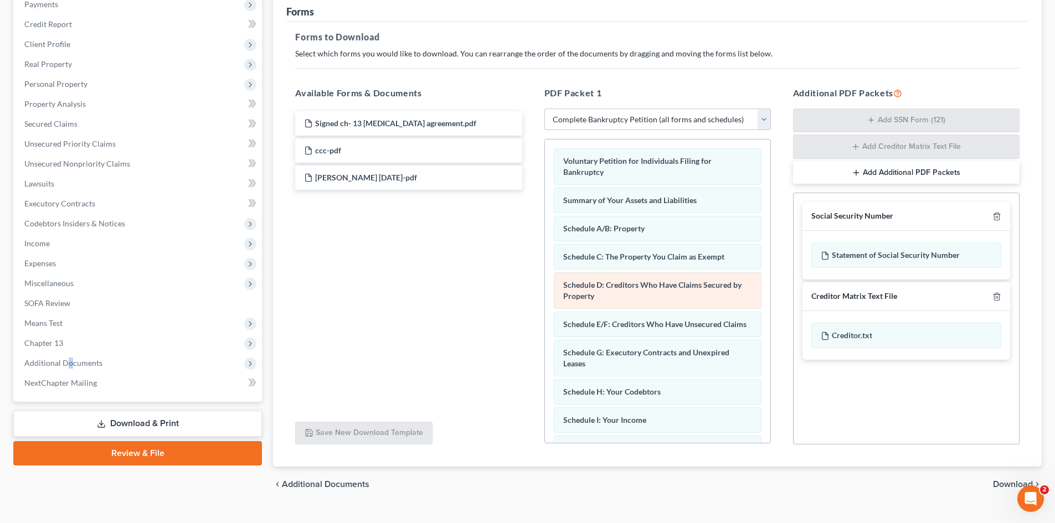
scroll to position [162, 0]
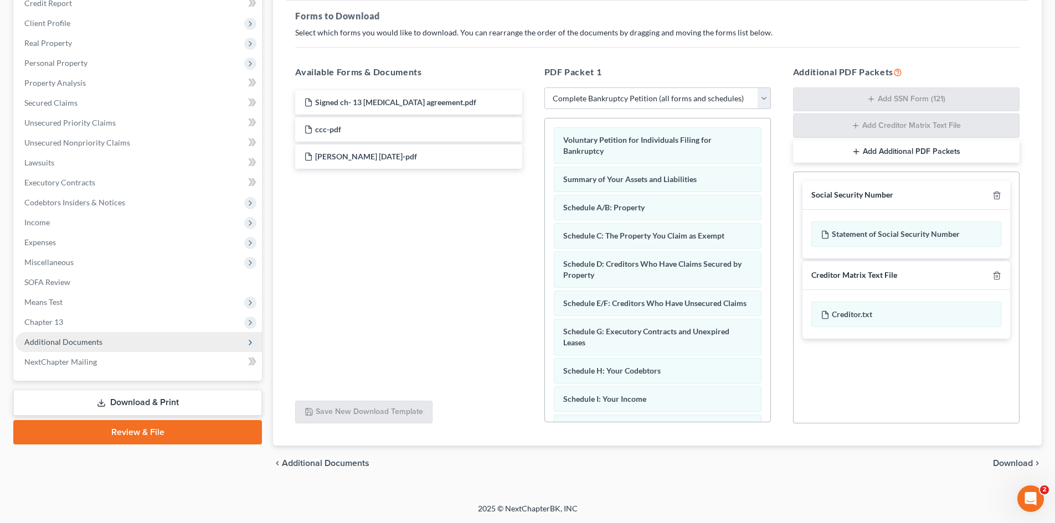
click at [54, 342] on span "Additional Documents" at bounding box center [63, 341] width 78 height 9
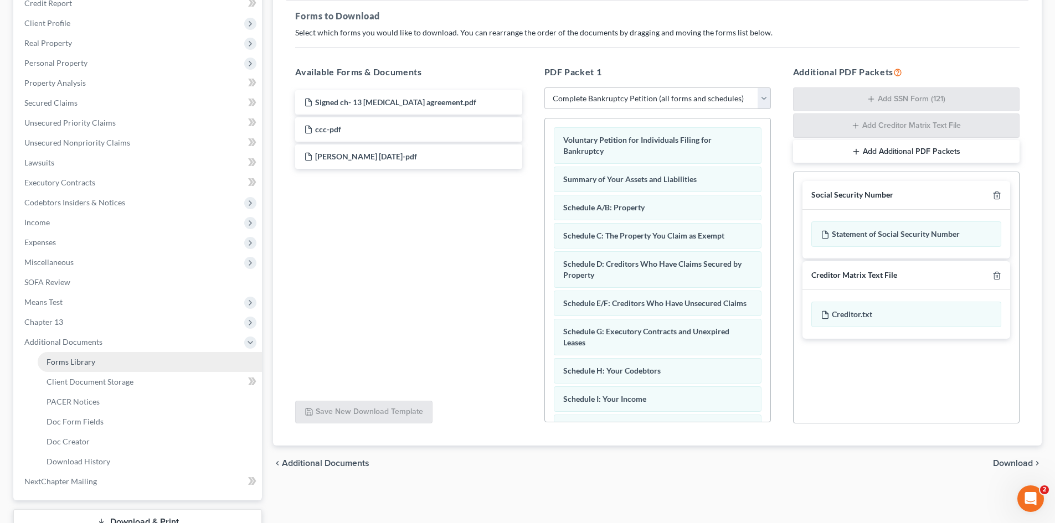
click at [73, 362] on span "Forms Library" at bounding box center [71, 361] width 49 height 9
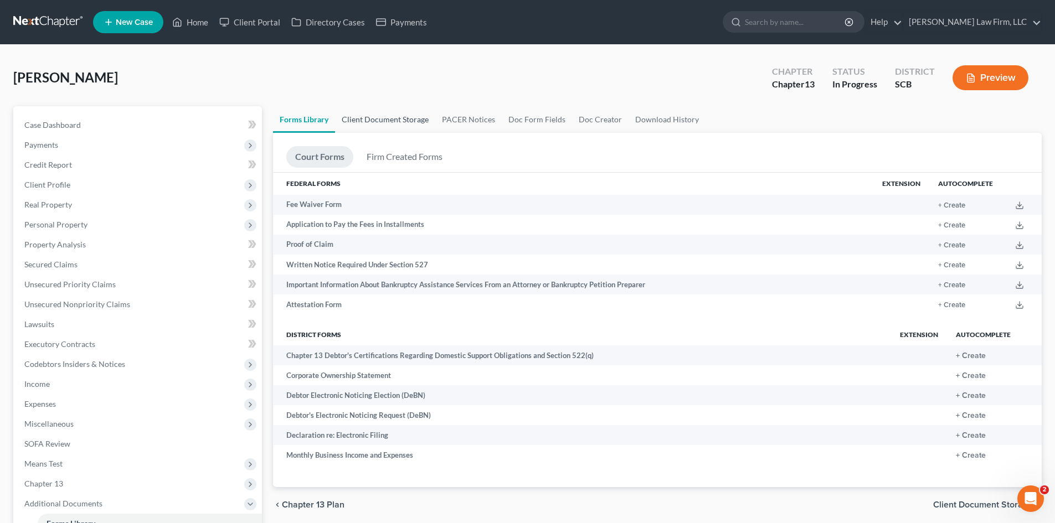
click at [374, 122] on link "Client Document Storage" at bounding box center [385, 119] width 100 height 27
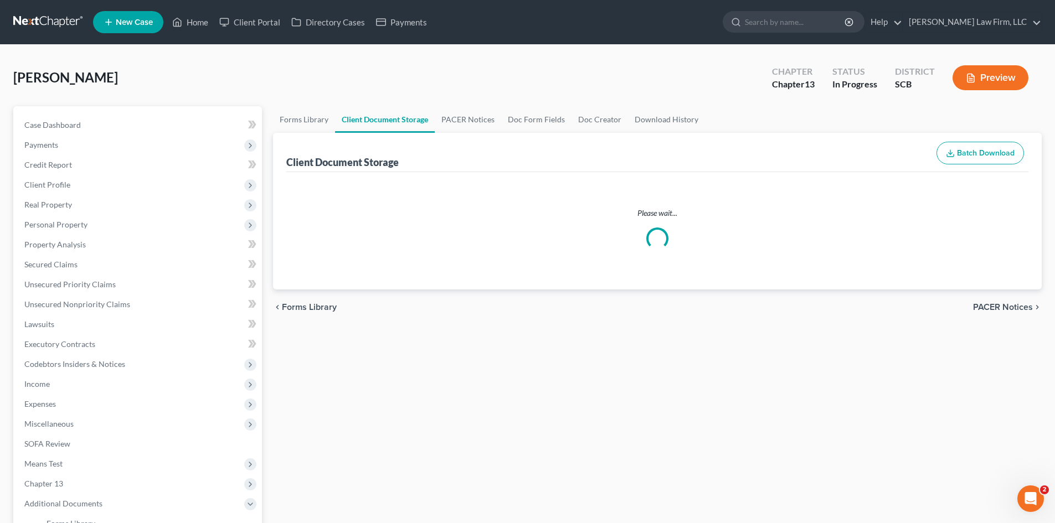
select select "16"
select select "6"
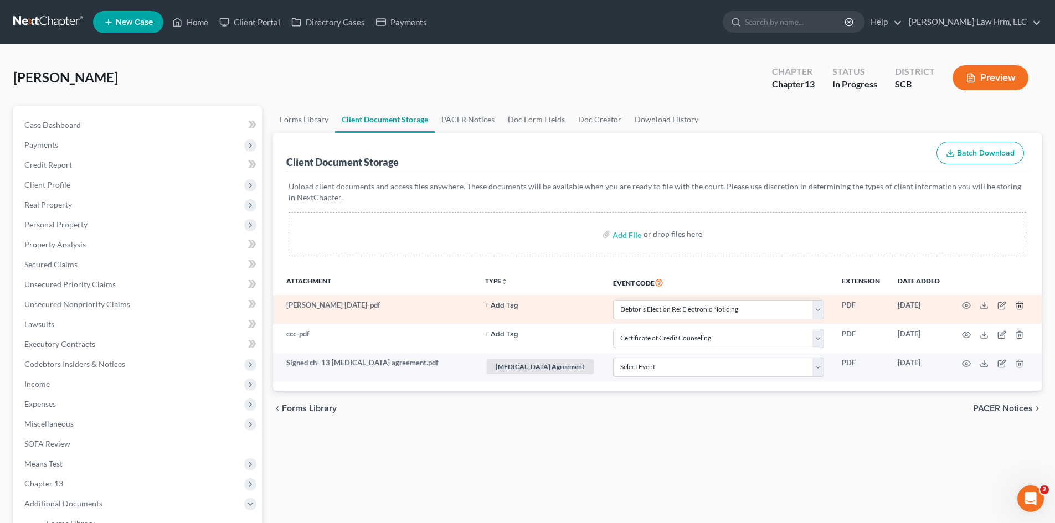
click at [1020, 307] on line "button" at bounding box center [1020, 307] width 0 height 2
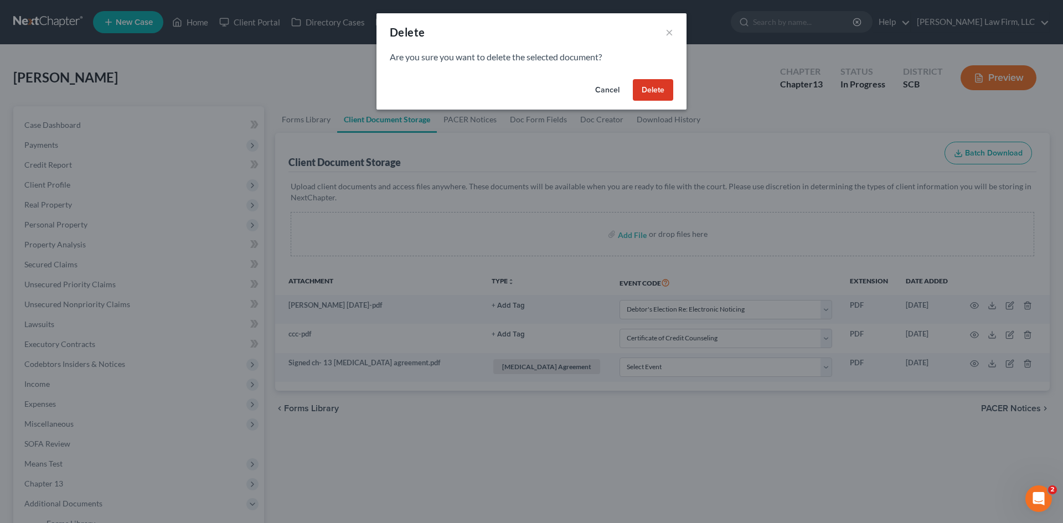
click at [644, 86] on button "Delete" at bounding box center [653, 90] width 40 height 22
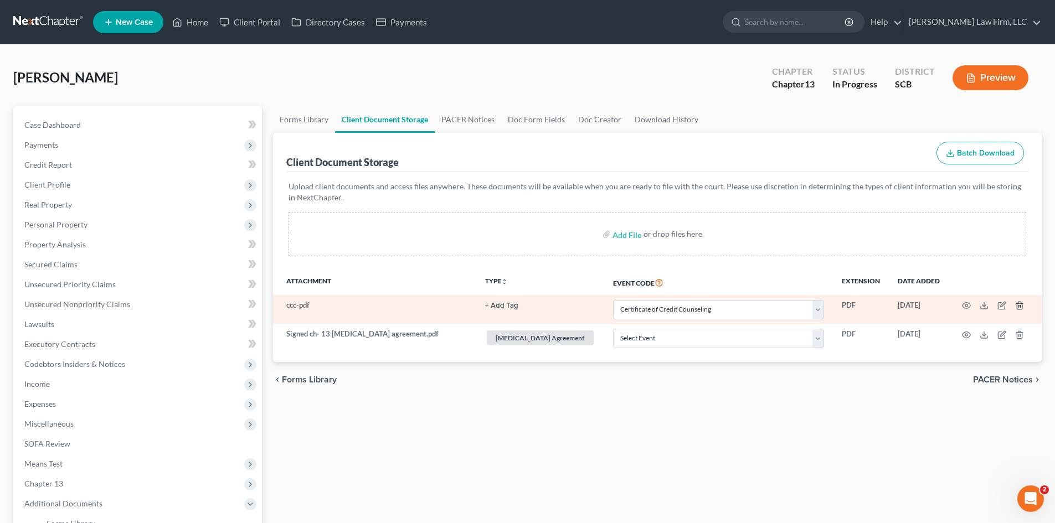
click at [1020, 307] on icon "button" at bounding box center [1019, 305] width 9 height 9
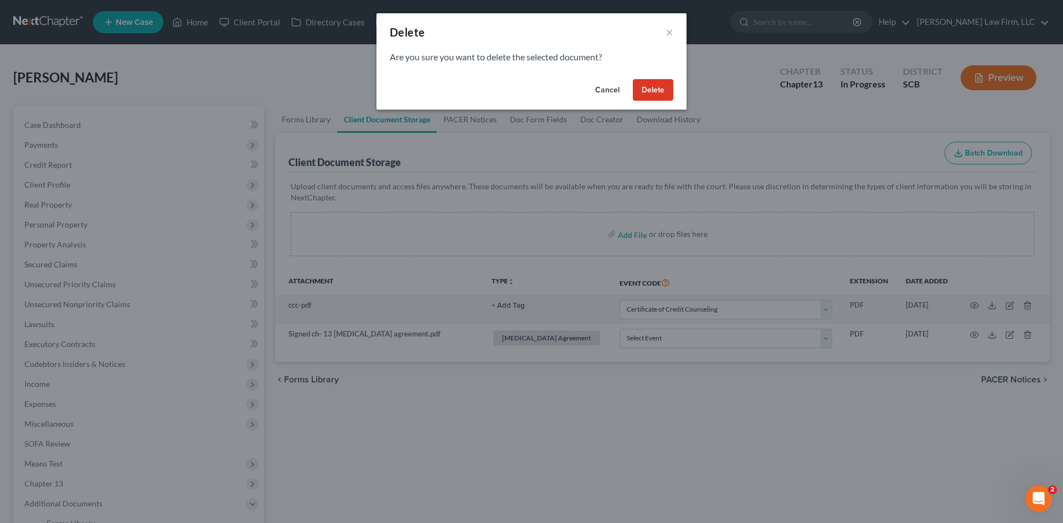
click at [658, 92] on button "Delete" at bounding box center [653, 90] width 40 height 22
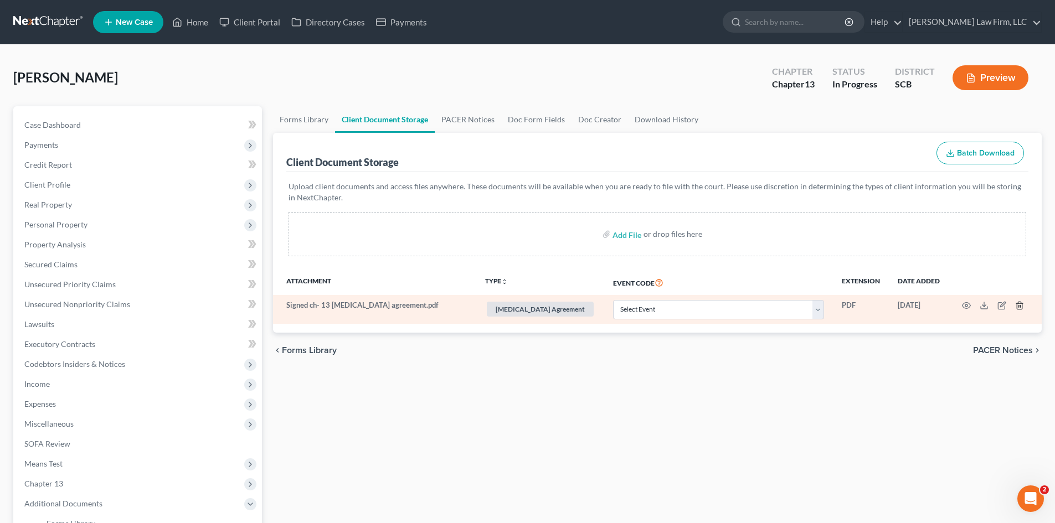
click at [1019, 304] on icon "button" at bounding box center [1019, 305] width 5 height 7
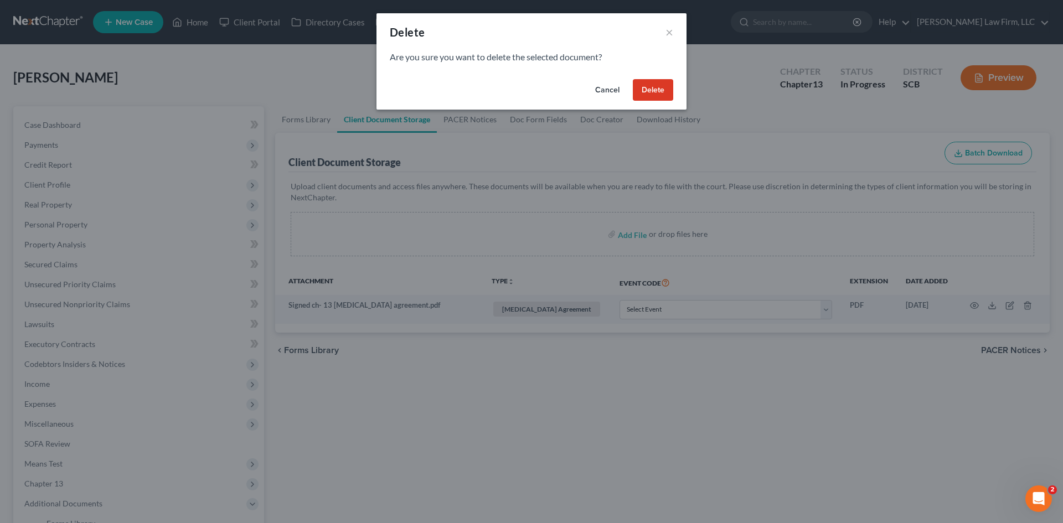
click at [665, 88] on button "Delete" at bounding box center [653, 90] width 40 height 22
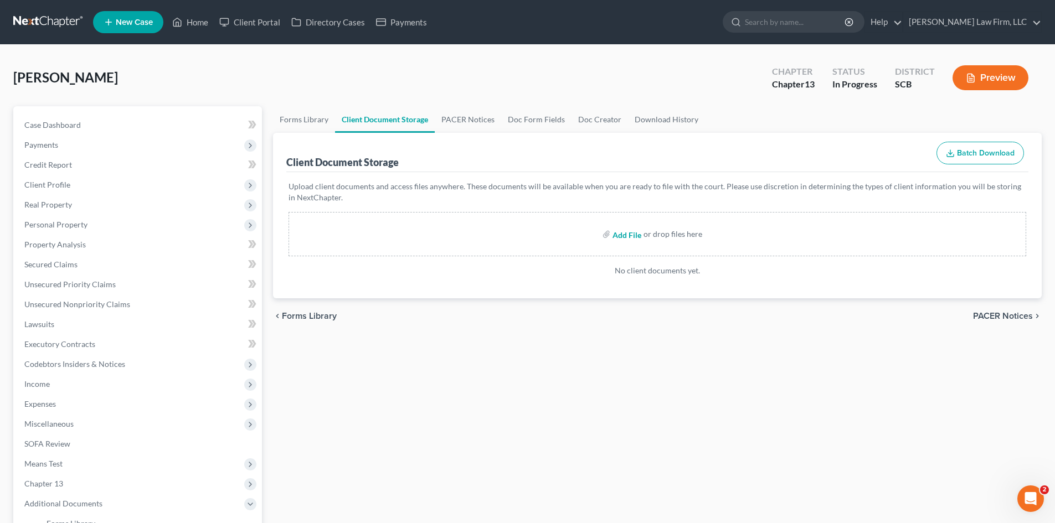
click at [625, 232] on input "file" at bounding box center [626, 234] width 27 height 20
type input "C:\fakepath\debby 9-12-25.pdf"
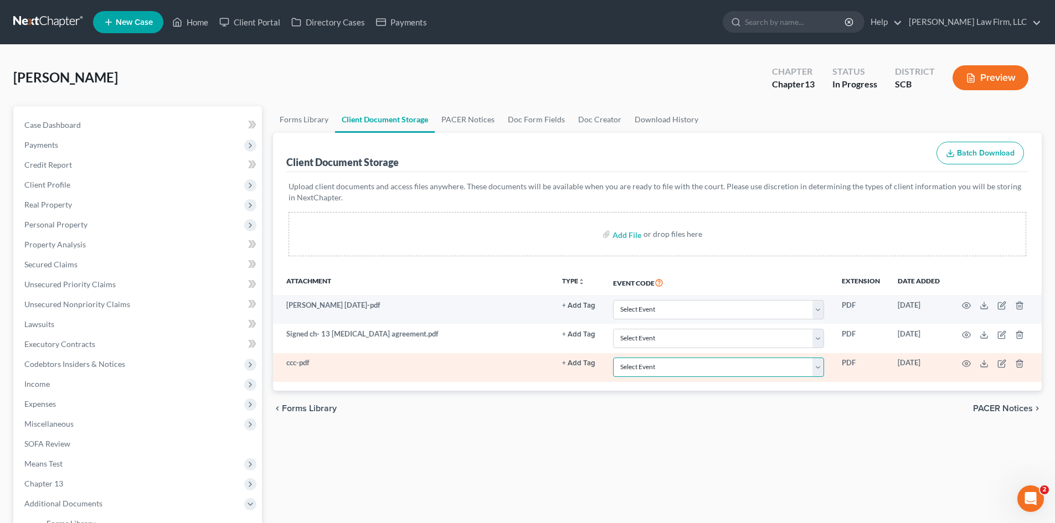
click at [672, 374] on select "Select Event Amended Application Amended Document Amended Schedules/Statements …" at bounding box center [718, 367] width 211 height 19
select select "6"
click at [613, 358] on select "Select Event Amended Application Amended Document Amended Schedules/Statements …" at bounding box center [718, 367] width 211 height 19
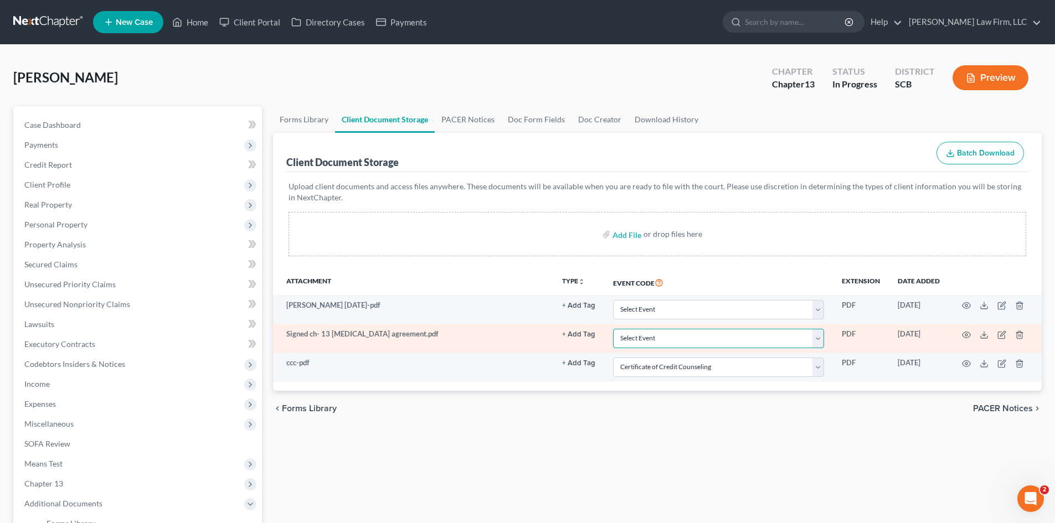
click at [629, 340] on select "Select Event Amended Application Amended Document Amended Schedules/Statements …" at bounding box center [718, 338] width 211 height 19
click at [587, 336] on button "+ Add Tag" at bounding box center [578, 334] width 33 height 7
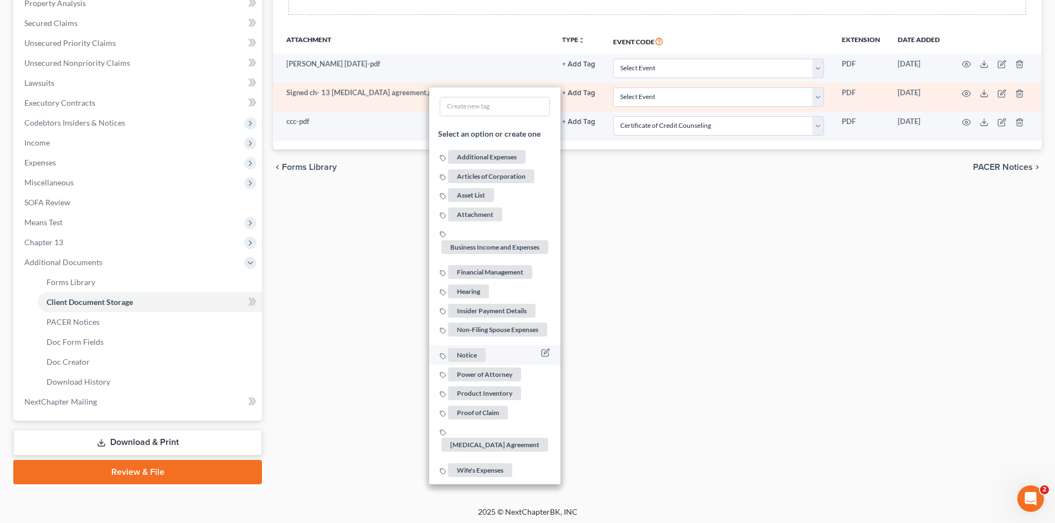
scroll to position [245, 0]
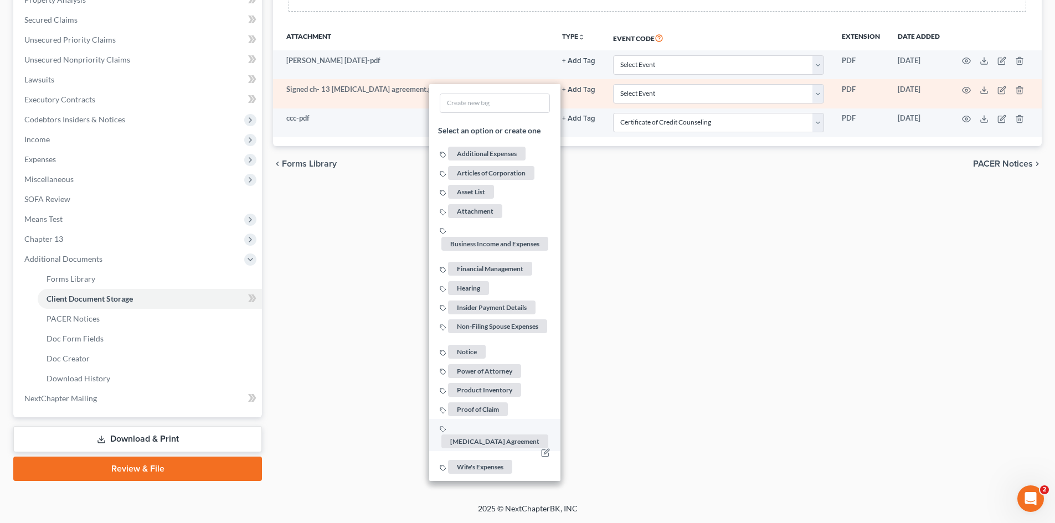
click at [475, 435] on span "Retainer Agreement" at bounding box center [494, 442] width 107 height 14
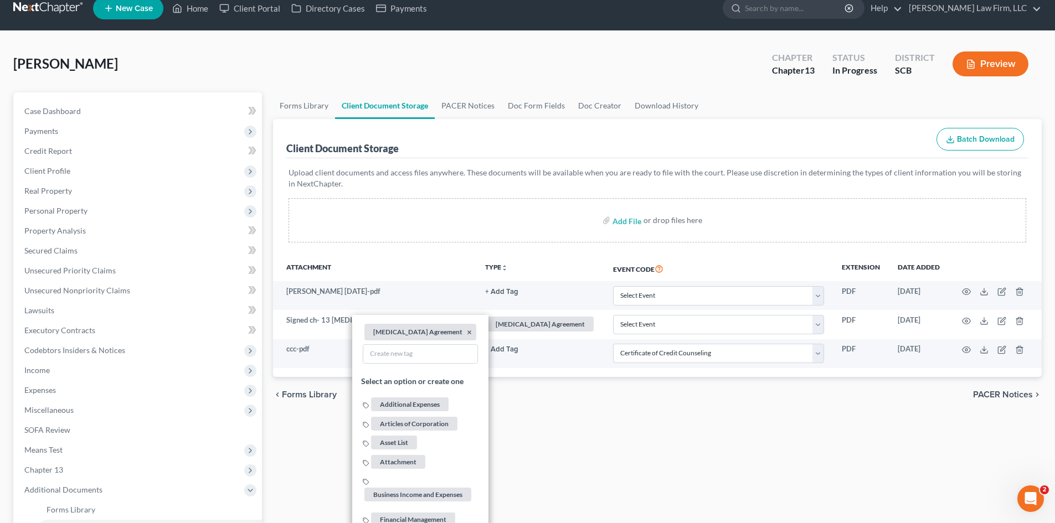
scroll to position [0, 0]
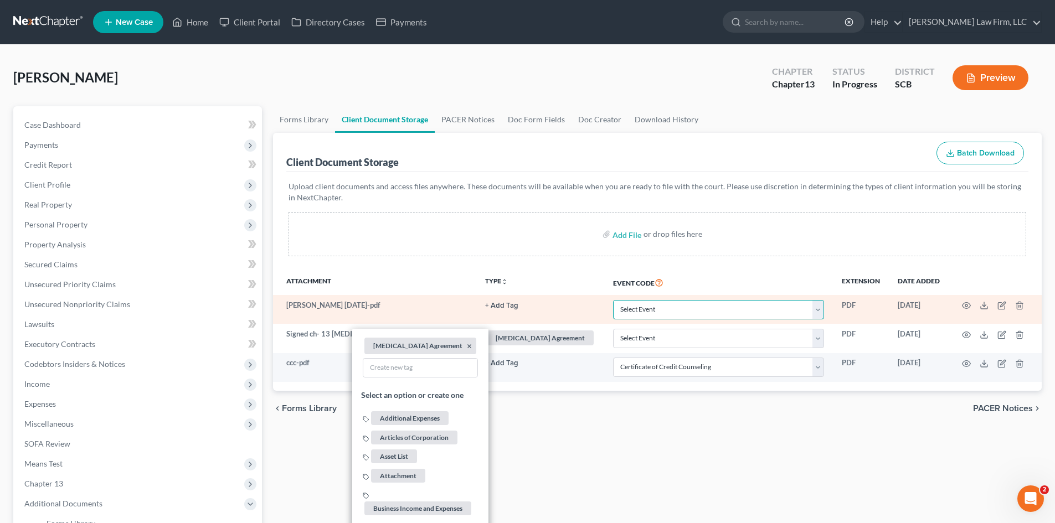
click at [641, 309] on select "Select Event Amended Application Amended Document Amended Schedules/Statements …" at bounding box center [718, 309] width 211 height 19
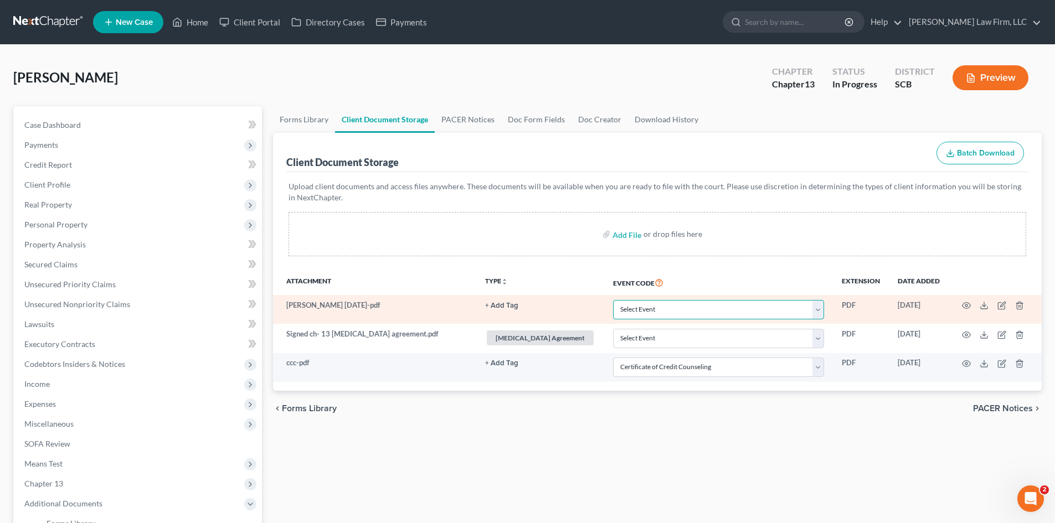
select select "16"
click at [613, 300] on select "Select Event Amended Application Amended Document Amended Schedules/Statements …" at bounding box center [718, 309] width 211 height 19
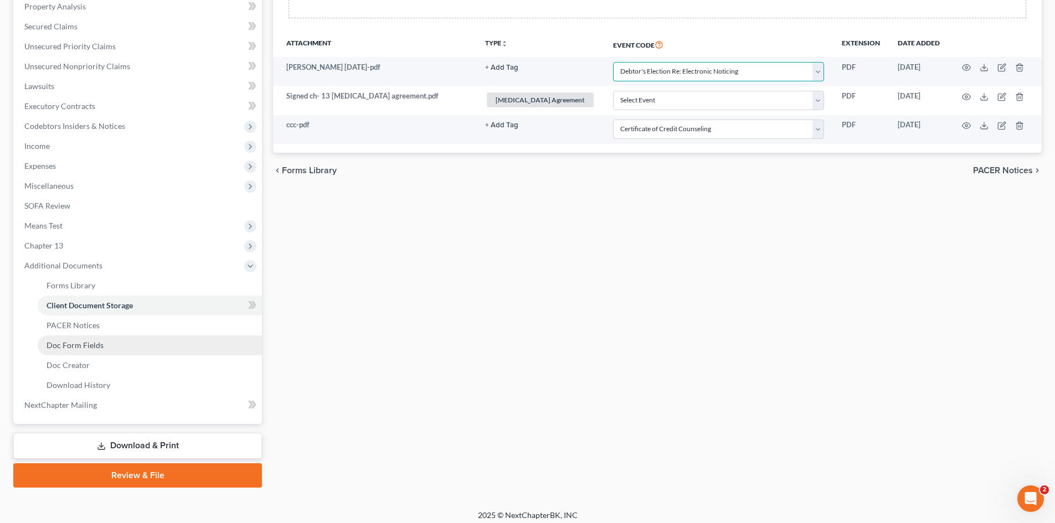
scroll to position [245, 0]
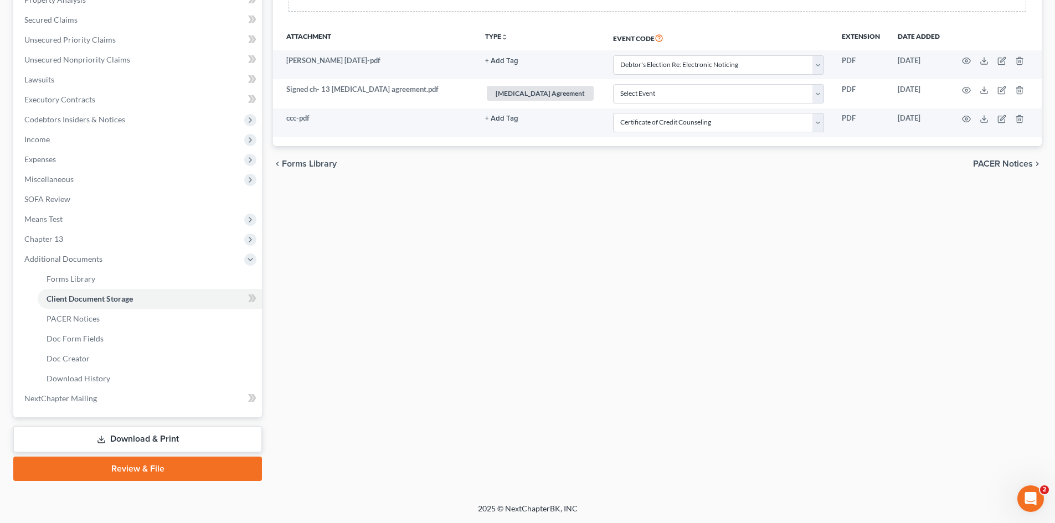
click at [113, 474] on link "Review & File" at bounding box center [137, 469] width 249 height 24
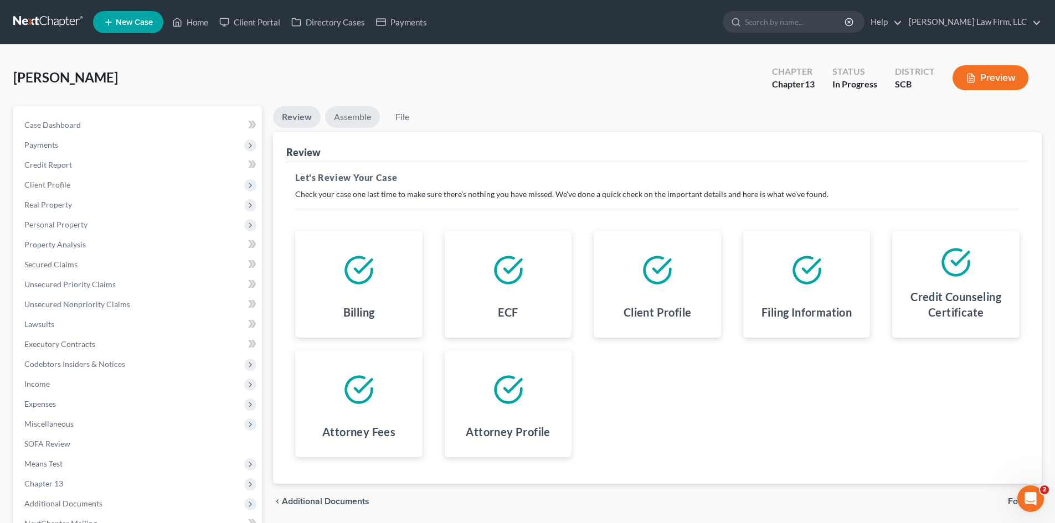
click at [357, 110] on link "Assemble" at bounding box center [352, 117] width 55 height 22
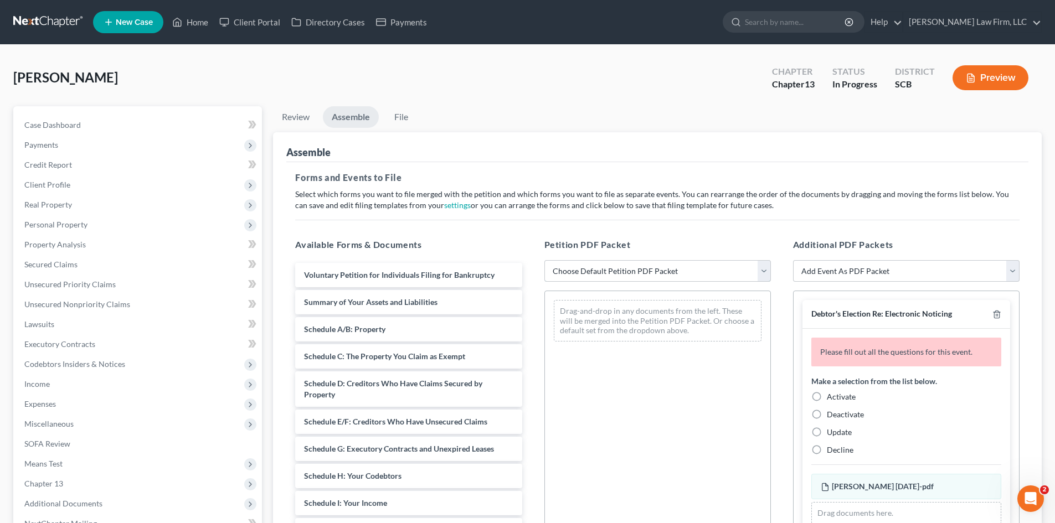
click at [577, 277] on select "Choose Default Petition PDF Packet Complete Bankruptcy Petition (all forms and …" at bounding box center [657, 271] width 227 height 22
select select "0"
click at [544, 260] on select "Choose Default Petition PDF Packet Complete Bankruptcy Petition (all forms and …" at bounding box center [657, 271] width 227 height 22
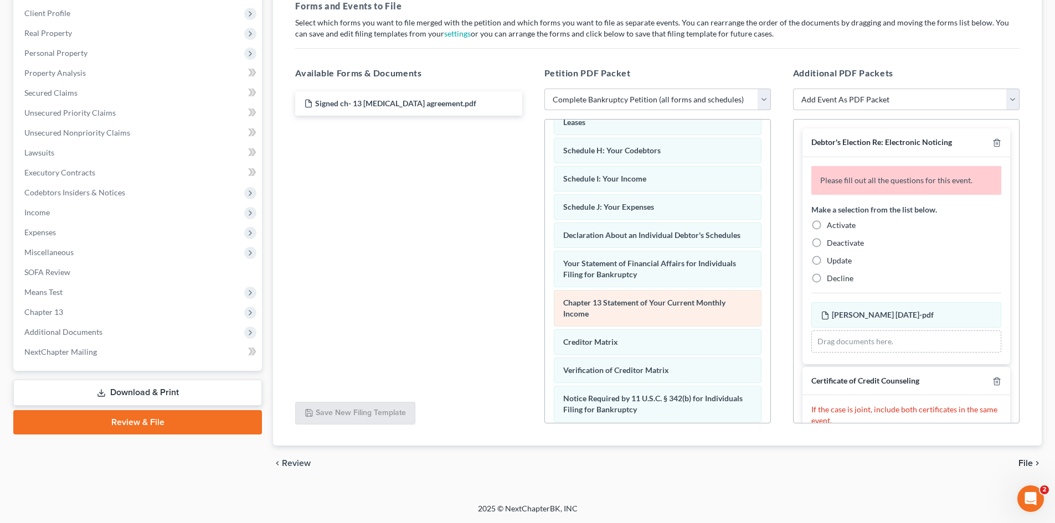
scroll to position [313, 0]
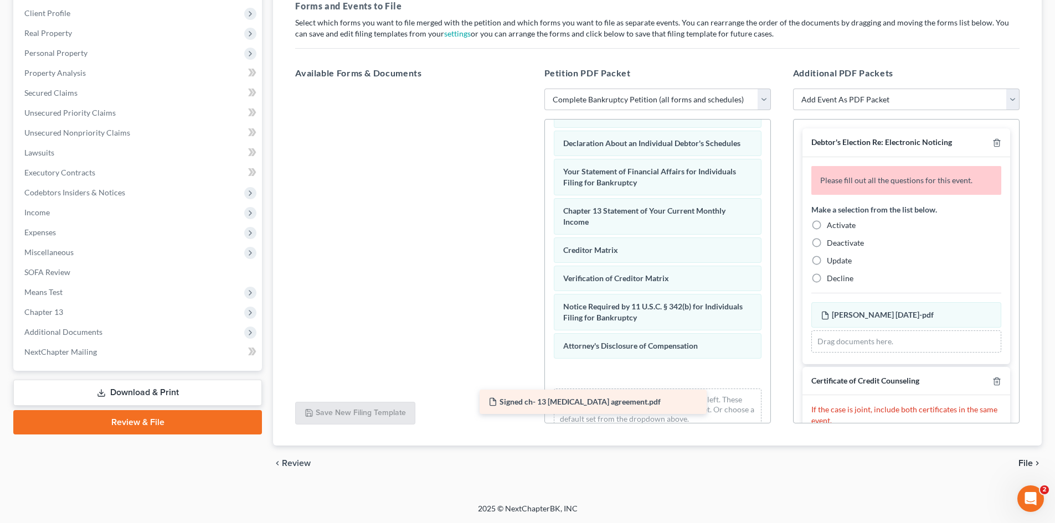
drag, startPoint x: 378, startPoint y: 107, endPoint x: 579, endPoint y: 394, distance: 350.3
click at [531, 89] on div "Signed ch- 13 retainer agreement.pdf Signed ch- 13 retainer agreement.pdf" at bounding box center [408, 89] width 244 height 0
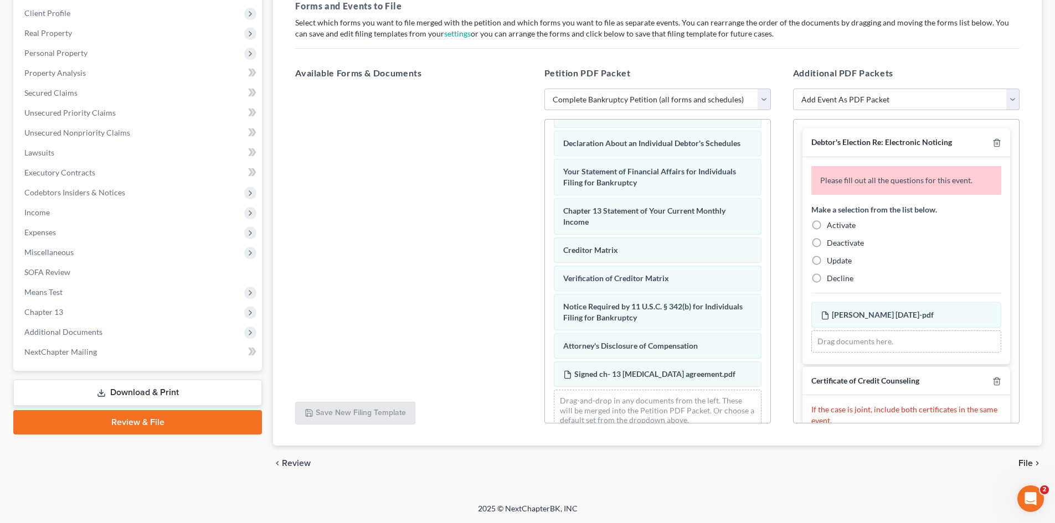
click at [827, 221] on label "Activate" at bounding box center [841, 225] width 29 height 11
click at [831, 221] on input "Activate" at bounding box center [834, 223] width 7 height 7
radio input "true"
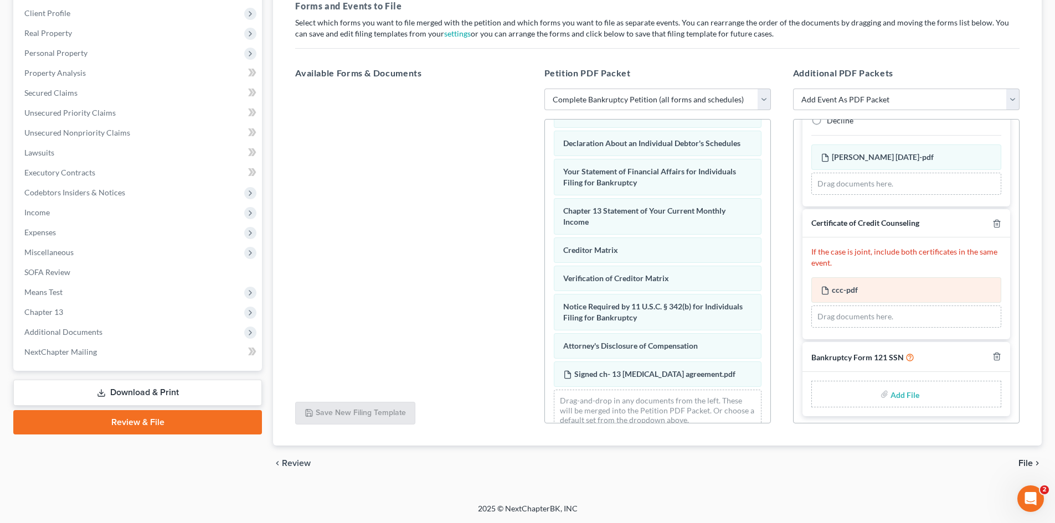
scroll to position [122, 0]
click at [867, 390] on div "Add File" at bounding box center [906, 392] width 190 height 27
click at [903, 396] on input "file" at bounding box center [904, 392] width 27 height 20
type input "C:\fakepath\Form121 9-12-25.pdf"
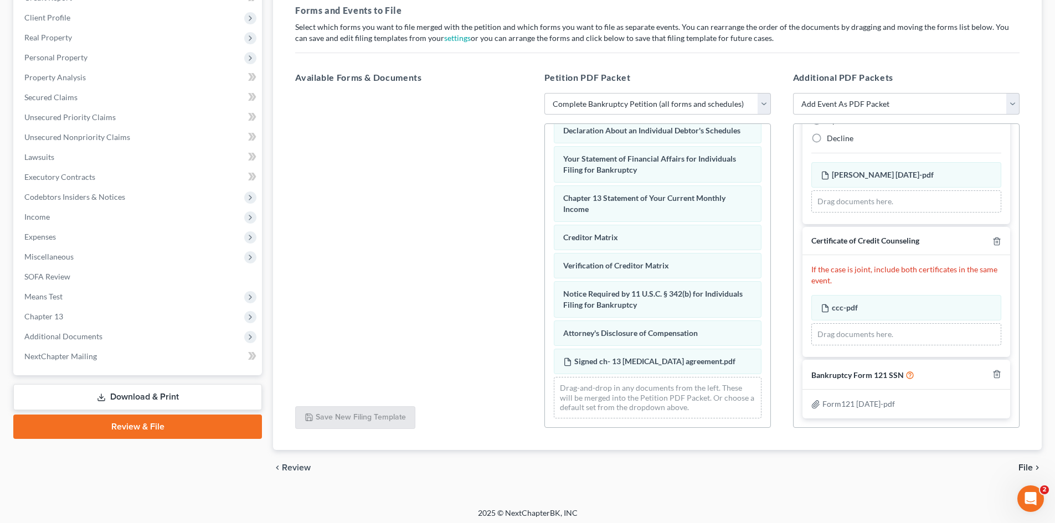
scroll to position [172, 0]
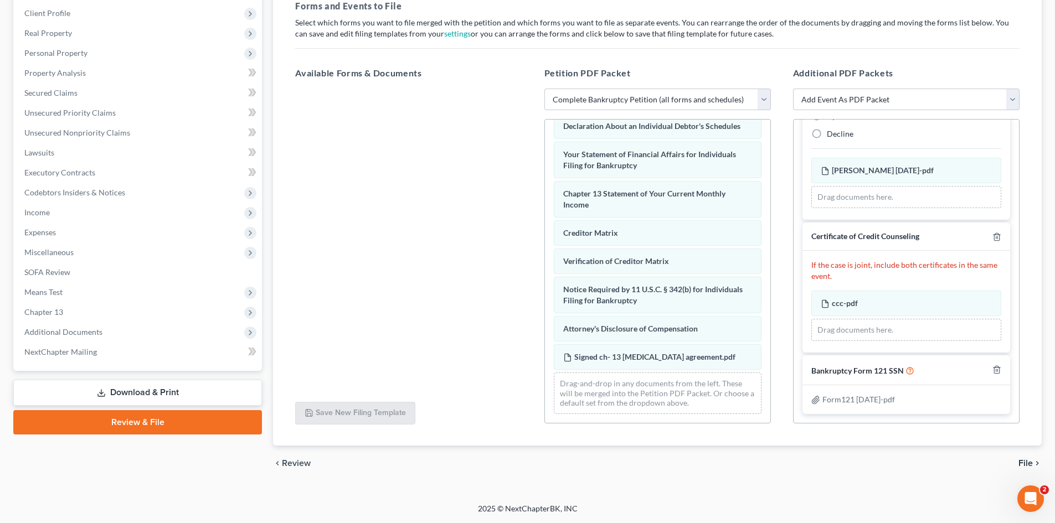
click at [1030, 464] on span "File" at bounding box center [1026, 463] width 14 height 9
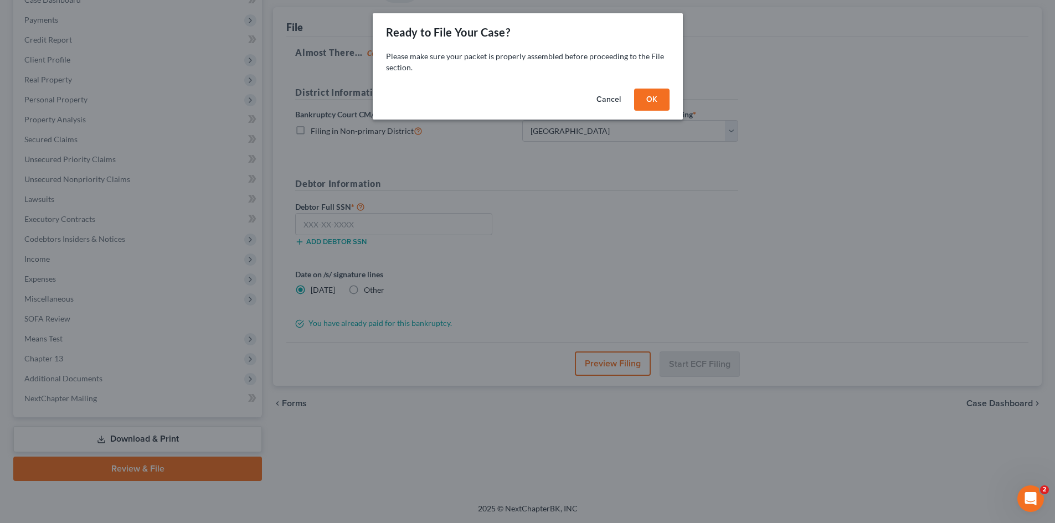
scroll to position [125, 0]
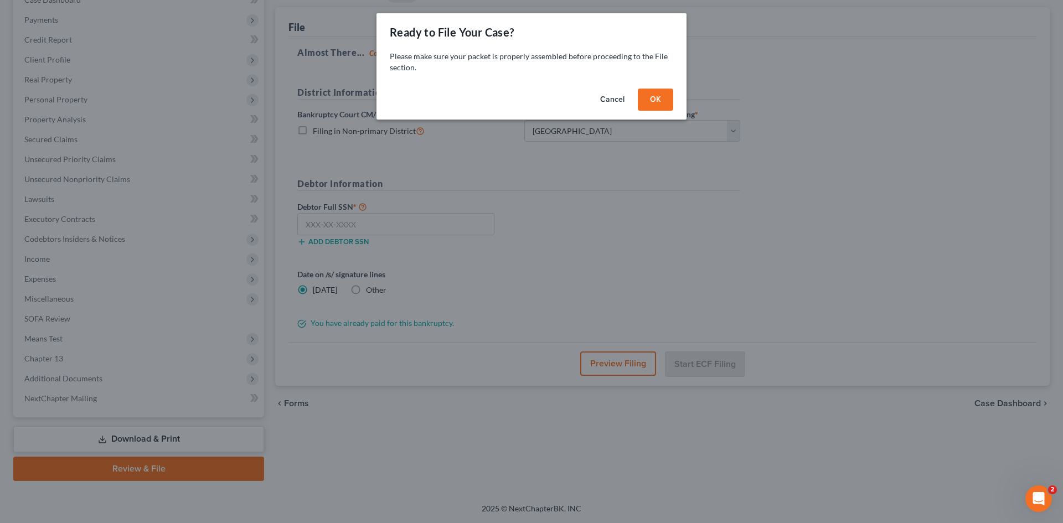
click at [656, 94] on button "OK" at bounding box center [655, 100] width 35 height 22
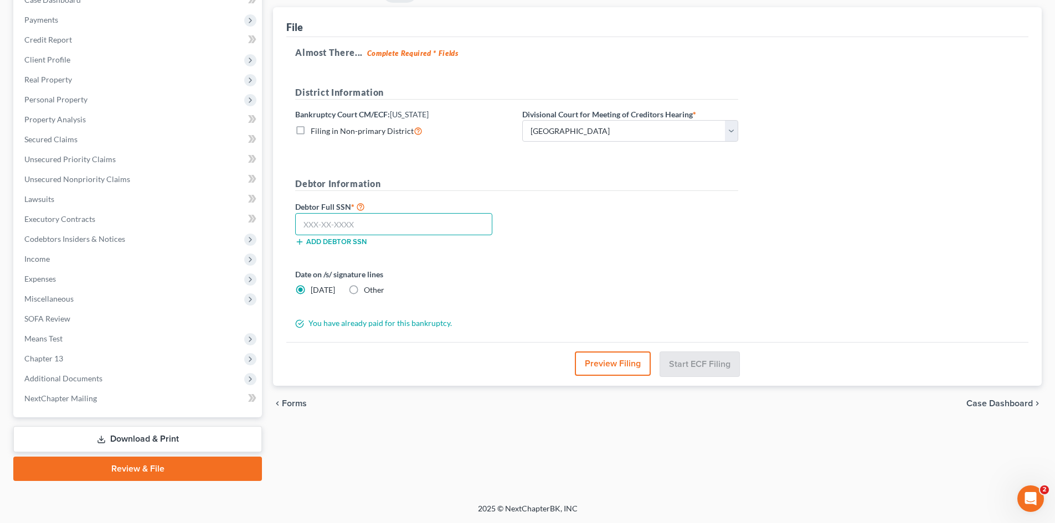
click at [308, 221] on input "text" at bounding box center [393, 224] width 197 height 22
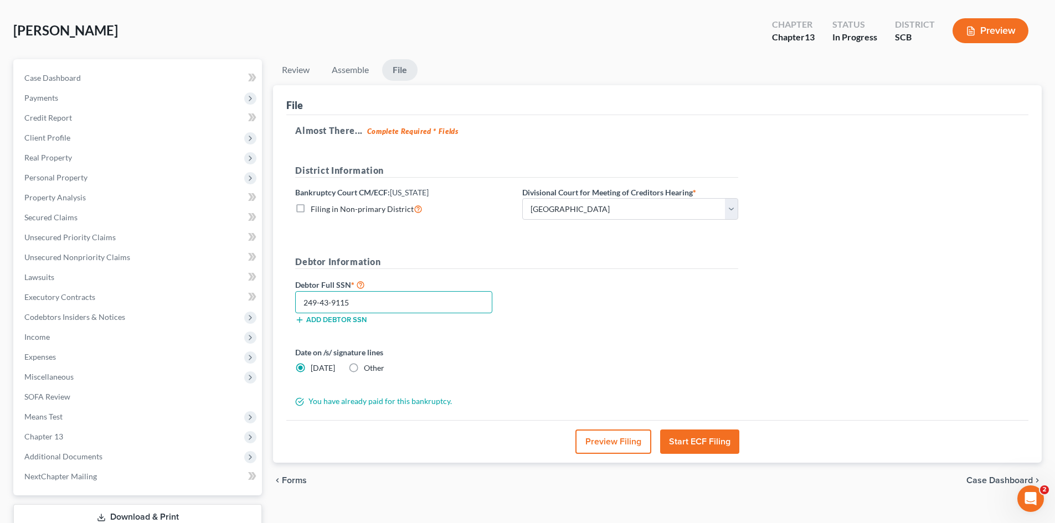
scroll to position [111, 0]
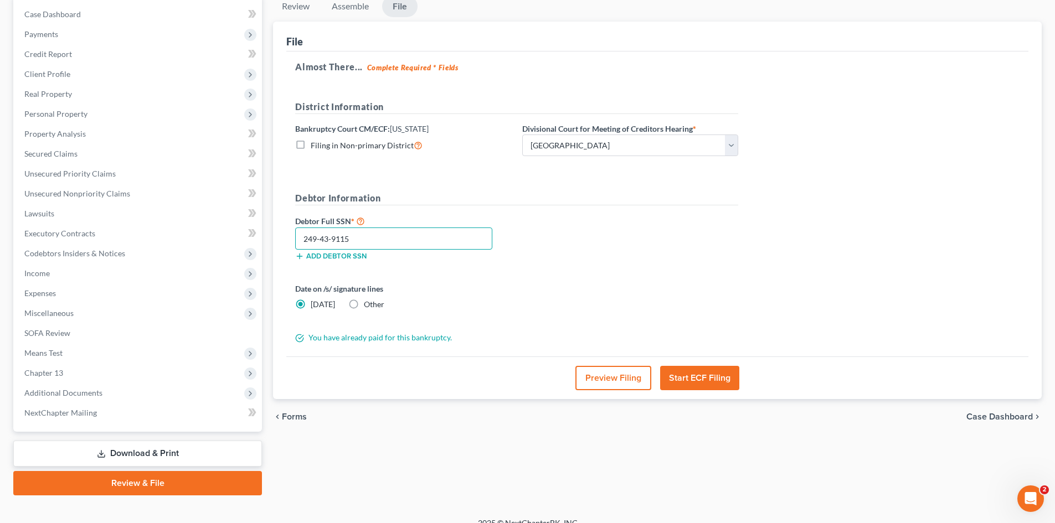
type input "249-43-9115"
click at [700, 387] on button "Start ECF Filing" at bounding box center [699, 378] width 79 height 24
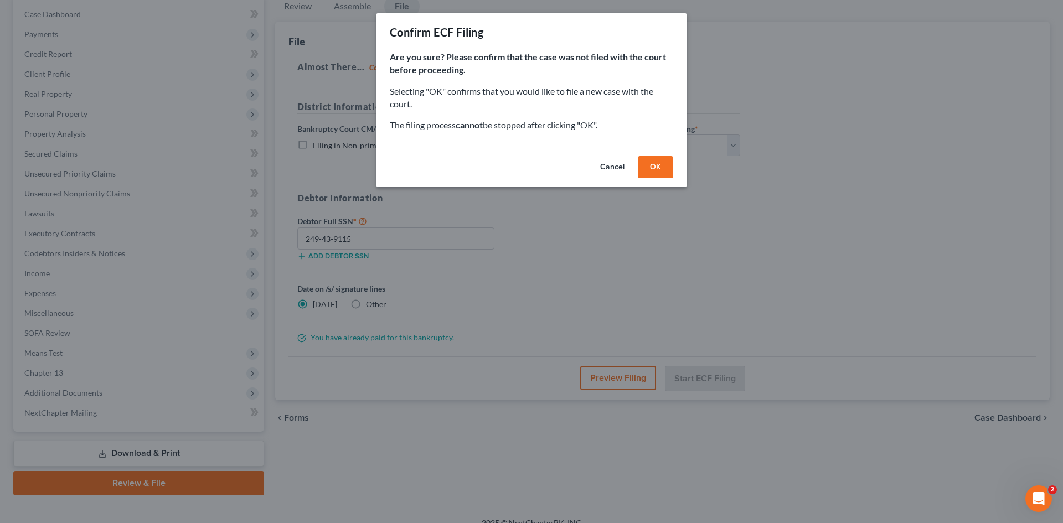
click at [665, 161] on button "OK" at bounding box center [655, 167] width 35 height 22
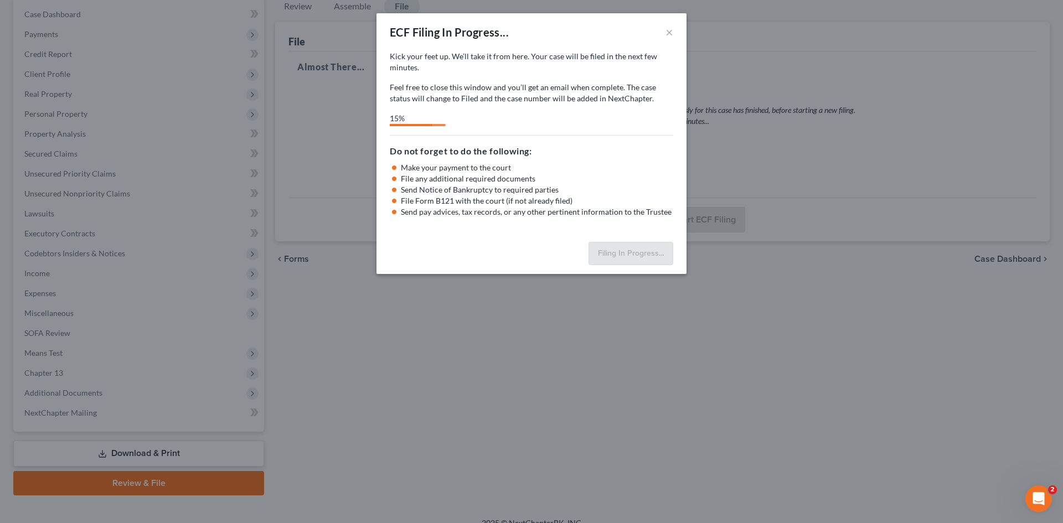
select select "0"
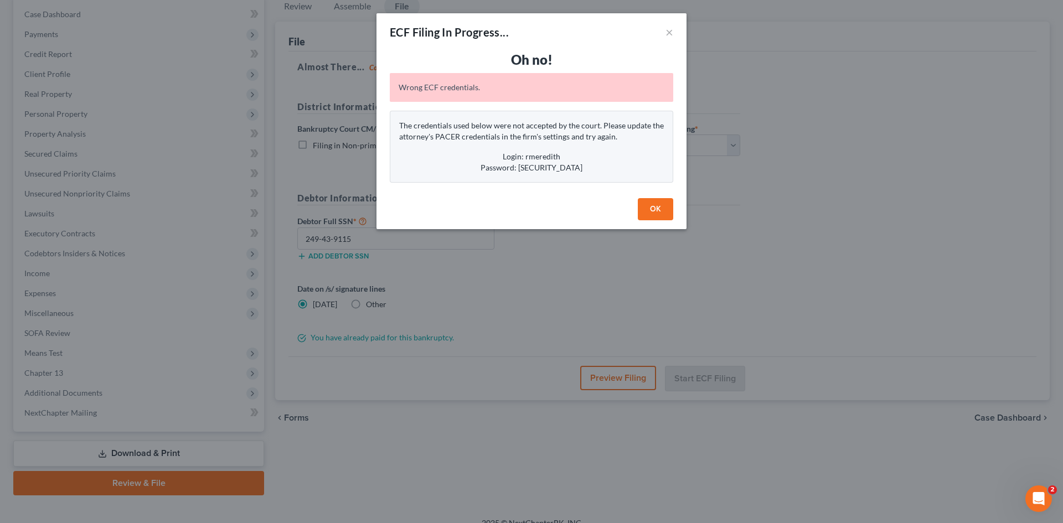
click at [651, 203] on button "OK" at bounding box center [655, 209] width 35 height 22
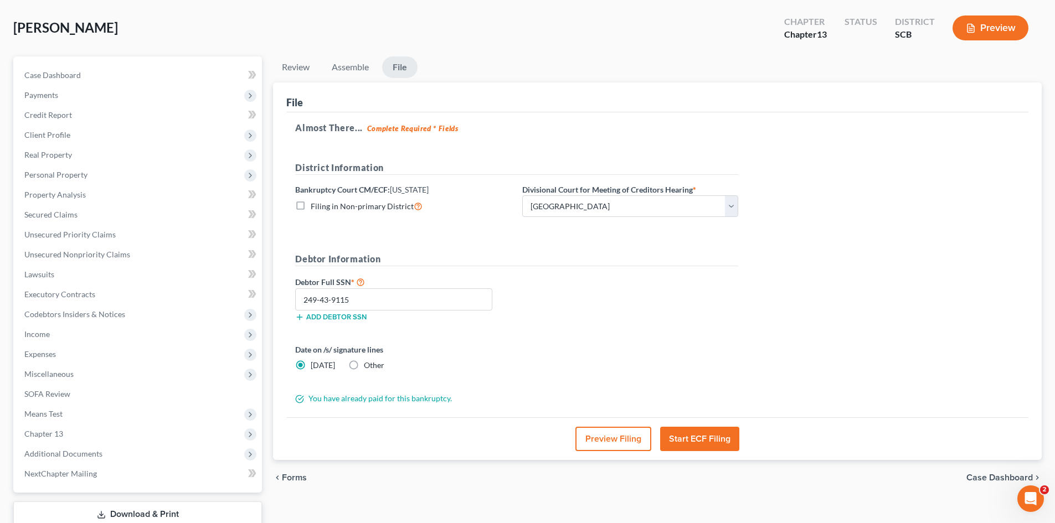
scroll to position [0, 0]
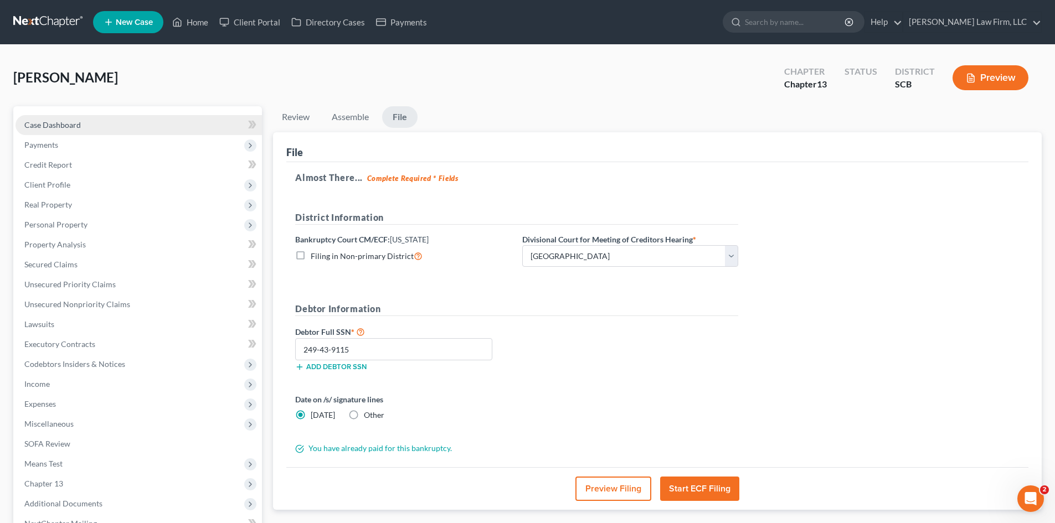
click at [54, 123] on span "Case Dashboard" at bounding box center [52, 124] width 56 height 9
select select "0"
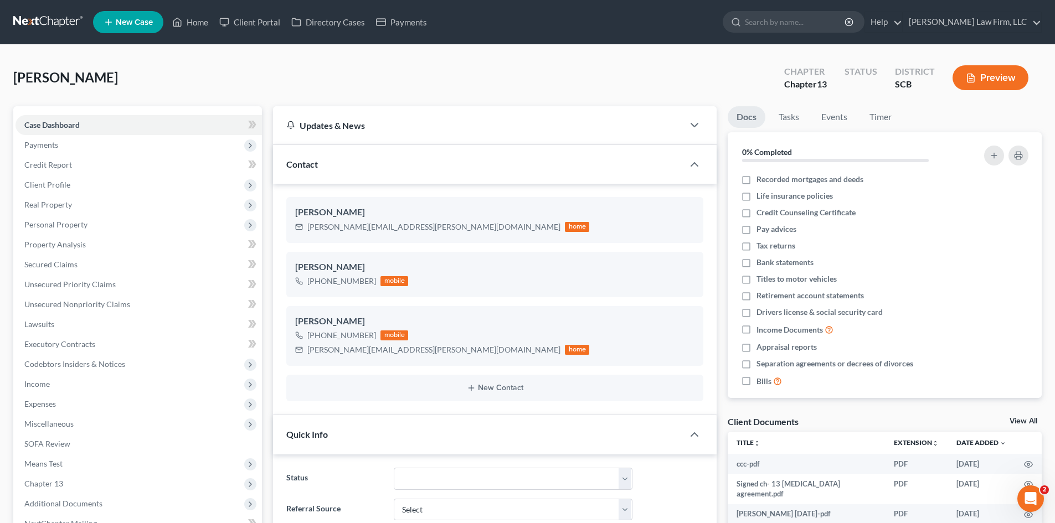
scroll to position [45, 0]
click at [194, 27] on link "Home" at bounding box center [190, 22] width 47 height 20
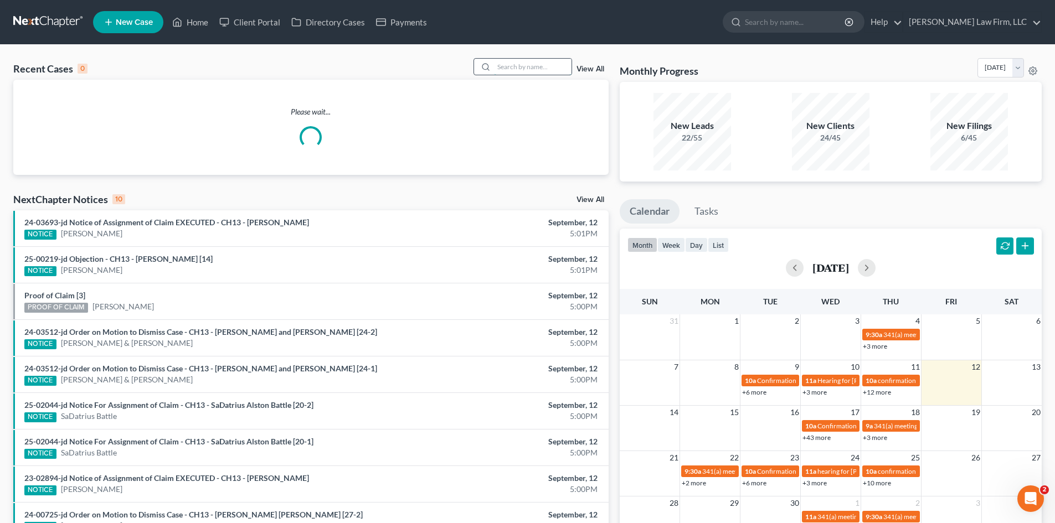
click at [543, 68] on input "search" at bounding box center [533, 67] width 78 height 16
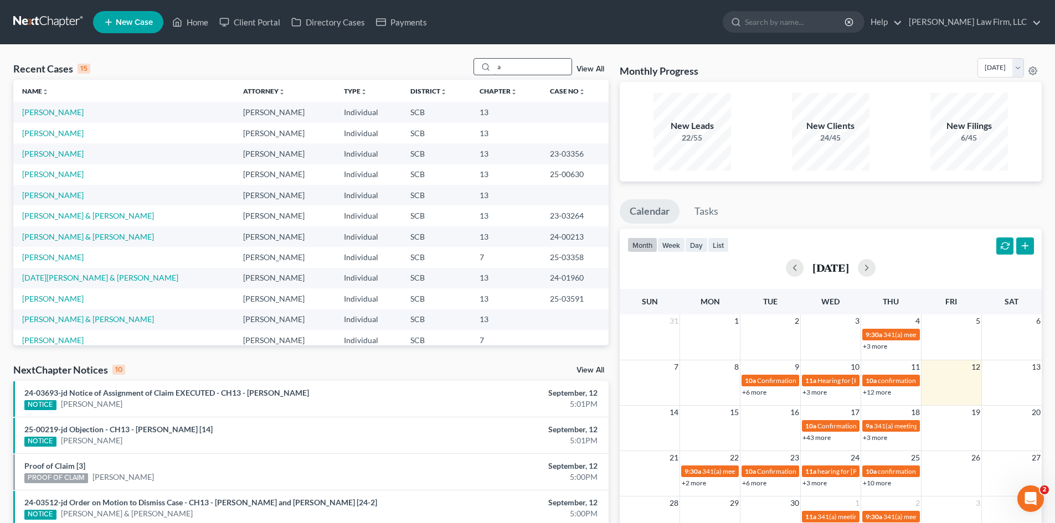
type input "ae"
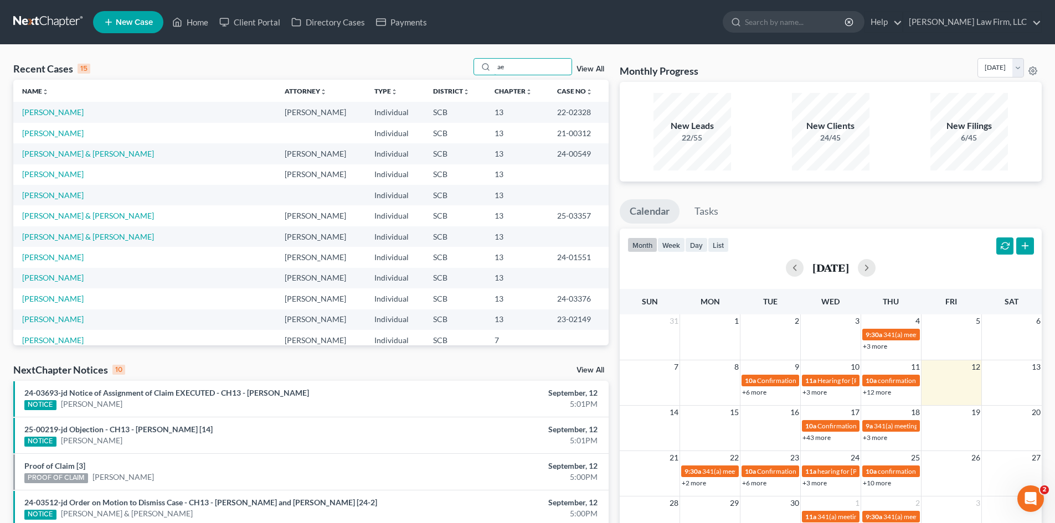
drag, startPoint x: 502, startPoint y: 73, endPoint x: 486, endPoint y: 76, distance: 16.4
click at [486, 77] on div "Recent Cases 15 ae View All" at bounding box center [310, 69] width 595 height 22
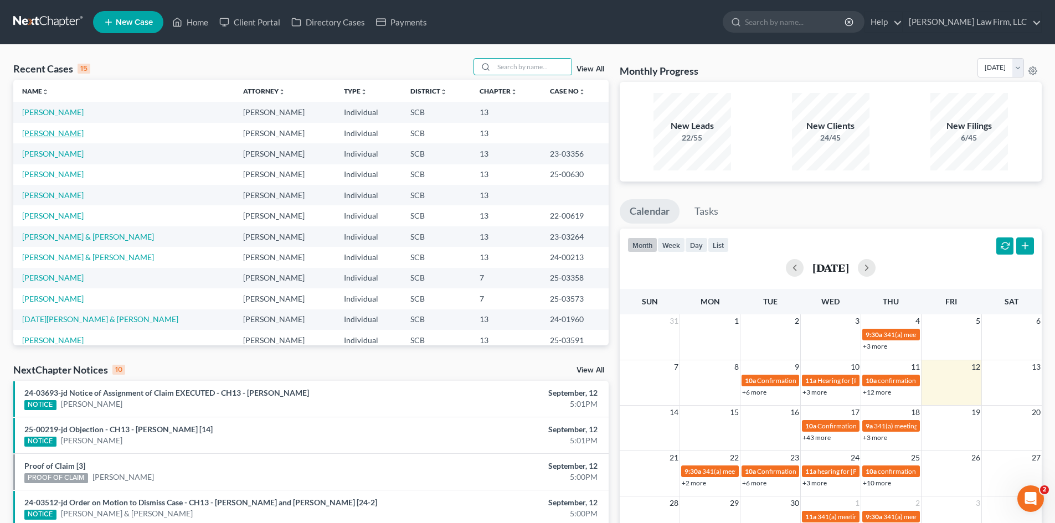
click at [84, 135] on link "[PERSON_NAME]" at bounding box center [52, 132] width 61 height 9
select select "0"
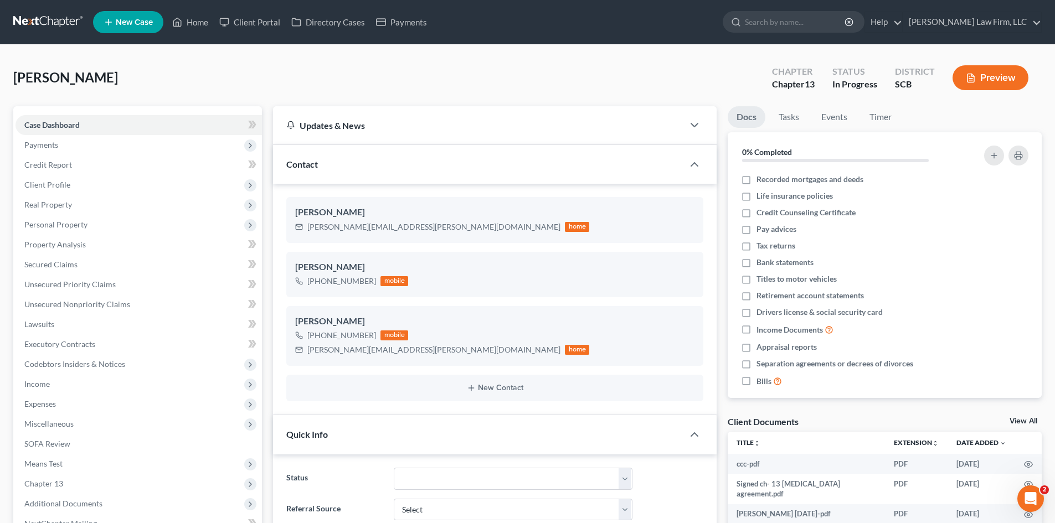
scroll to position [45, 0]
click at [35, 176] on span "Client Profile" at bounding box center [139, 185] width 246 height 20
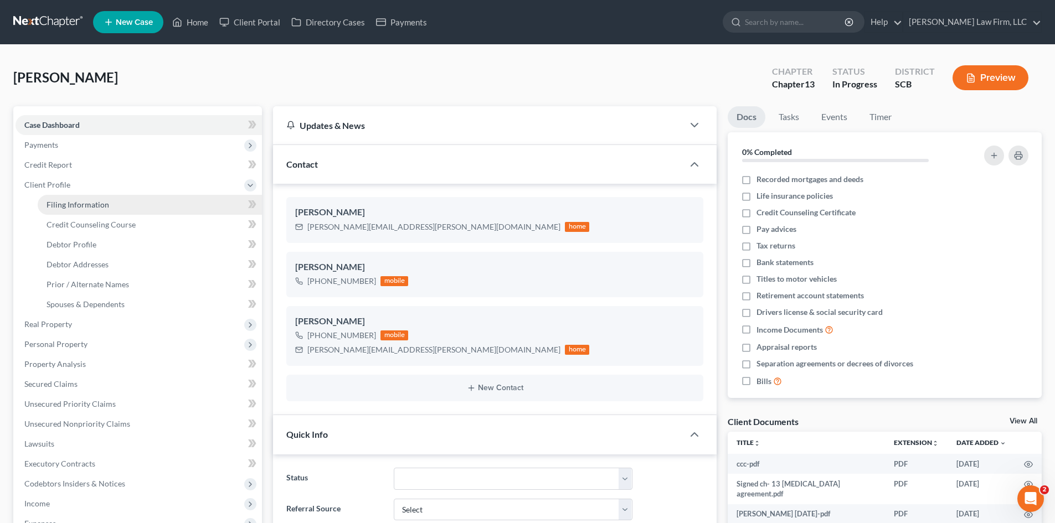
click at [74, 213] on link "Filing Information" at bounding box center [150, 205] width 224 height 20
select select "1"
select select "0"
select select "3"
select select "42"
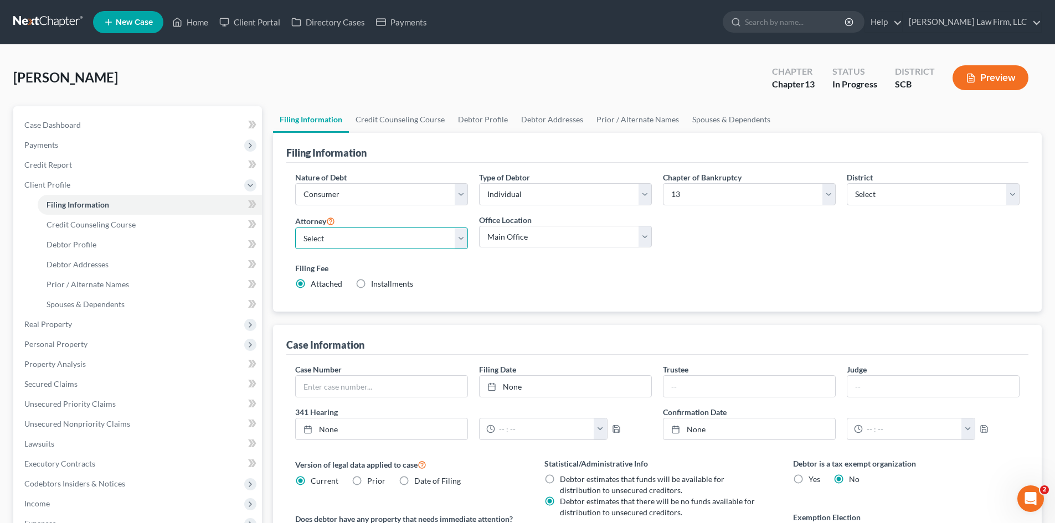
click at [338, 231] on select "Select Robert Meredith, Jr. - SCB Elizabeth Heilig - SCB" at bounding box center [381, 239] width 173 height 22
select select "1"
click at [295, 228] on select "Select Robert Meredith, Jr. - SCB Elizabeth Heilig - SCB" at bounding box center [381, 239] width 173 height 22
click at [377, 119] on link "Credit Counseling Course" at bounding box center [400, 119] width 102 height 27
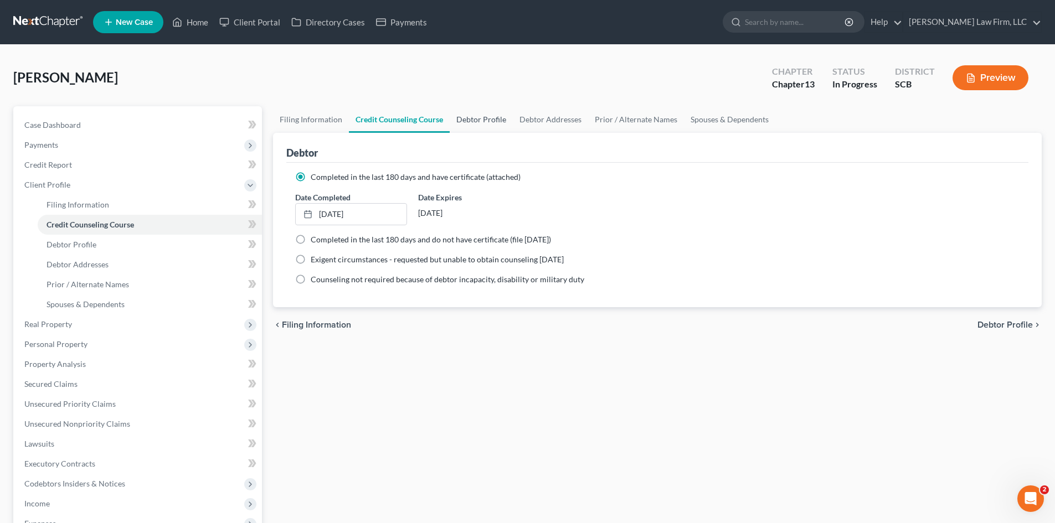
click at [484, 117] on link "Debtor Profile" at bounding box center [481, 119] width 63 height 27
select select "3"
select select "1"
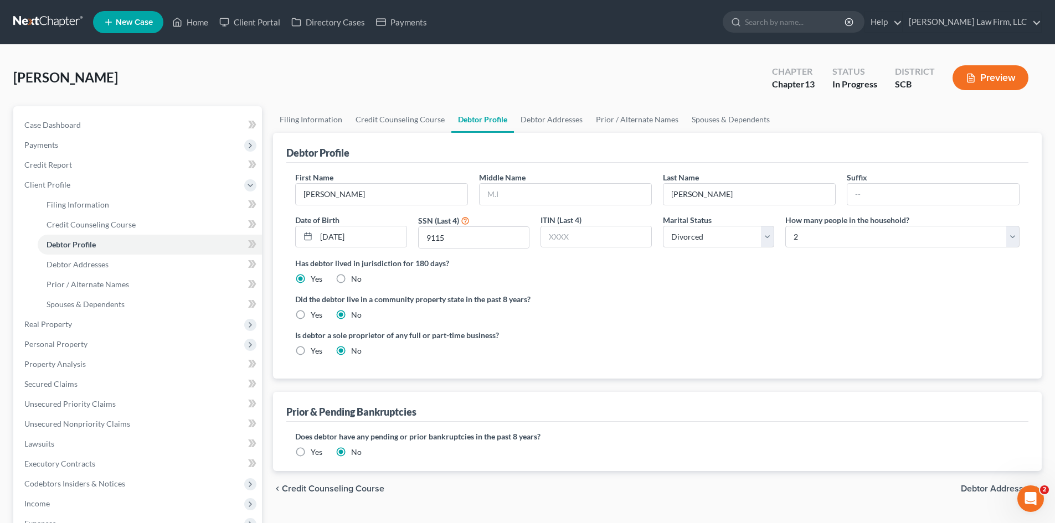
radio input "true"
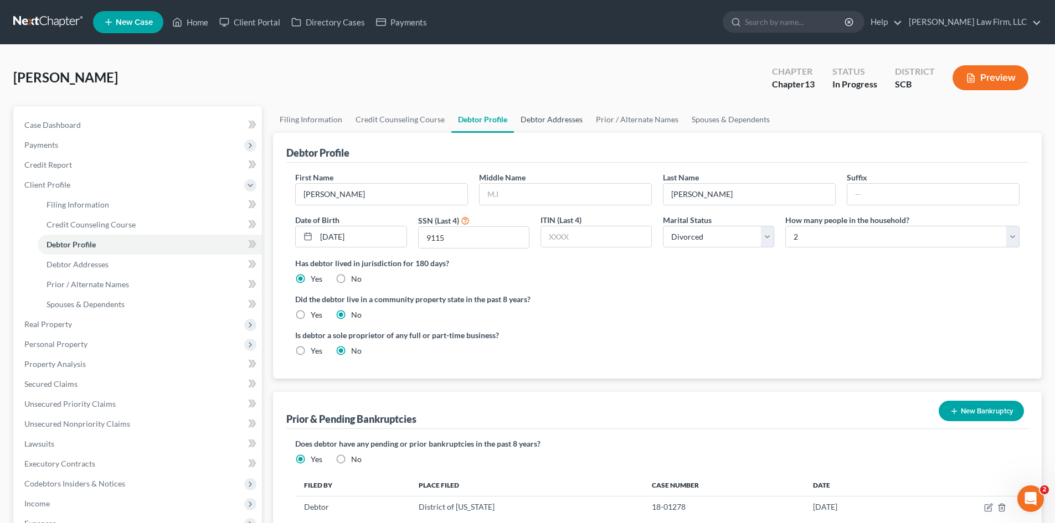
click at [534, 119] on link "Debtor Addresses" at bounding box center [551, 119] width 75 height 27
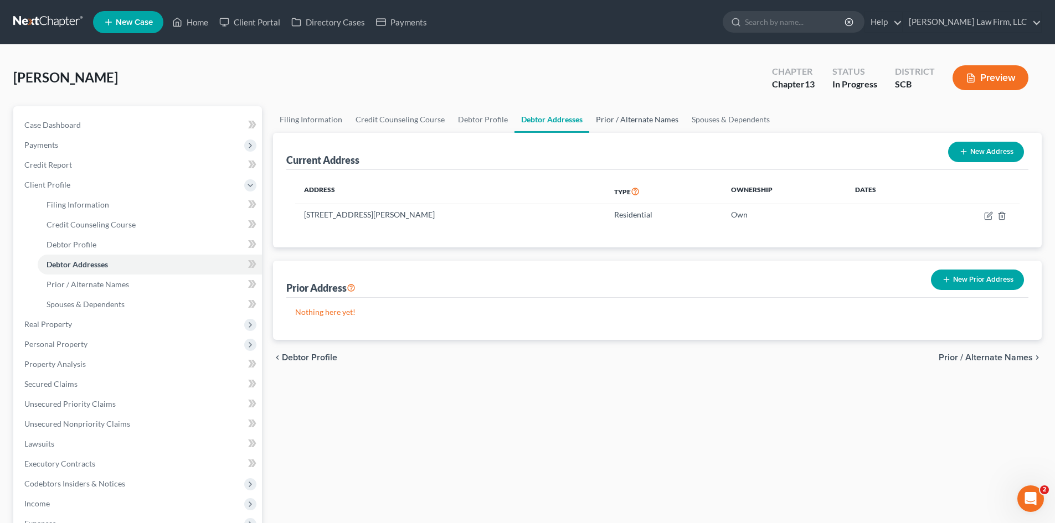
click at [600, 119] on link "Prior / Alternate Names" at bounding box center [637, 119] width 96 height 27
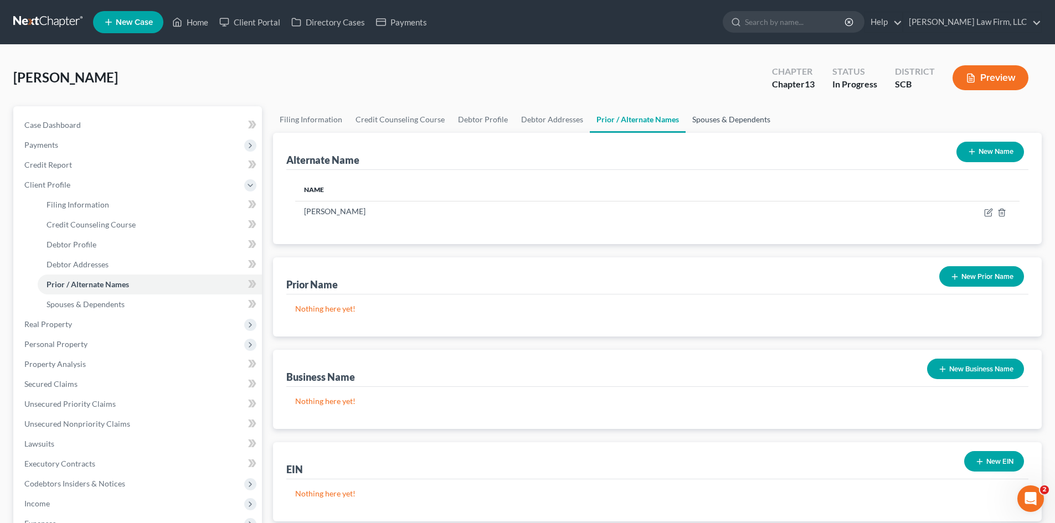
click at [728, 119] on link "Spouses & Dependents" at bounding box center [731, 119] width 91 height 27
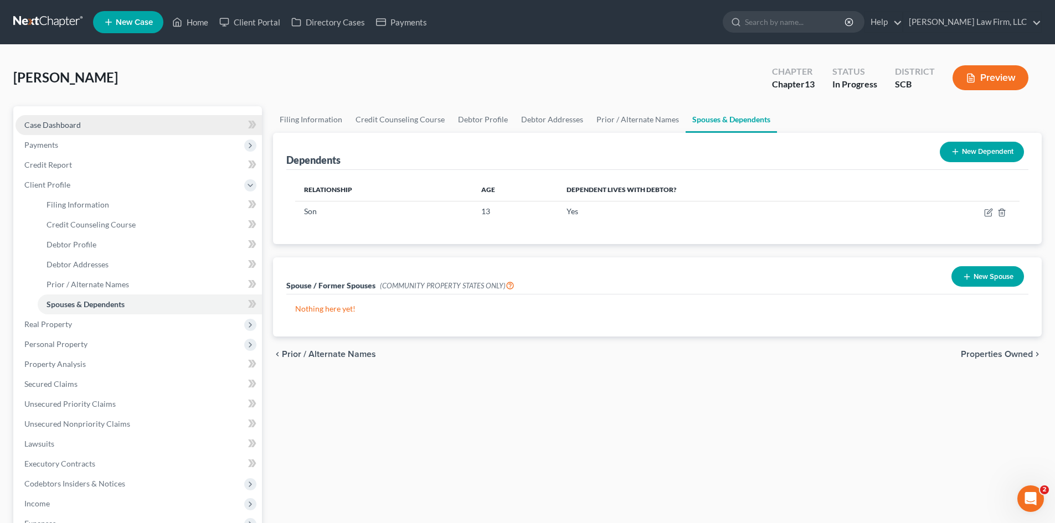
click at [51, 129] on span "Case Dashboard" at bounding box center [52, 124] width 56 height 9
select select "0"
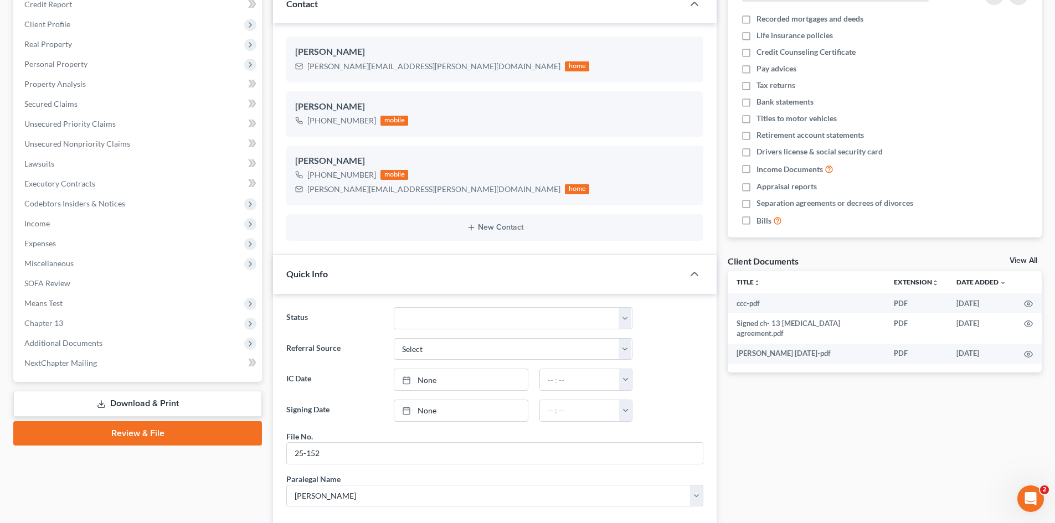
scroll to position [222, 0]
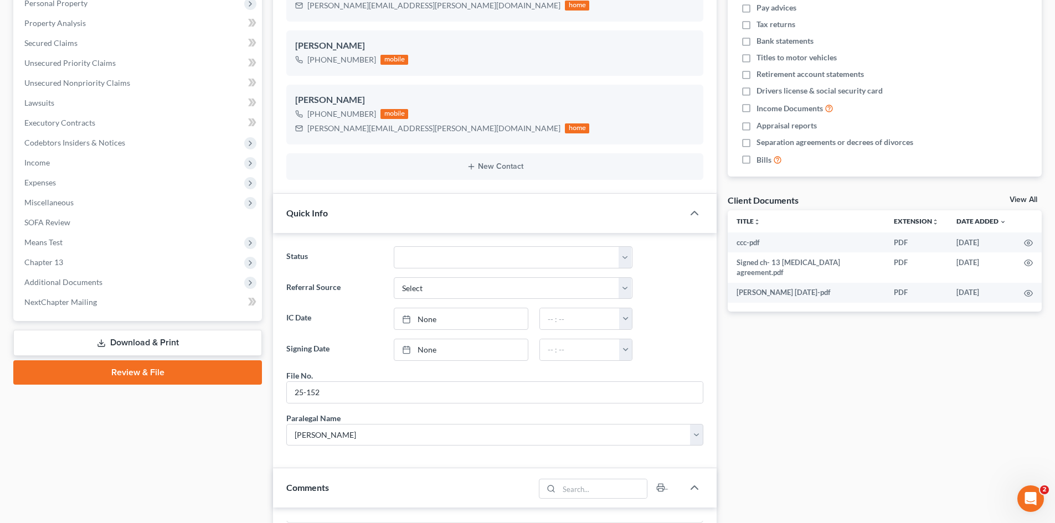
click at [84, 330] on link "Download & Print" at bounding box center [137, 343] width 249 height 26
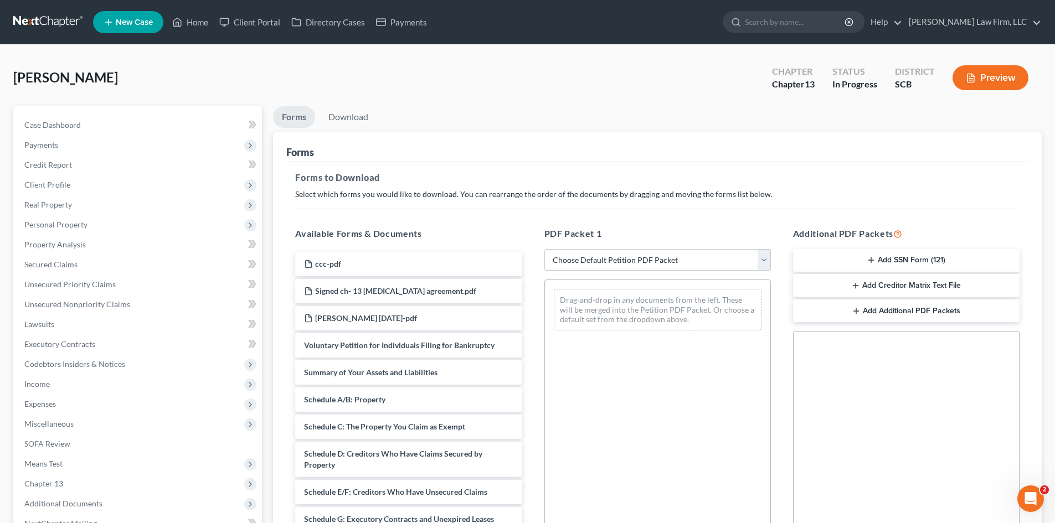
click at [570, 263] on select "Choose Default Petition PDF Packet Complete Bankruptcy Petition (all forms and …" at bounding box center [657, 260] width 227 height 22
select select "0"
click at [544, 249] on select "Choose Default Petition PDF Packet Complete Bankruptcy Petition (all forms and …" at bounding box center [657, 260] width 227 height 22
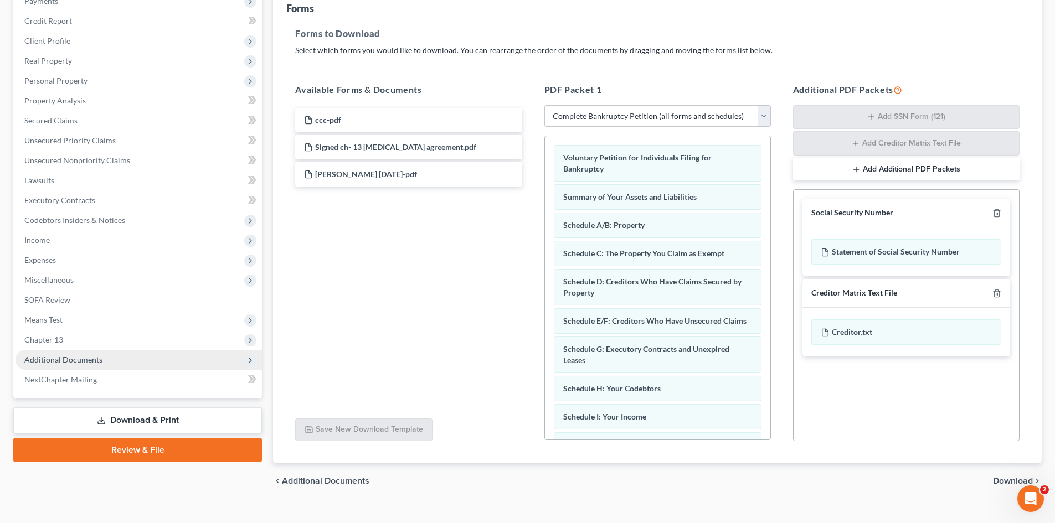
scroll to position [162, 0]
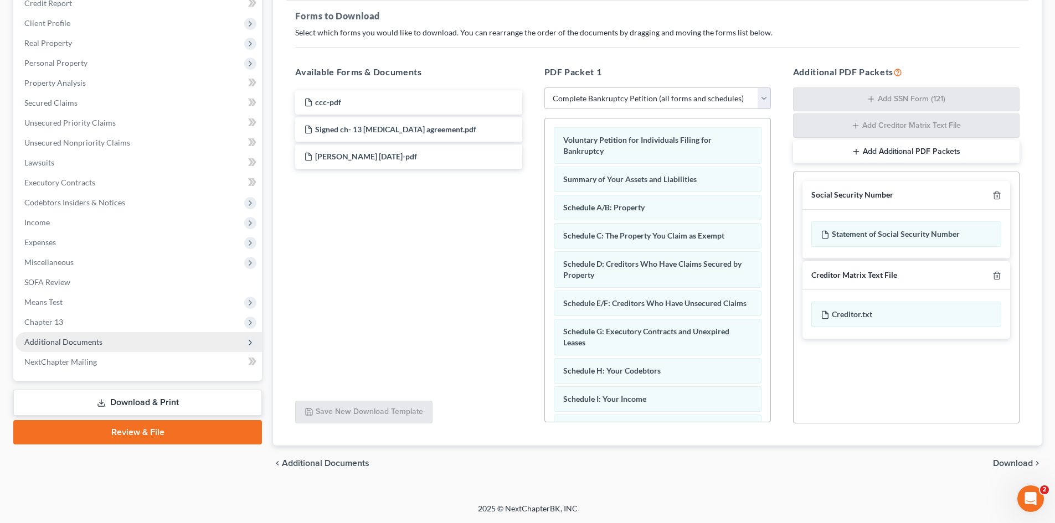
click at [68, 340] on span "Additional Documents" at bounding box center [63, 341] width 78 height 9
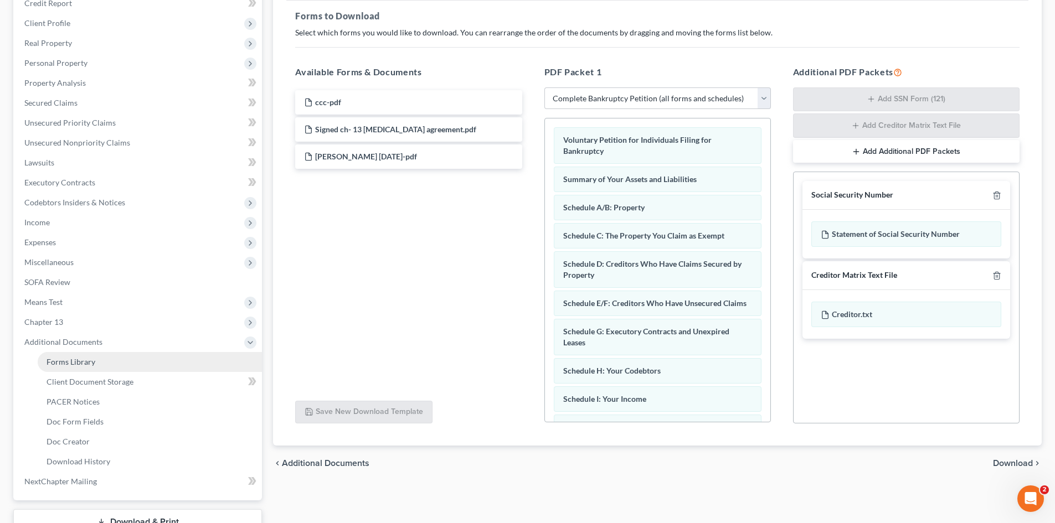
click at [81, 361] on span "Forms Library" at bounding box center [71, 361] width 49 height 9
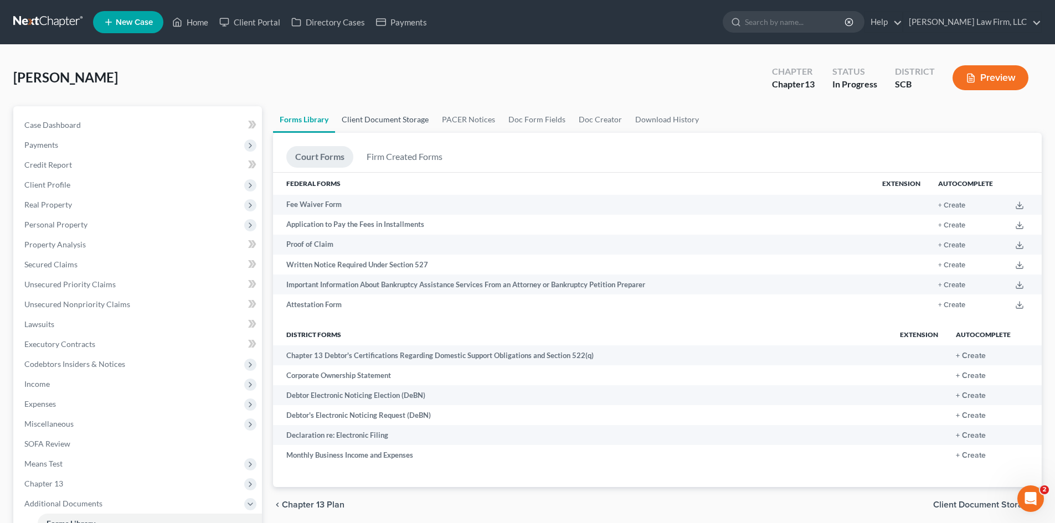
click at [391, 120] on link "Client Document Storage" at bounding box center [385, 119] width 100 height 27
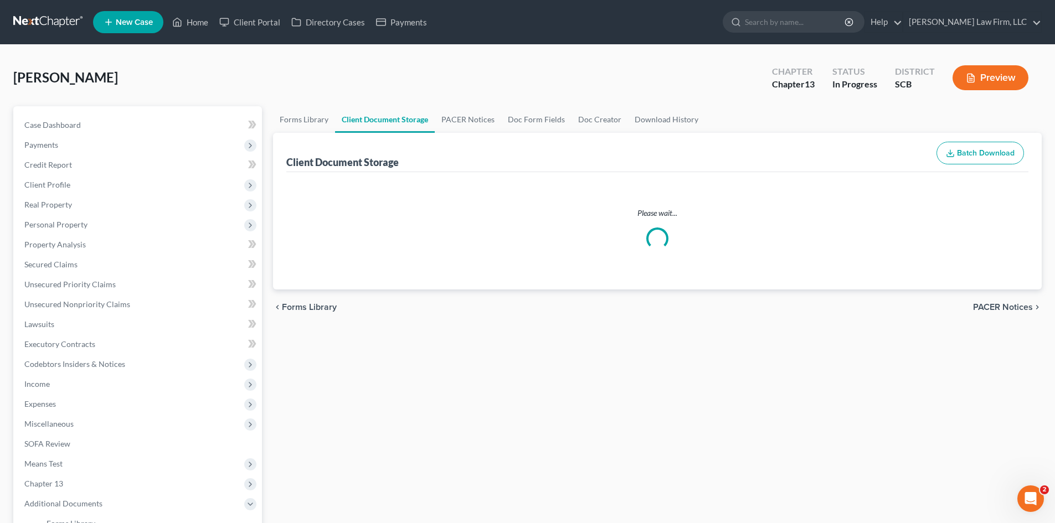
select select "16"
select select "6"
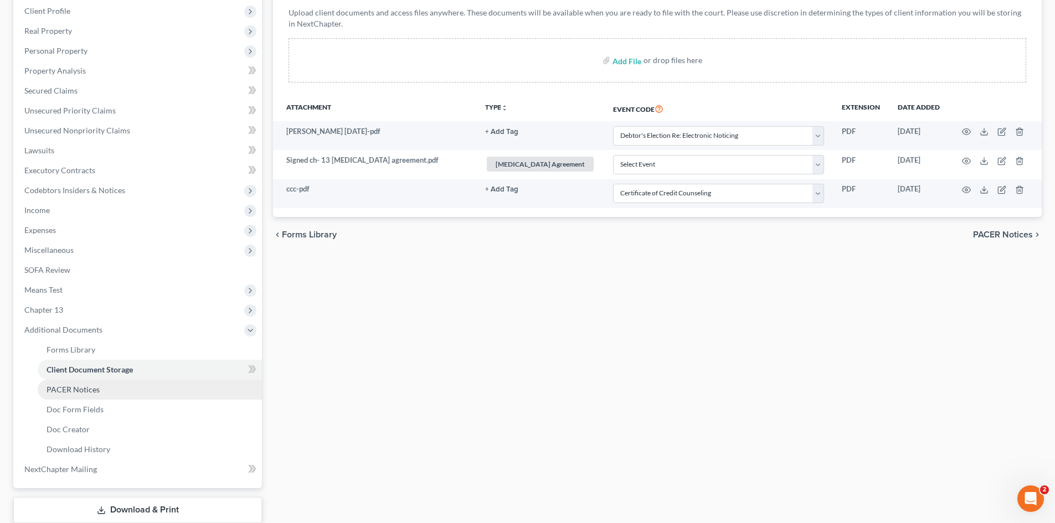
scroll to position [245, 0]
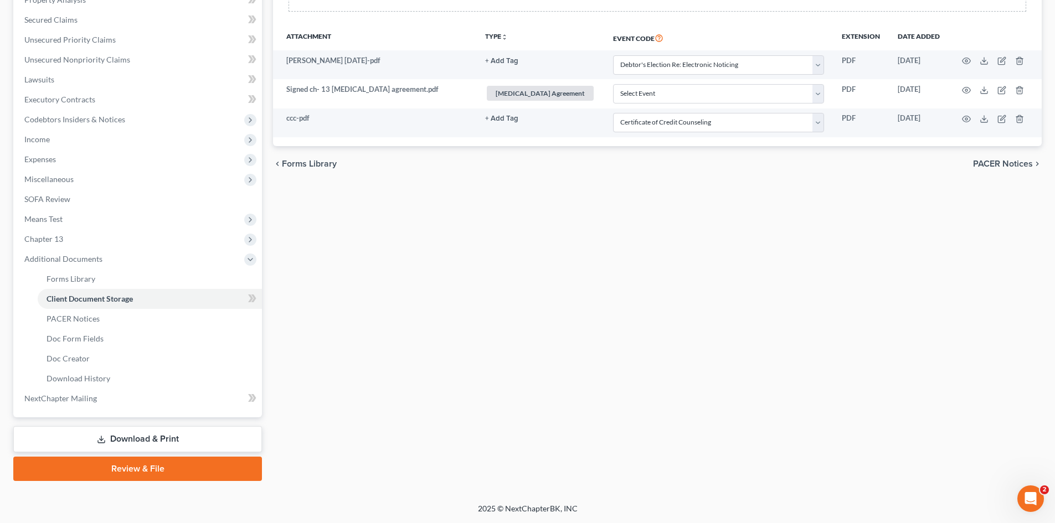
click at [124, 436] on link "Download & Print" at bounding box center [137, 439] width 249 height 26
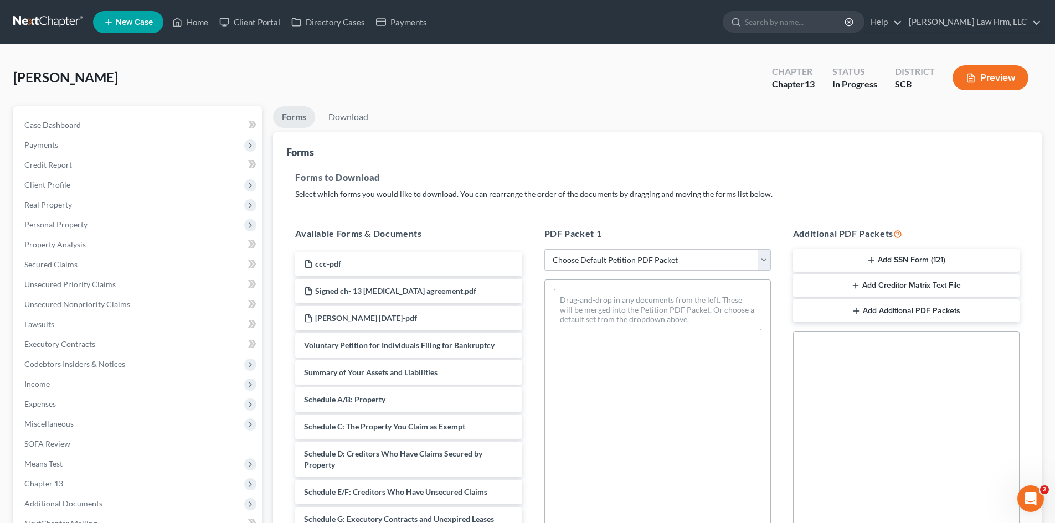
click at [595, 255] on select "Choose Default Petition PDF Packet Complete Bankruptcy Petition (all forms and …" at bounding box center [657, 260] width 227 height 22
select select "0"
click at [544, 249] on select "Choose Default Petition PDF Packet Complete Bankruptcy Petition (all forms and …" at bounding box center [657, 260] width 227 height 22
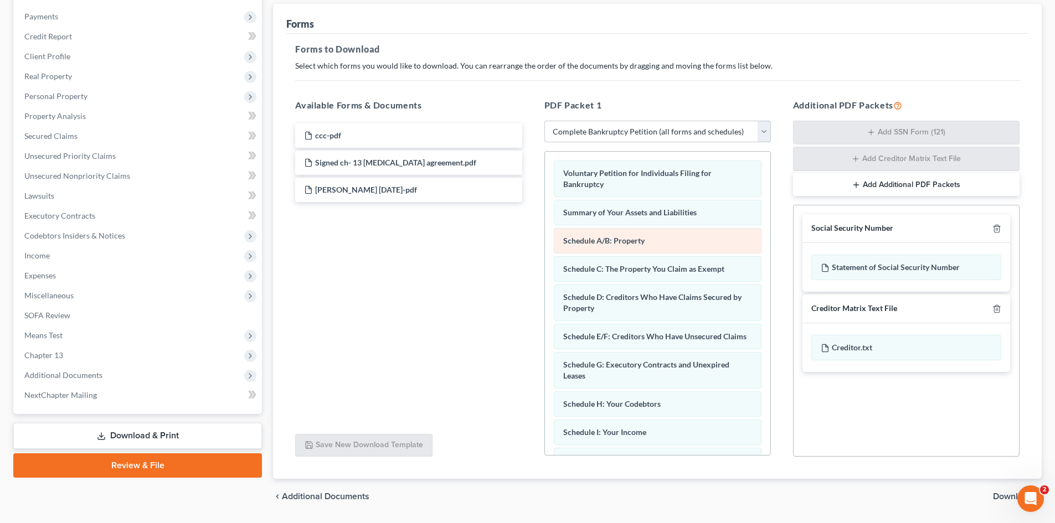
scroll to position [162, 0]
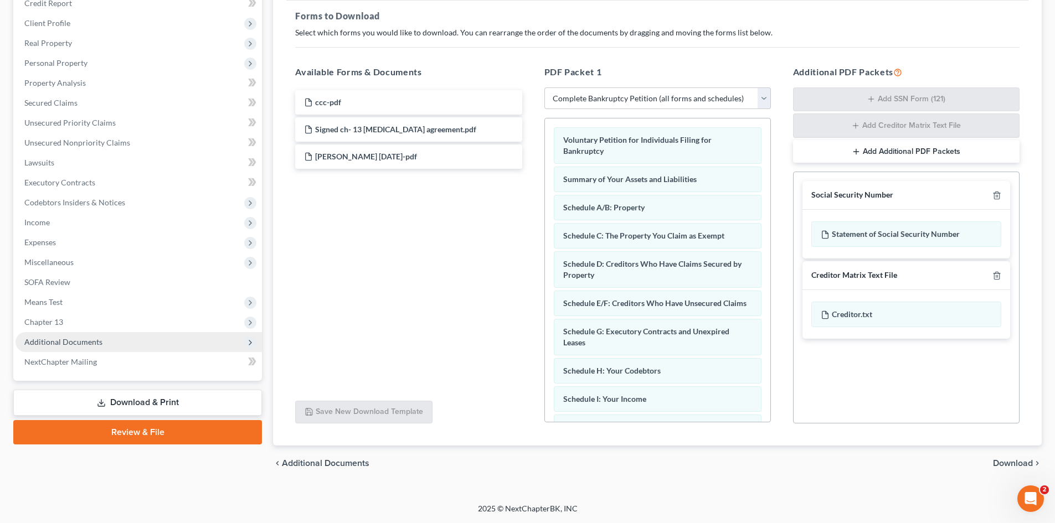
click at [63, 349] on span "Additional Documents" at bounding box center [139, 342] width 246 height 20
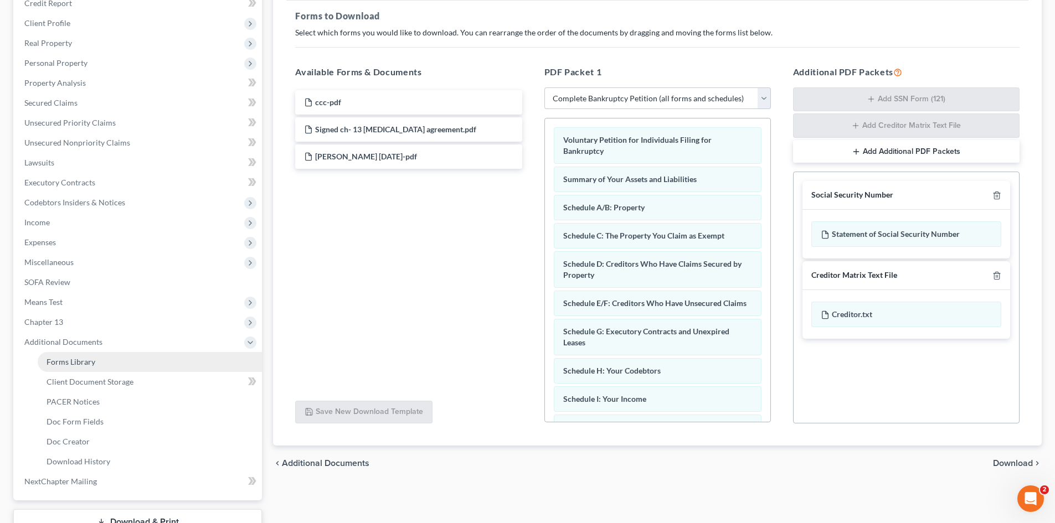
click at [92, 367] on link "Forms Library" at bounding box center [150, 362] width 224 height 20
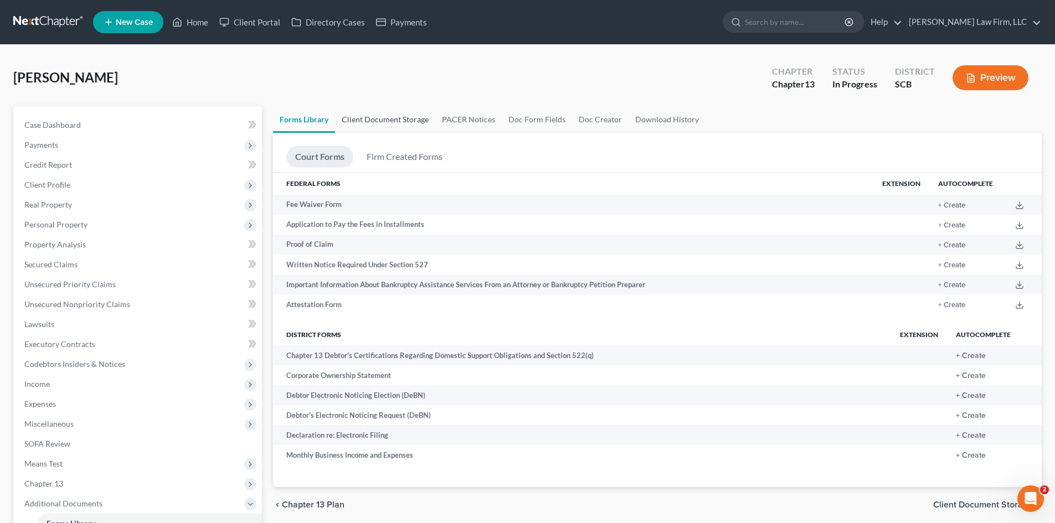
click at [385, 121] on link "Client Document Storage" at bounding box center [385, 119] width 100 height 27
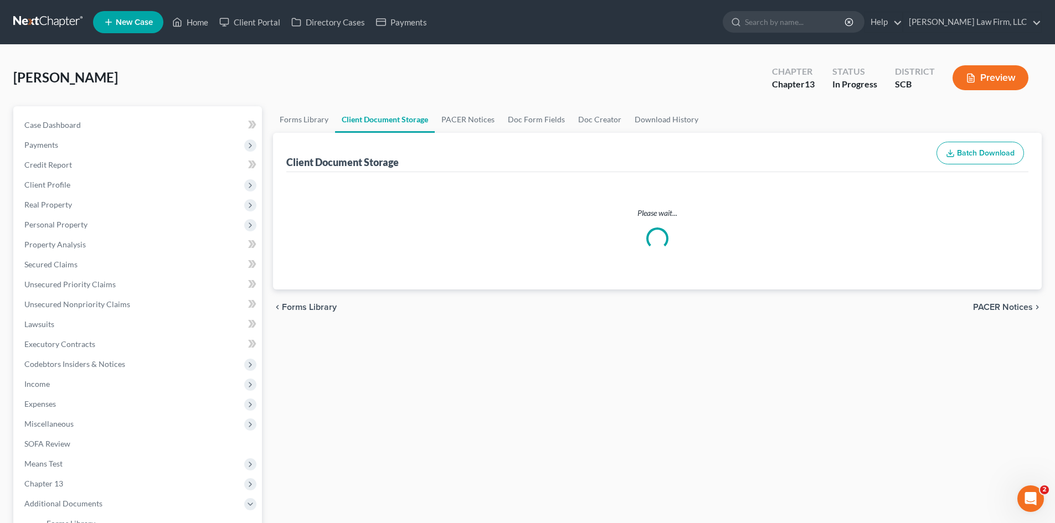
select select "16"
select select "6"
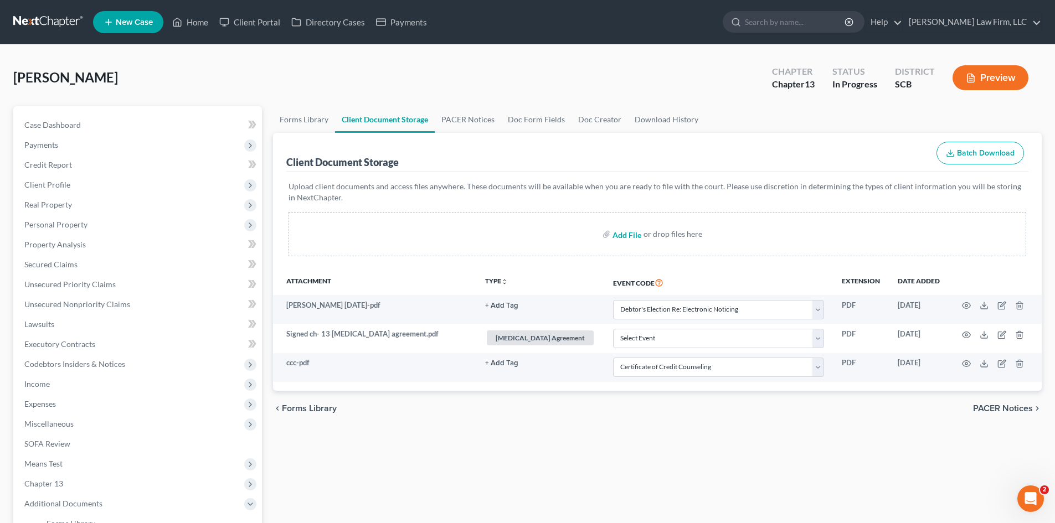
click at [622, 237] on input "file" at bounding box center [626, 234] width 27 height 20
type input "C:\fakepath\debby 9-12-25.pdf"
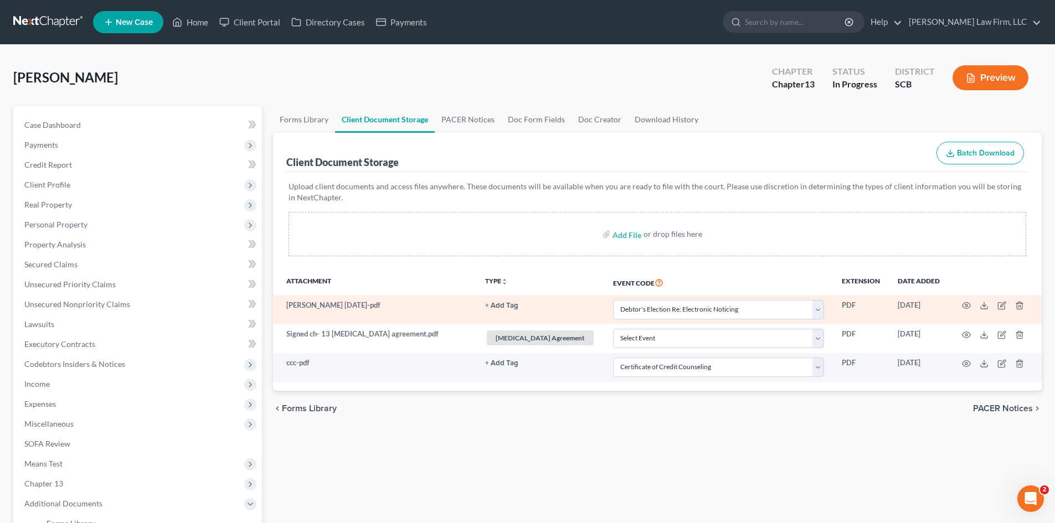
select select "16"
select select "6"
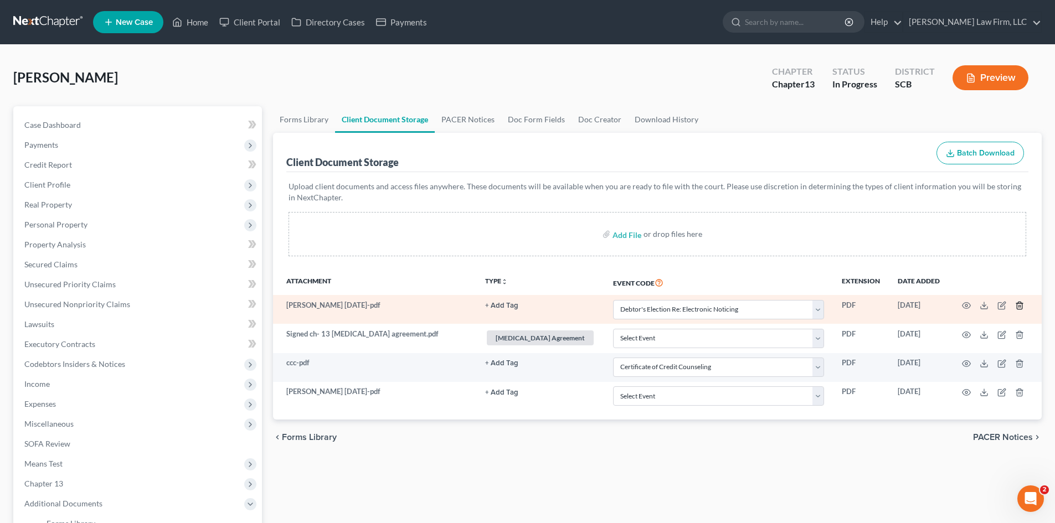
click at [1019, 307] on line "button" at bounding box center [1019, 307] width 0 height 2
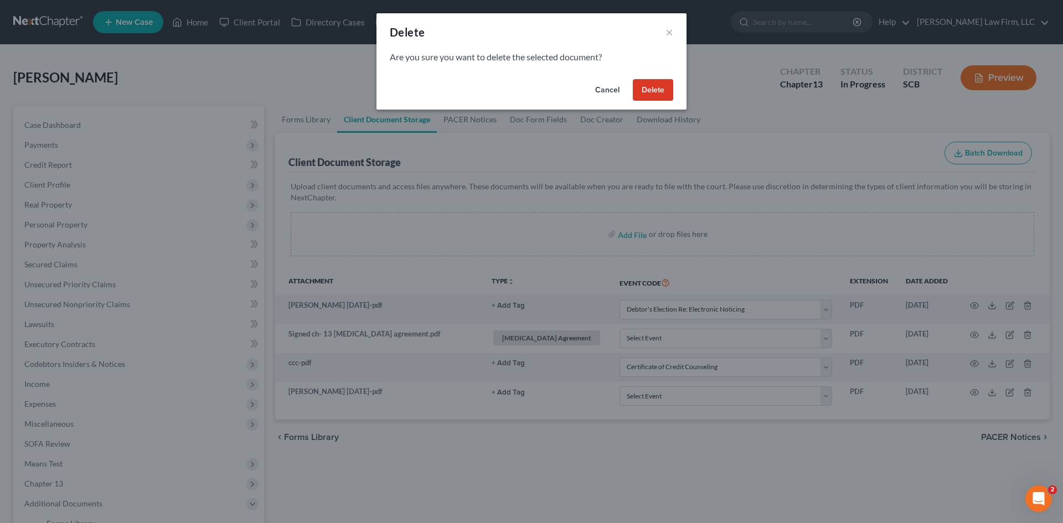
click at [657, 92] on button "Delete" at bounding box center [653, 90] width 40 height 22
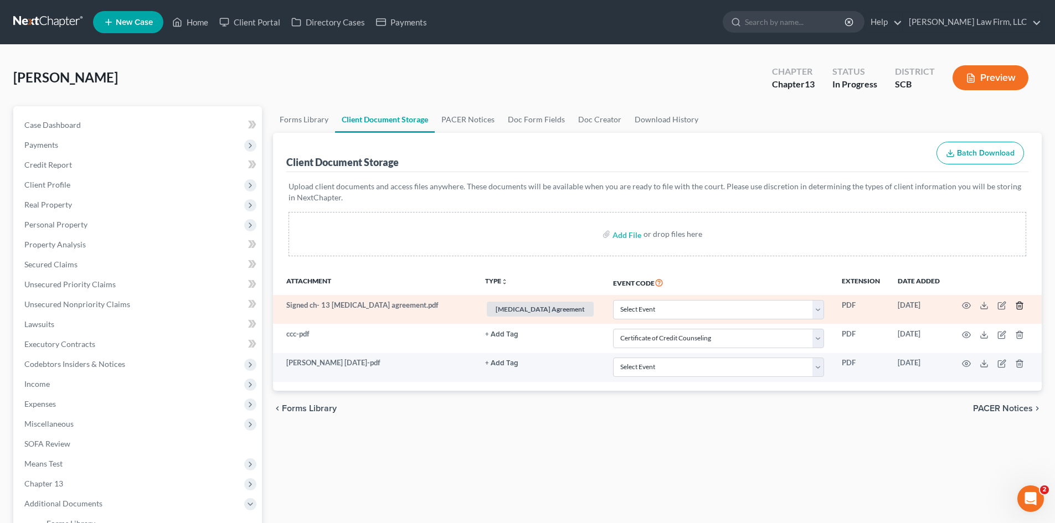
click at [1019, 305] on icon "button" at bounding box center [1019, 305] width 9 height 9
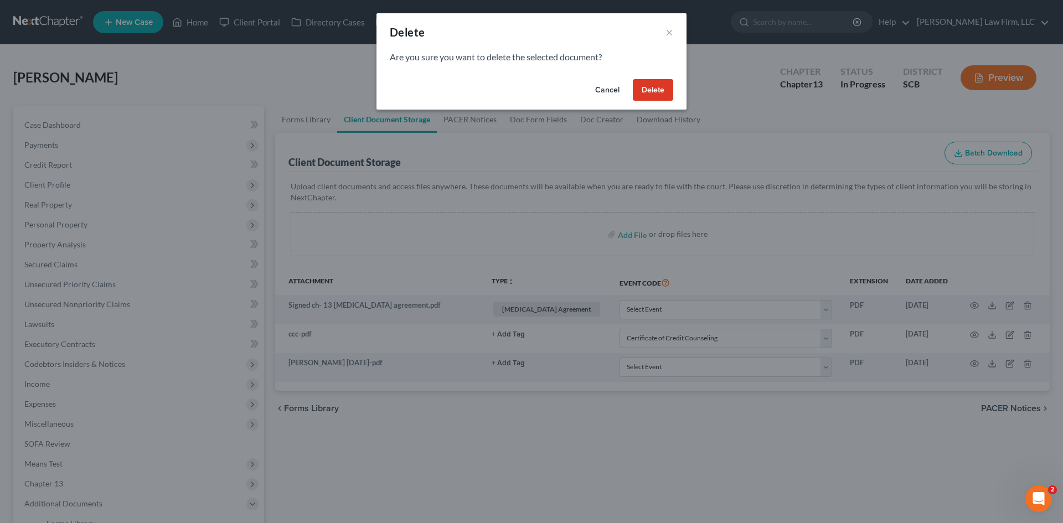
drag, startPoint x: 640, startPoint y: 94, endPoint x: 649, endPoint y: 101, distance: 11.1
click at [640, 95] on button "Delete" at bounding box center [653, 90] width 40 height 22
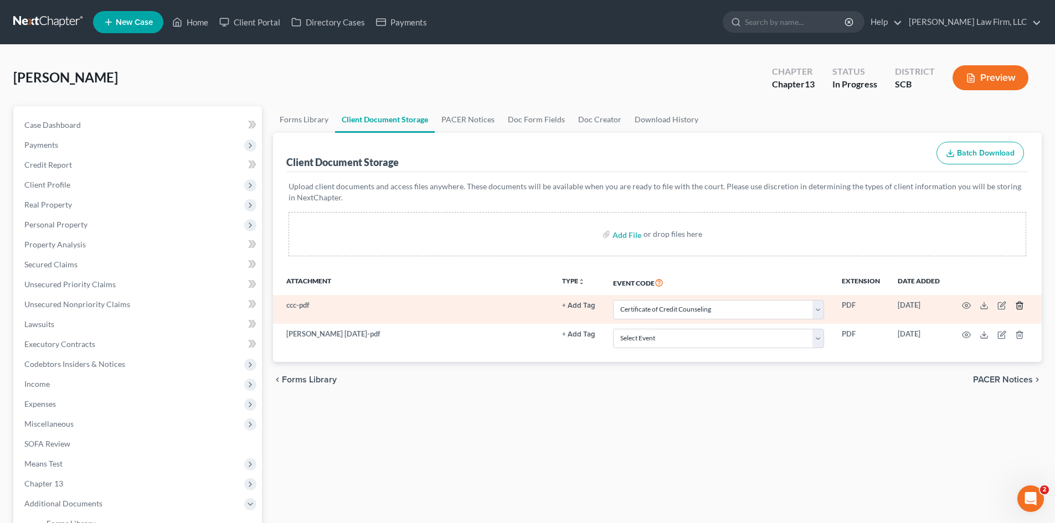
click at [1024, 304] on icon "button" at bounding box center [1019, 305] width 9 height 9
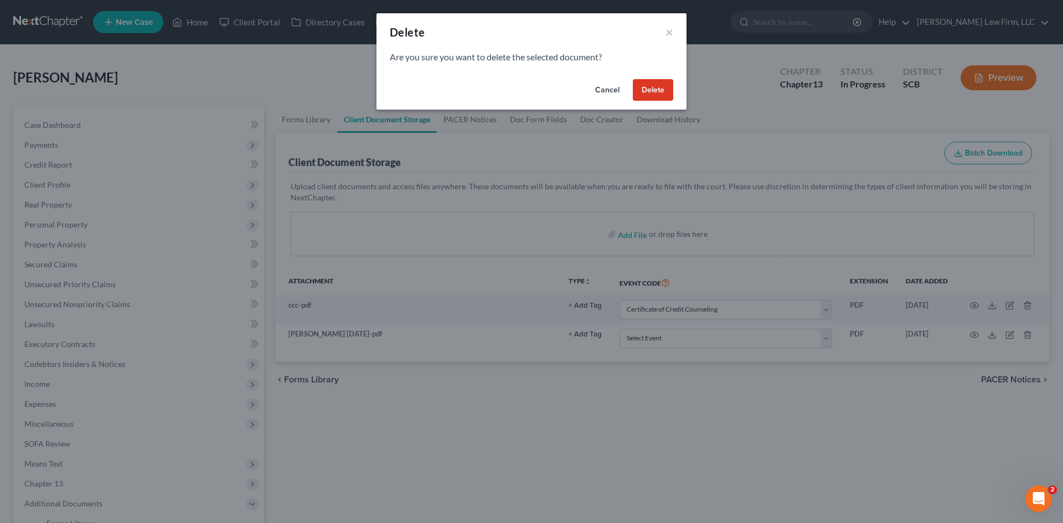
click at [656, 90] on button "Delete" at bounding box center [653, 90] width 40 height 22
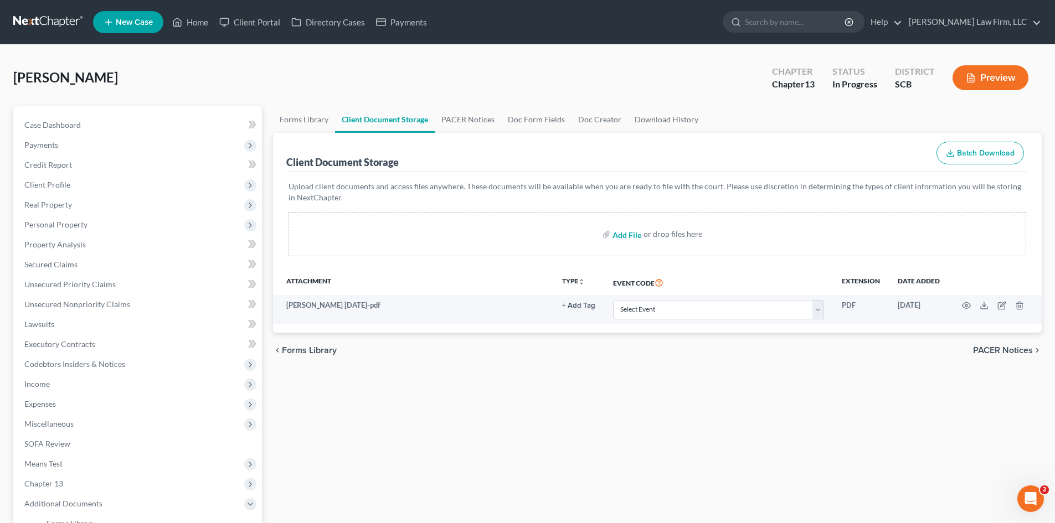
click at [623, 234] on input "file" at bounding box center [626, 234] width 27 height 20
type input "C:\fakepath\Signed ch. 13 retainer agreement.pdf"
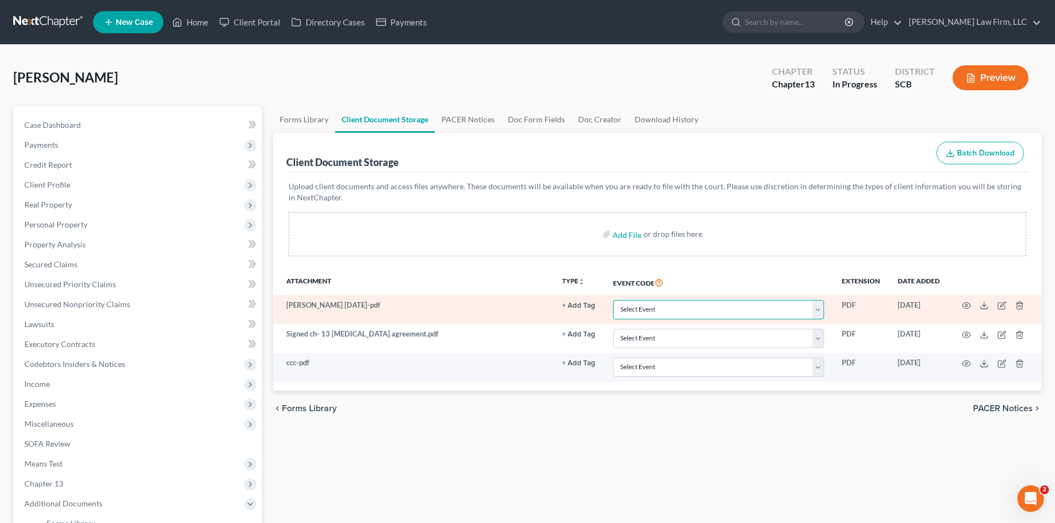
click at [682, 306] on select "Select Event Amended Application Amended Document Amended Schedules/Statements …" at bounding box center [718, 309] width 211 height 19
select select "16"
click at [613, 300] on select "Select Event Amended Application Amended Document Amended Schedules/Statements …" at bounding box center [718, 309] width 211 height 19
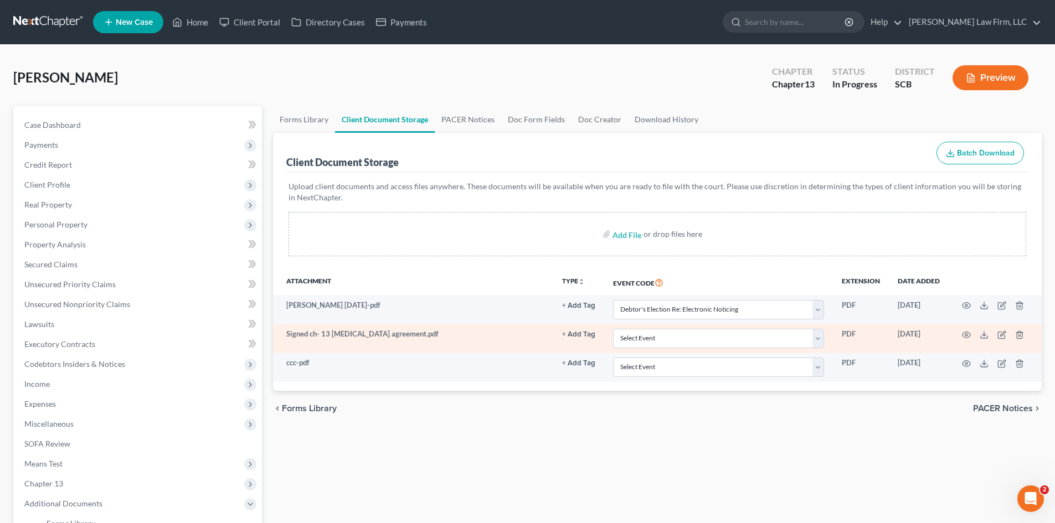
click at [593, 332] on button "+ Add Tag" at bounding box center [578, 334] width 33 height 7
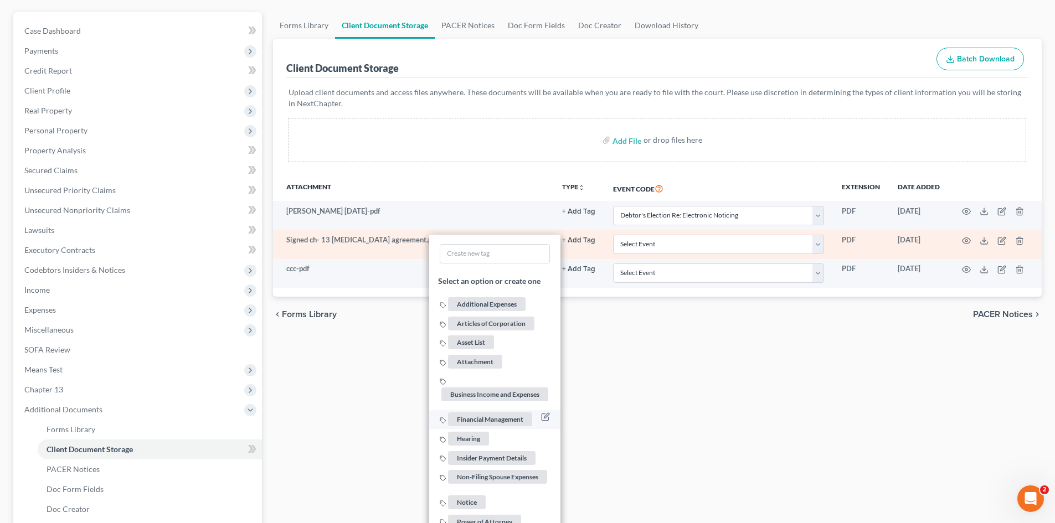
scroll to position [166, 0]
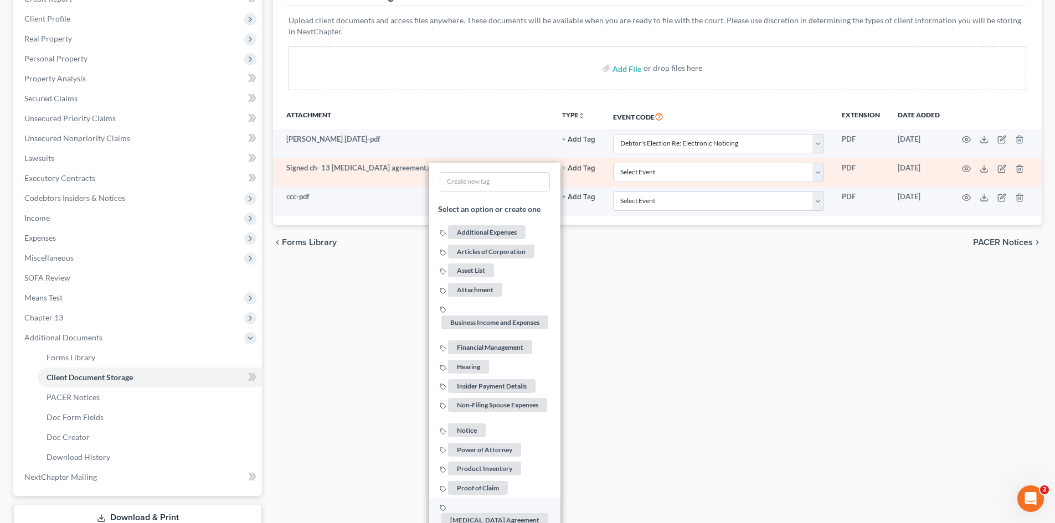
click at [506, 513] on span "Retainer Agreement" at bounding box center [494, 520] width 107 height 14
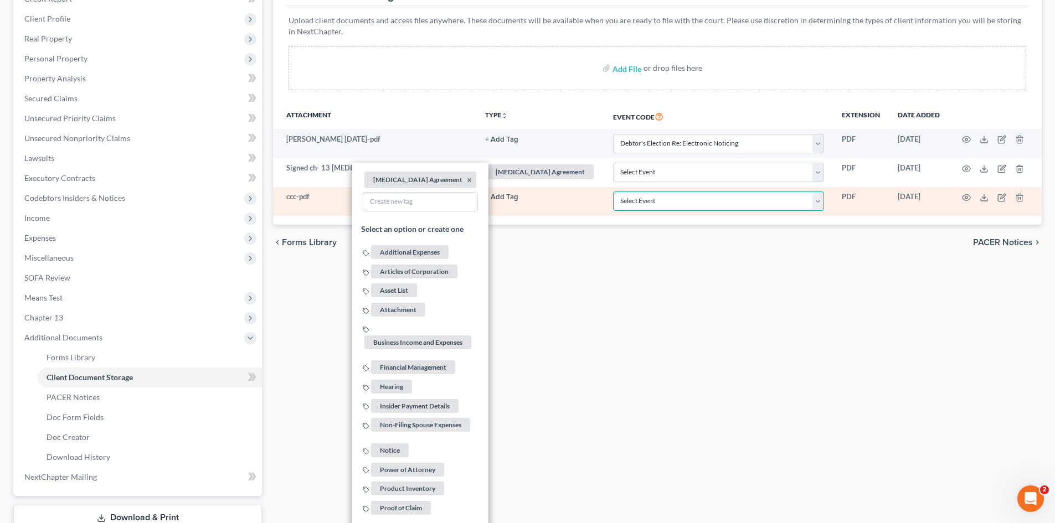
click at [649, 207] on select "Select Event Amended Application Amended Document Amended Schedules/Statements …" at bounding box center [718, 201] width 211 height 19
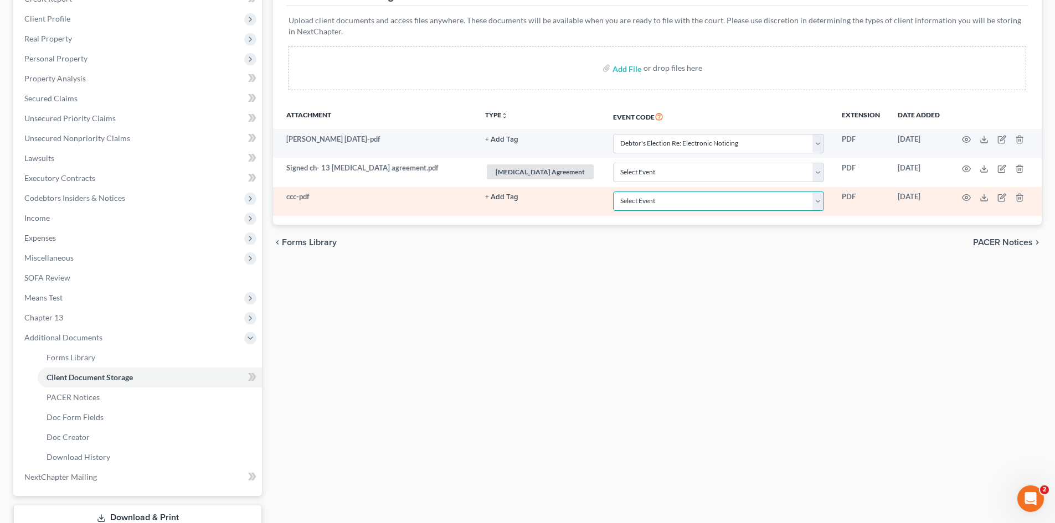
select select "6"
click at [613, 192] on select "Select Event Amended Application Amended Document Amended Schedules/Statements …" at bounding box center [718, 201] width 211 height 19
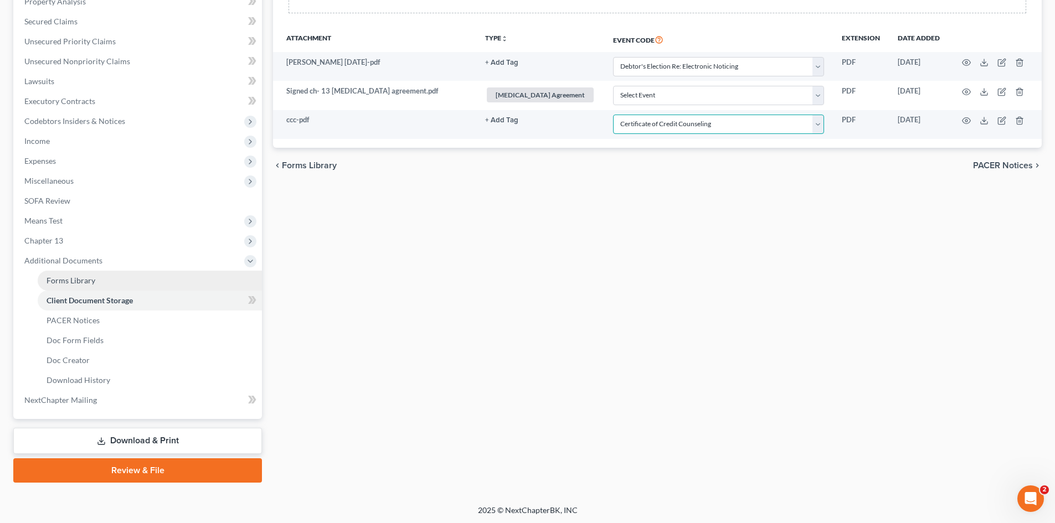
scroll to position [245, 0]
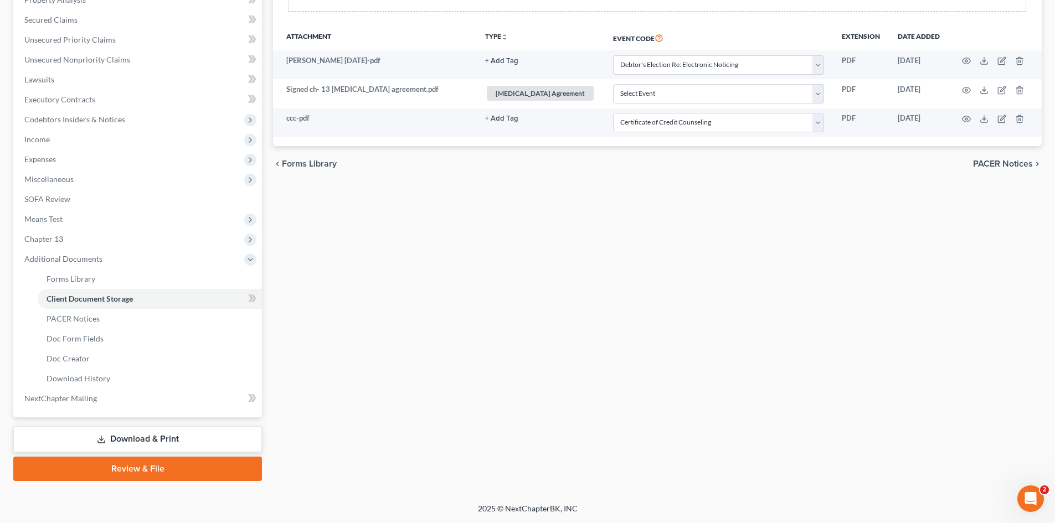
click at [99, 461] on link "Review & File" at bounding box center [137, 469] width 249 height 24
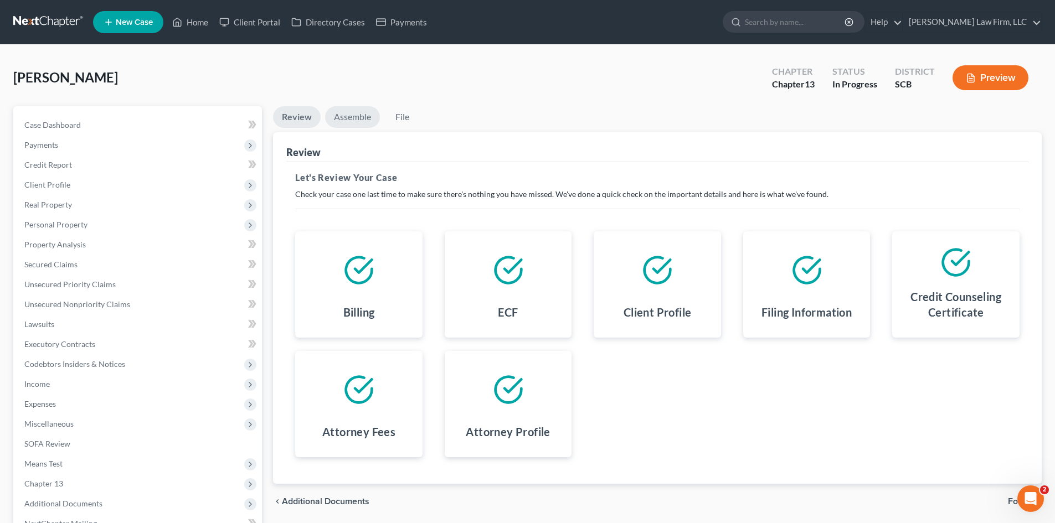
click at [350, 120] on link "Assemble" at bounding box center [352, 117] width 55 height 22
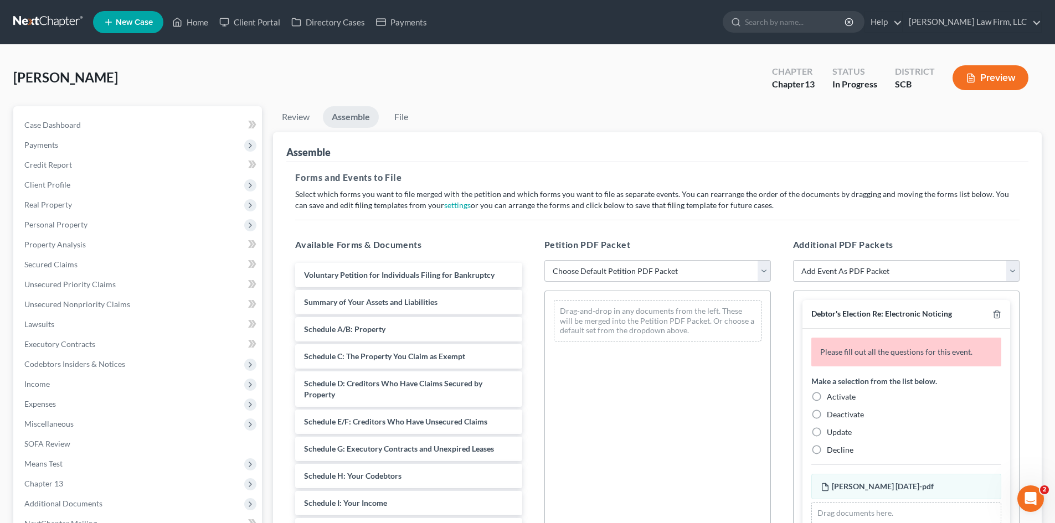
click at [644, 270] on select "Choose Default Petition PDF Packet Complete Bankruptcy Petition (all forms and …" at bounding box center [657, 271] width 227 height 22
select select "0"
click at [544, 260] on select "Choose Default Petition PDF Packet Complete Bankruptcy Petition (all forms and …" at bounding box center [657, 271] width 227 height 22
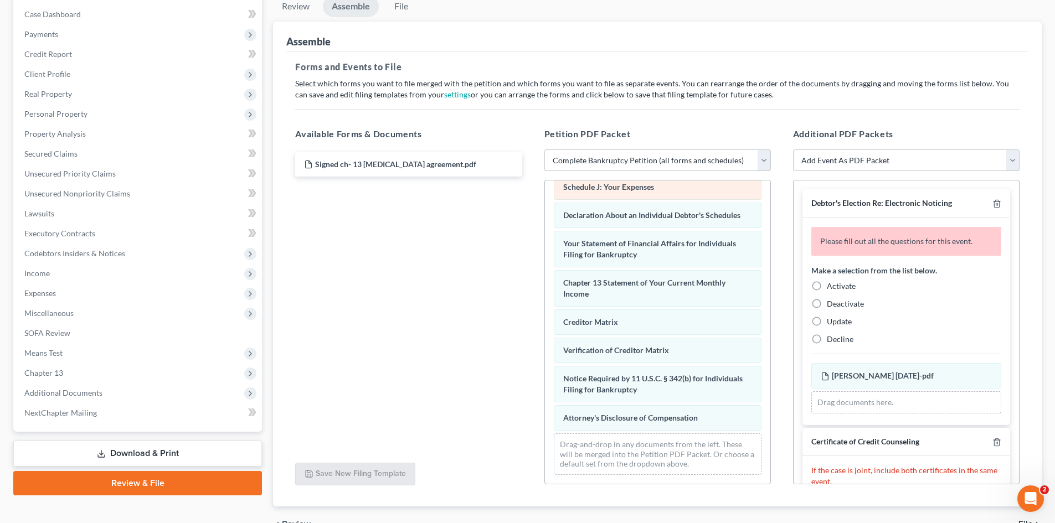
scroll to position [313, 0]
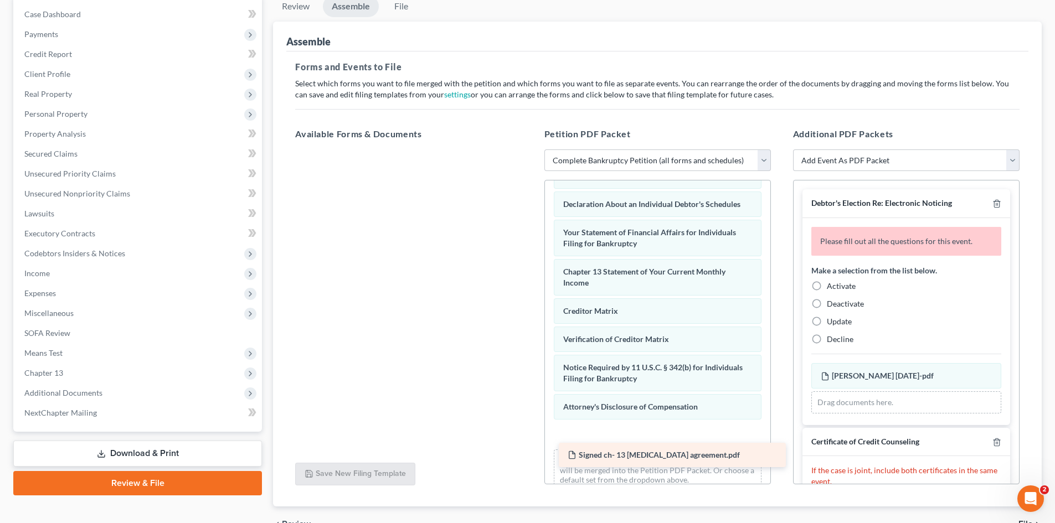
drag, startPoint x: 401, startPoint y: 171, endPoint x: 664, endPoint y: 461, distance: 391.7
click at [531, 150] on div "Signed ch- 13 retainer agreement.pdf Signed ch- 13 retainer agreement.pdf" at bounding box center [408, 150] width 244 height 0
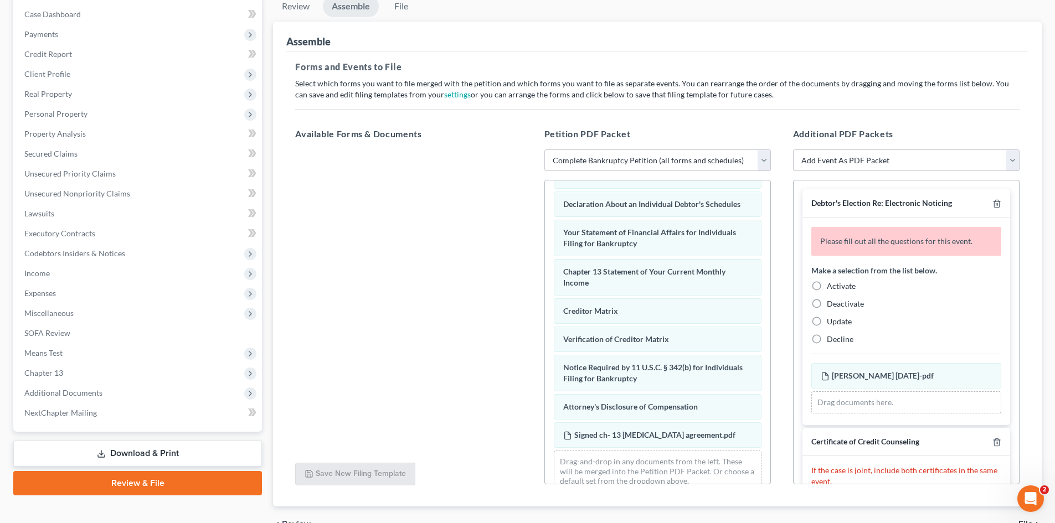
click at [827, 289] on label "Activate" at bounding box center [841, 286] width 29 height 11
click at [831, 288] on input "Activate" at bounding box center [834, 284] width 7 height 7
radio input "true"
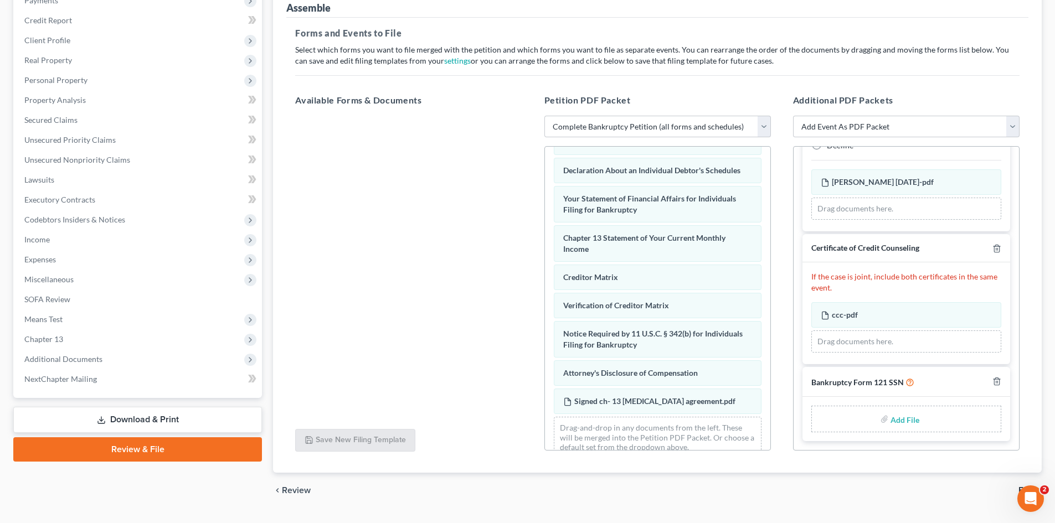
scroll to position [172, 0]
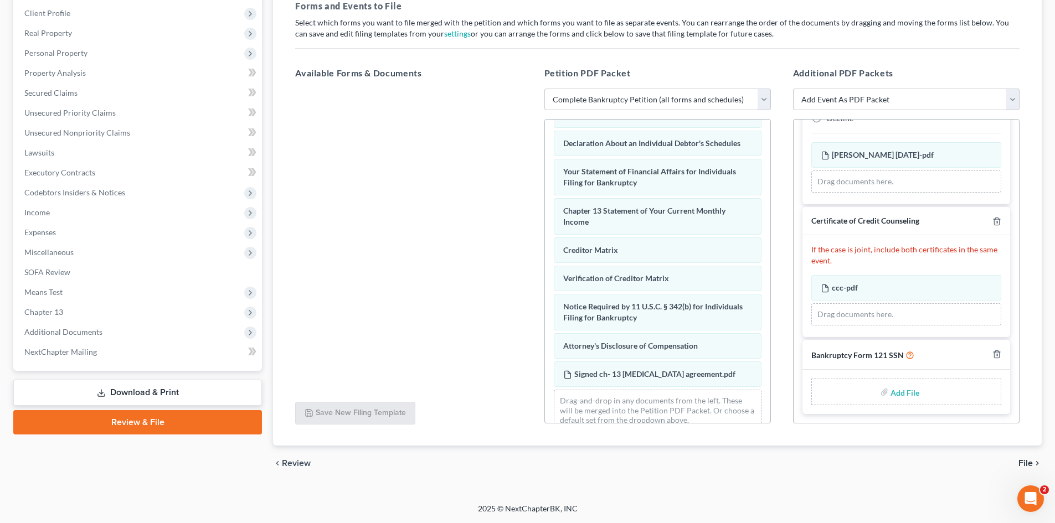
click at [906, 395] on input "file" at bounding box center [904, 392] width 27 height 20
type input "C:\fakepath\Form121 9-12-25.pdf"
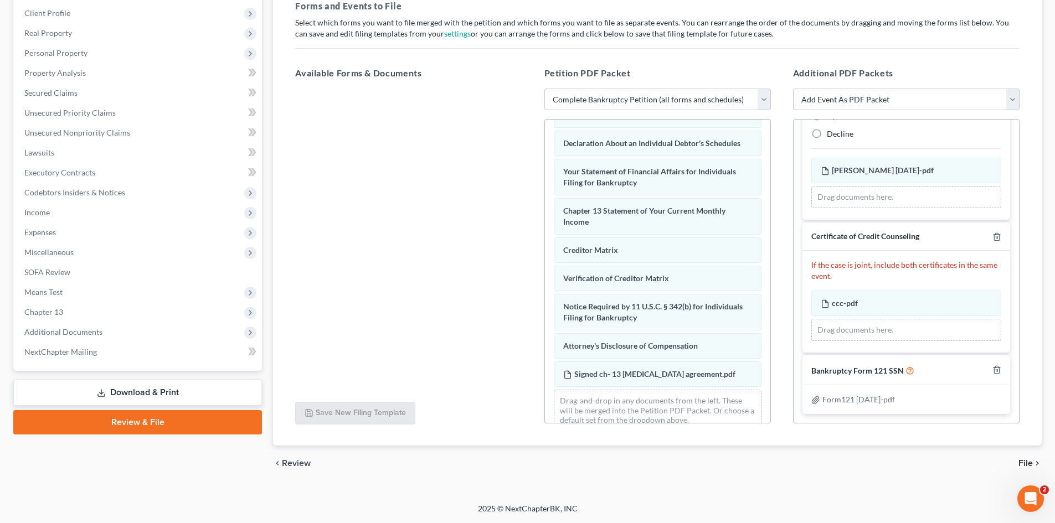
click at [1031, 465] on span "File" at bounding box center [1026, 463] width 14 height 9
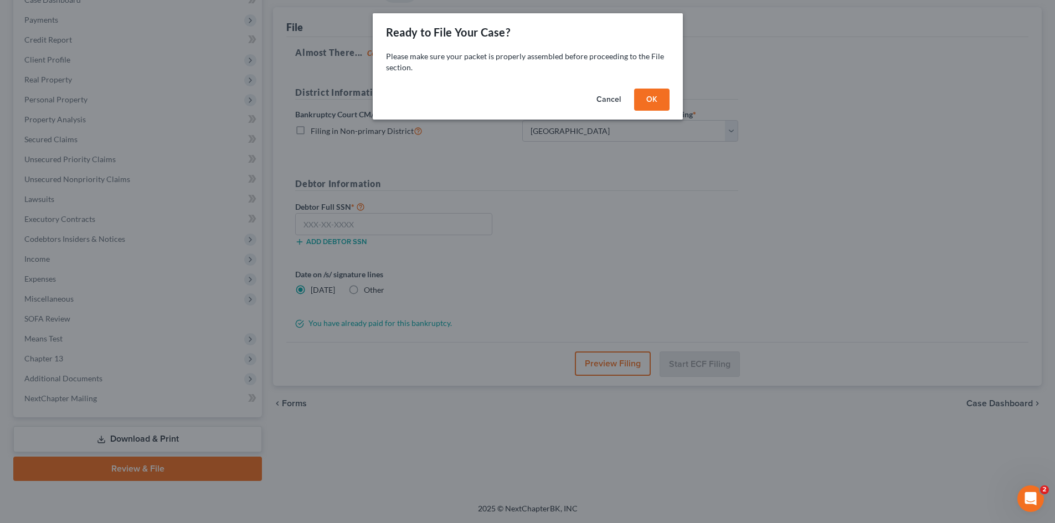
scroll to position [125, 0]
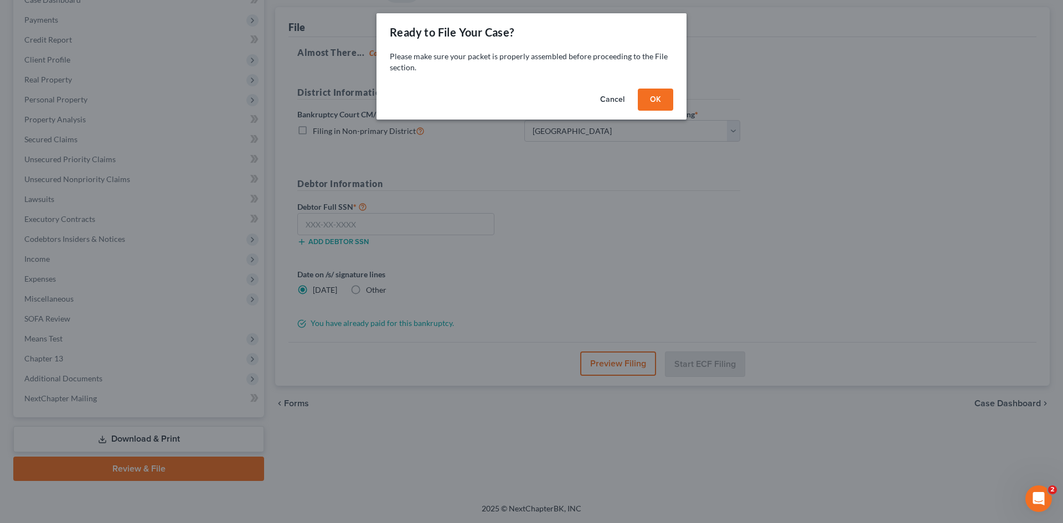
click at [637, 99] on div "Cancel OK" at bounding box center [532, 101] width 310 height 35
click at [645, 99] on button "OK" at bounding box center [655, 100] width 35 height 22
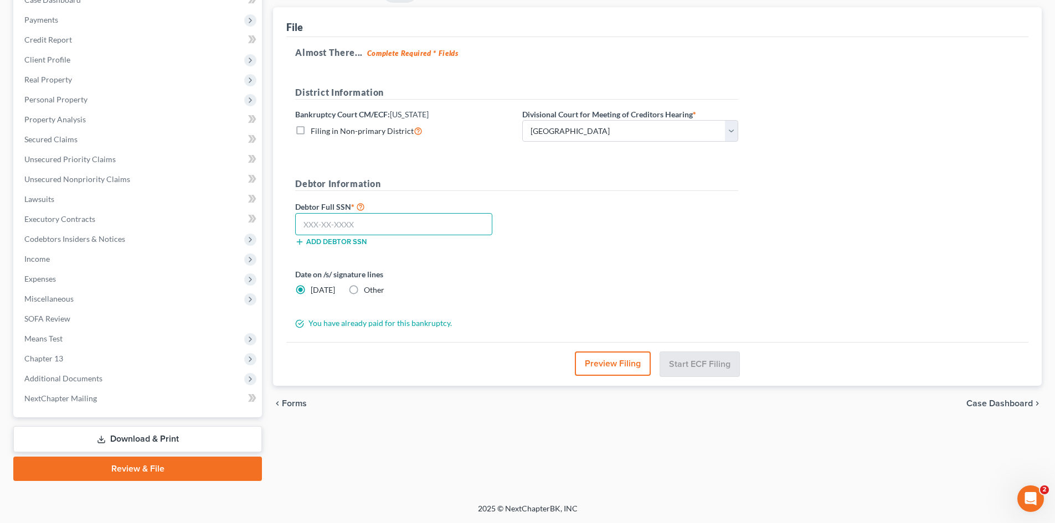
click at [406, 216] on input "text" at bounding box center [393, 224] width 197 height 22
type input "249-43-9115"
click at [703, 371] on button "Start ECF Filing" at bounding box center [699, 364] width 79 height 24
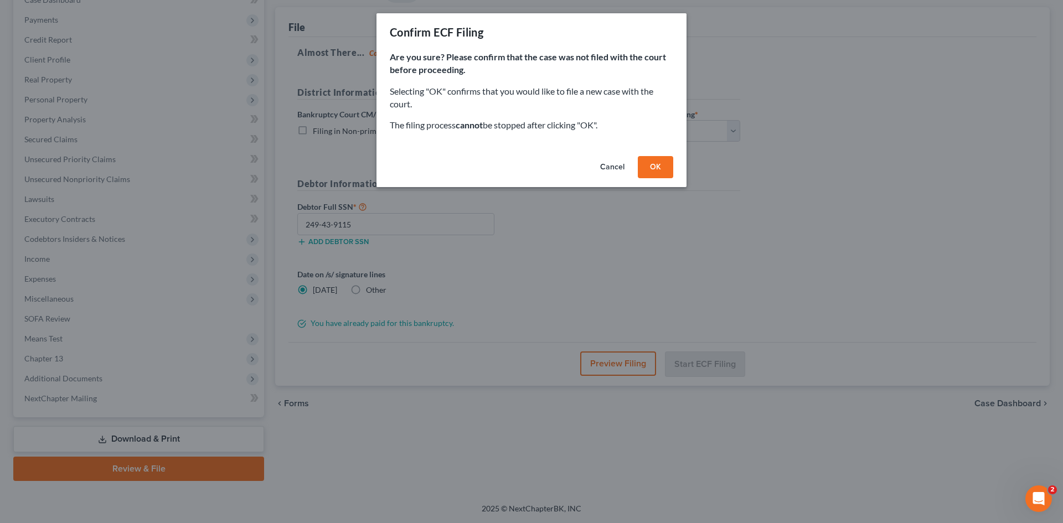
click at [647, 168] on button "OK" at bounding box center [655, 167] width 35 height 22
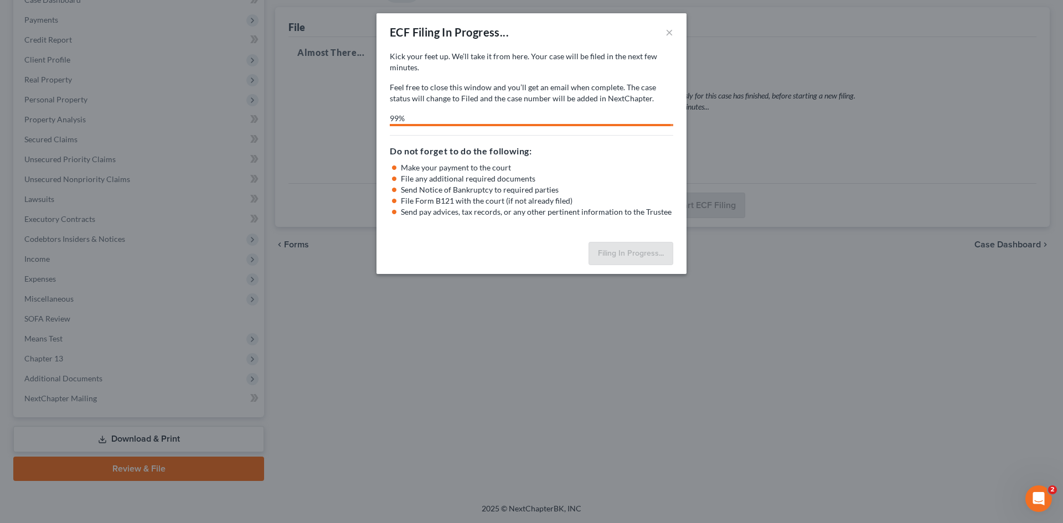
select select "0"
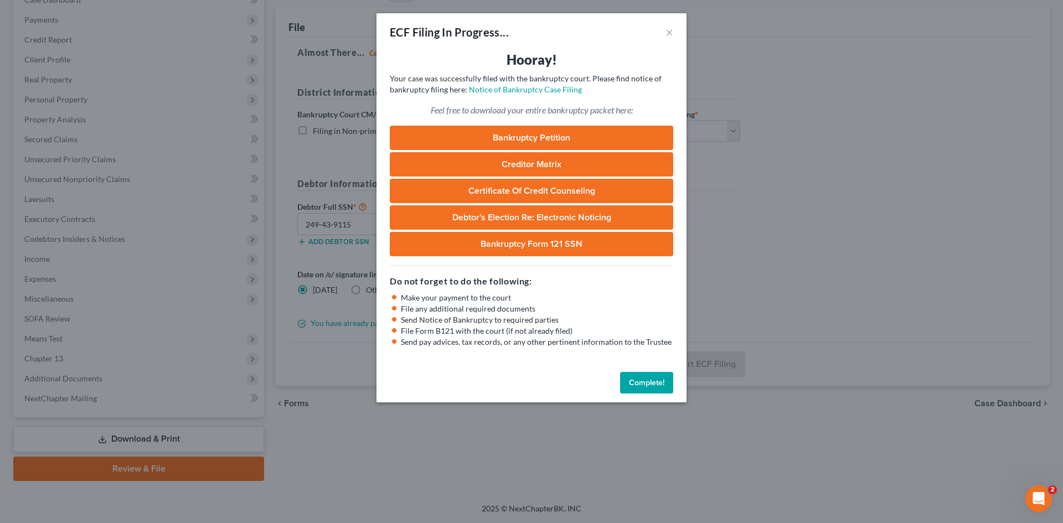
click at [663, 380] on button "Complete!" at bounding box center [646, 383] width 53 height 22
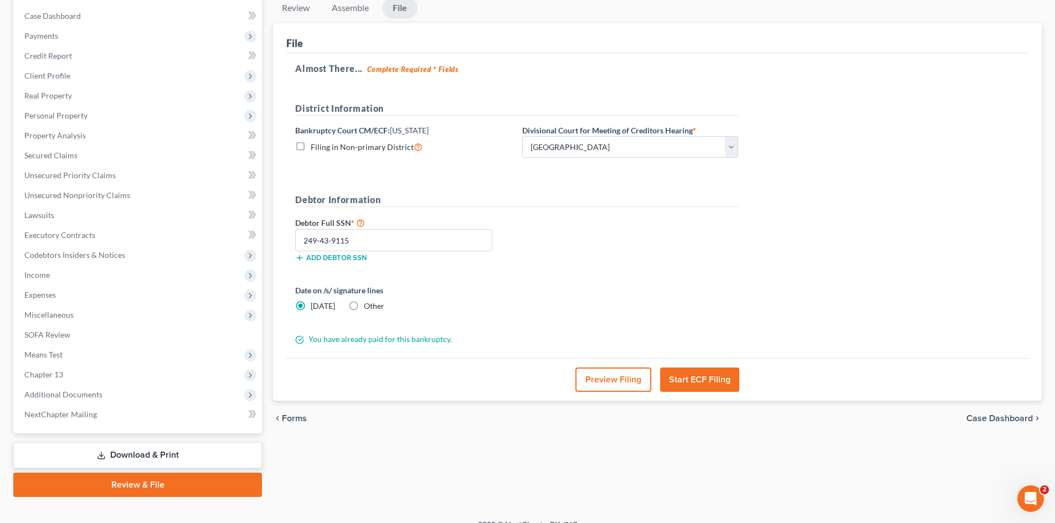
scroll to position [0, 0]
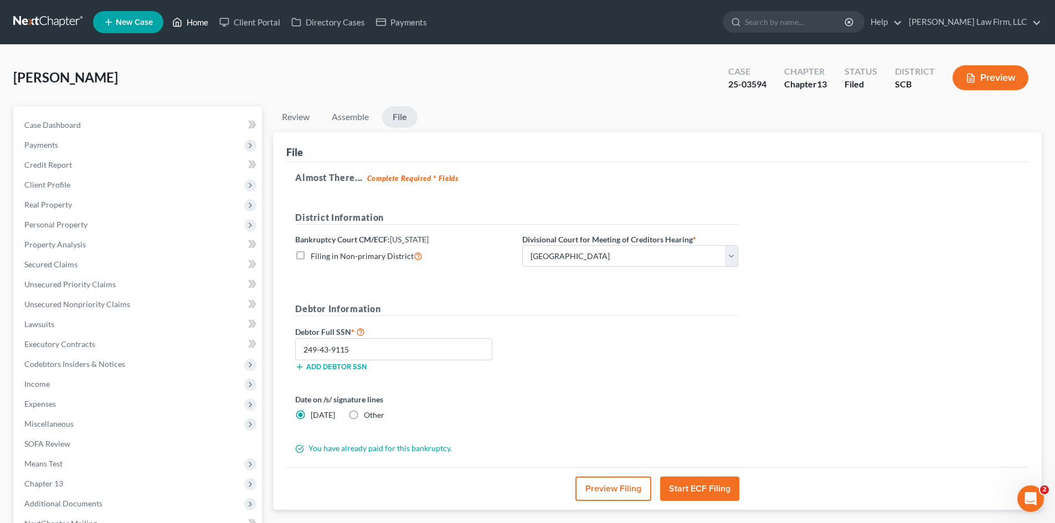
click at [198, 22] on link "Home" at bounding box center [190, 22] width 47 height 20
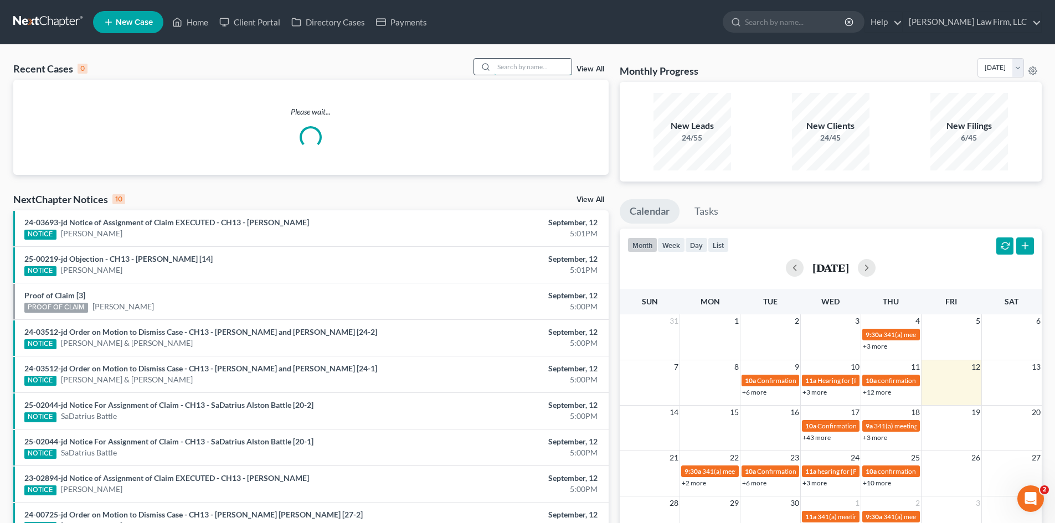
click at [531, 71] on input "search" at bounding box center [533, 67] width 78 height 16
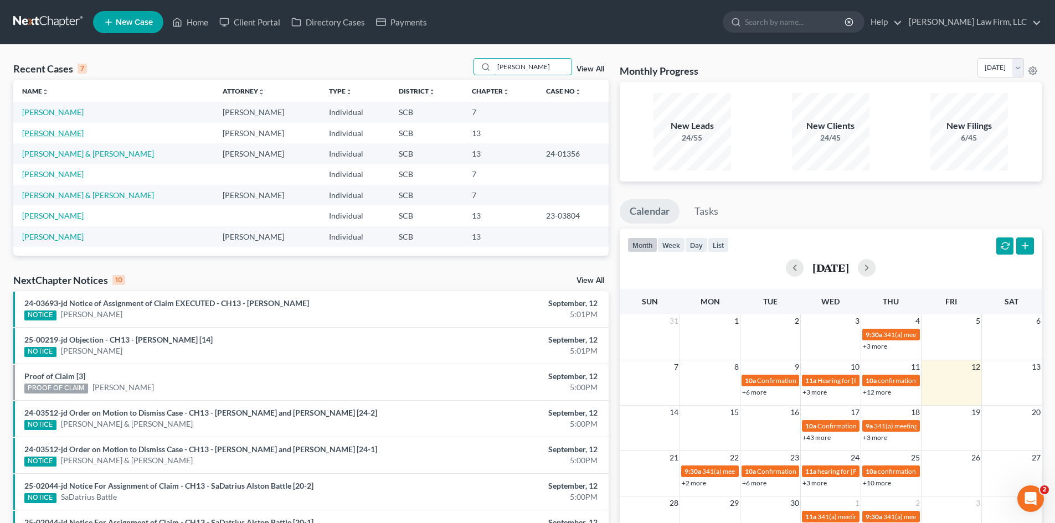
type input "[PERSON_NAME]"
